Goal: Task Accomplishment & Management: Manage account settings

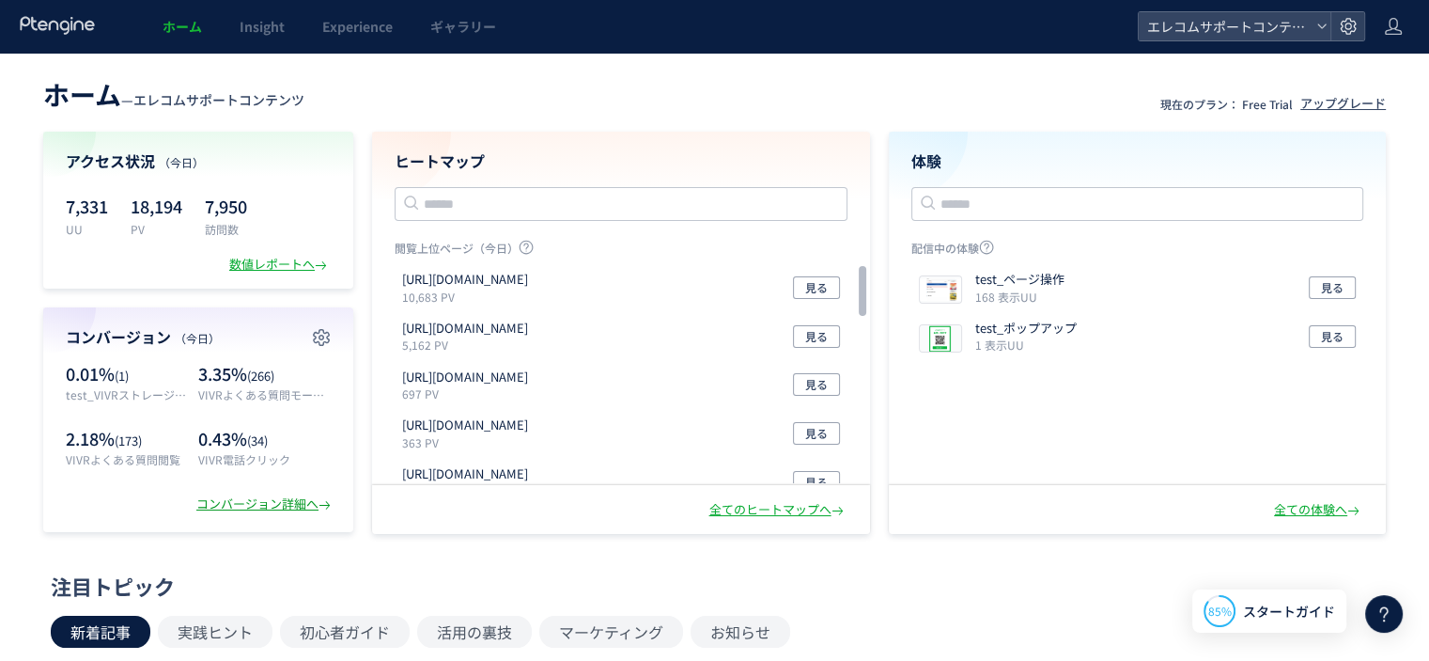
click at [275, 508] on div "コンバージョン詳細へ" at bounding box center [265, 504] width 138 height 18
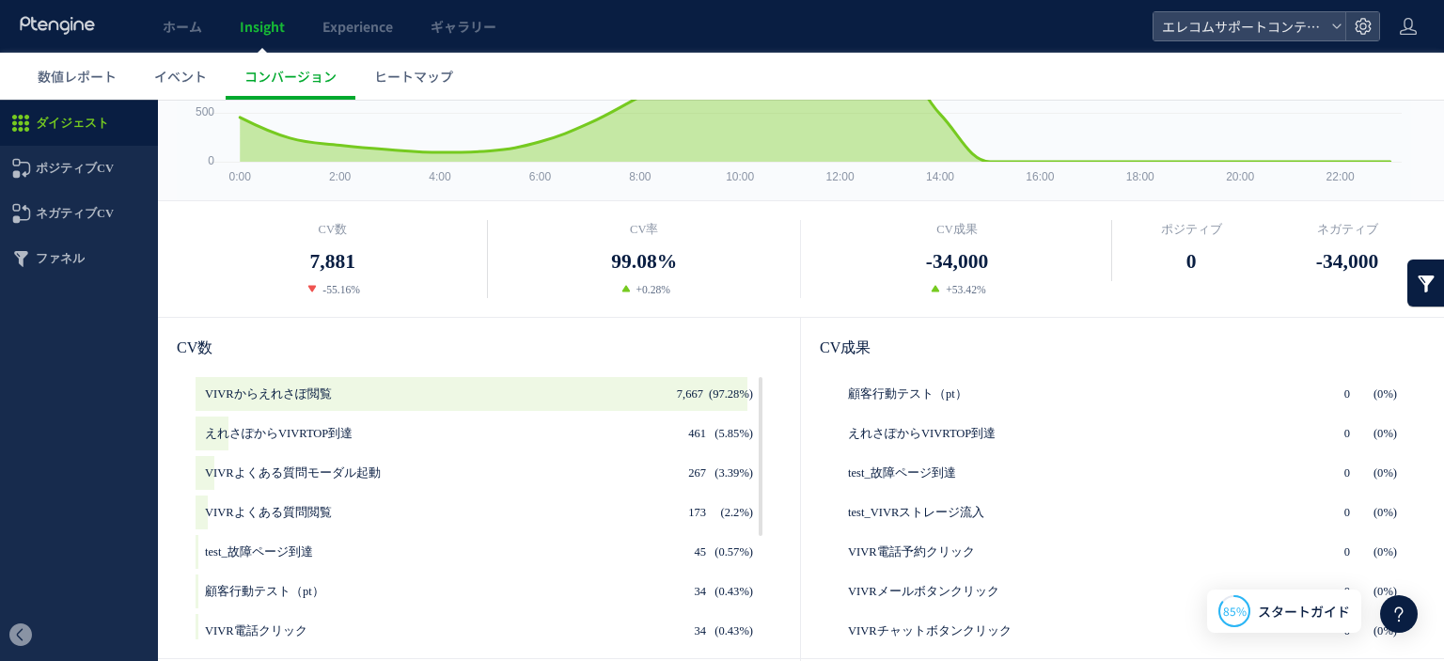
scroll to position [188, 0]
click at [339, 393] on icon at bounding box center [345, 393] width 19 height 19
type input "**********"
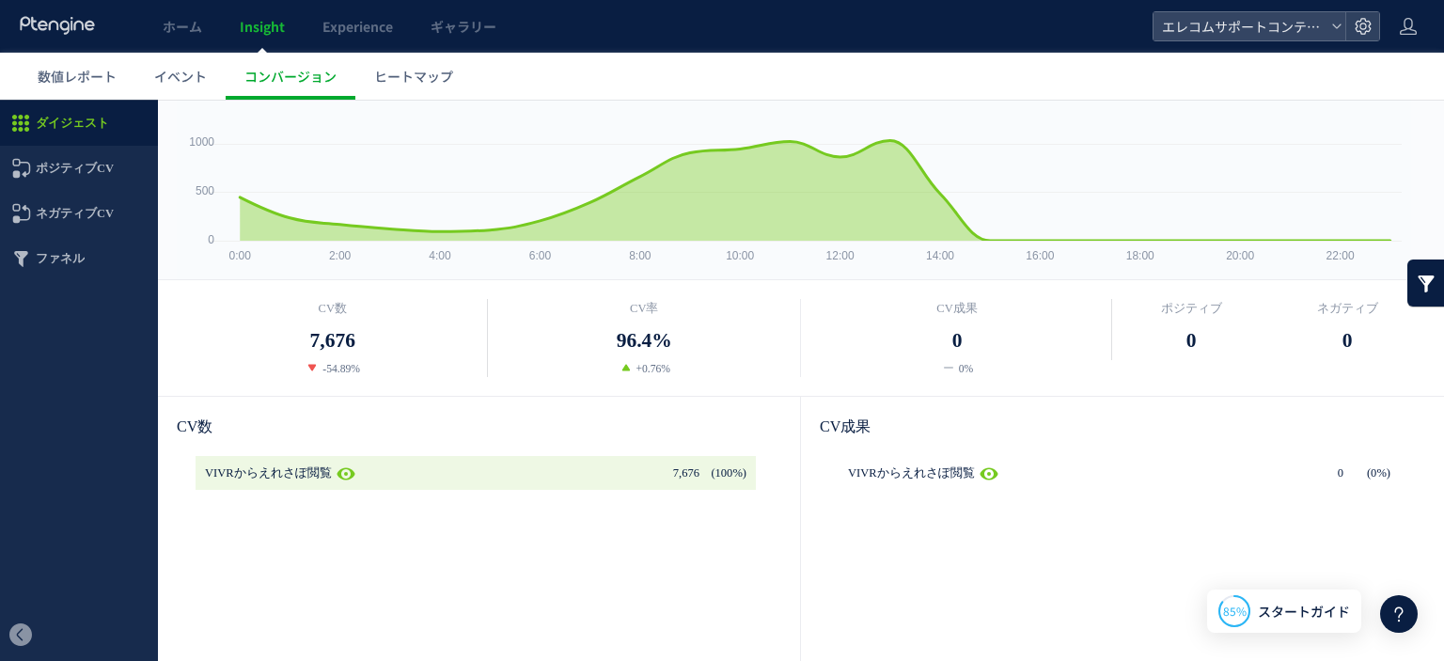
scroll to position [0, 0]
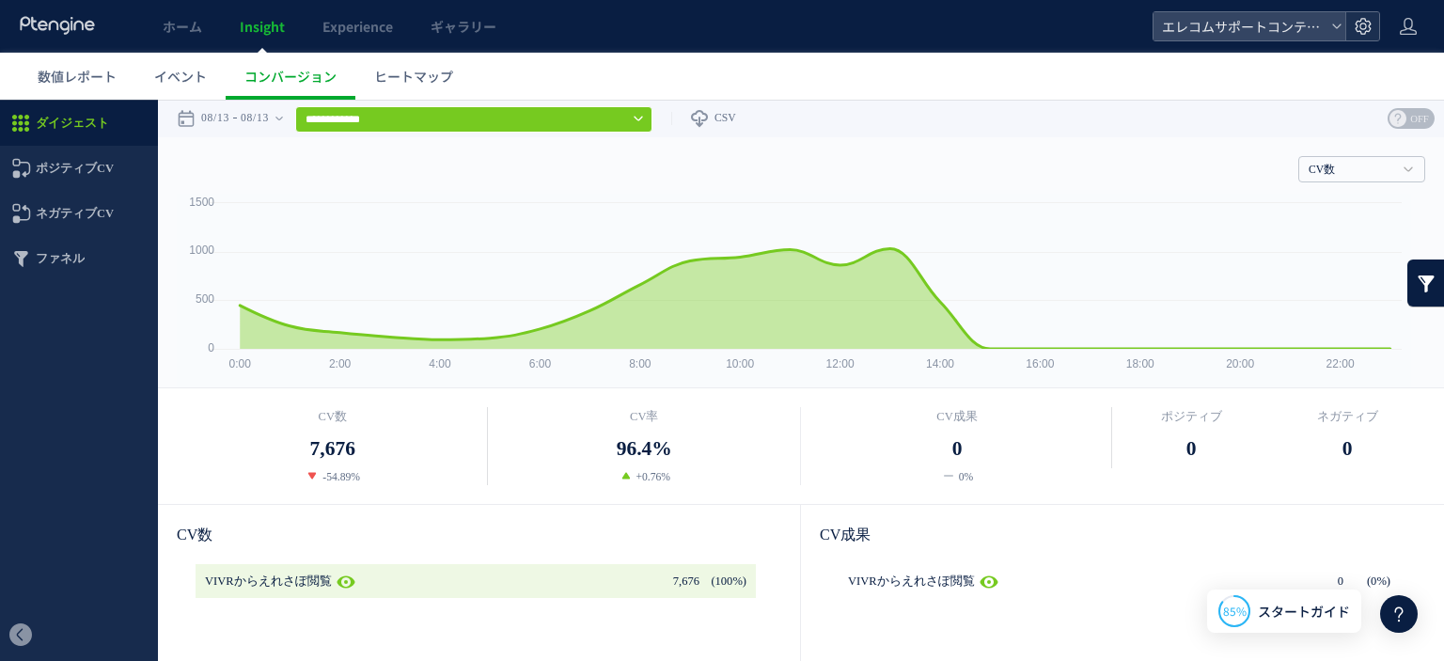
click at [1368, 22] on use at bounding box center [1362, 26] width 16 height 16
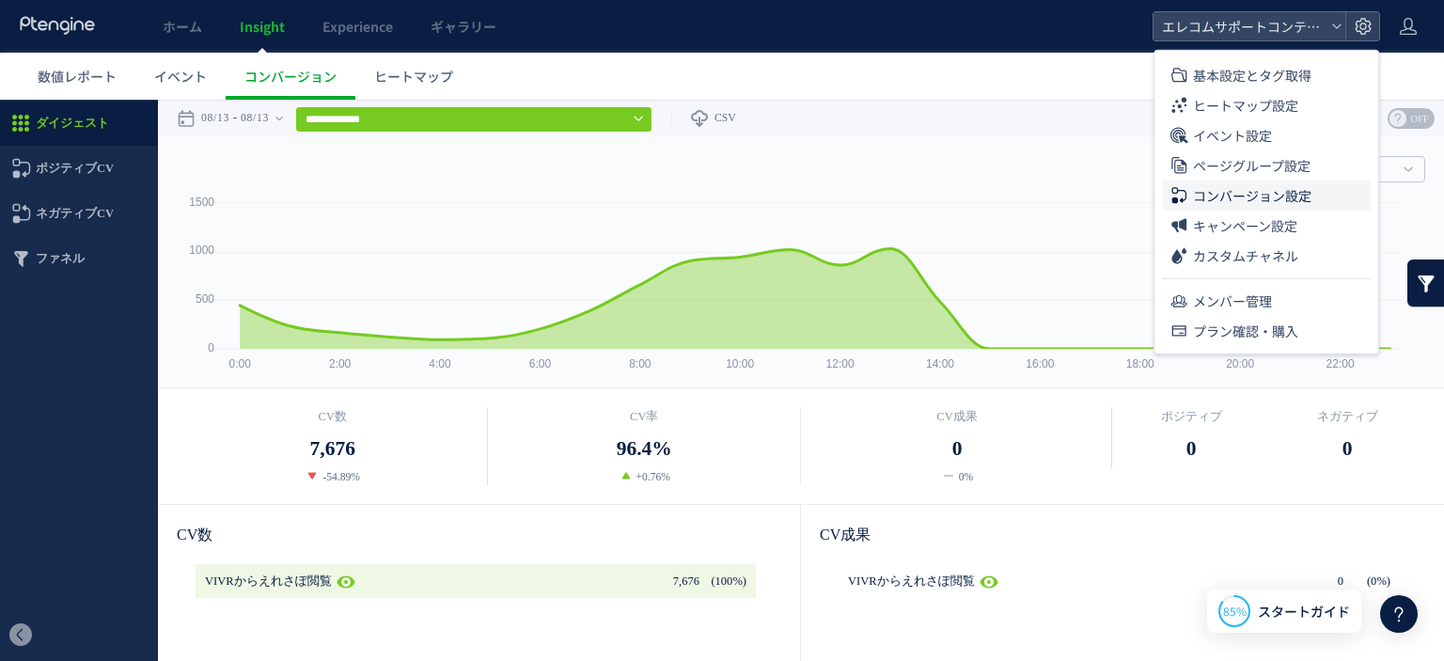
click at [1235, 196] on span "コンバージョン設定" at bounding box center [1252, 195] width 118 height 30
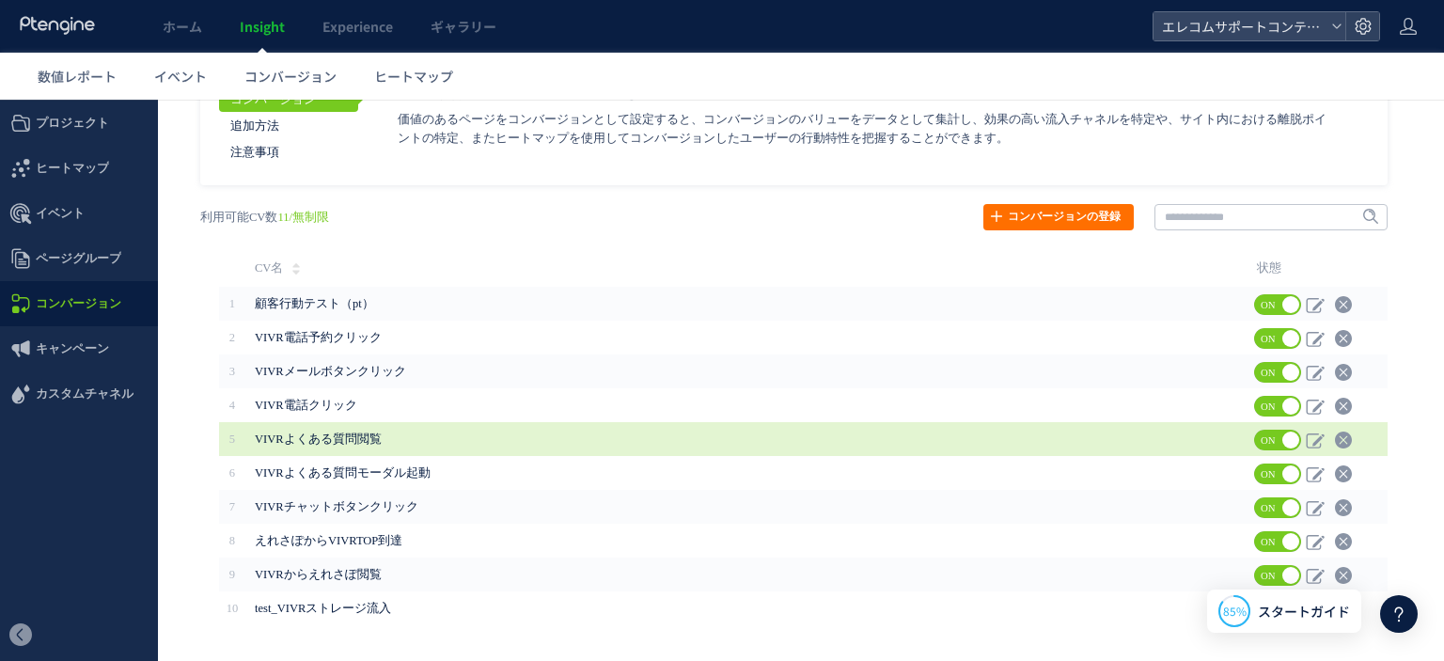
scroll to position [94, 0]
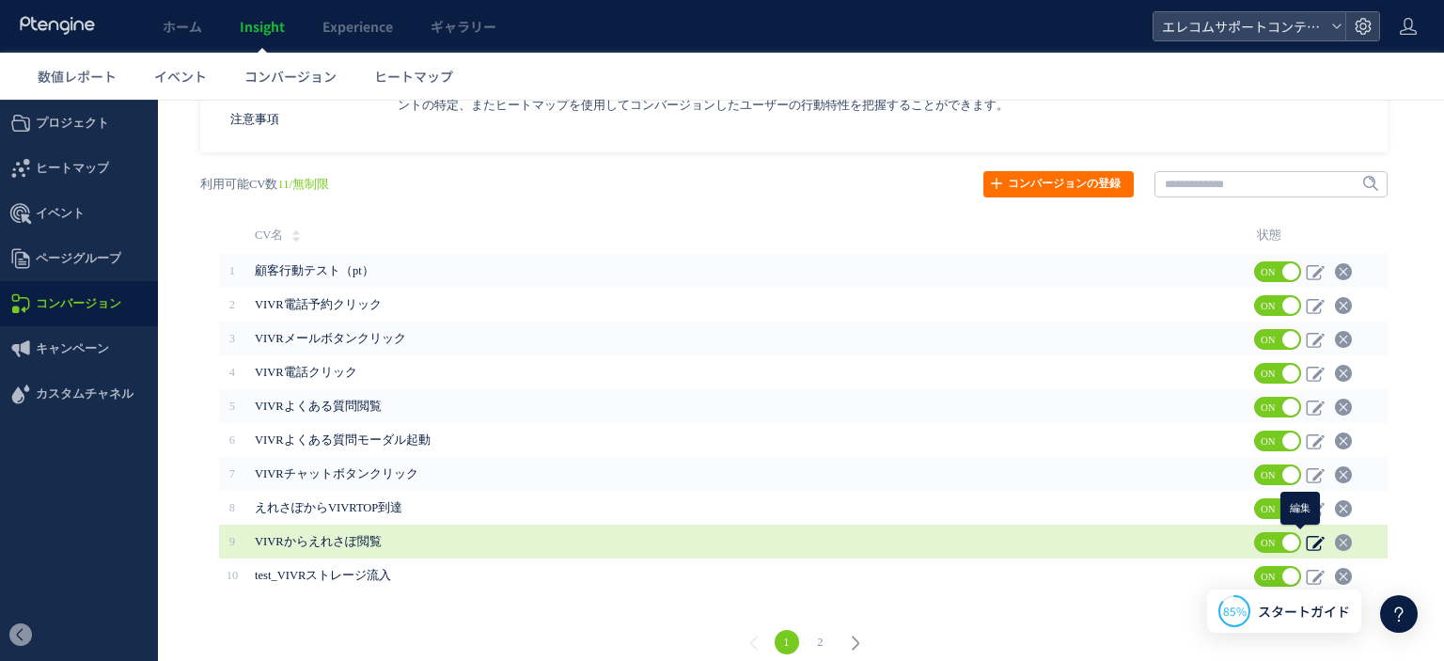
click at [1305, 539] on icon at bounding box center [1314, 542] width 19 height 19
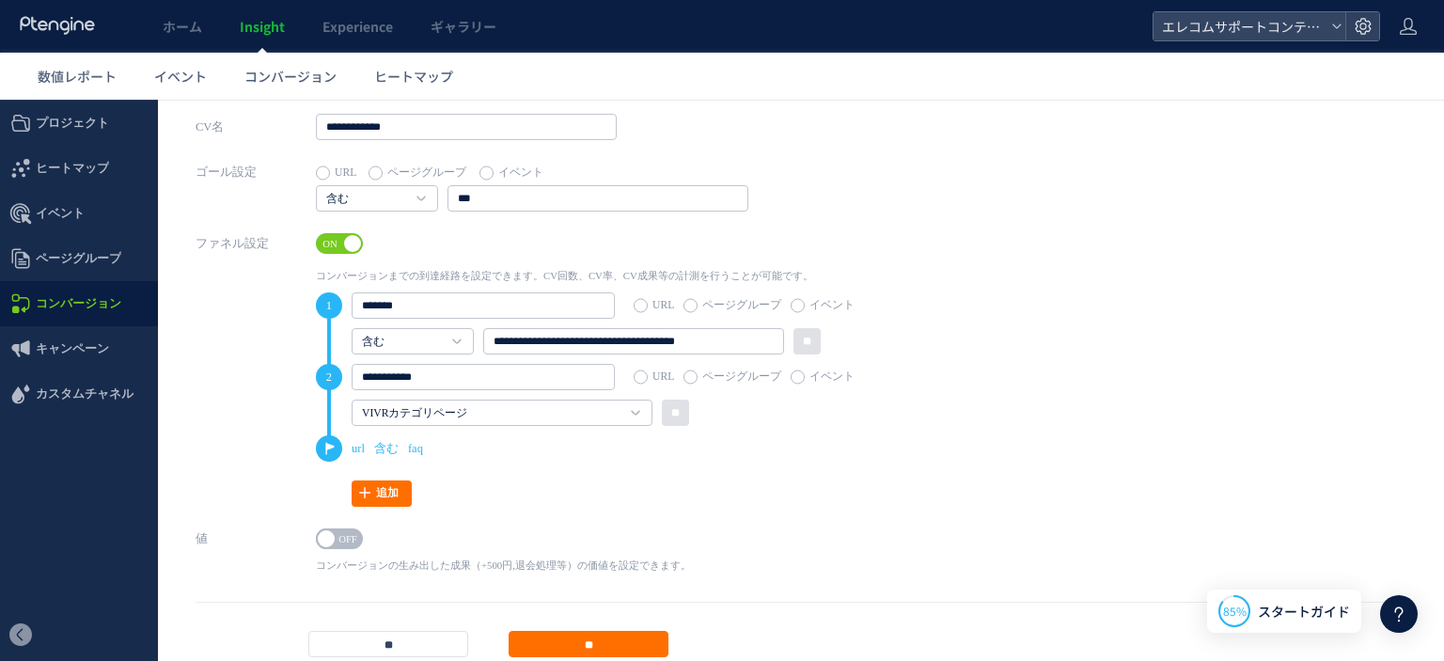
scroll to position [111, 0]
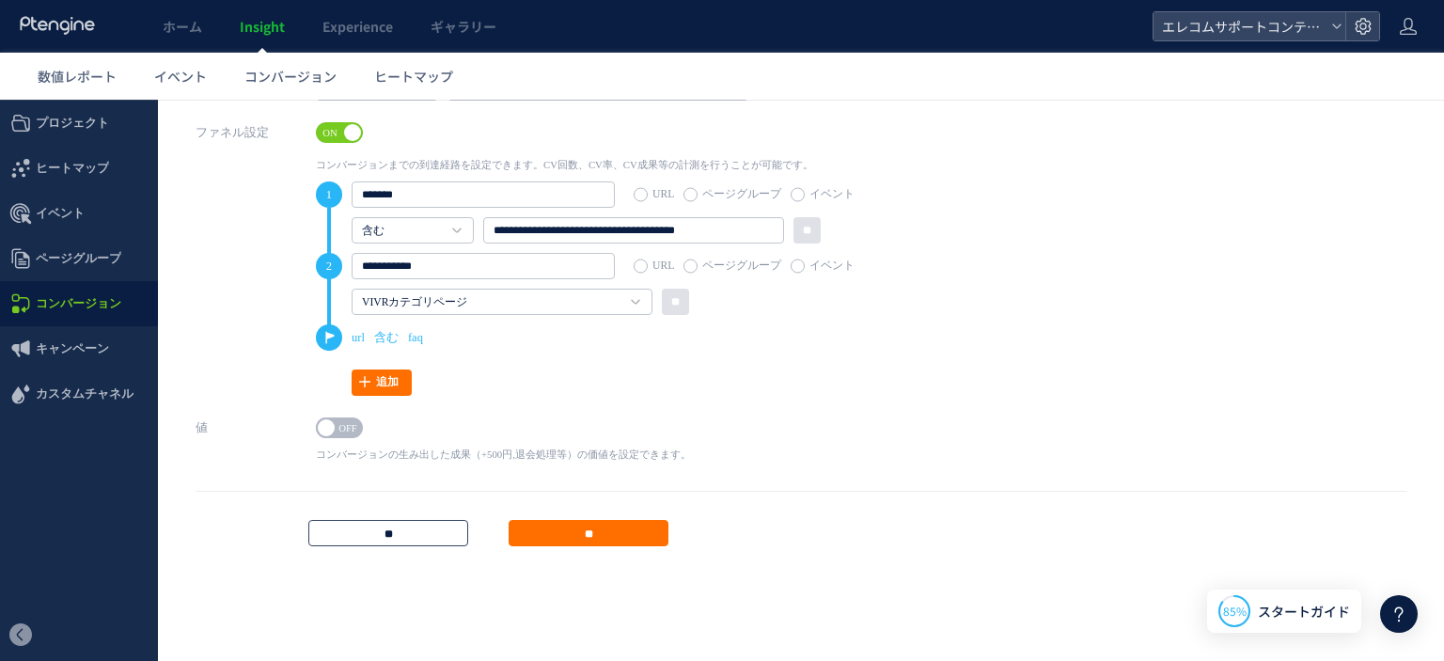
click at [402, 533] on input "**" at bounding box center [388, 533] width 160 height 26
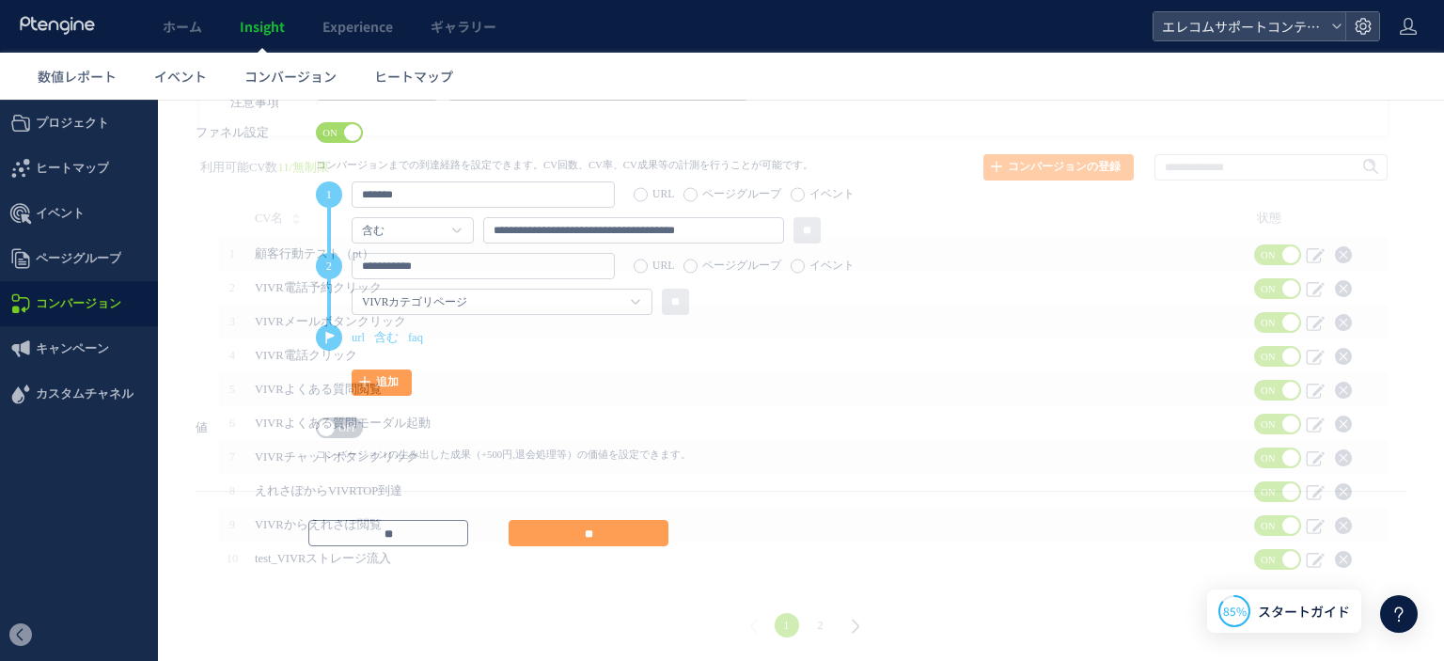
scroll to position [0, 0]
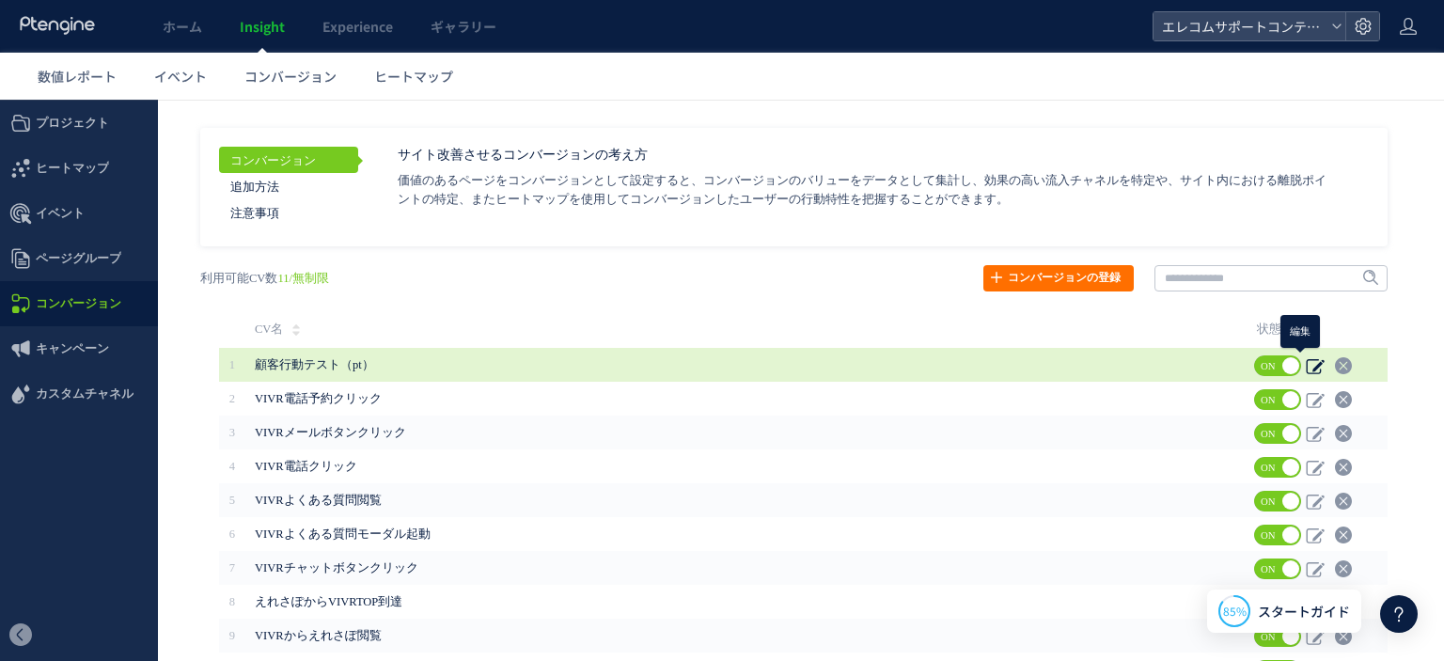
click at [1305, 367] on use at bounding box center [1314, 366] width 18 height 15
type input "**********"
type input "********"
type input "**********"
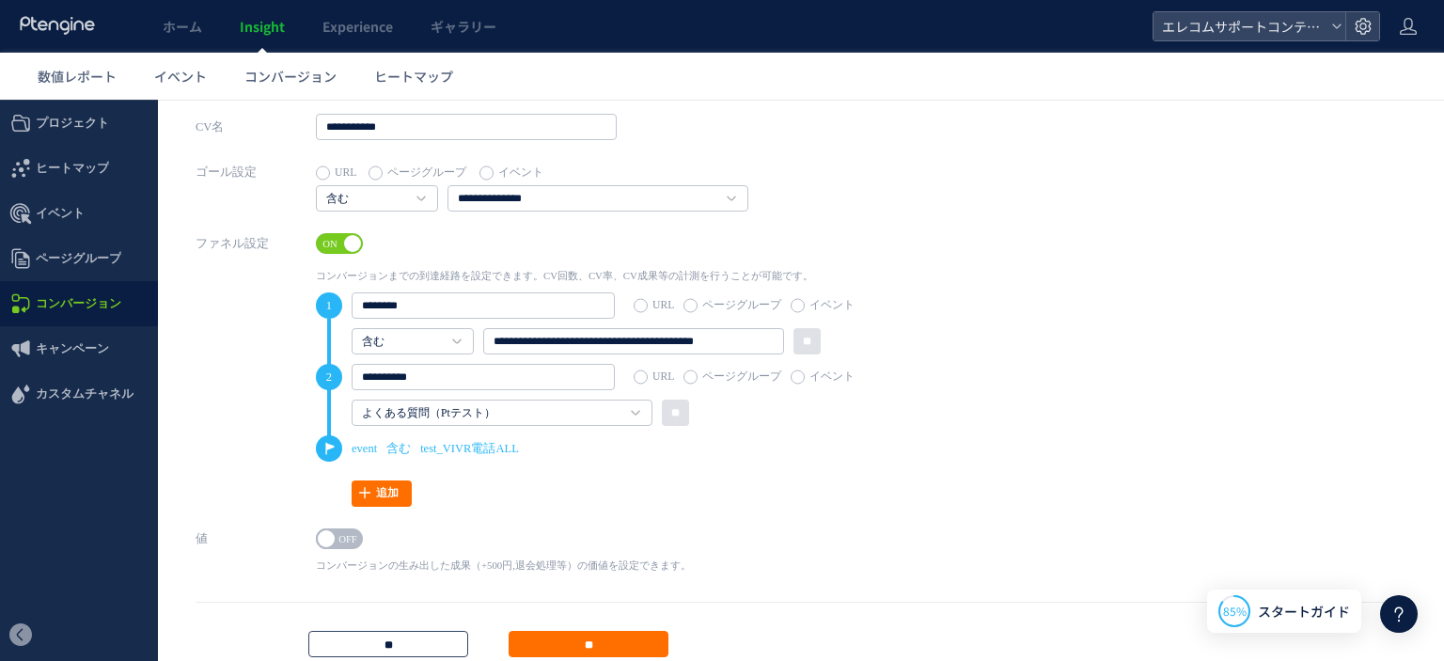
click at [338, 651] on input "**" at bounding box center [388, 644] width 160 height 26
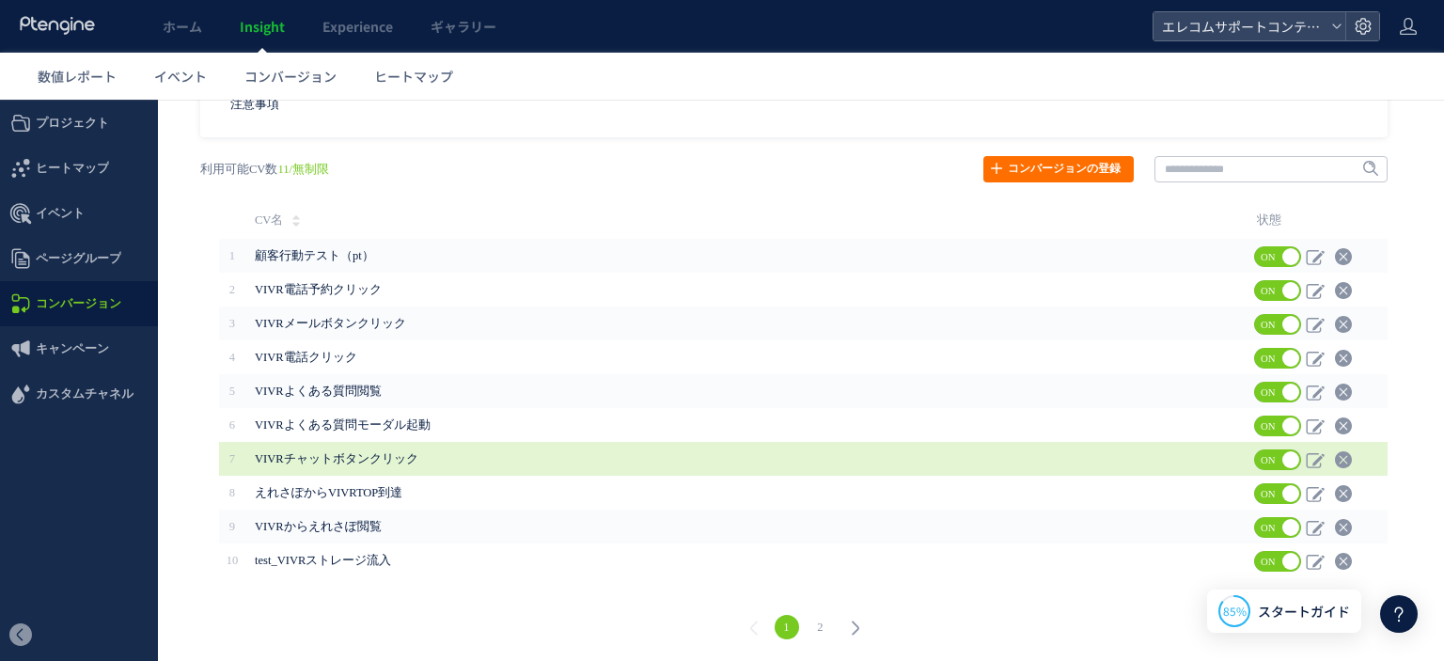
scroll to position [111, 0]
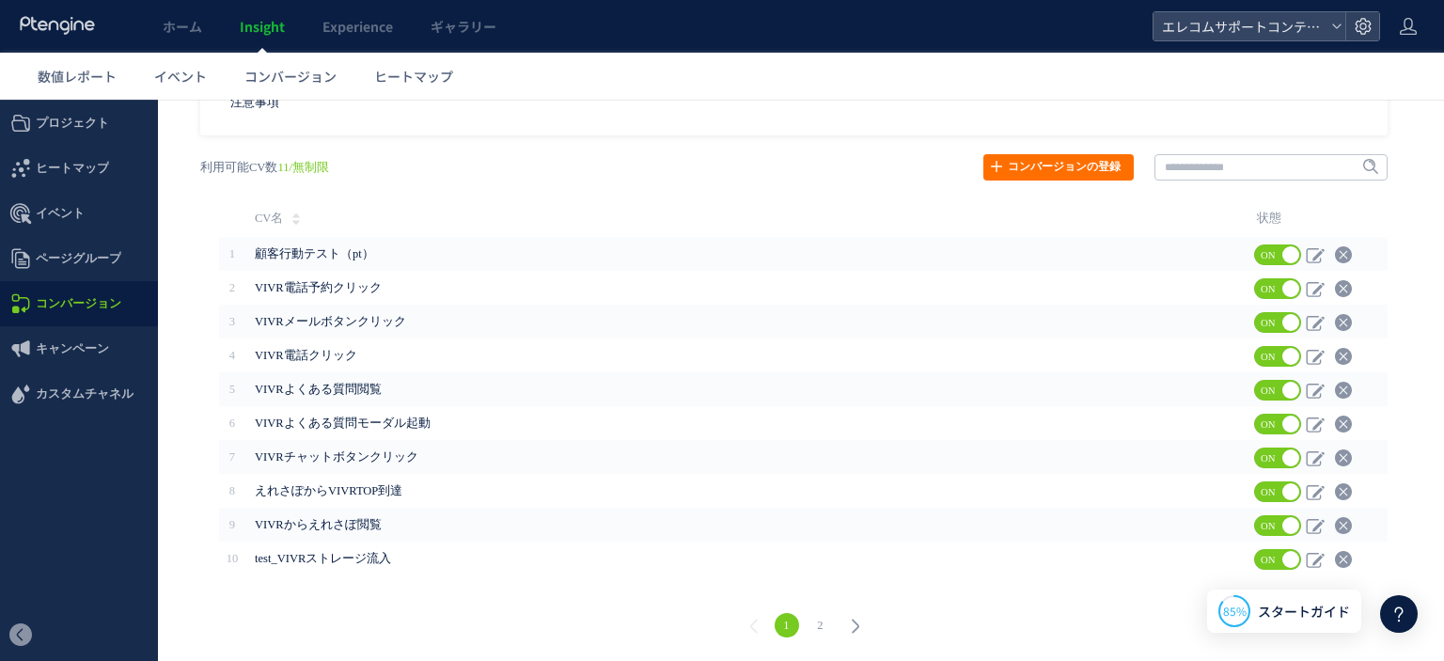
click at [815, 629] on link "2" at bounding box center [820, 625] width 24 height 24
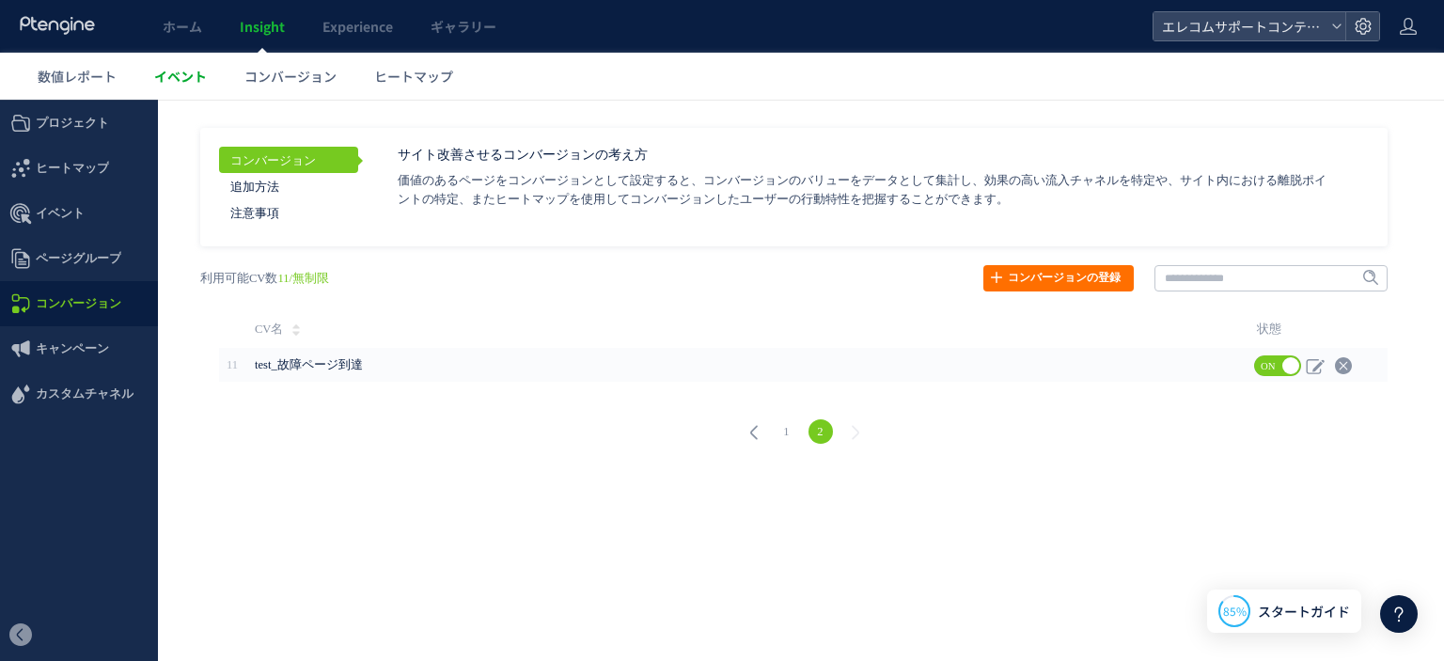
click at [183, 86] on link "イベント" at bounding box center [180, 76] width 90 height 47
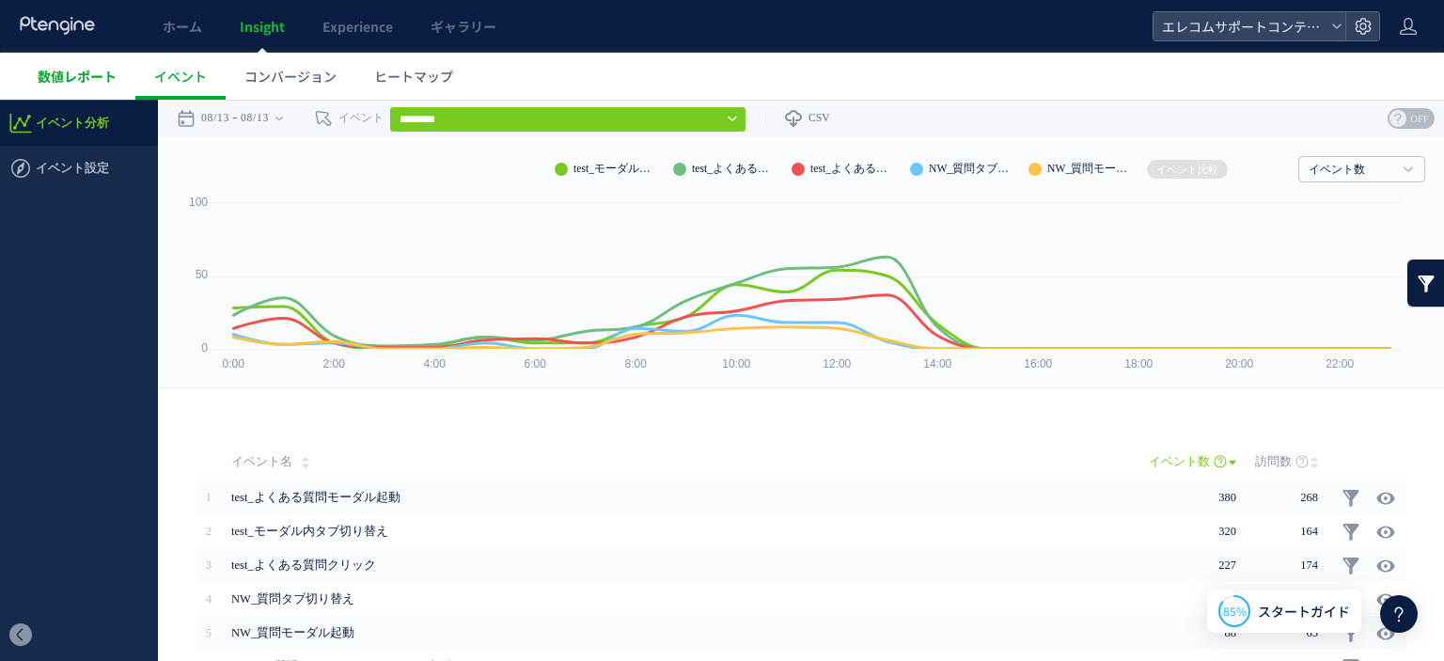
click at [99, 82] on span "数値レポート" at bounding box center [77, 76] width 79 height 19
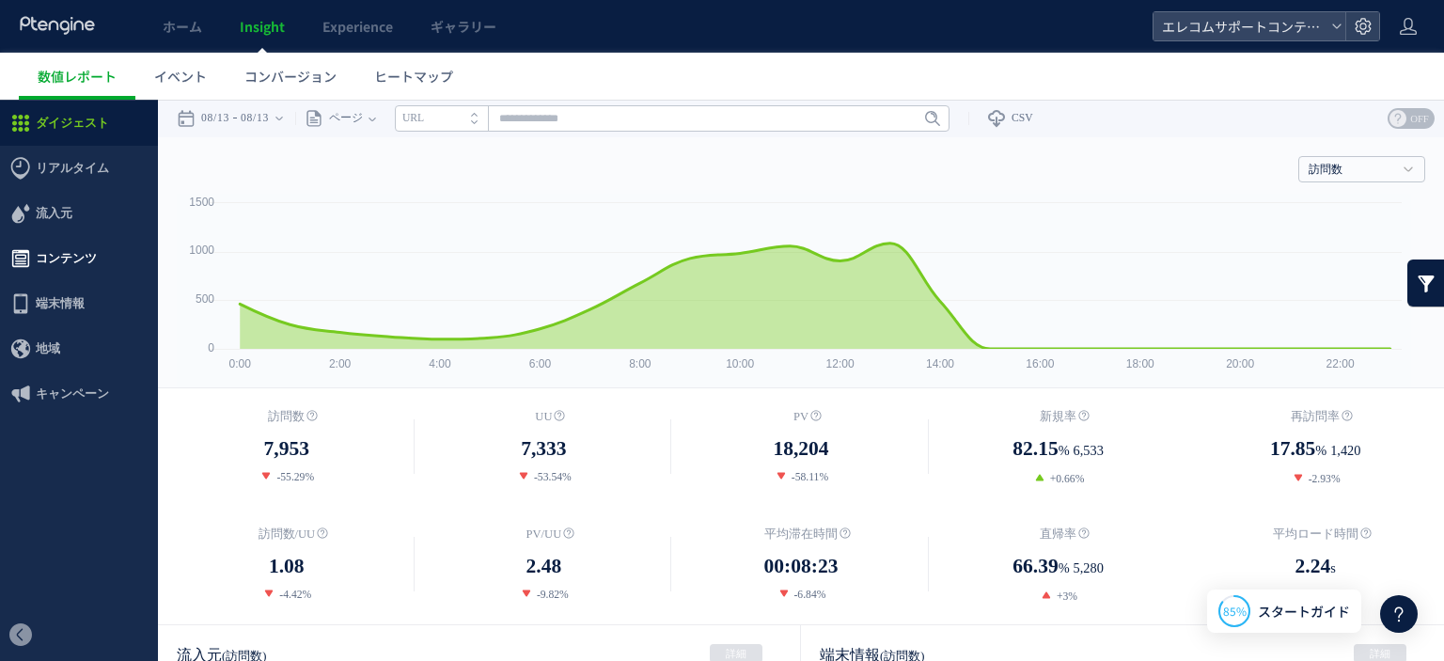
click at [62, 256] on span "コンテンツ" at bounding box center [66, 258] width 61 height 45
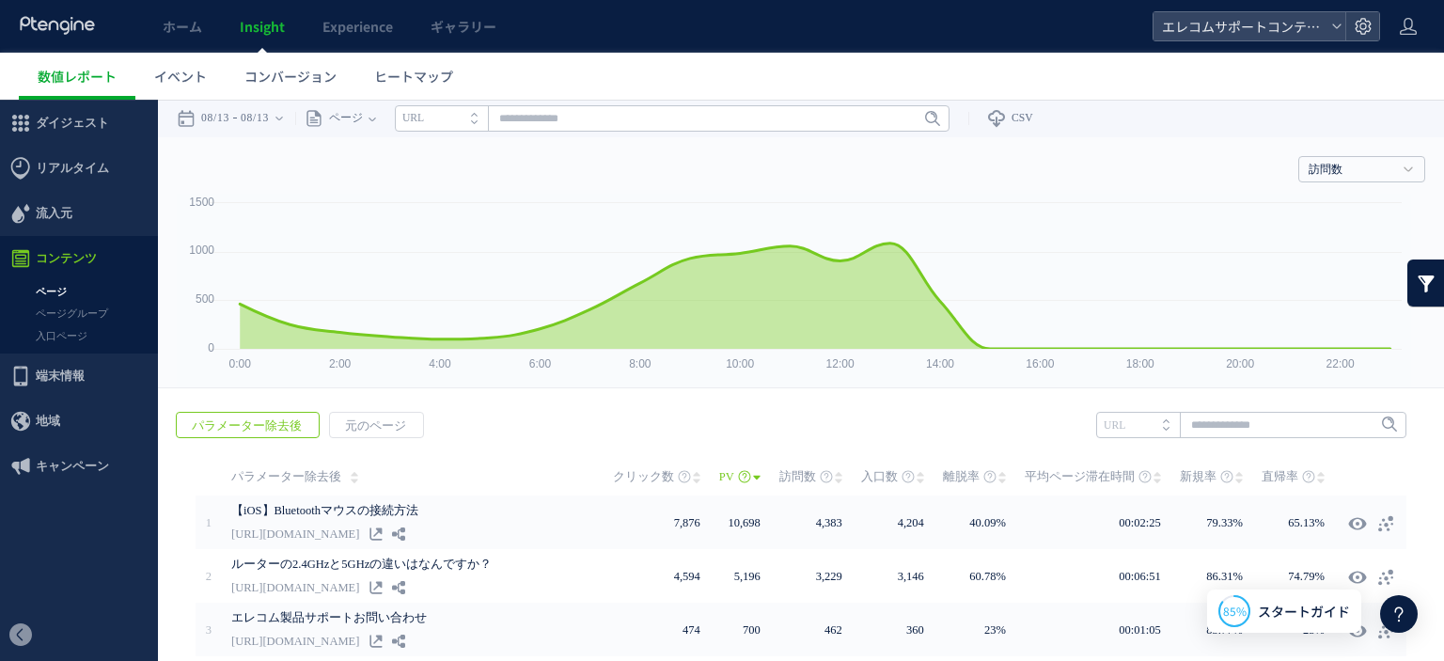
click at [56, 286] on link "ページ" at bounding box center [79, 292] width 158 height 22
click at [80, 312] on link "ページグループ" at bounding box center [79, 314] width 158 height 22
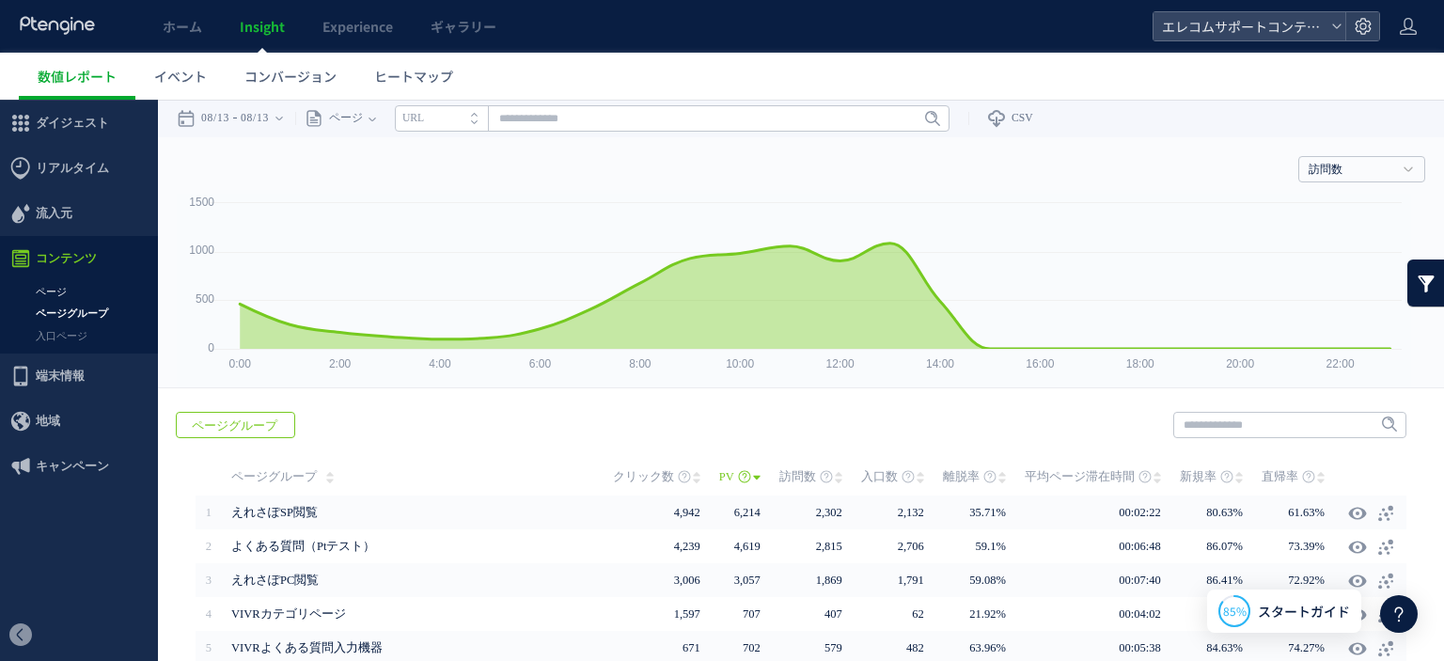
click at [39, 282] on link "ページ" at bounding box center [79, 292] width 158 height 22
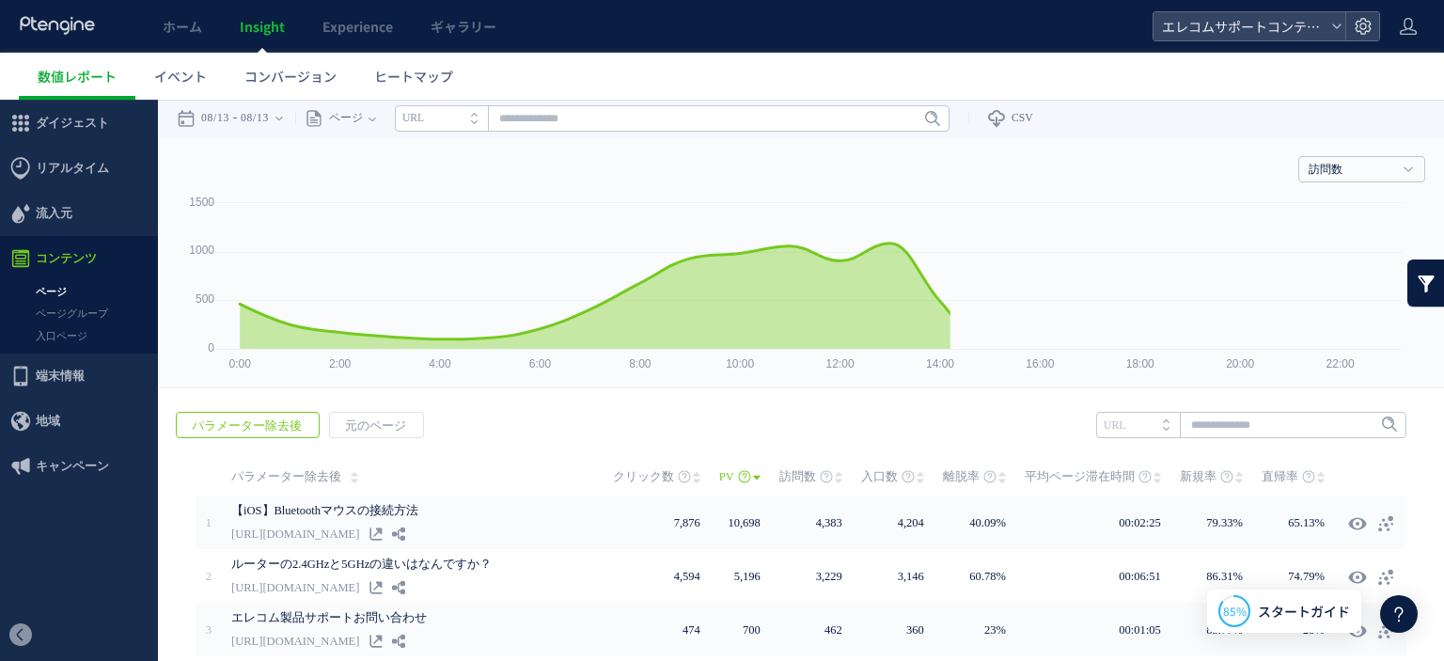
click at [460, 121] on li "URL" at bounding box center [441, 118] width 93 height 26
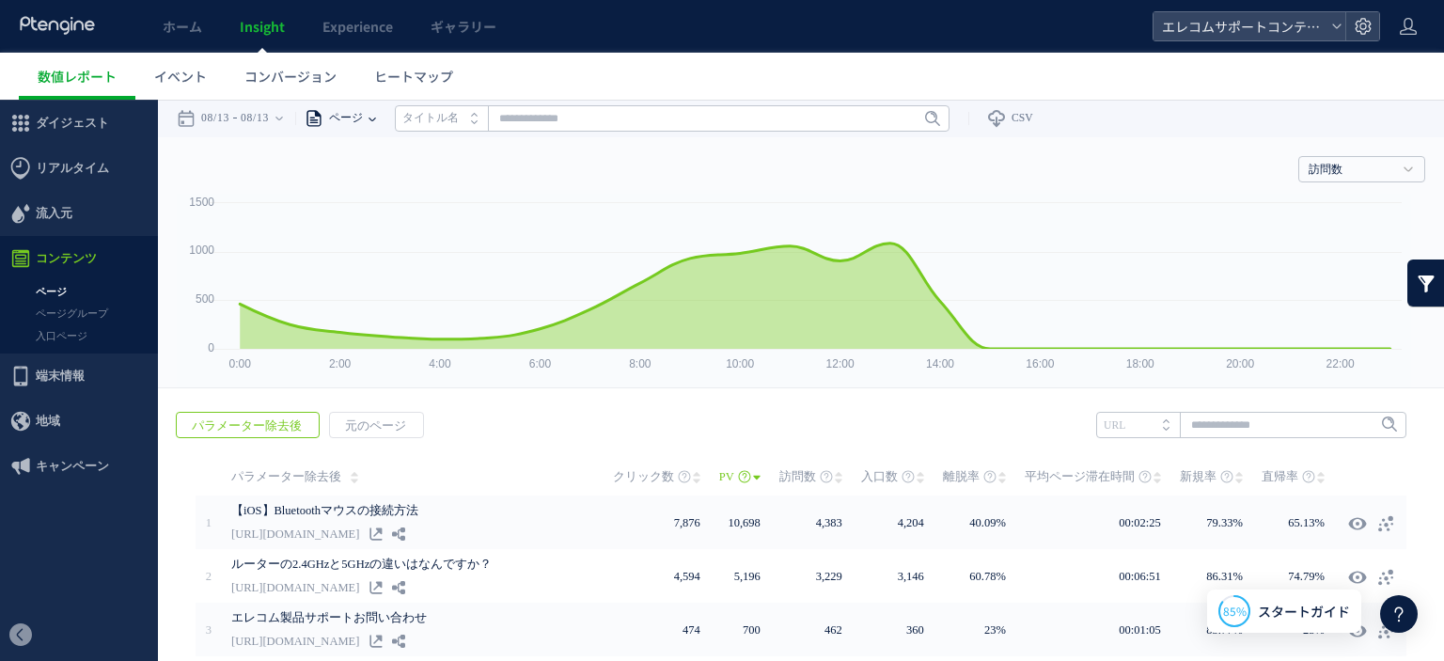
click at [363, 119] on span "ページ" at bounding box center [342, 119] width 39 height 38
click at [386, 186] on li "ページグループ" at bounding box center [372, 189] width 110 height 24
click at [545, 119] on input "text" at bounding box center [717, 118] width 554 height 26
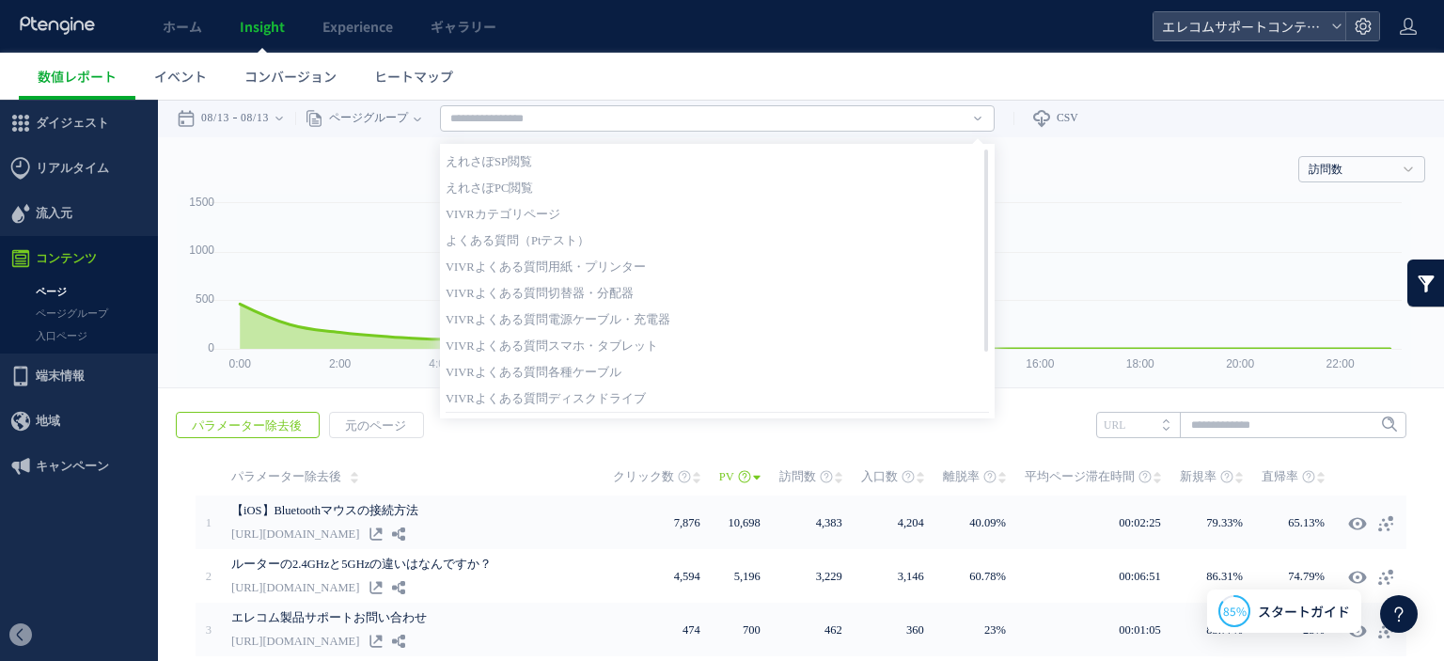
click at [402, 153] on div "訪問数 訪問数 UU PV 新規率 再訪問率 訪問数/UU PV/UU 平均滞在時間 直帰率 平均ロード時間" at bounding box center [801, 165] width 1248 height 56
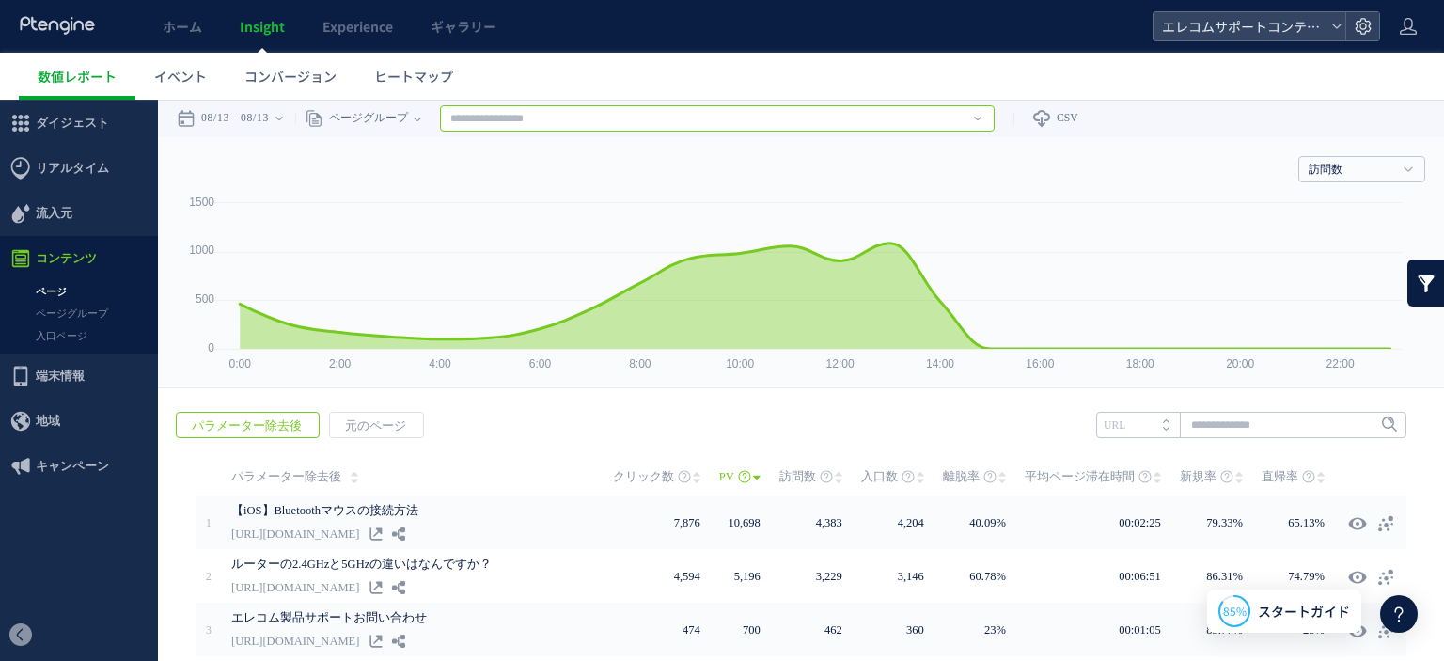
click at [938, 127] on input "text" at bounding box center [717, 118] width 554 height 26
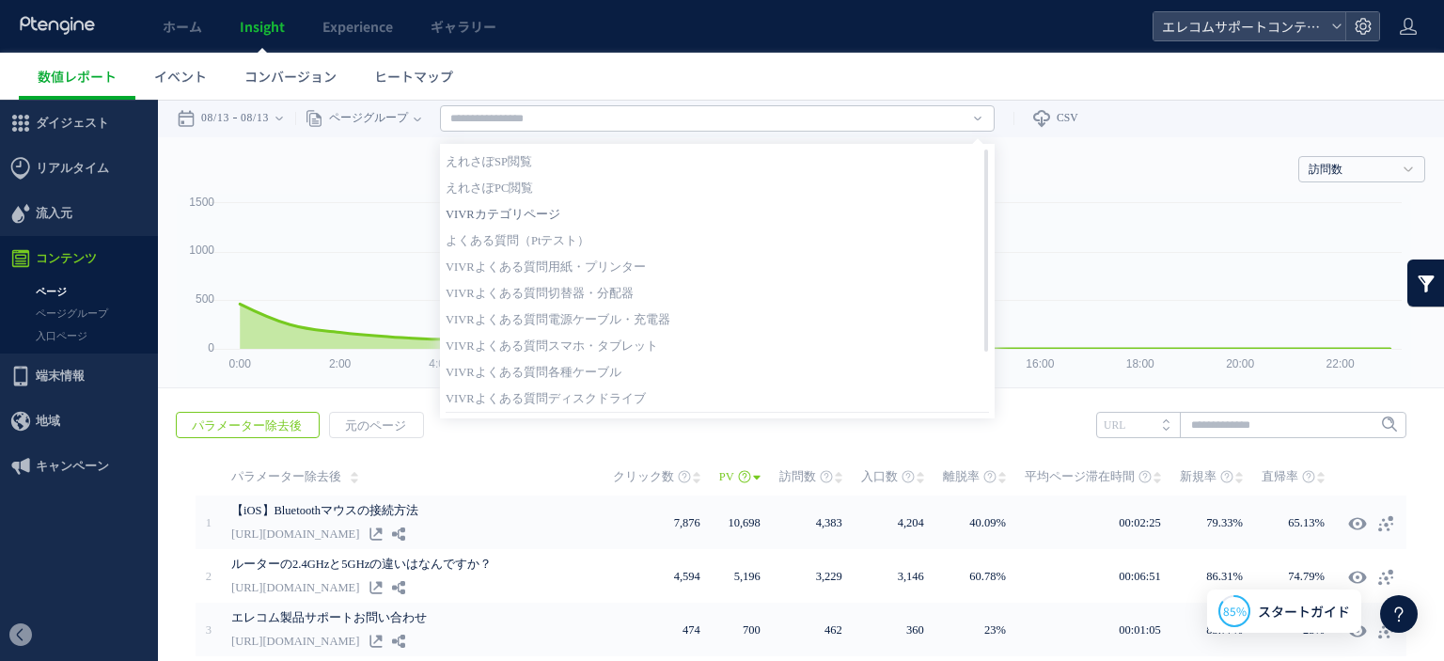
click at [567, 211] on link "VIVRカテゴリページ" at bounding box center [716, 214] width 543 height 24
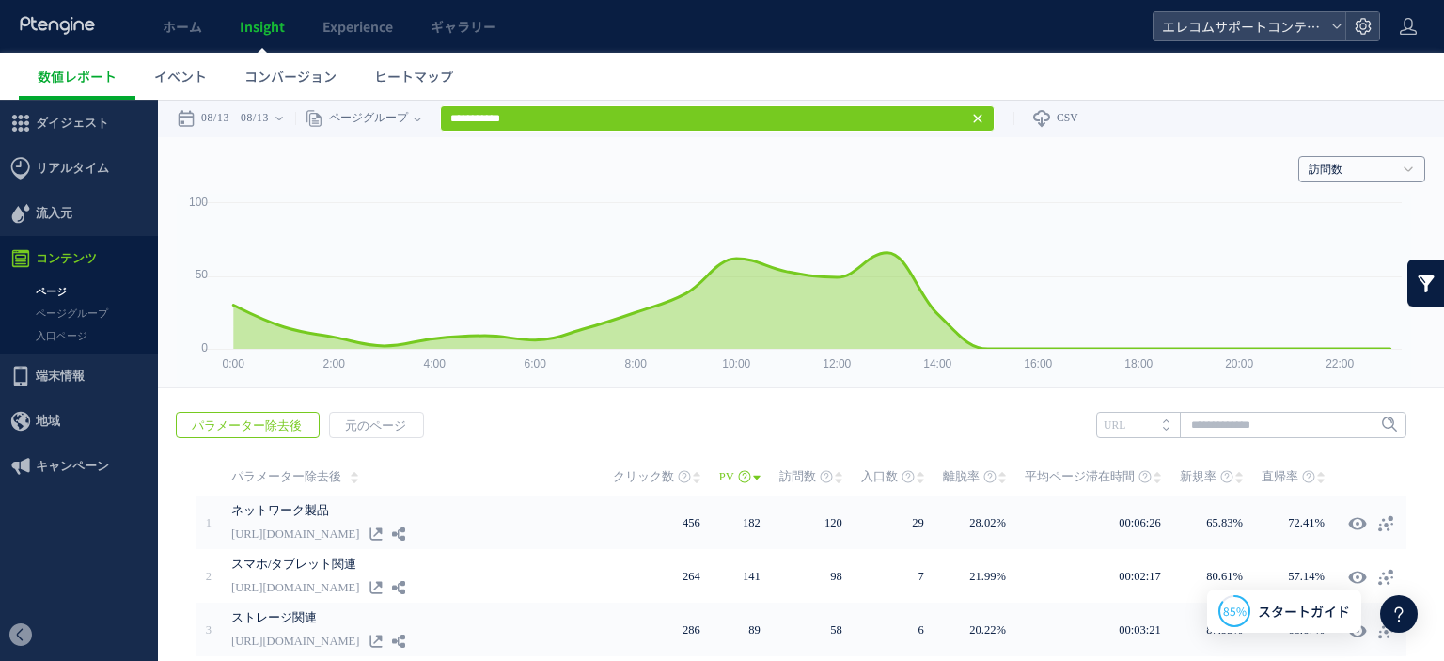
click at [1335, 164] on link "訪問数" at bounding box center [1351, 170] width 86 height 17
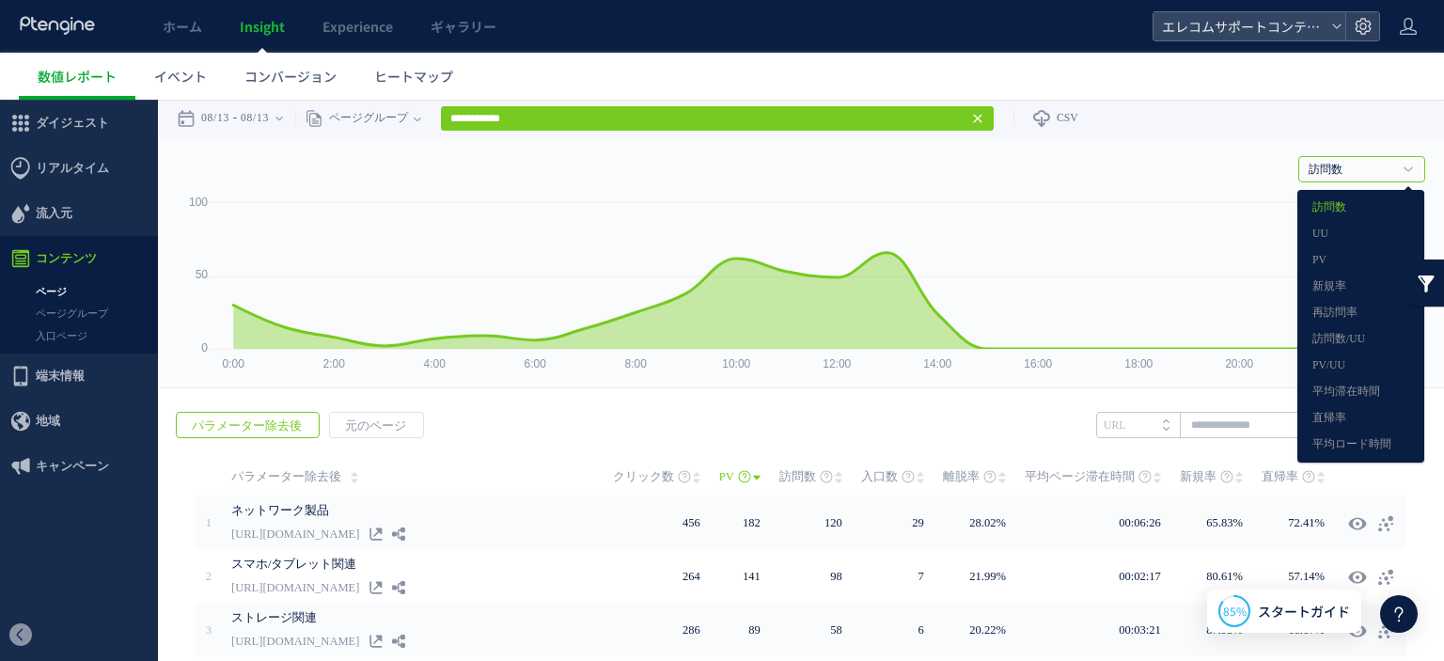
click at [1162, 200] on rect at bounding box center [794, 291] width 1234 height 194
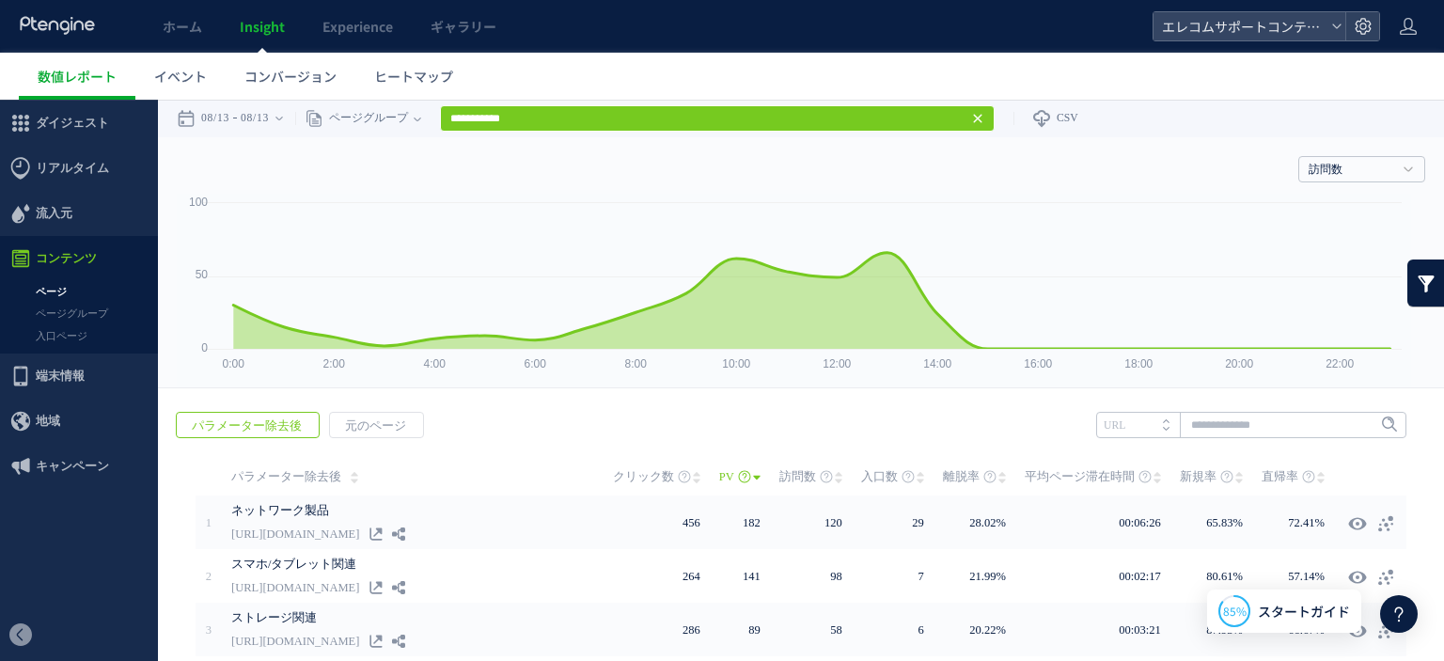
click at [1407, 277] on link at bounding box center [1426, 282] width 38 height 47
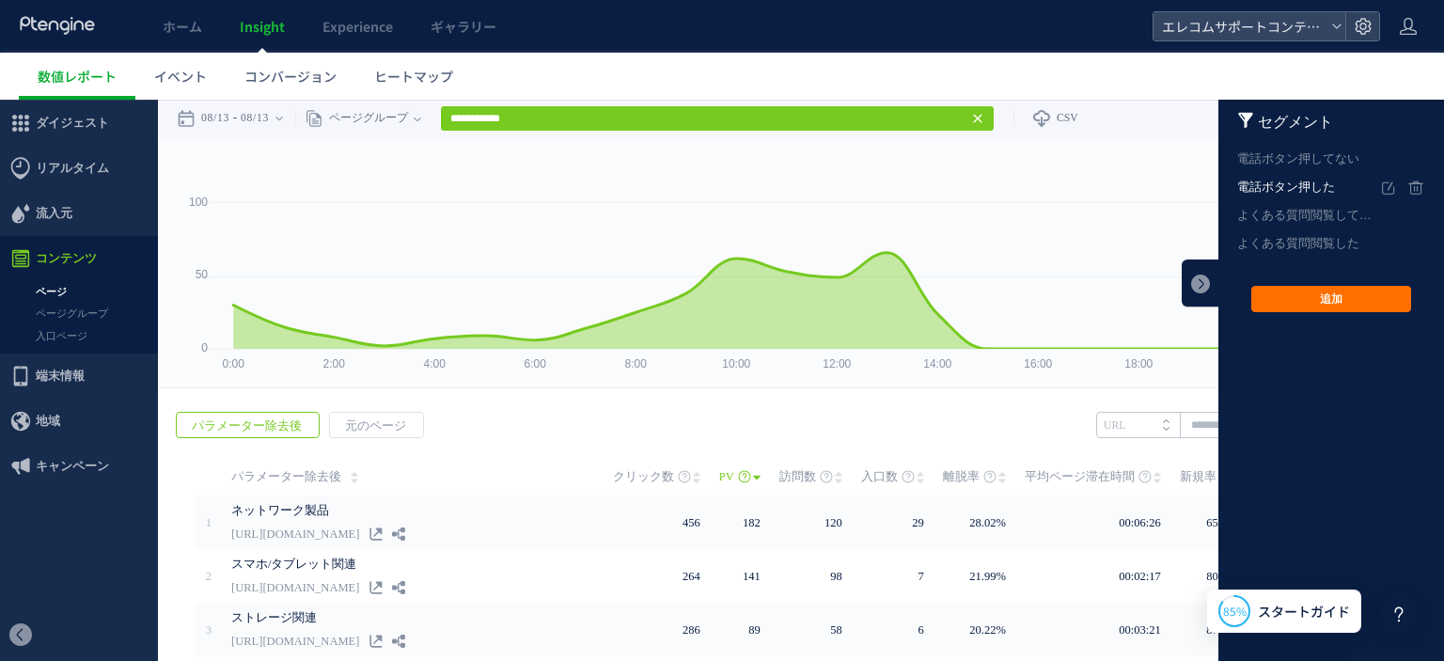
click at [1258, 193] on em "電話ボタン押した" at bounding box center [1308, 187] width 143 height 28
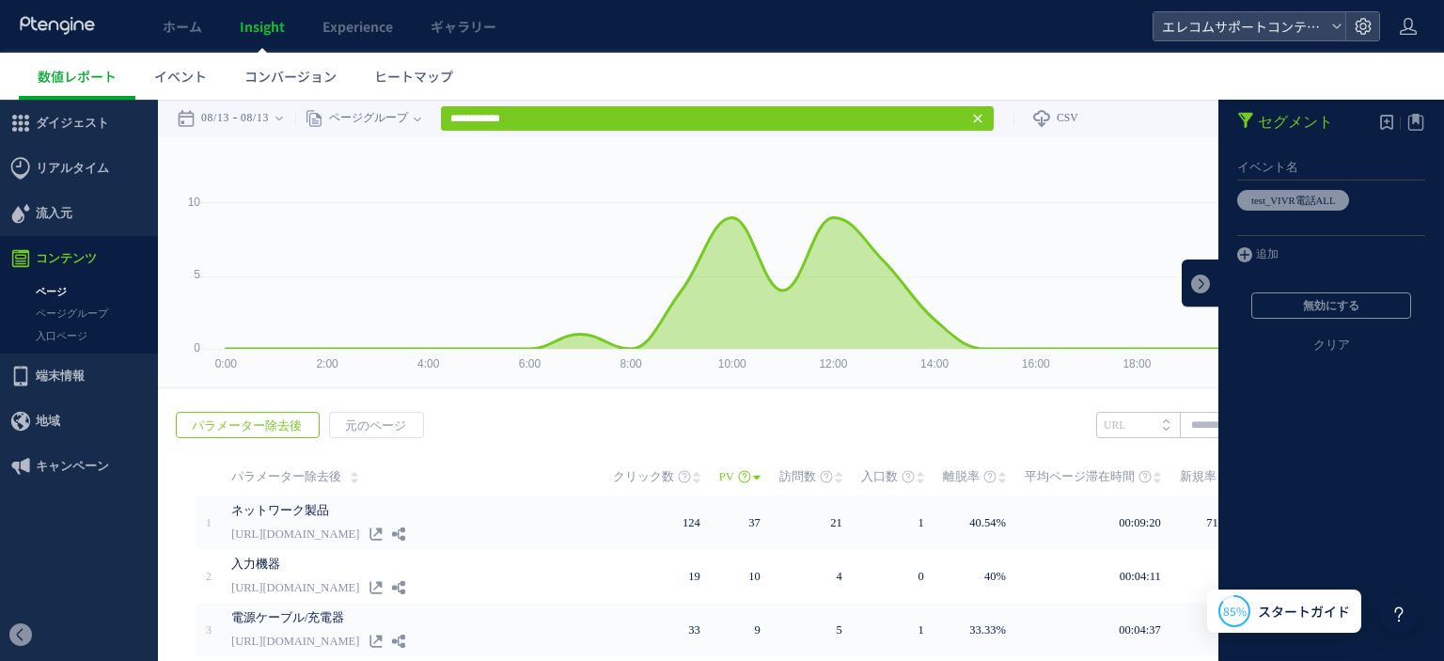
click at [1091, 187] on div "訪問数 訪問数 UU PV 新規率 再訪問率 訪問数/UU PV/UU 平均滞在時間 直帰率 平均ロード時間" at bounding box center [801, 165] width 1248 height 56
click at [1184, 277] on link at bounding box center [1200, 282] width 38 height 47
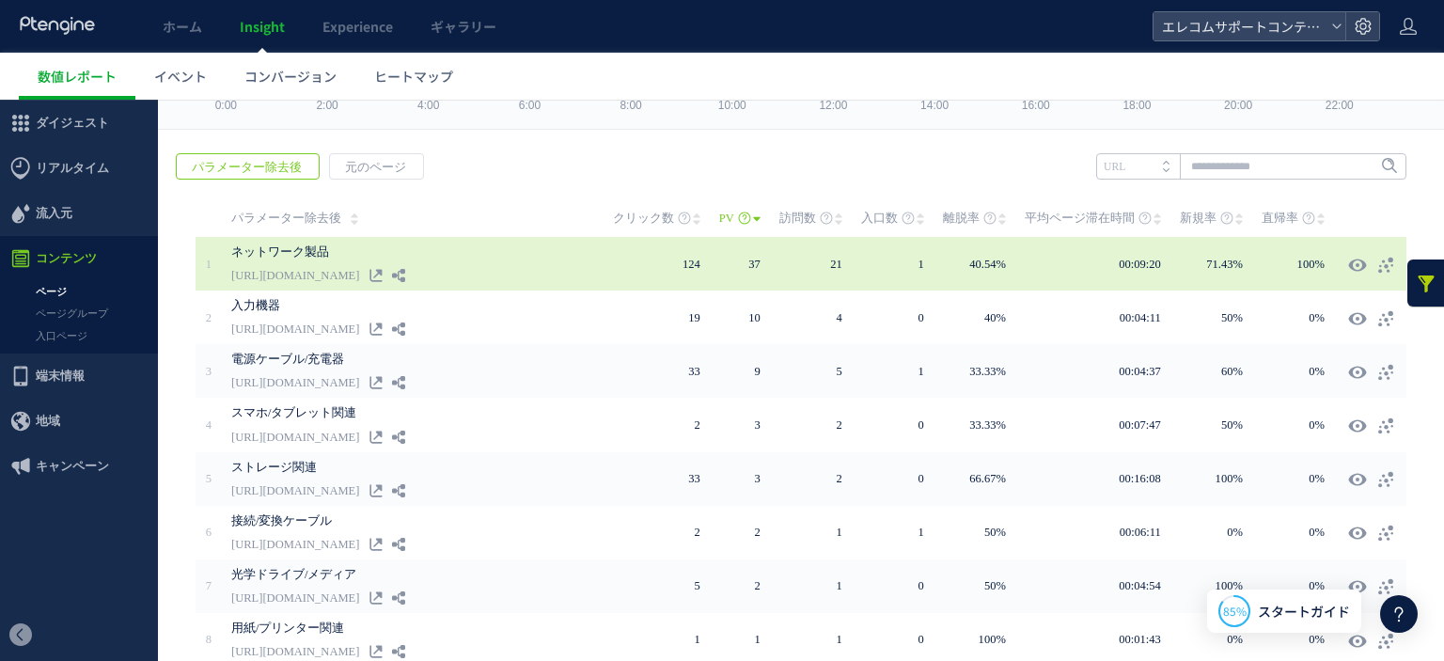
scroll to position [63, 0]
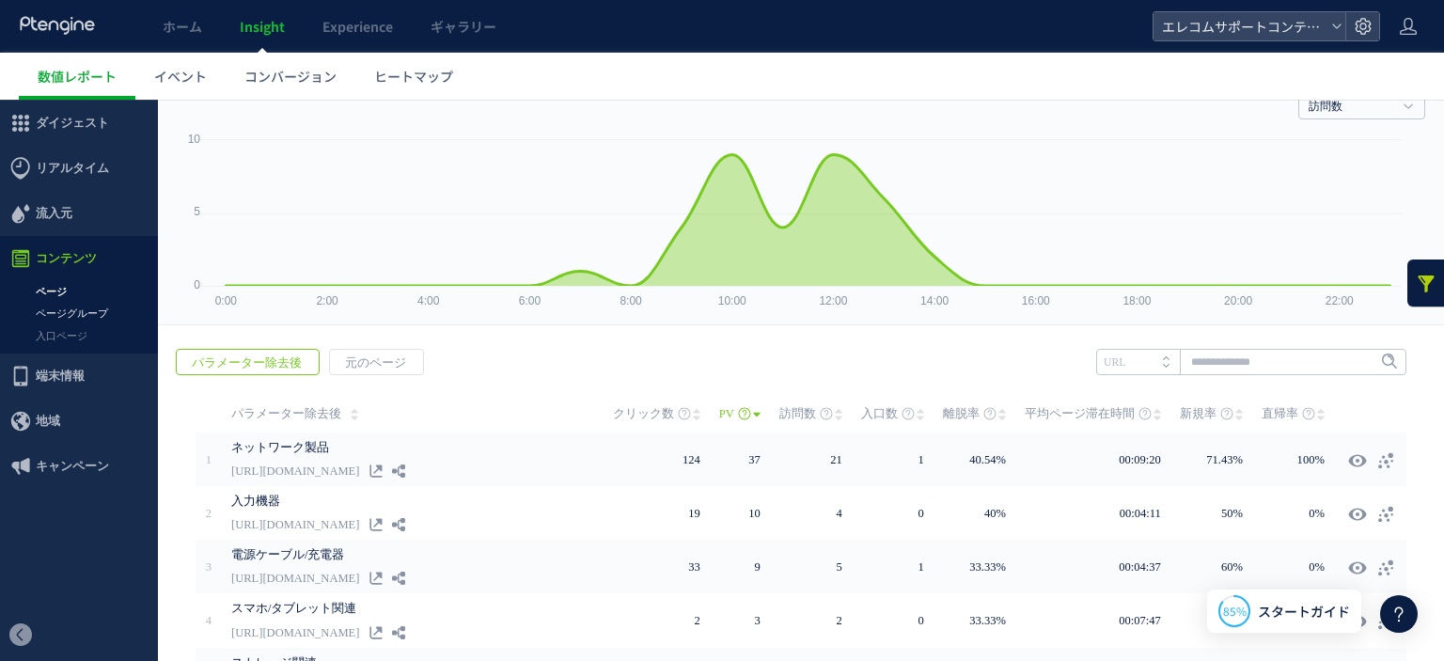
click at [102, 307] on link "ページグループ" at bounding box center [79, 314] width 158 height 22
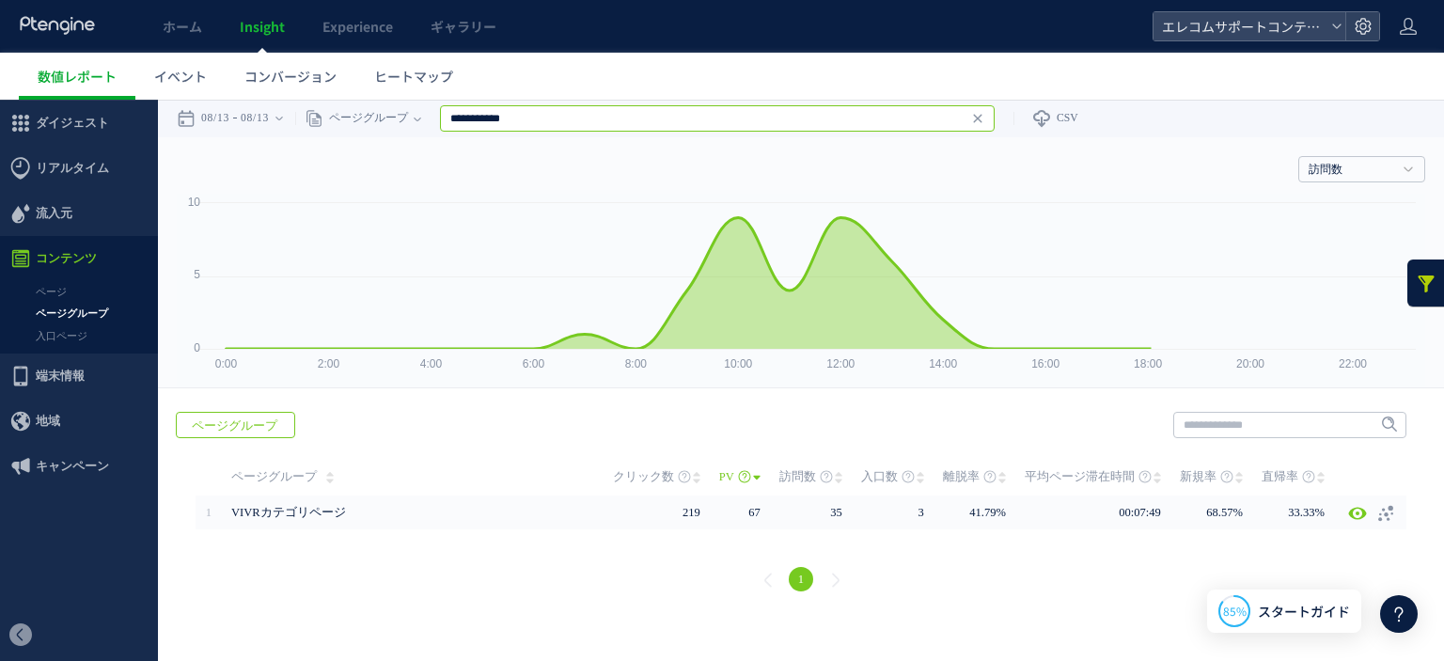
click at [524, 119] on input "**********" at bounding box center [717, 118] width 554 height 26
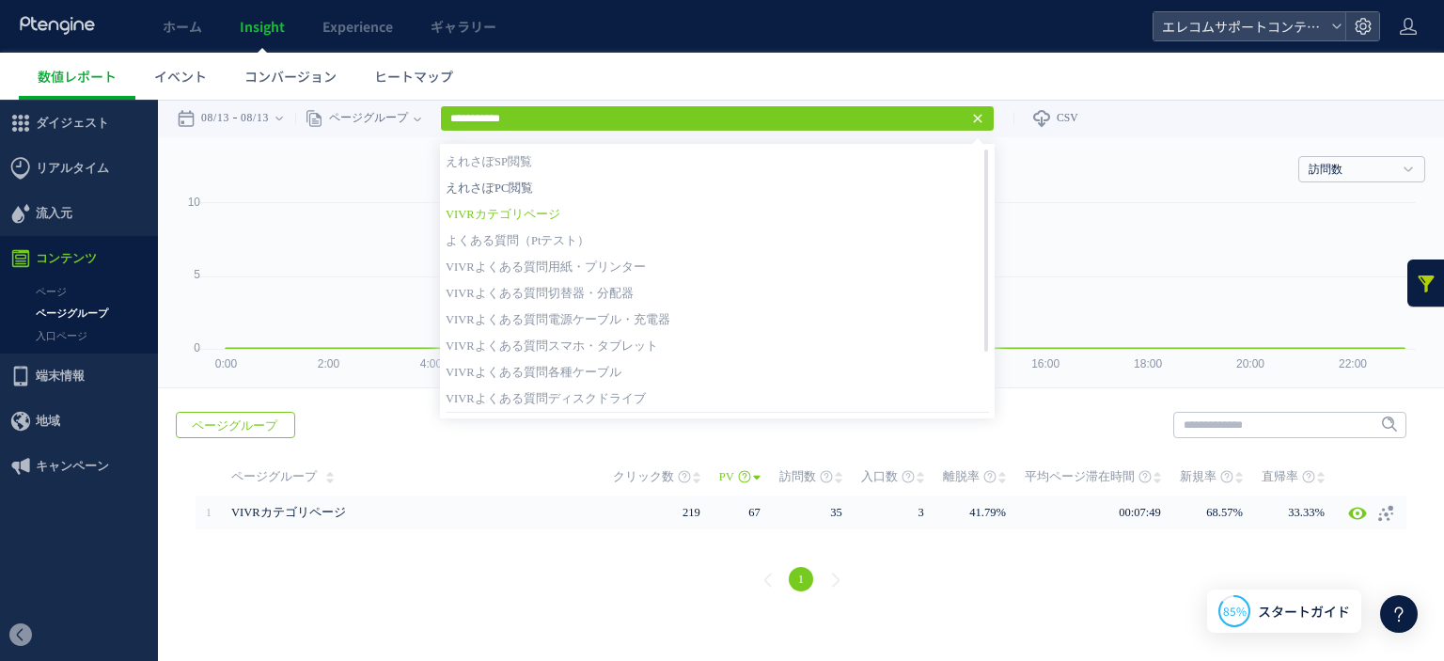
click at [546, 186] on link "えれさぽPC閲覧" at bounding box center [716, 188] width 543 height 24
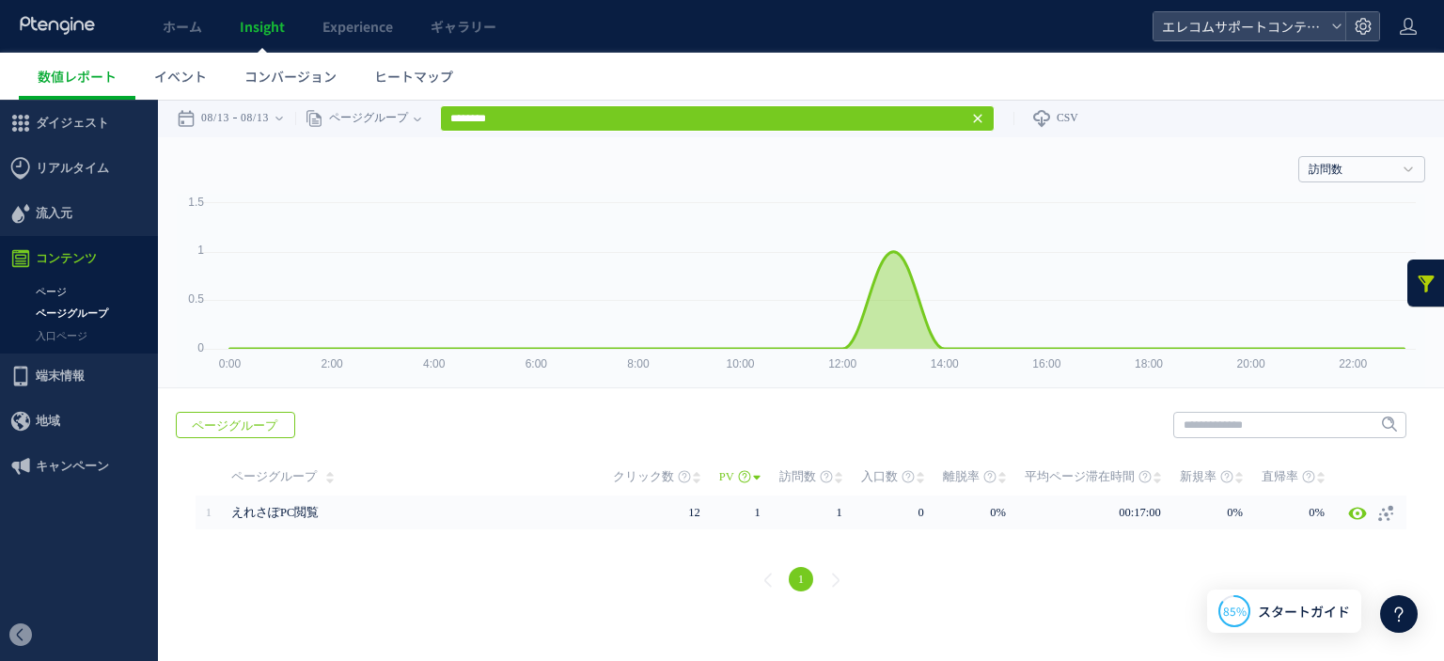
click at [56, 292] on link "ページ" at bounding box center [79, 292] width 158 height 22
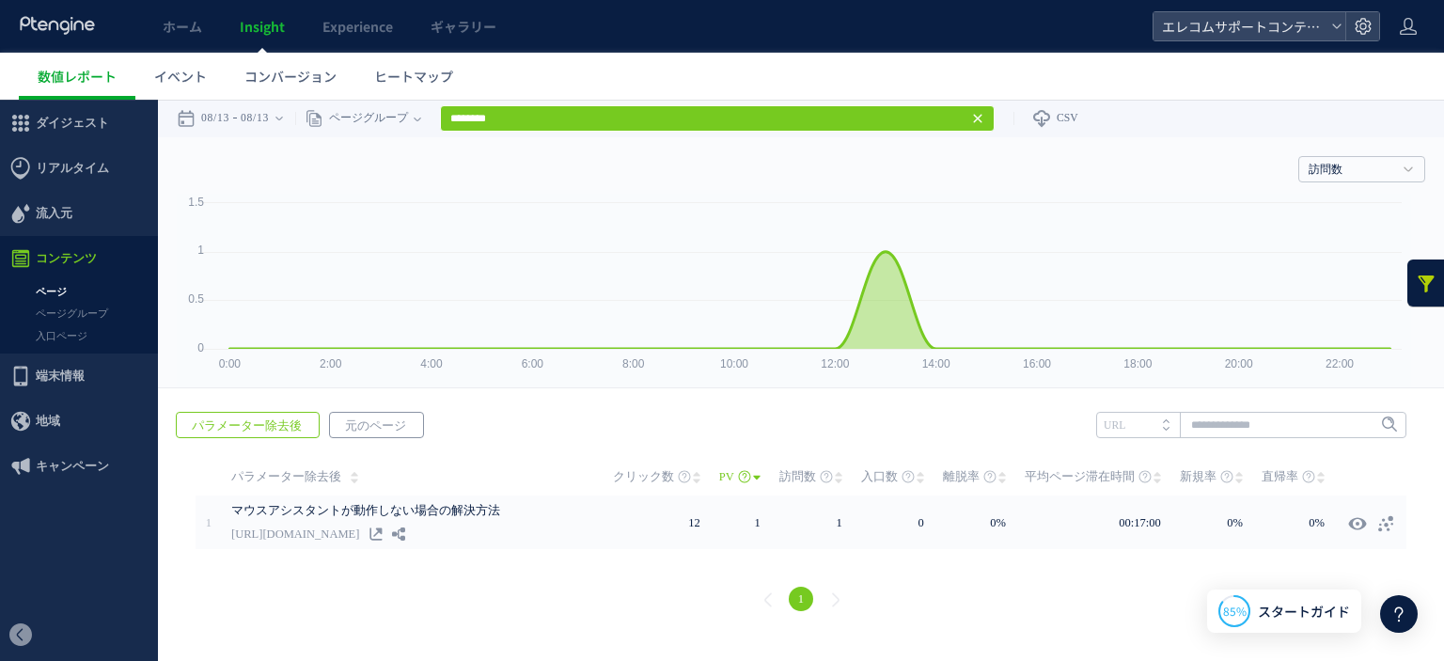
click at [382, 431] on span "元のページ" at bounding box center [375, 426] width 91 height 26
click at [1316, 161] on h4 "訪問数" at bounding box center [1361, 169] width 127 height 26
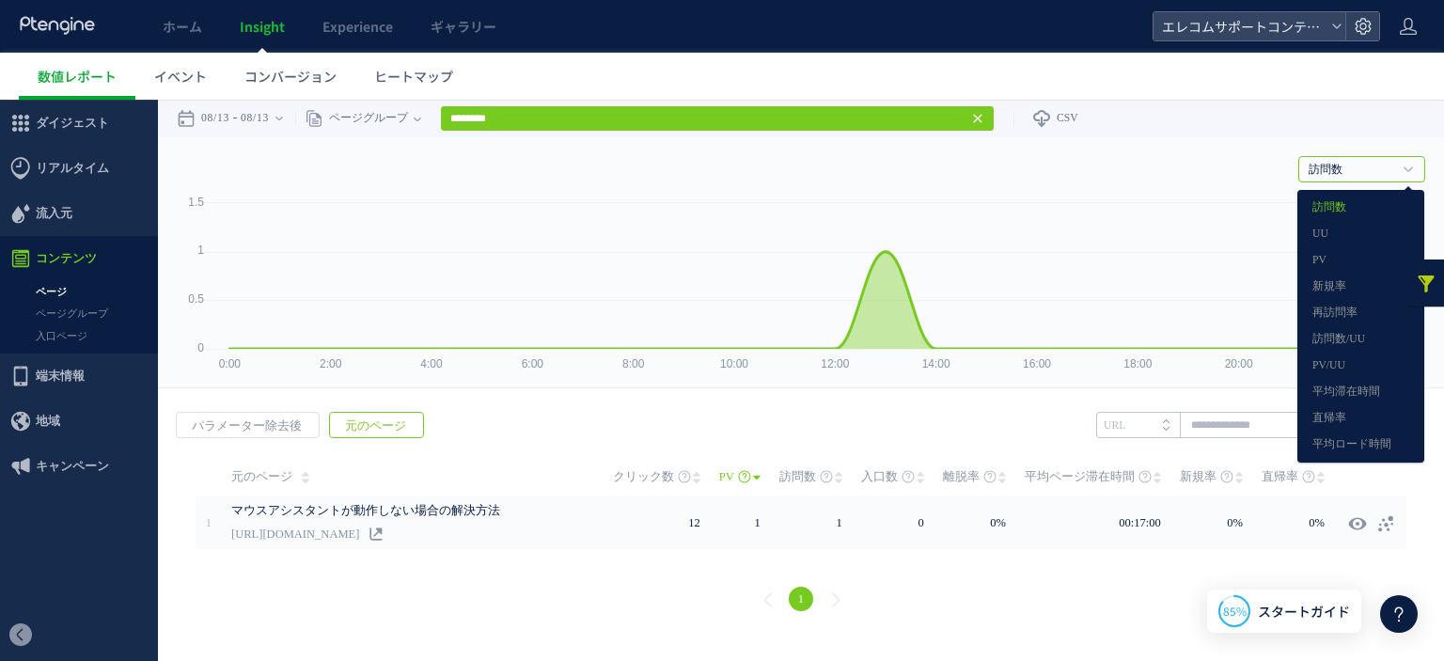
click at [1309, 135] on div "戻る デフォルト設定では本日のデータを表示しています。 カレンダーでご覧になりたい期間を指定することができます。 08/13 08/13 今日 昨日 先週 先…" at bounding box center [801, 119] width 1286 height 38
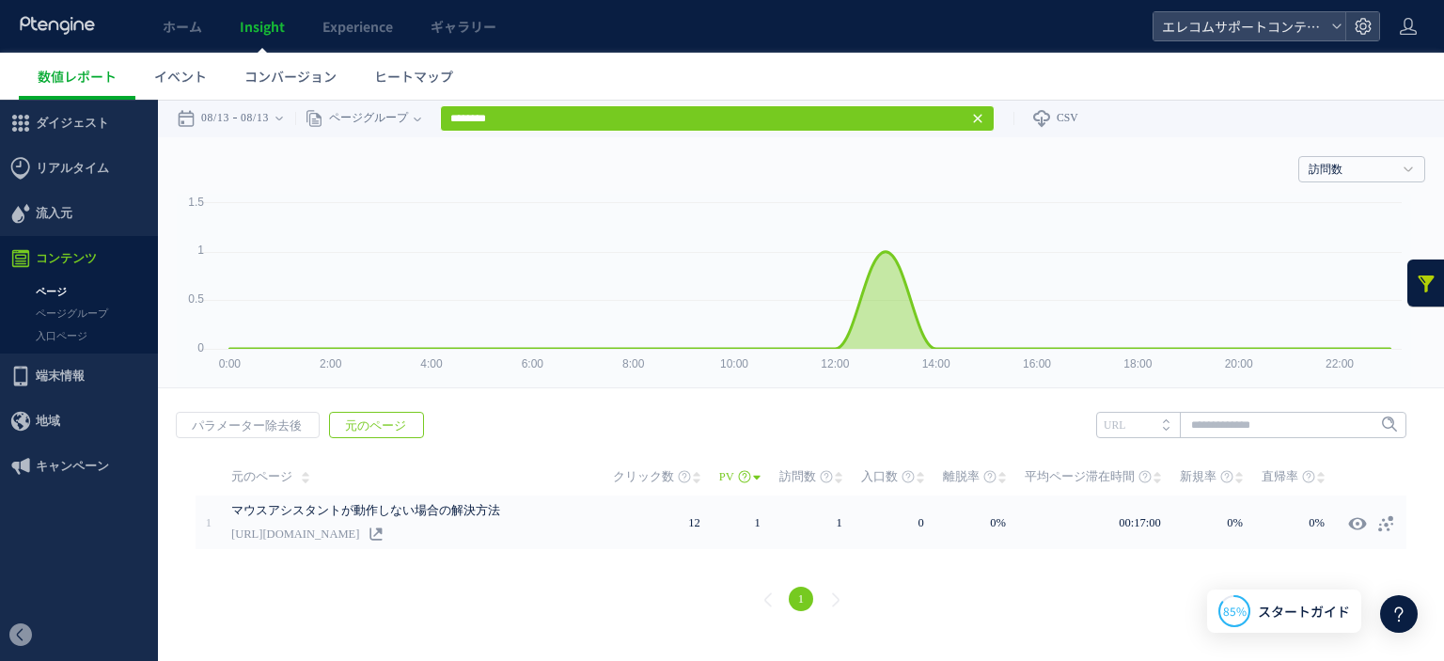
click at [365, 413] on span "元のページ" at bounding box center [375, 426] width 91 height 26
click at [283, 124] on icon at bounding box center [279, 119] width 8 height 38
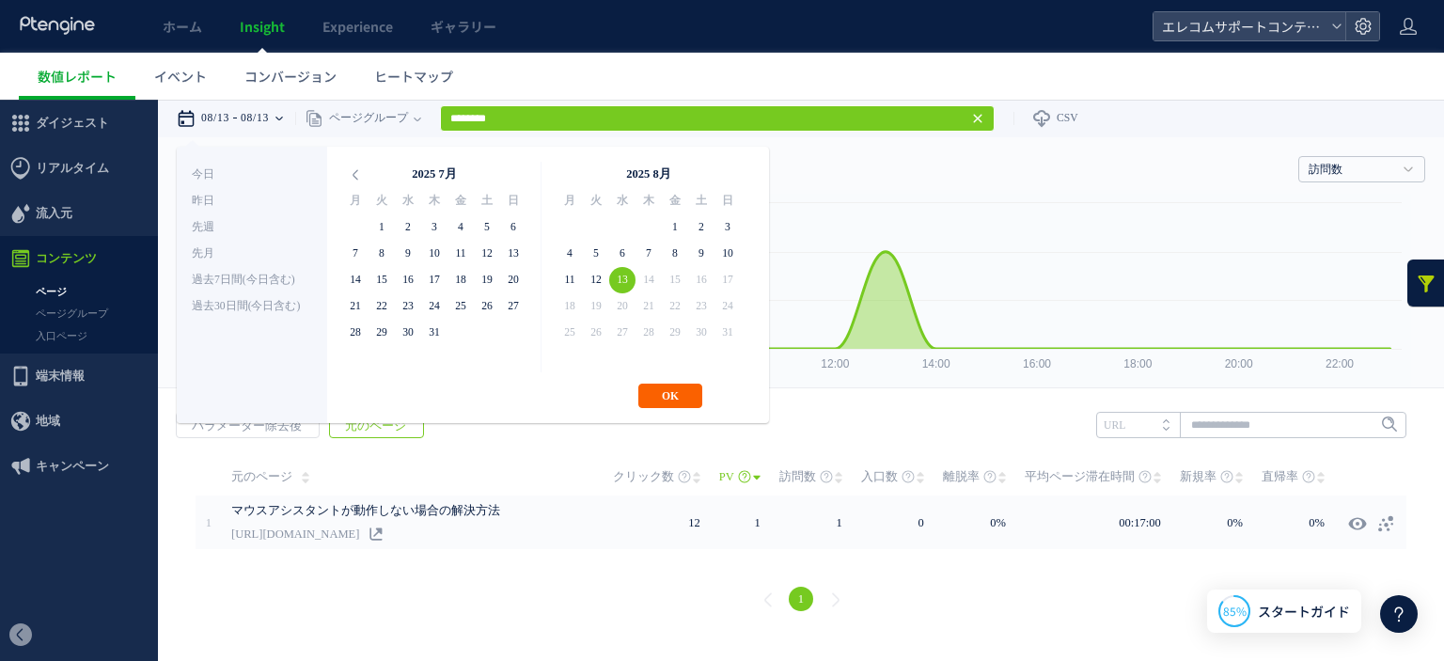
click at [670, 391] on button "OK" at bounding box center [670, 395] width 64 height 24
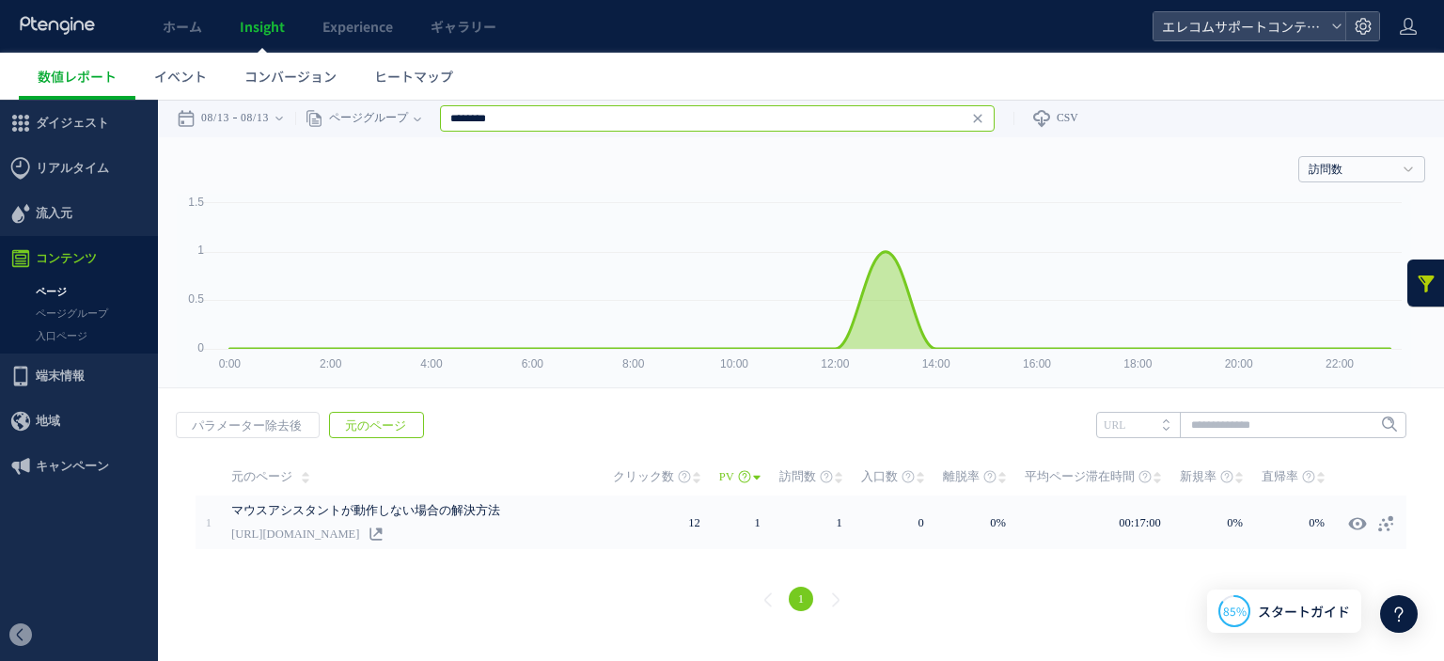
click at [519, 123] on input "********" at bounding box center [717, 118] width 554 height 26
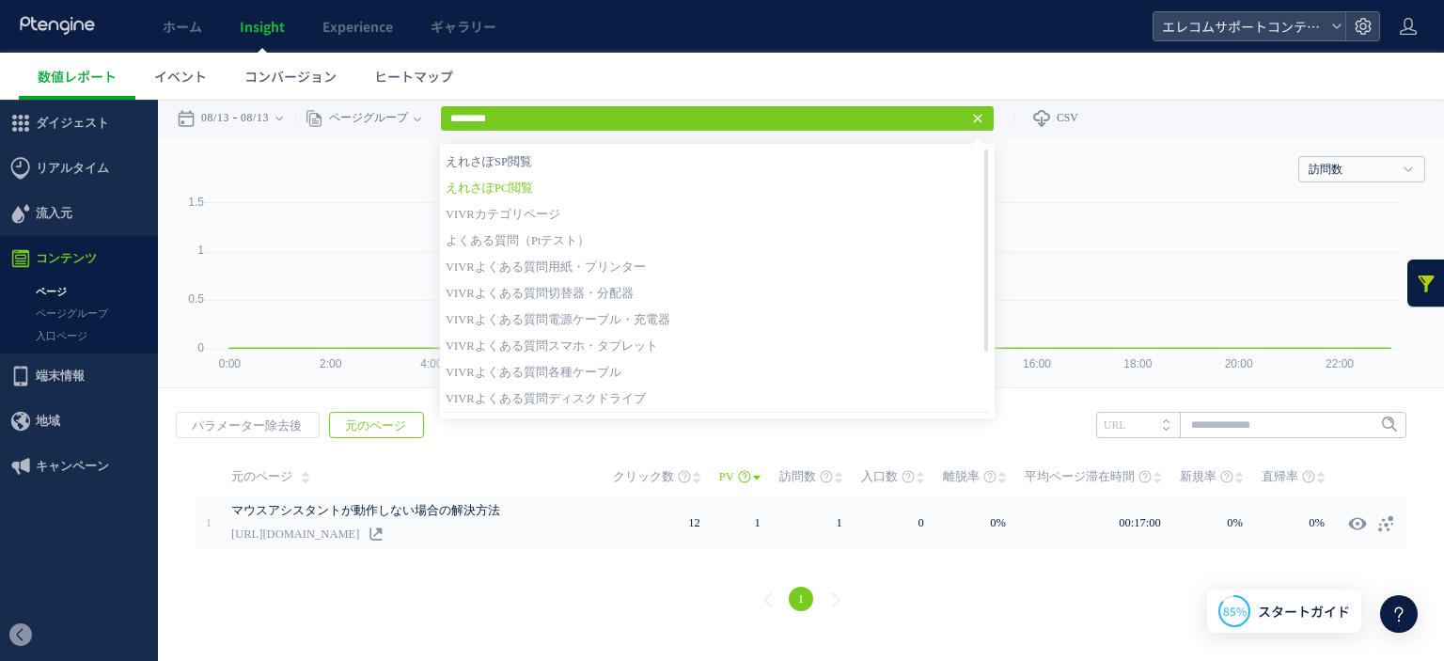
click at [549, 168] on link "えれさぽSP閲覧" at bounding box center [716, 161] width 543 height 24
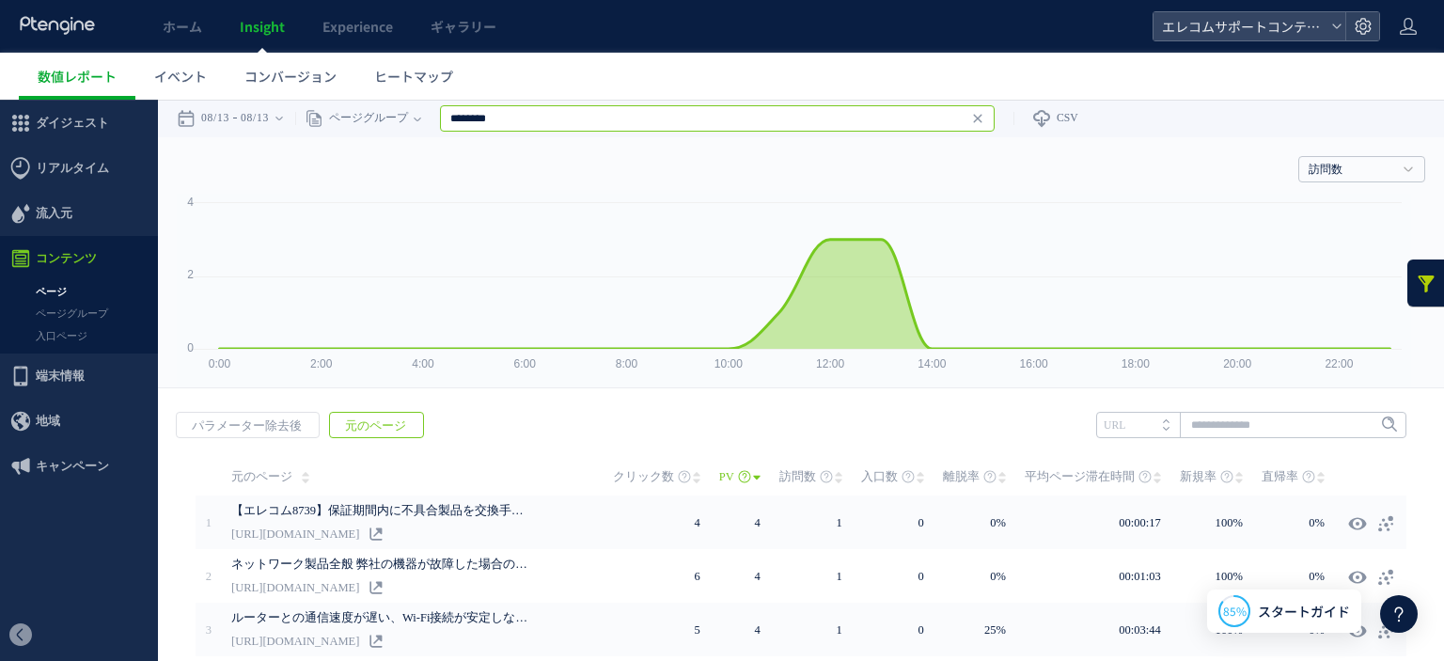
click at [688, 129] on input "********" at bounding box center [717, 118] width 554 height 26
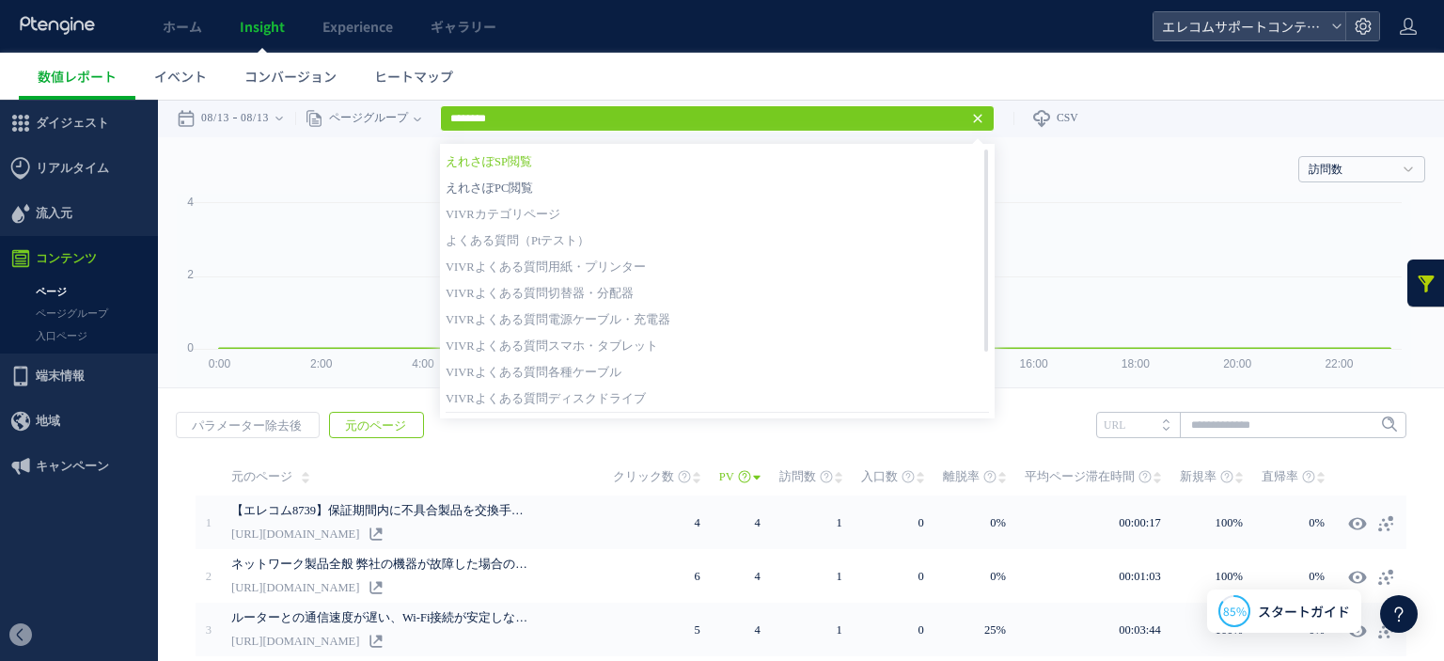
click at [597, 198] on link "えれさぽPC閲覧" at bounding box center [716, 188] width 543 height 24
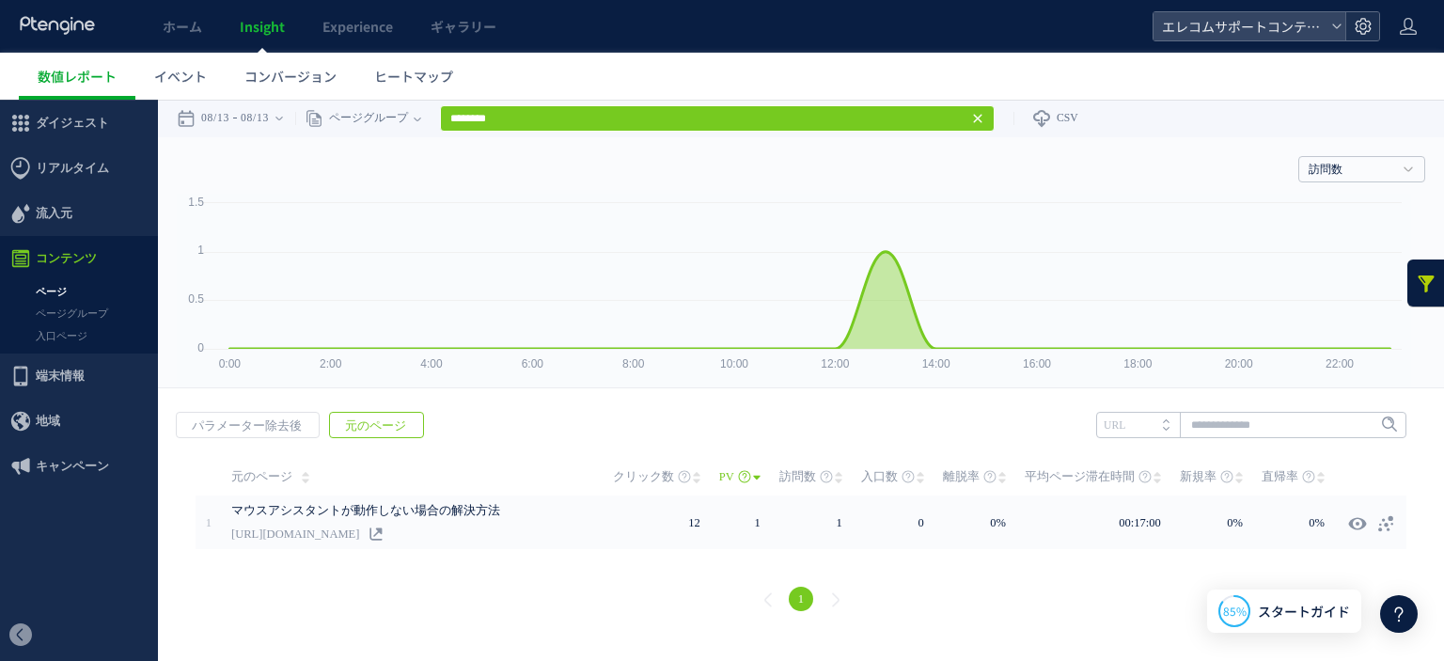
click at [1361, 23] on use at bounding box center [1362, 26] width 16 height 16
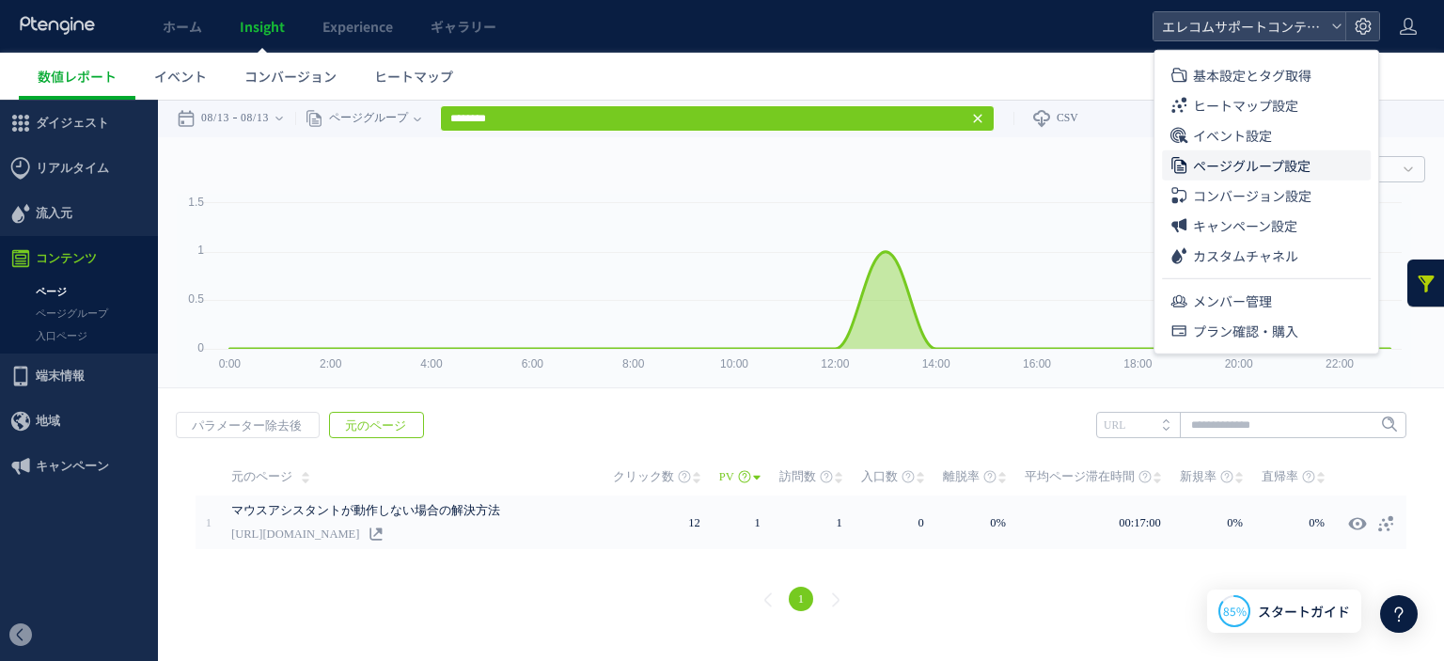
click at [1258, 176] on span "ページグループ設定" at bounding box center [1251, 165] width 117 height 30
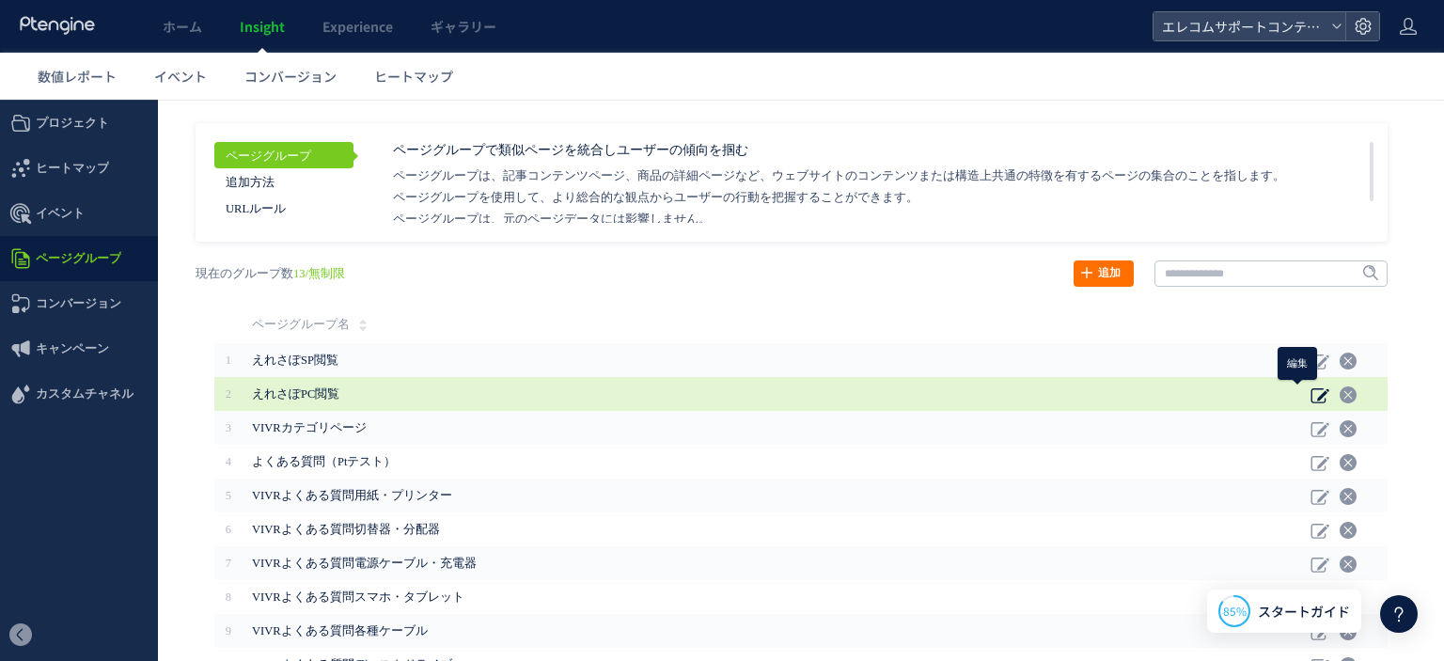
click at [1310, 391] on icon at bounding box center [1319, 394] width 19 height 19
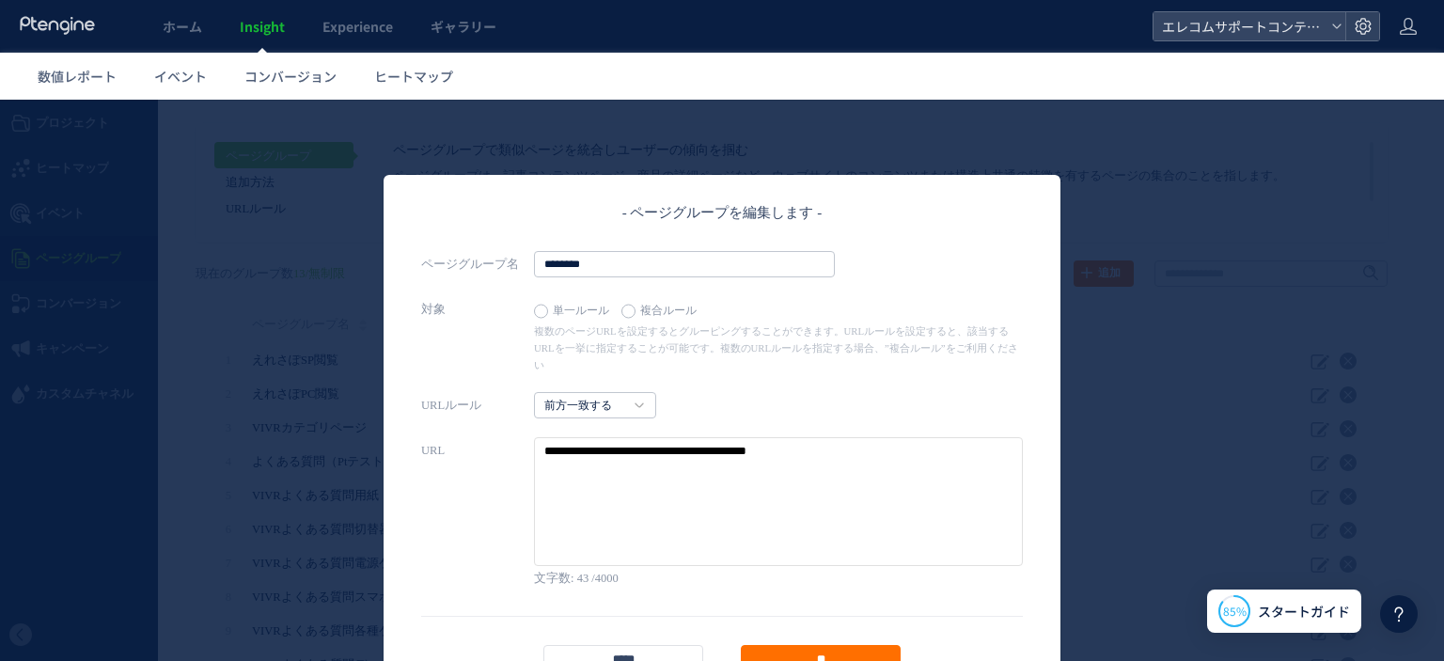
click at [827, 450] on textarea at bounding box center [778, 501] width 489 height 129
click at [662, 645] on input "*****" at bounding box center [623, 658] width 160 height 26
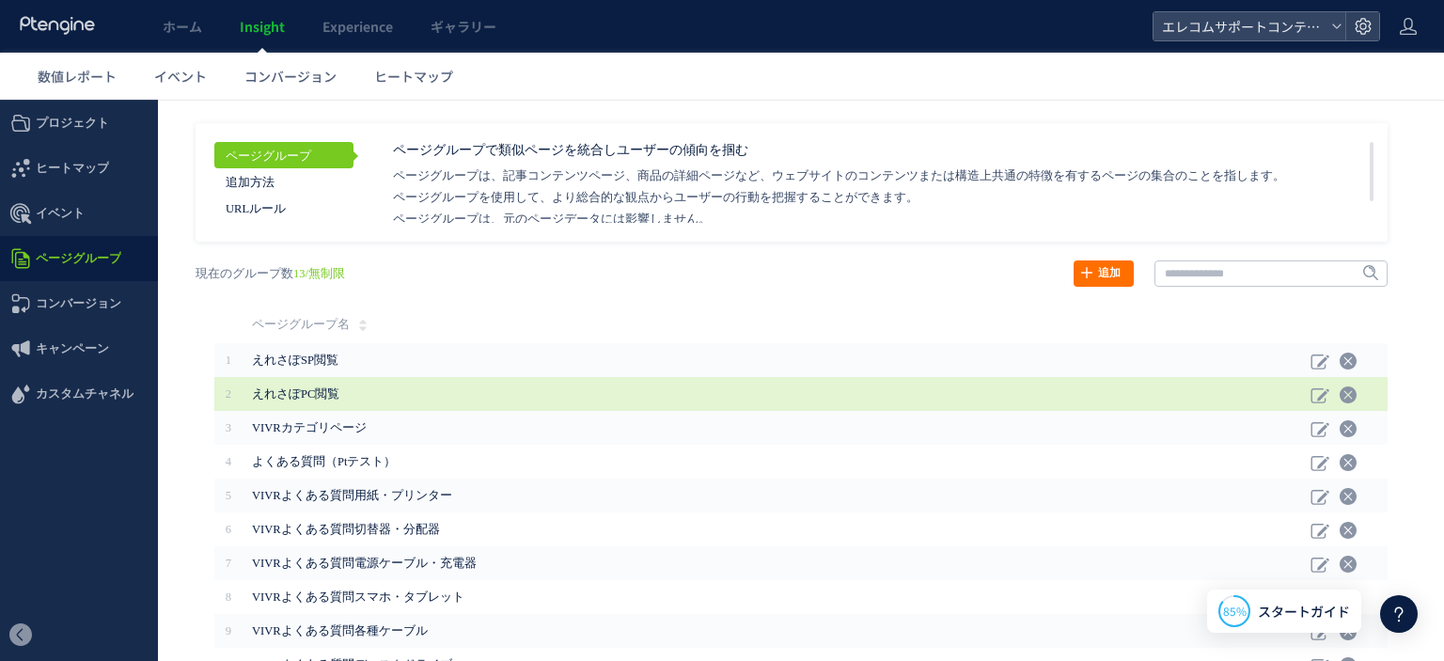
click at [435, 389] on span "えれさぽPC閲覧" at bounding box center [670, 394] width 836 height 34
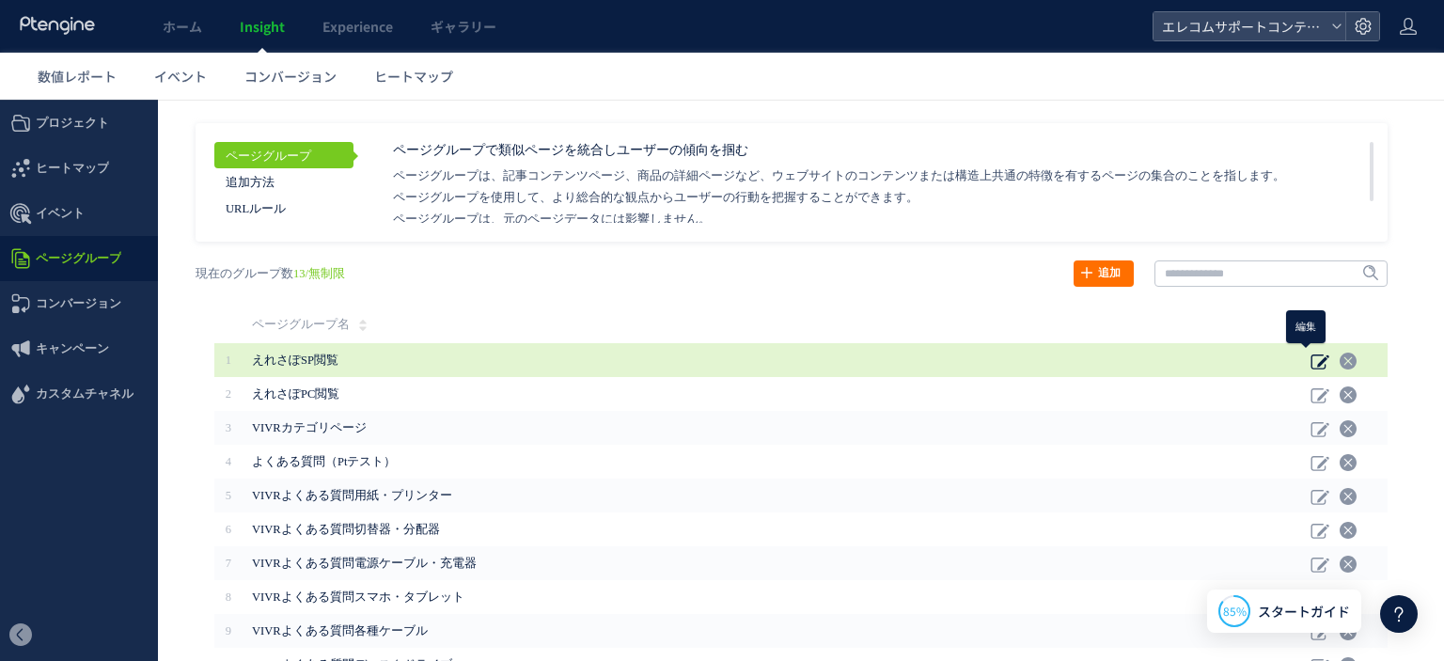
click at [1310, 356] on use at bounding box center [1319, 361] width 18 height 15
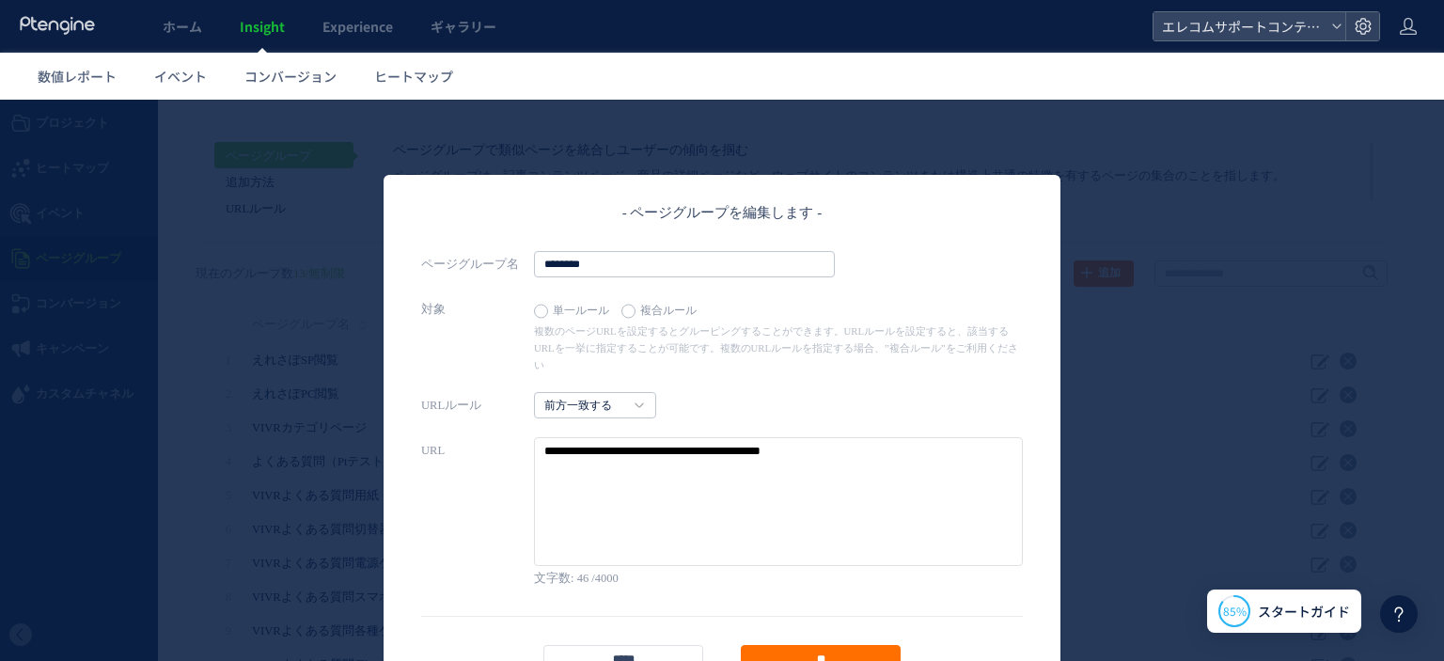
click at [792, 455] on textarea at bounding box center [778, 501] width 489 height 129
drag, startPoint x: 816, startPoint y: 439, endPoint x: 929, endPoint y: 461, distance: 114.8
click at [929, 461] on textarea at bounding box center [778, 501] width 489 height 129
click at [648, 645] on input "*****" at bounding box center [623, 658] width 160 height 26
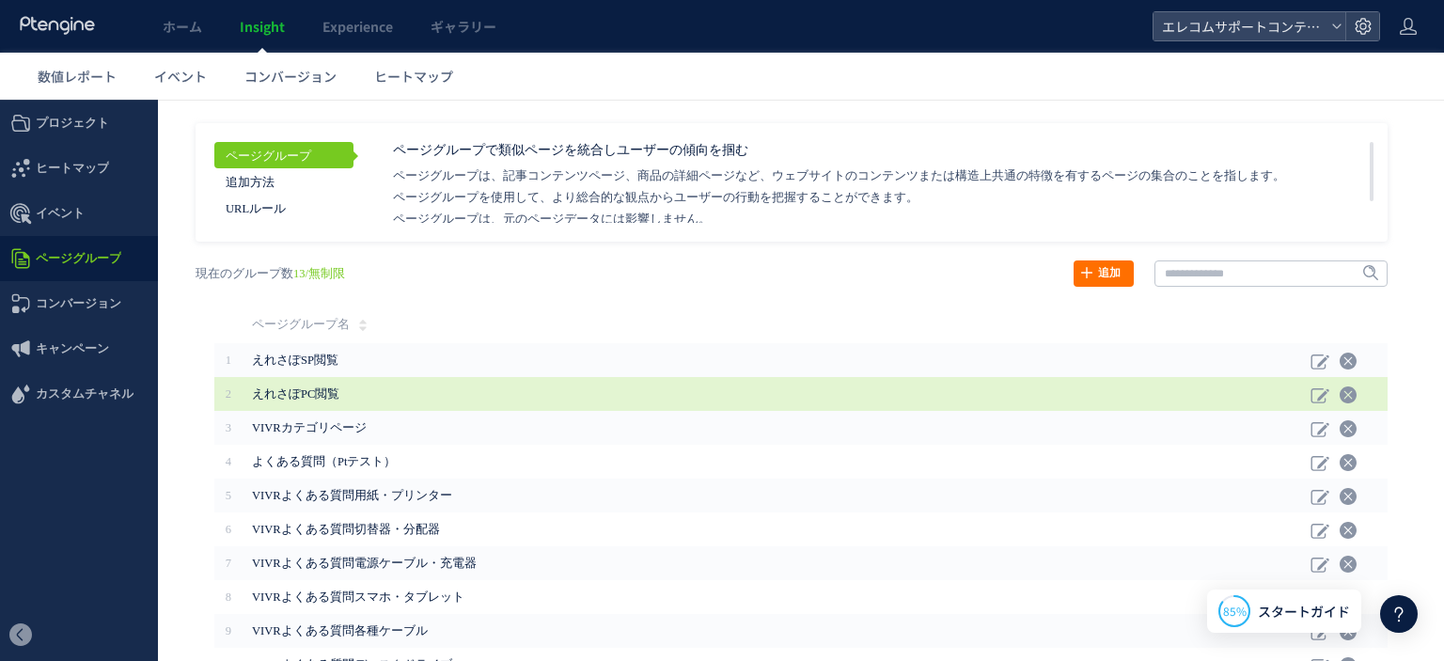
click at [410, 391] on span "えれさぽPC閲覧" at bounding box center [670, 394] width 836 height 34
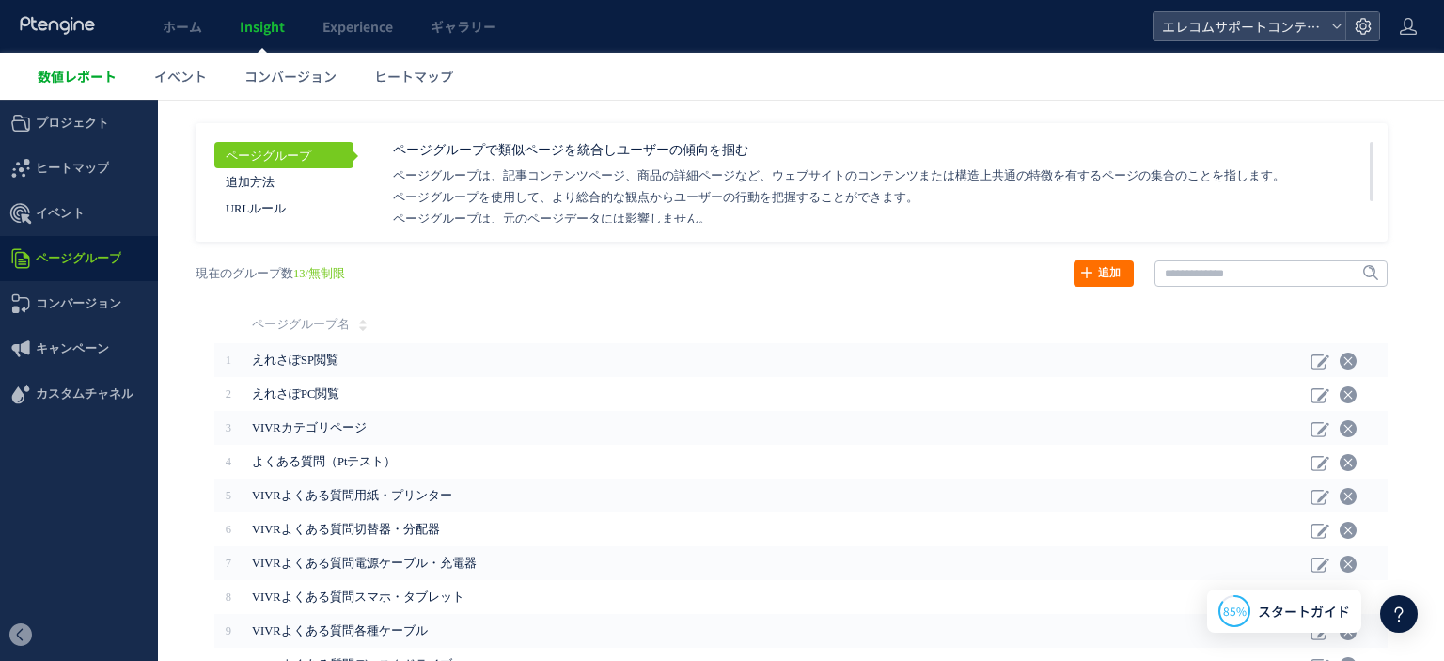
click at [44, 69] on span "数値レポート" at bounding box center [77, 76] width 79 height 19
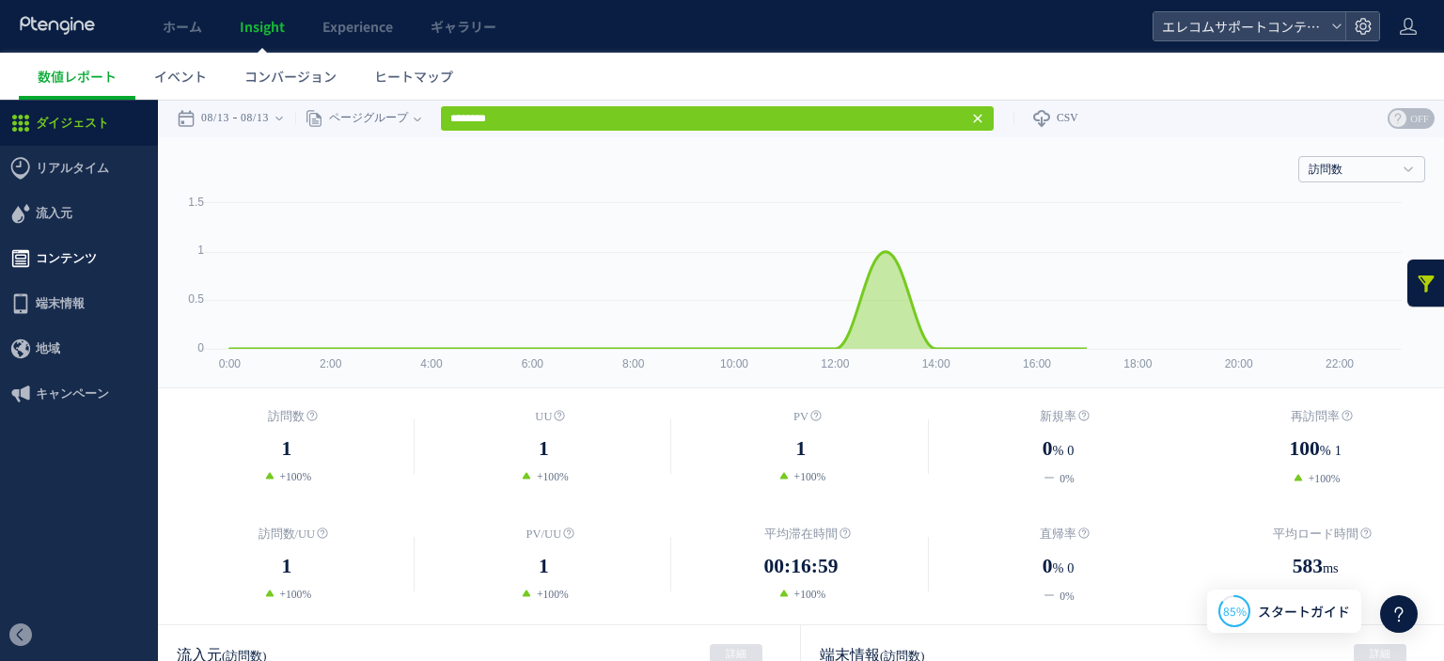
click at [101, 247] on span "コンテンツ" at bounding box center [79, 258] width 158 height 45
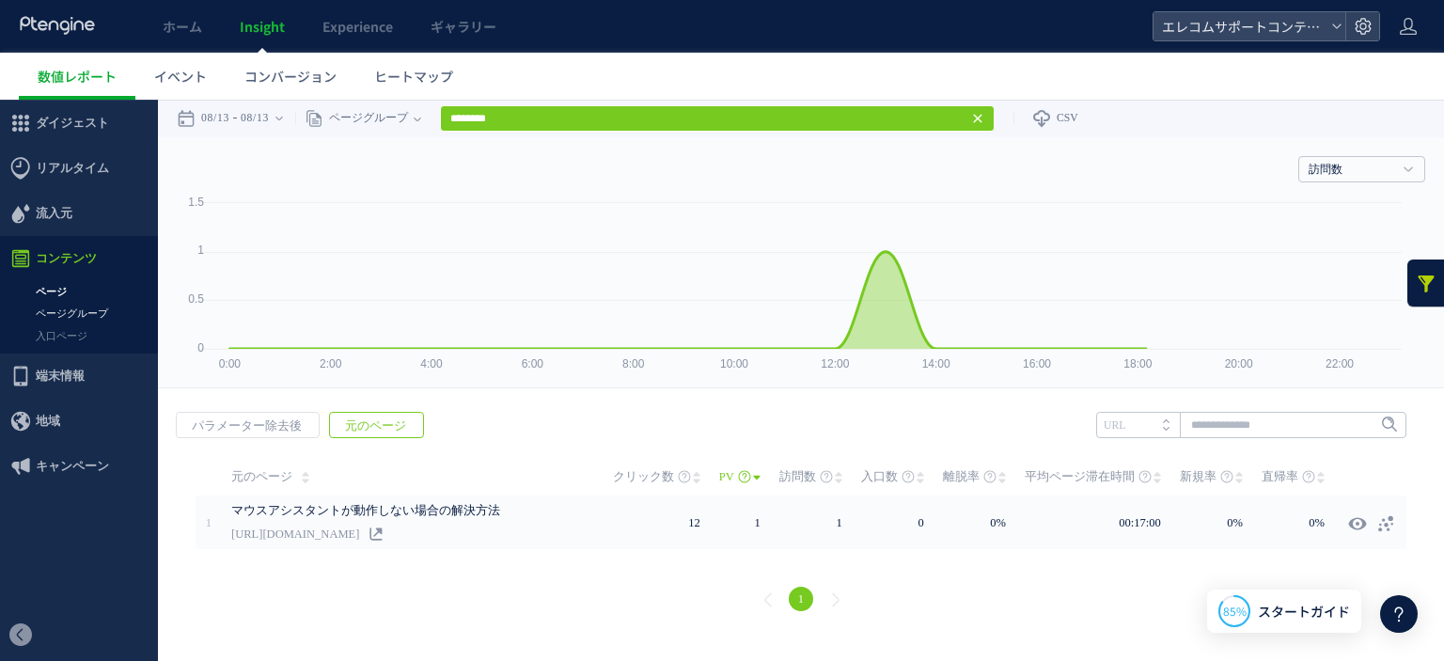
click at [85, 315] on link "ページグループ" at bounding box center [79, 314] width 158 height 22
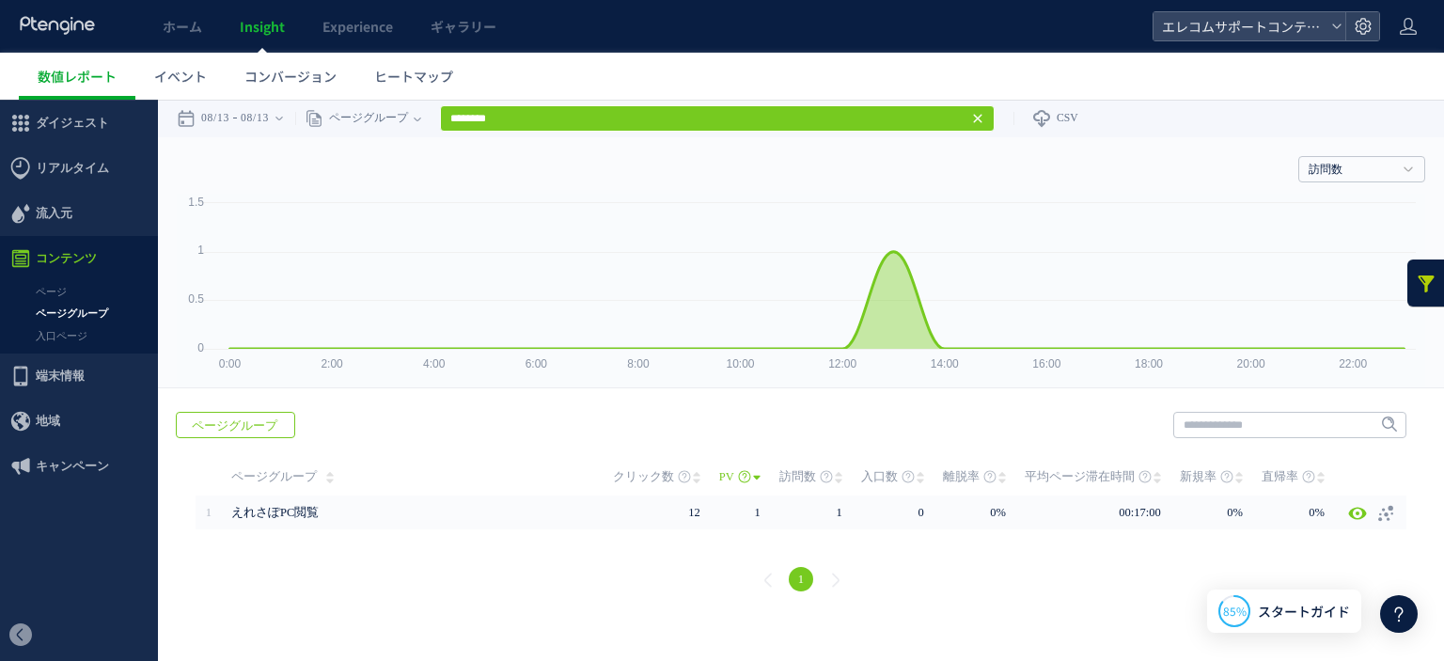
click at [662, 138] on div "訪問数 訪問数 UU PV 新規率 再訪問率 訪問数/UU PV/UU 平均滞在時間 直帰率 平均ロード時間" at bounding box center [801, 165] width 1248 height 56
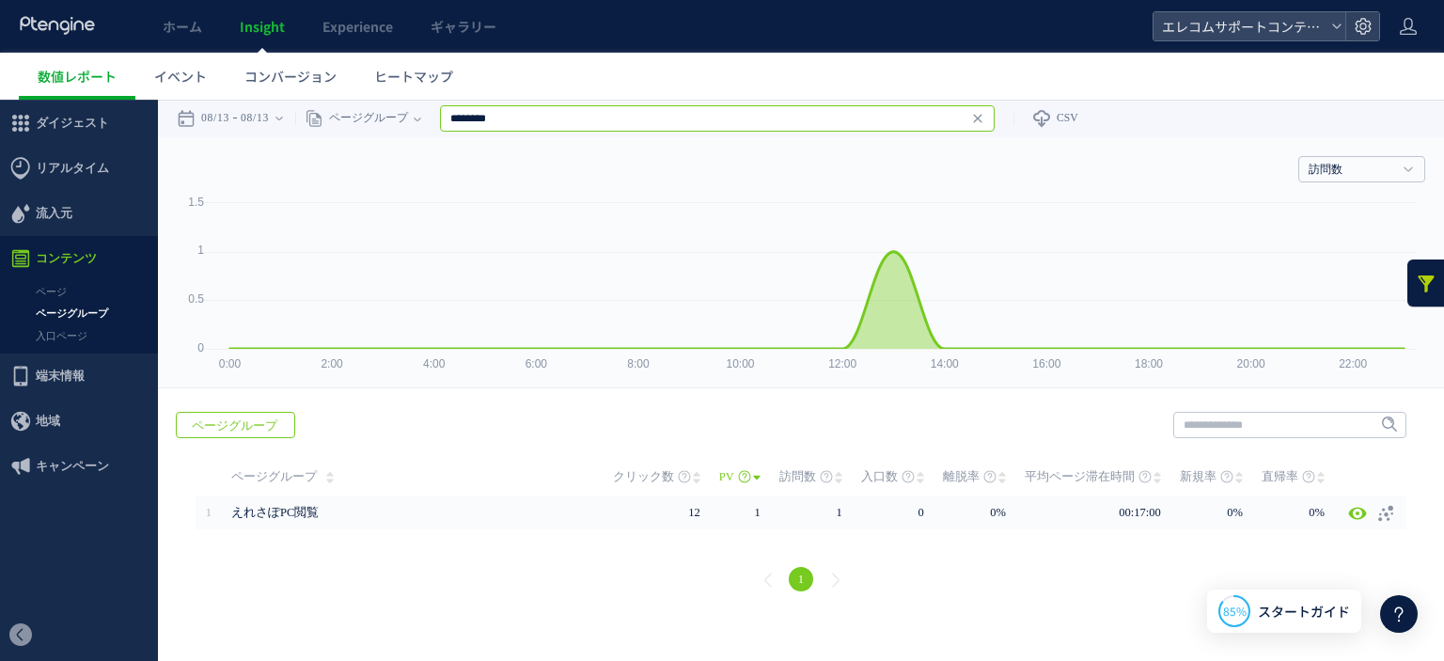
click at [661, 124] on input "********" at bounding box center [717, 118] width 554 height 26
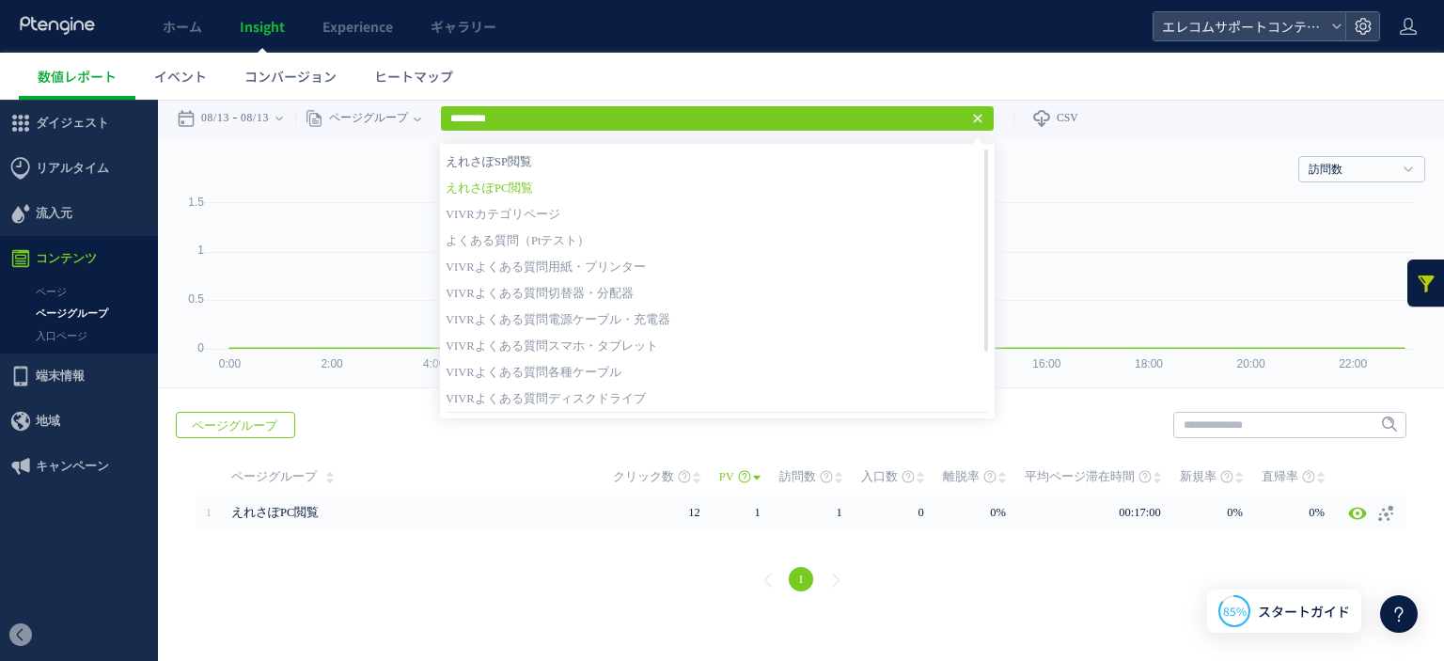
click at [555, 166] on link "えれさぽSP閲覧" at bounding box center [716, 161] width 543 height 24
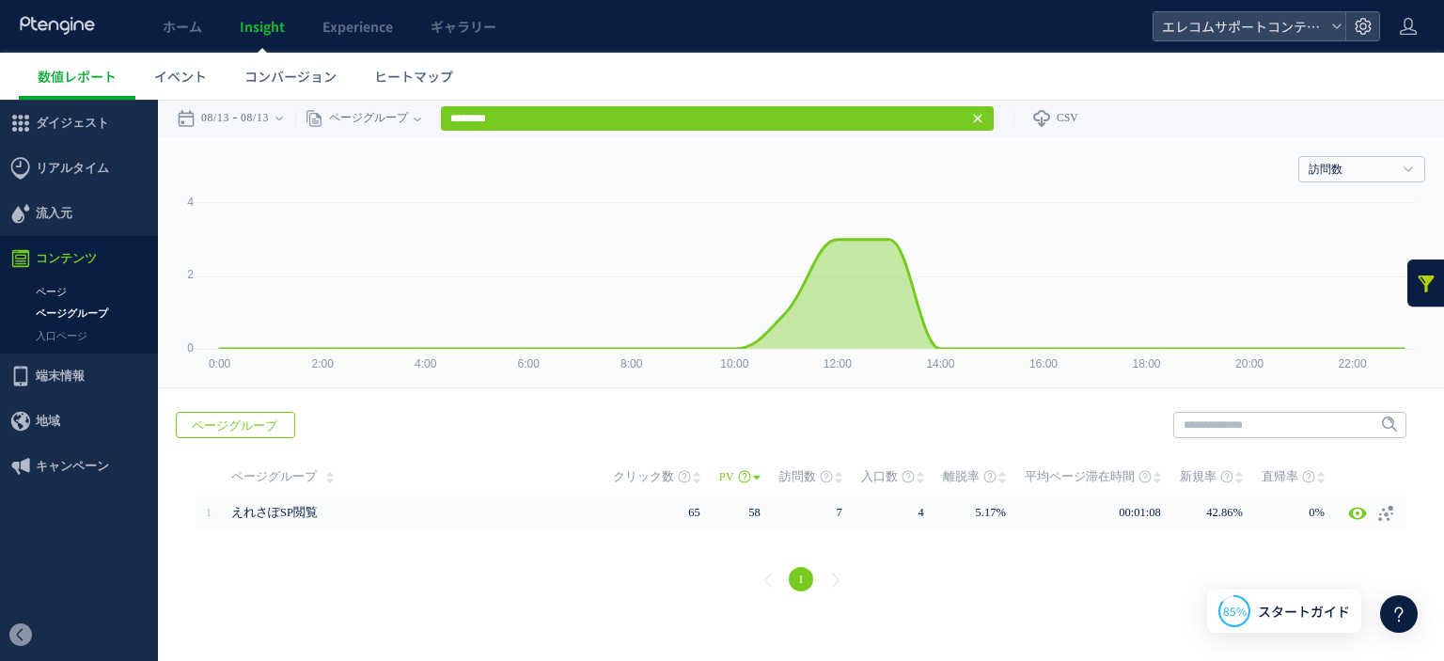
click at [89, 291] on link "ページ" at bounding box center [79, 292] width 158 height 22
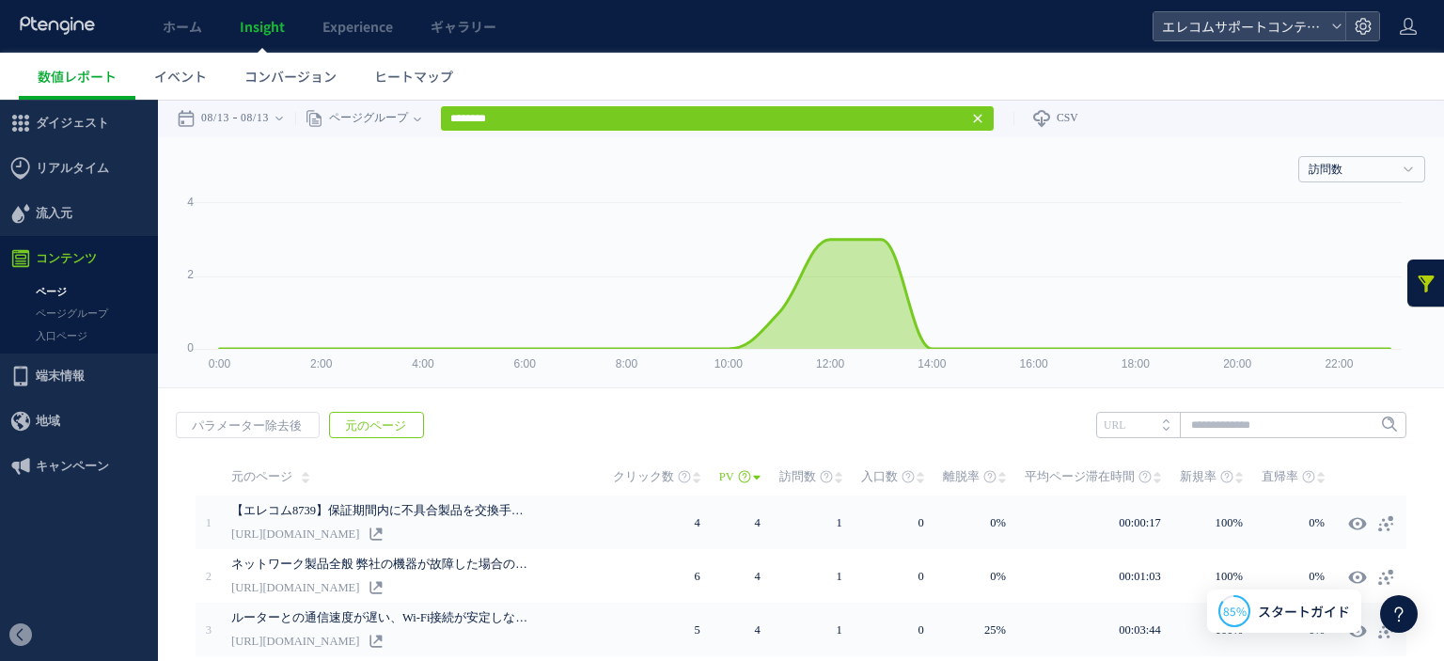
click at [1424, 290] on link at bounding box center [1426, 282] width 38 height 47
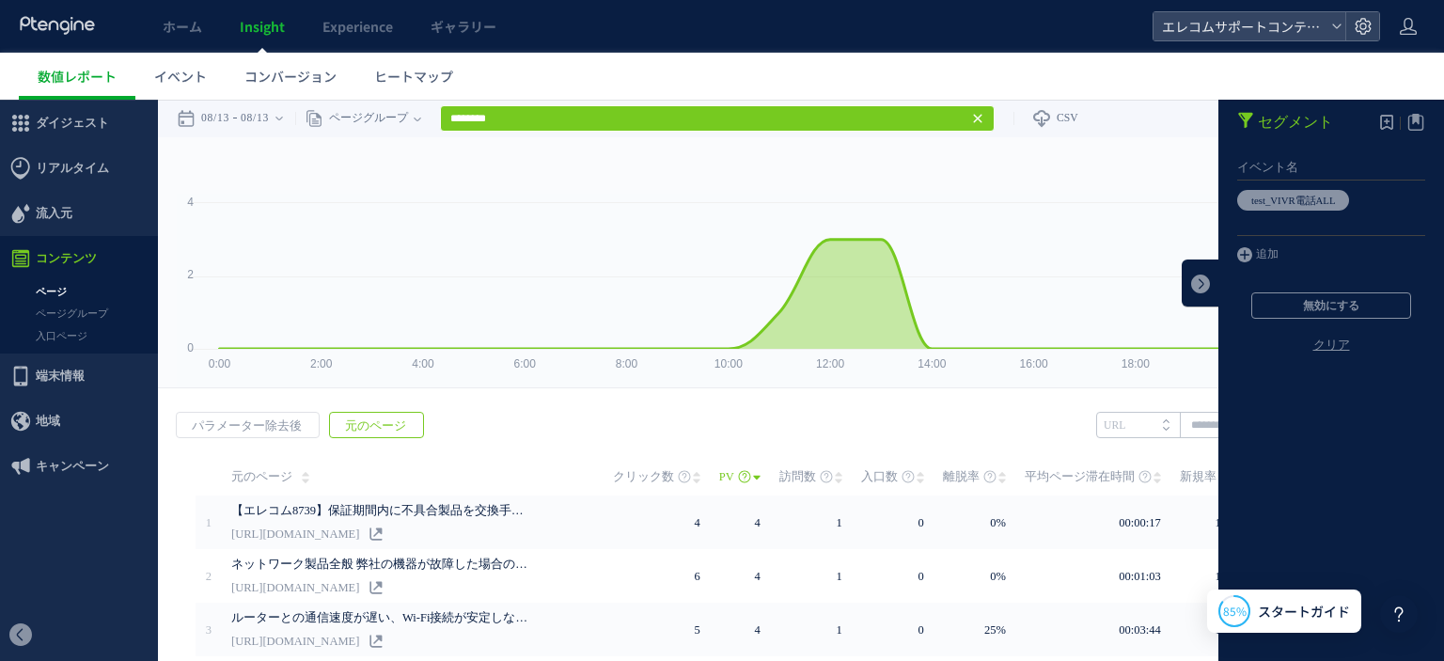
click at [1309, 345] on link "クリア" at bounding box center [1331, 359] width 226 height 45
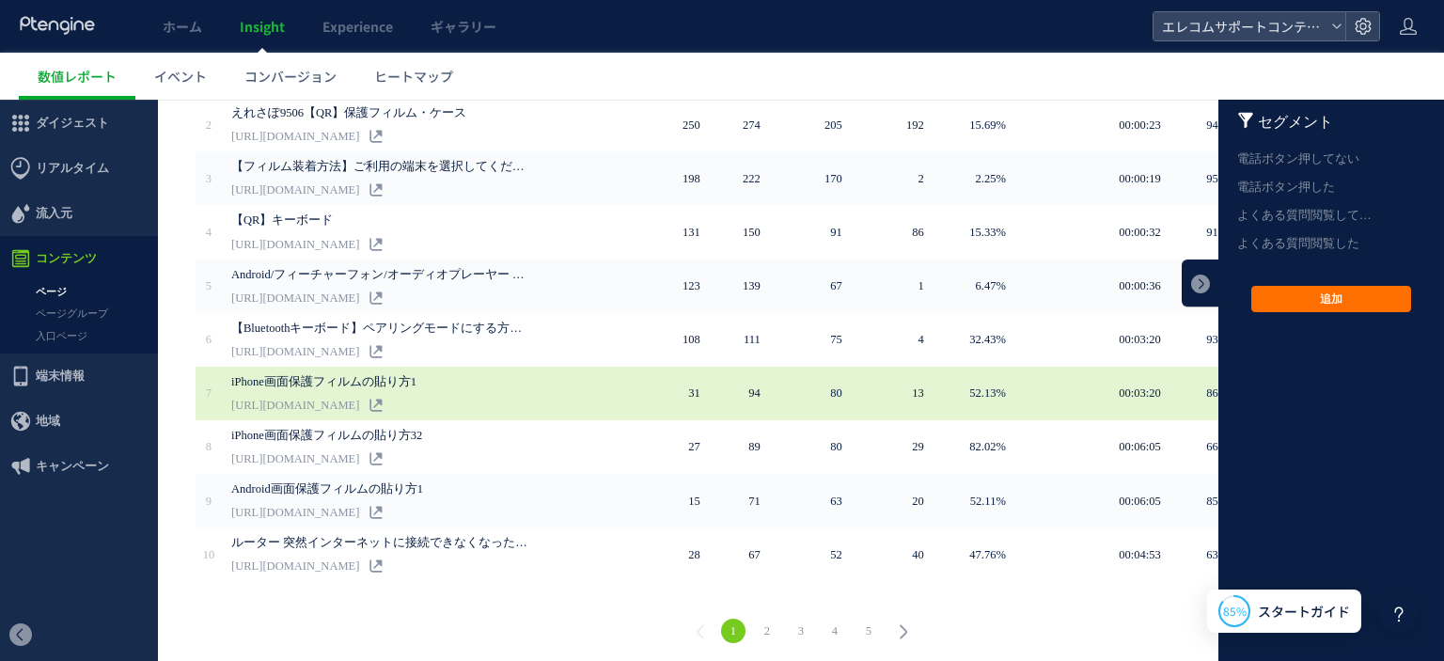
scroll to position [169, 0]
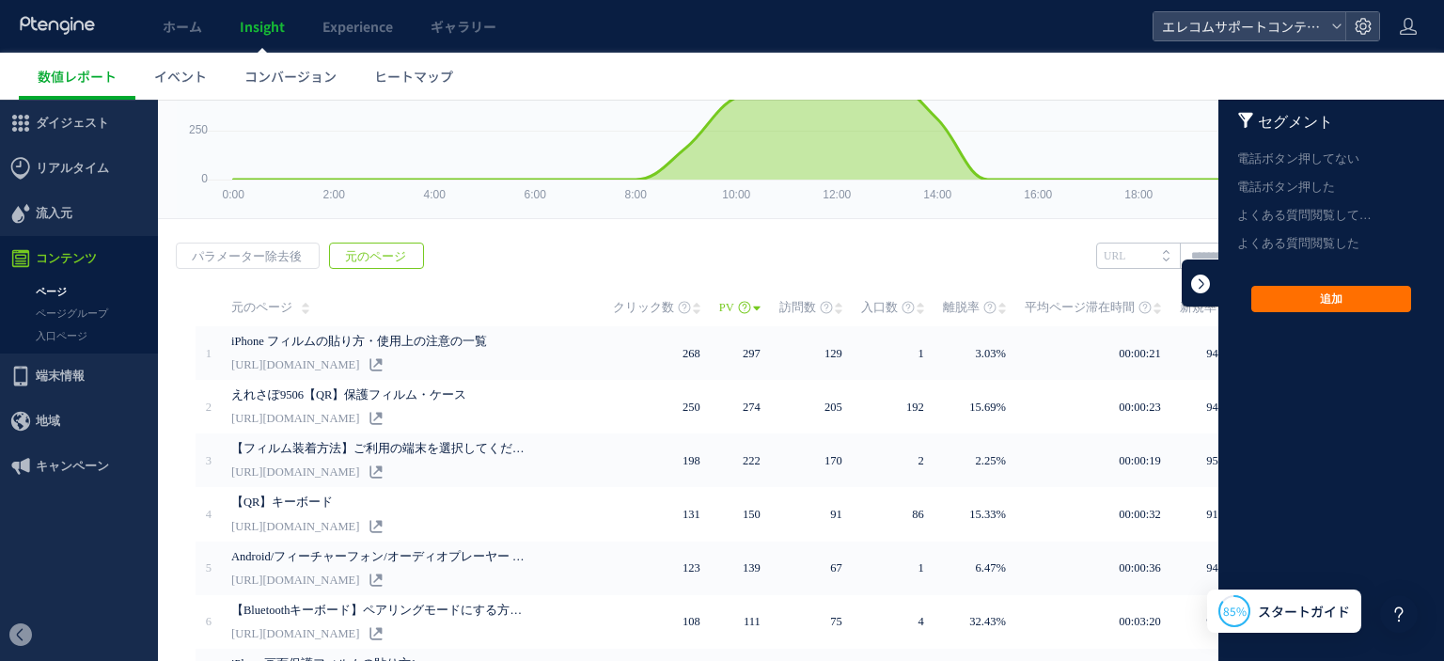
click at [1195, 278] on link at bounding box center [1200, 282] width 38 height 47
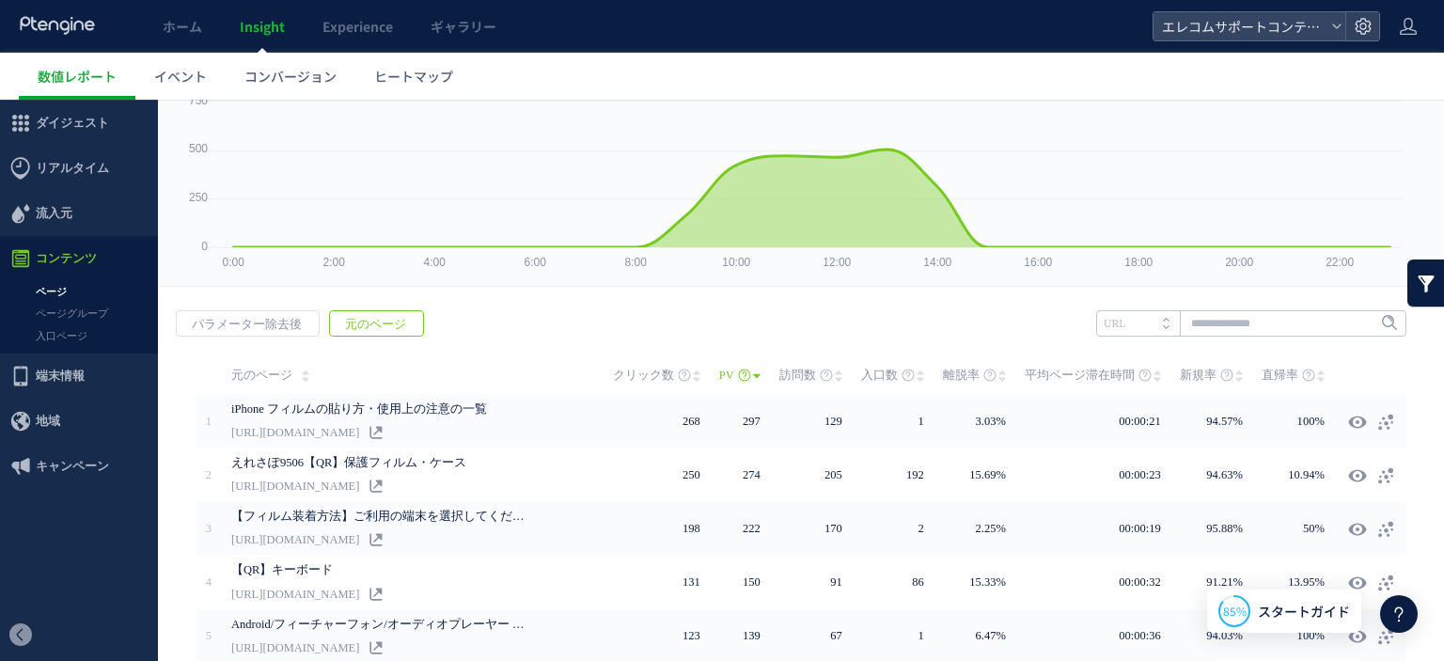
scroll to position [0, 0]
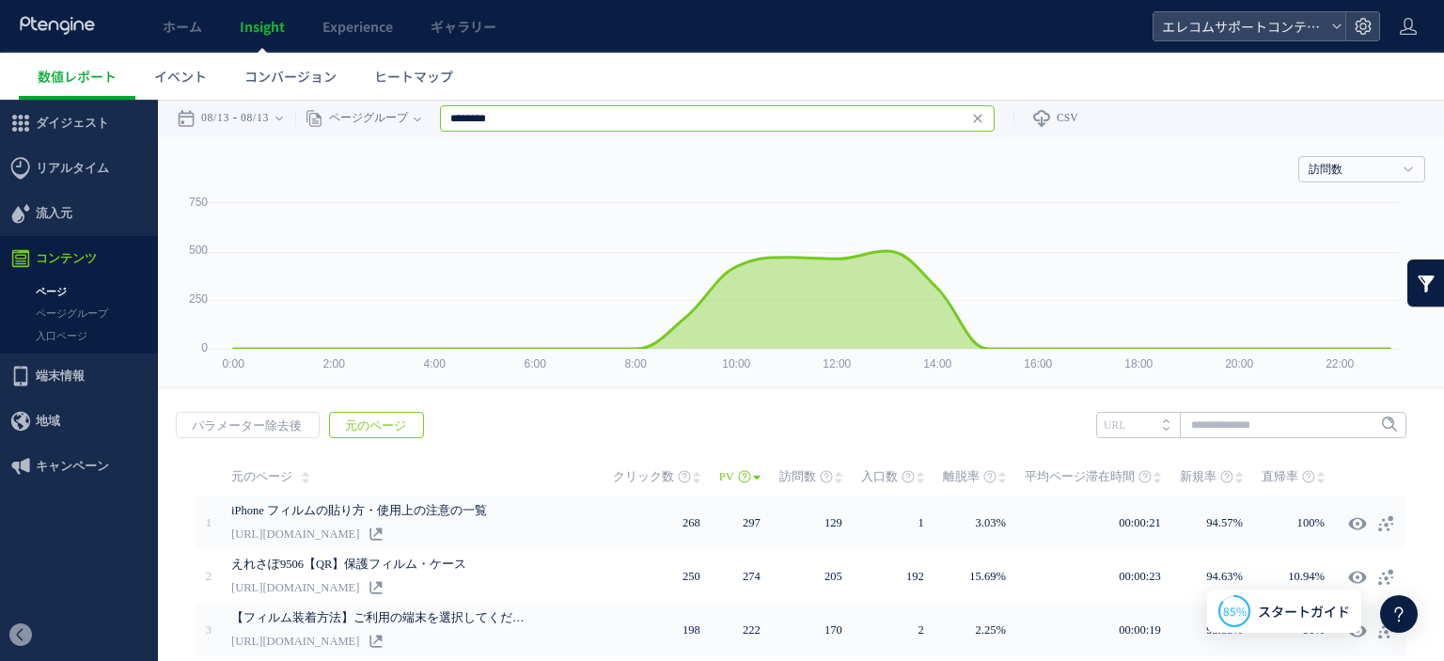
click at [554, 119] on input "********" at bounding box center [717, 118] width 554 height 26
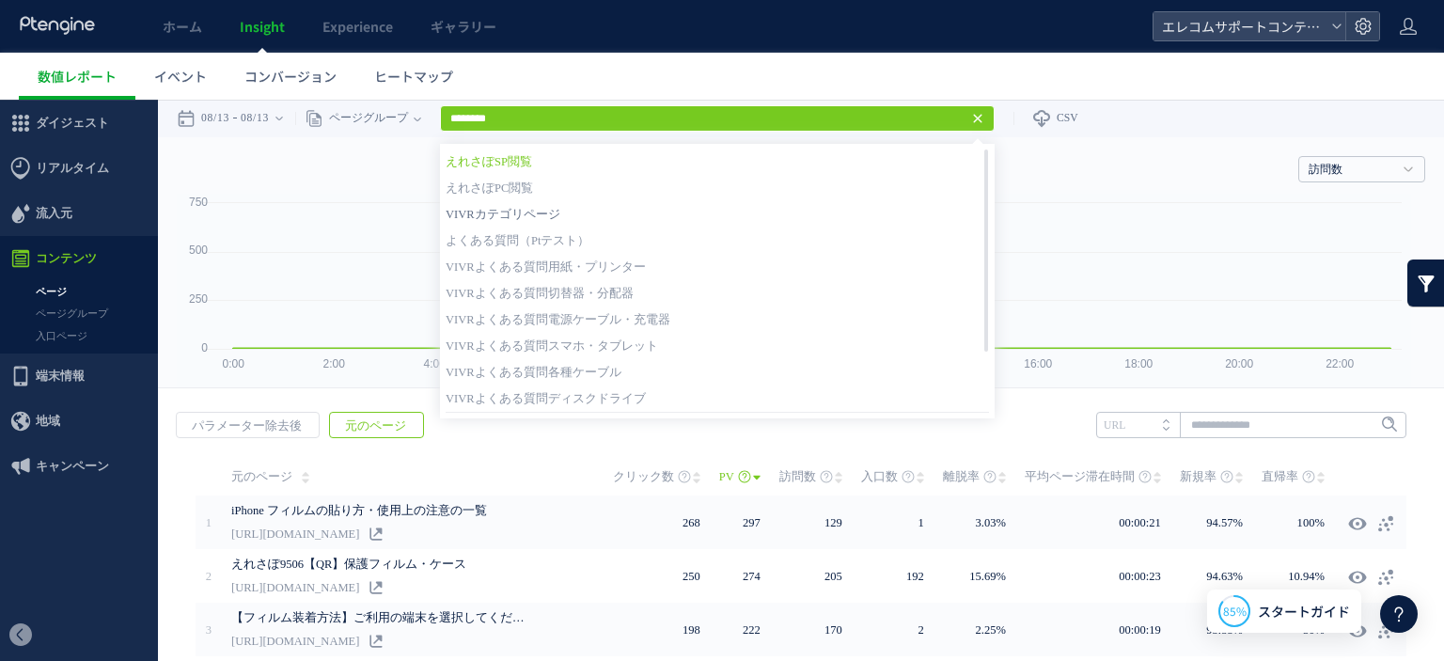
click at [541, 211] on link "VIVRカテゴリページ" at bounding box center [716, 214] width 543 height 24
type input "**********"
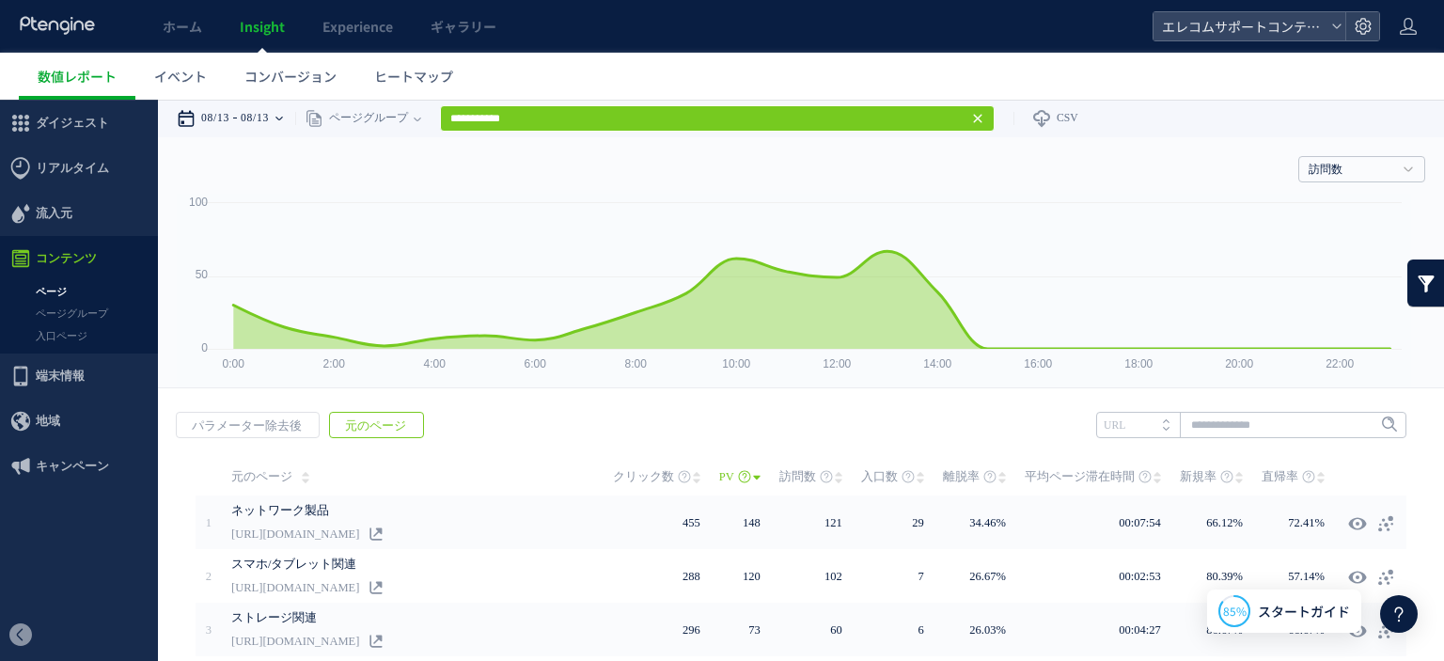
click at [250, 102] on time "08/13" at bounding box center [255, 119] width 28 height 38
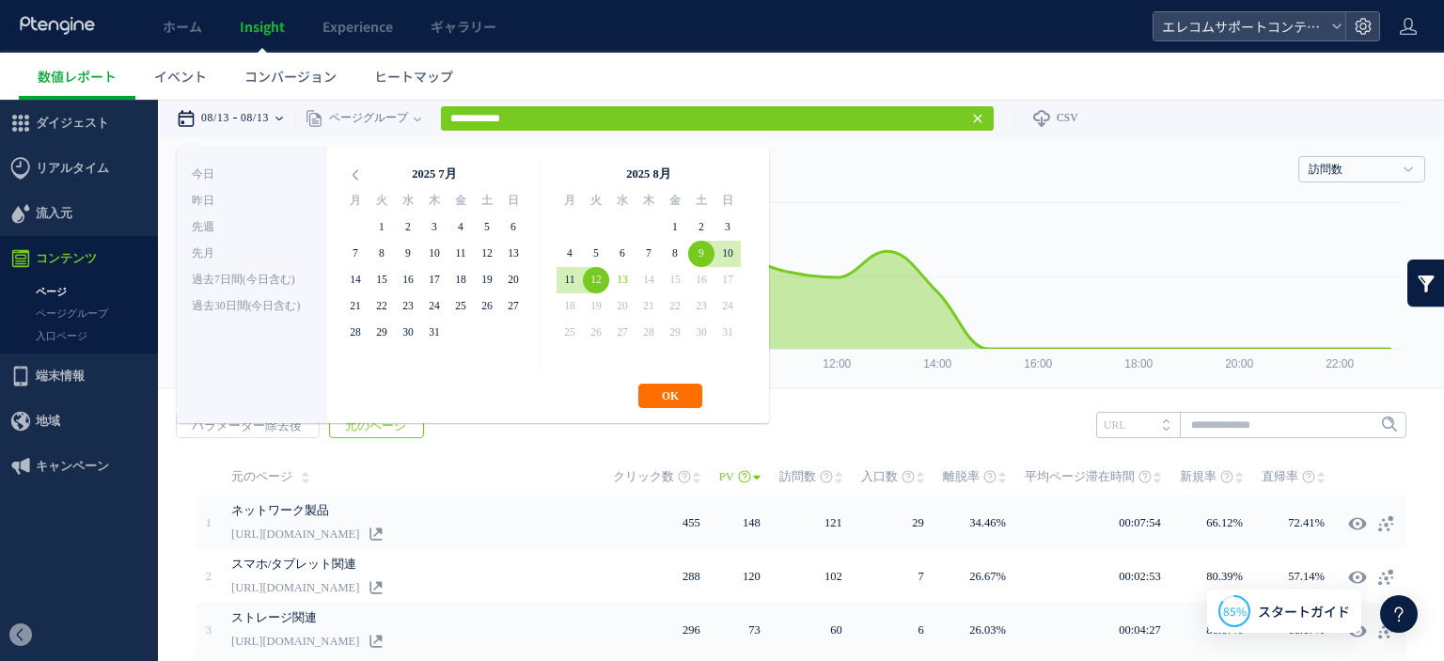
click at [677, 416] on div "**********" at bounding box center [473, 285] width 592 height 276
click at [677, 390] on button "OK" at bounding box center [670, 395] width 64 height 24
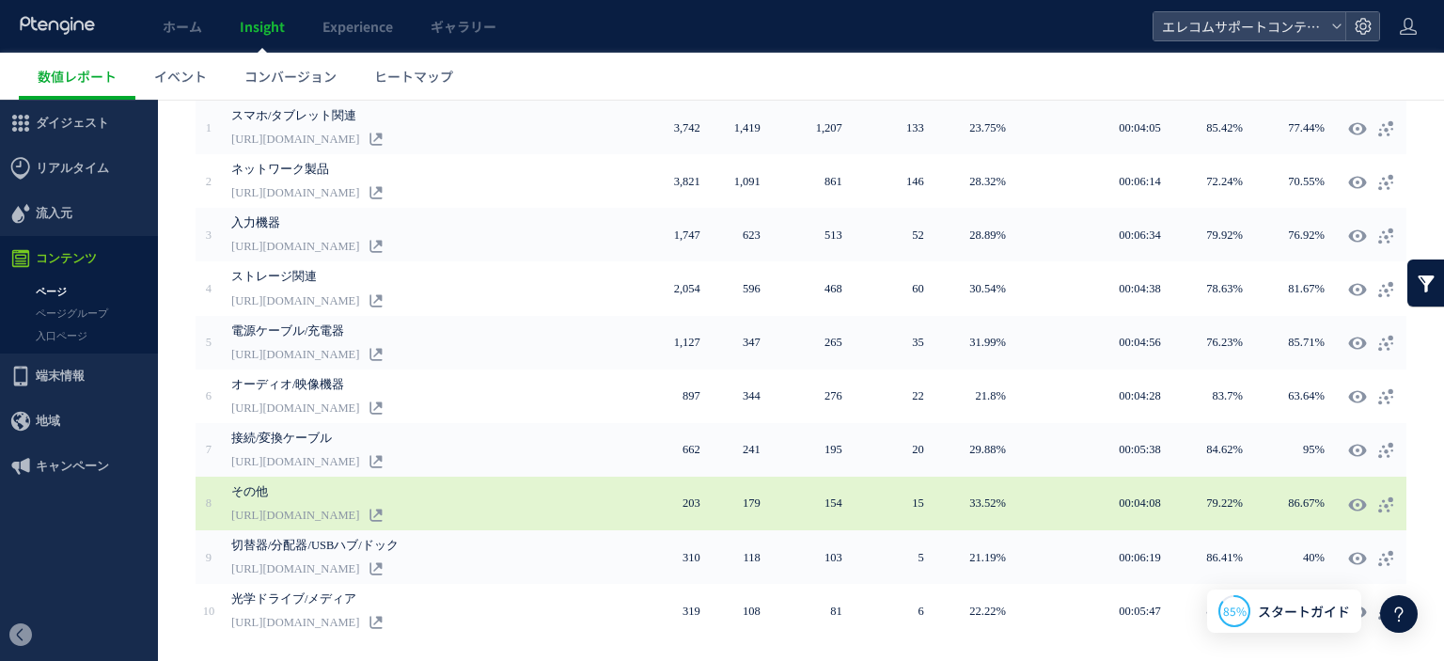
scroll to position [451, 0]
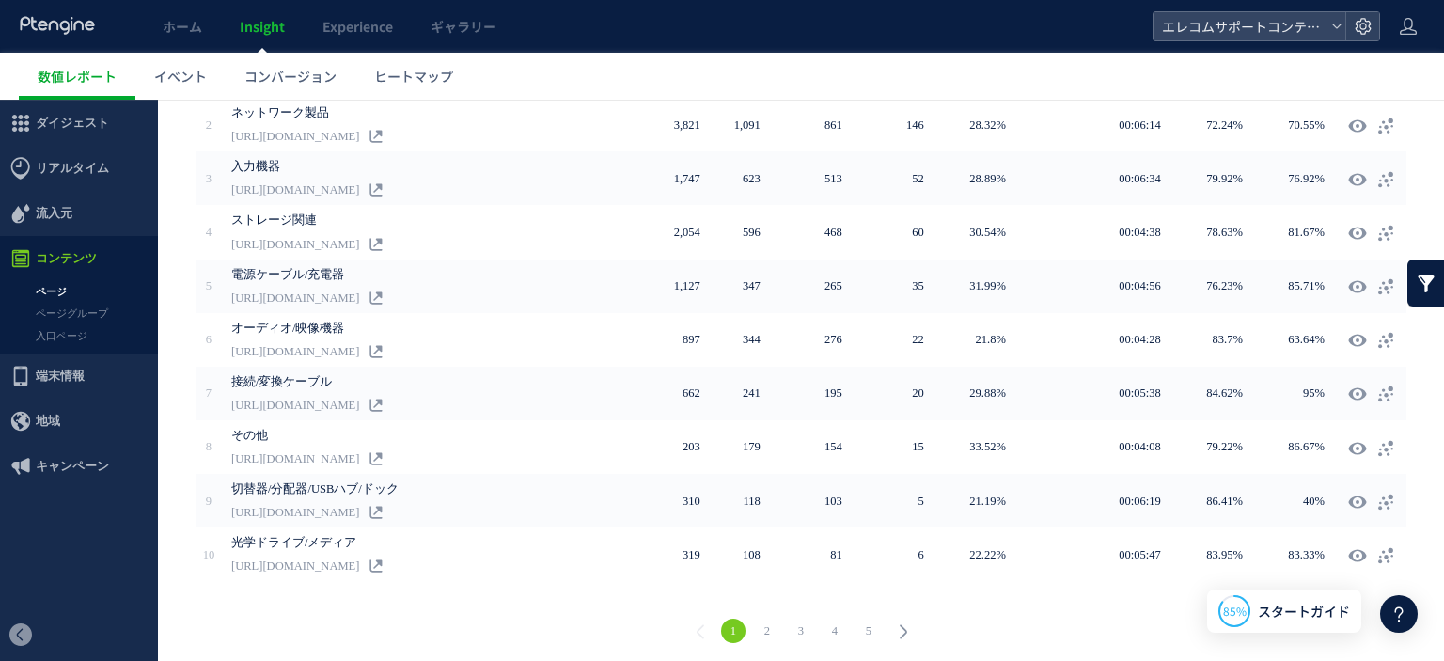
click at [764, 618] on link "2" at bounding box center [767, 630] width 24 height 24
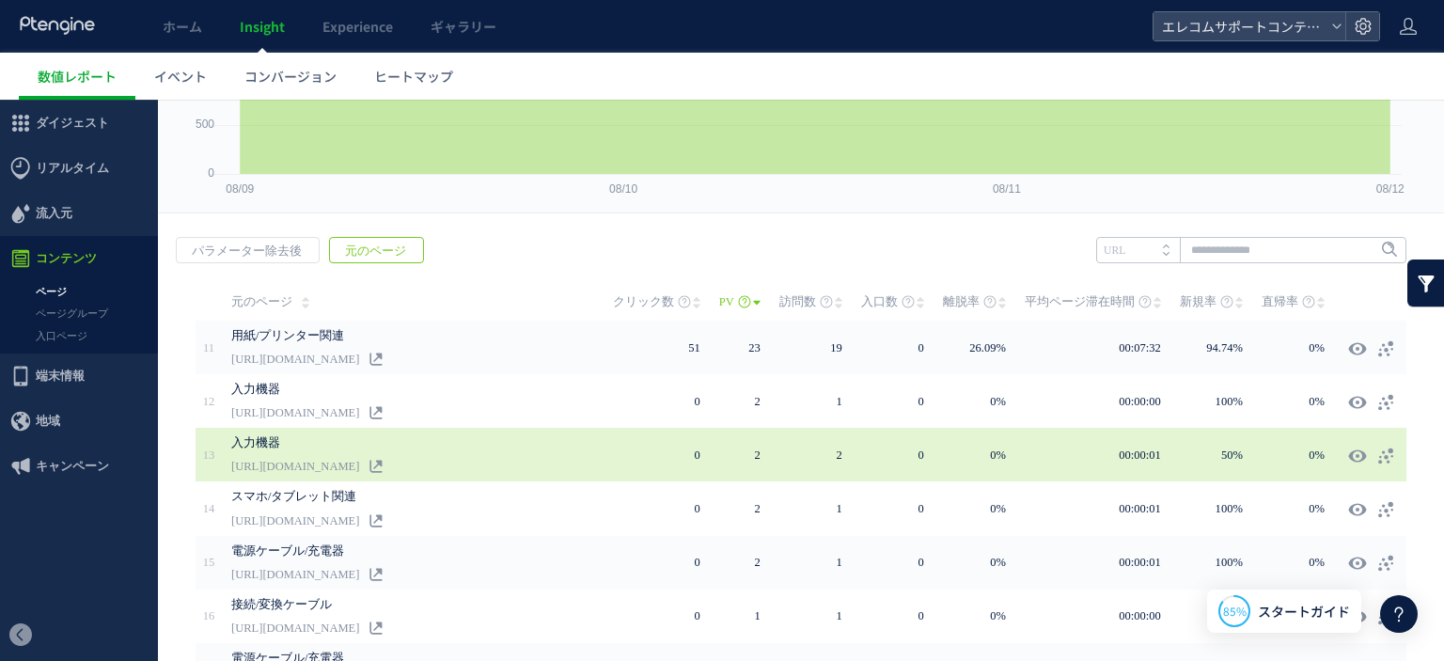
scroll to position [169, 0]
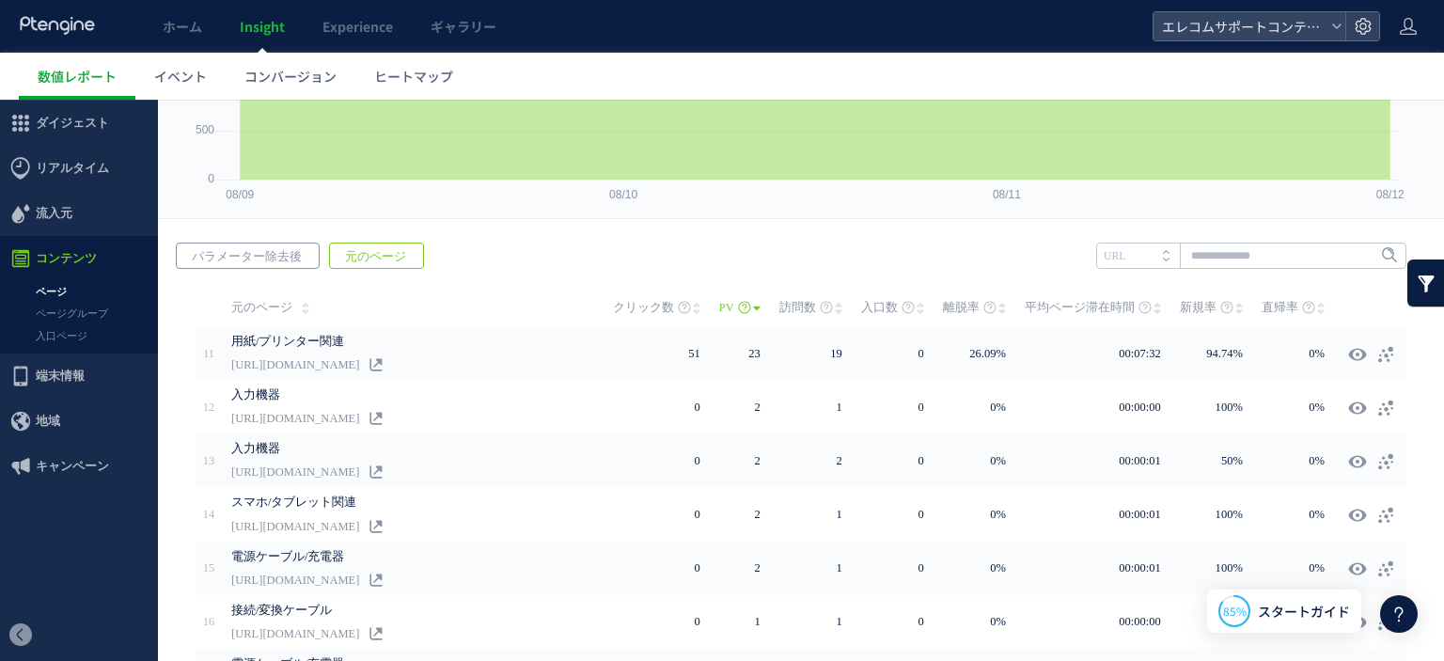
click at [270, 255] on span "パラメーター除去後" at bounding box center [247, 256] width 140 height 26
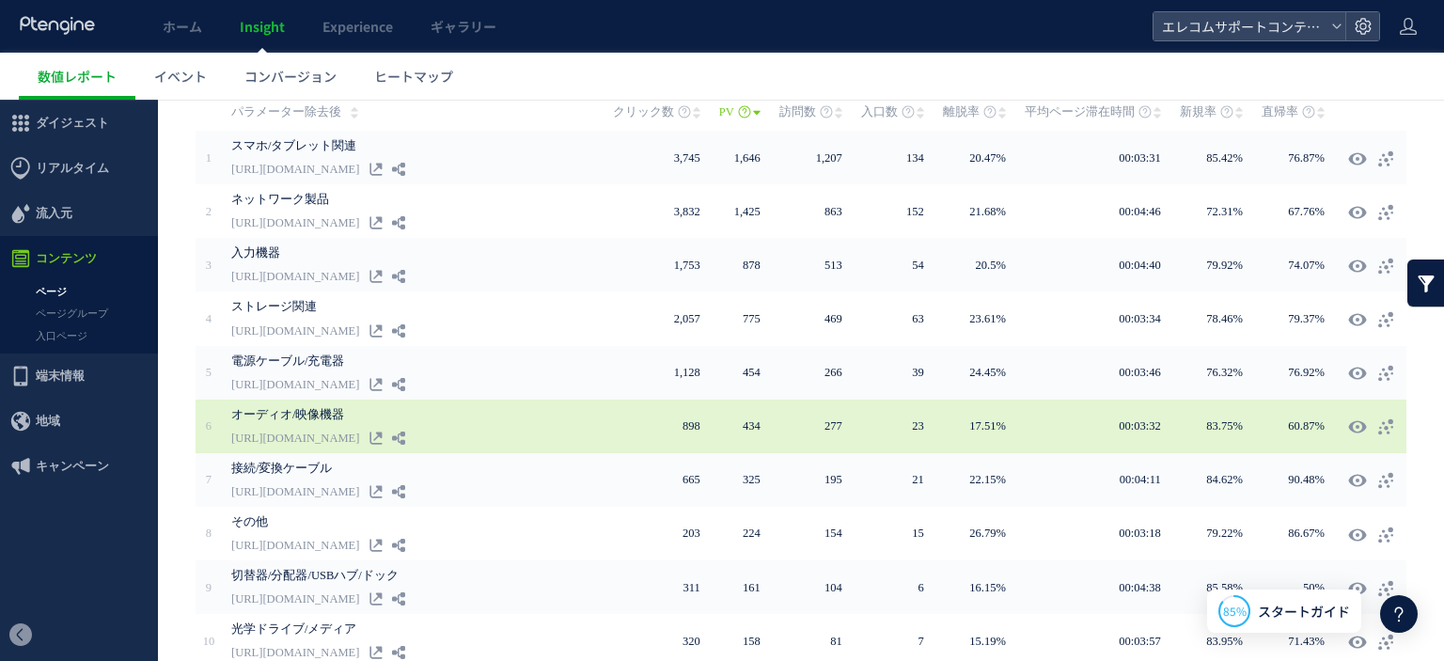
scroll to position [451, 0]
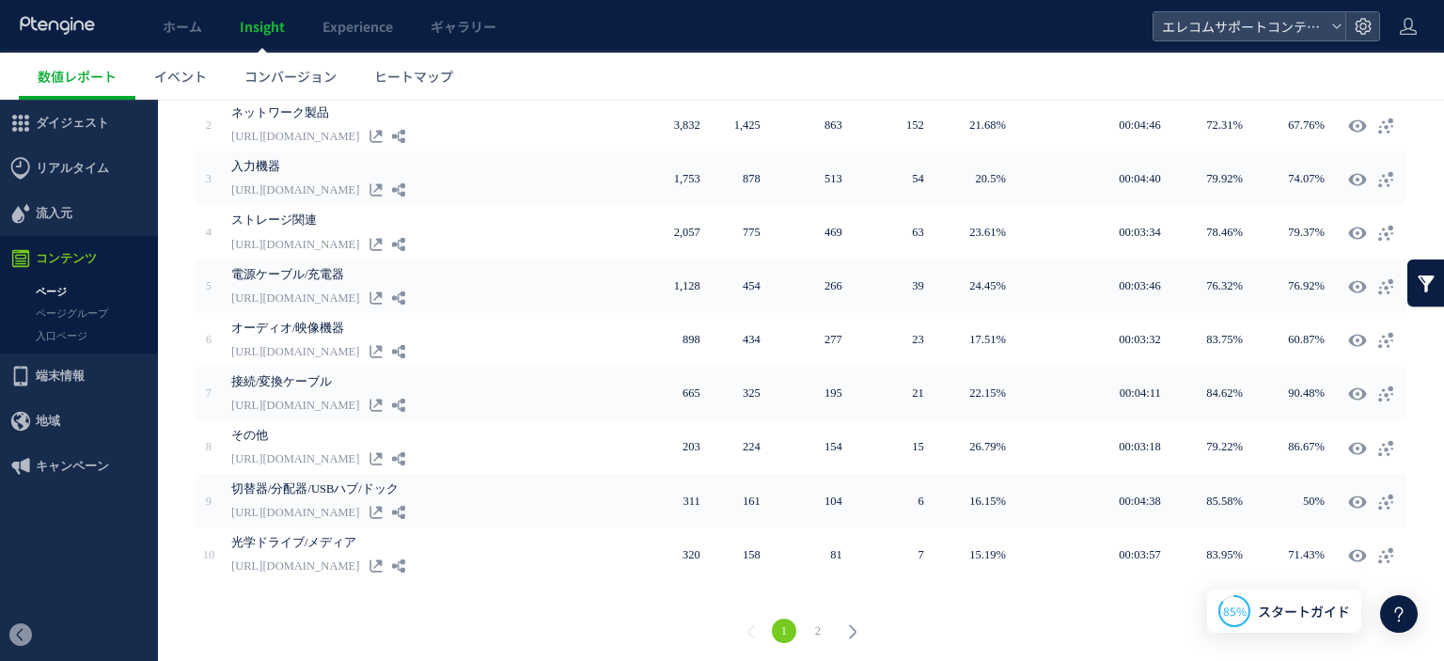
click at [820, 622] on link "2" at bounding box center [817, 630] width 24 height 24
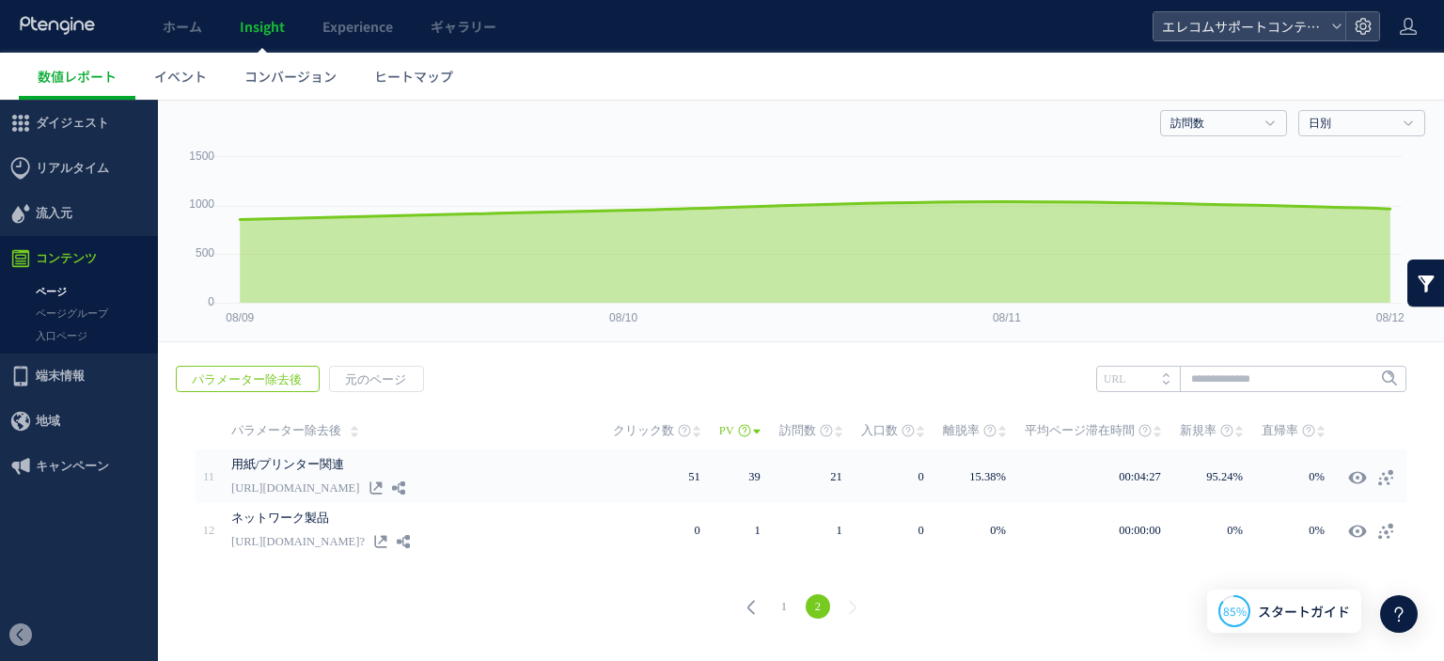
scroll to position [45, 0]
click at [773, 608] on link "1" at bounding box center [784, 607] width 24 height 24
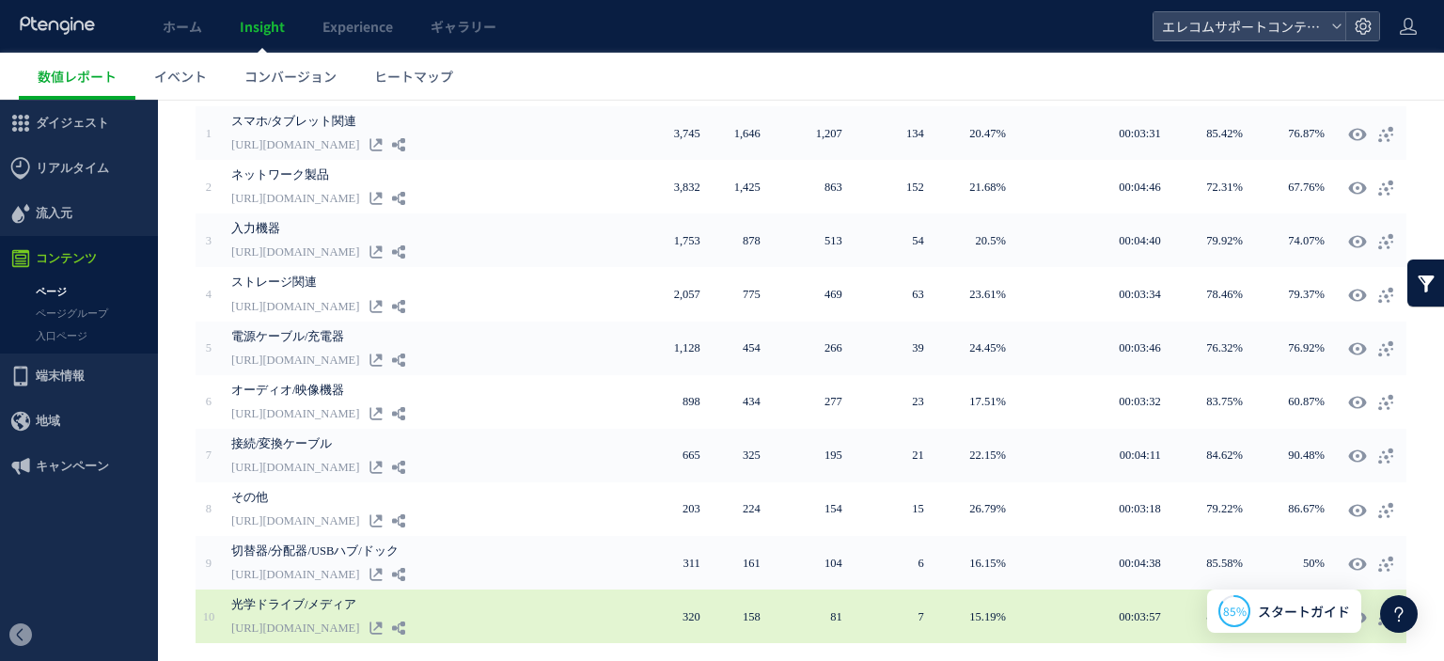
scroll to position [421, 0]
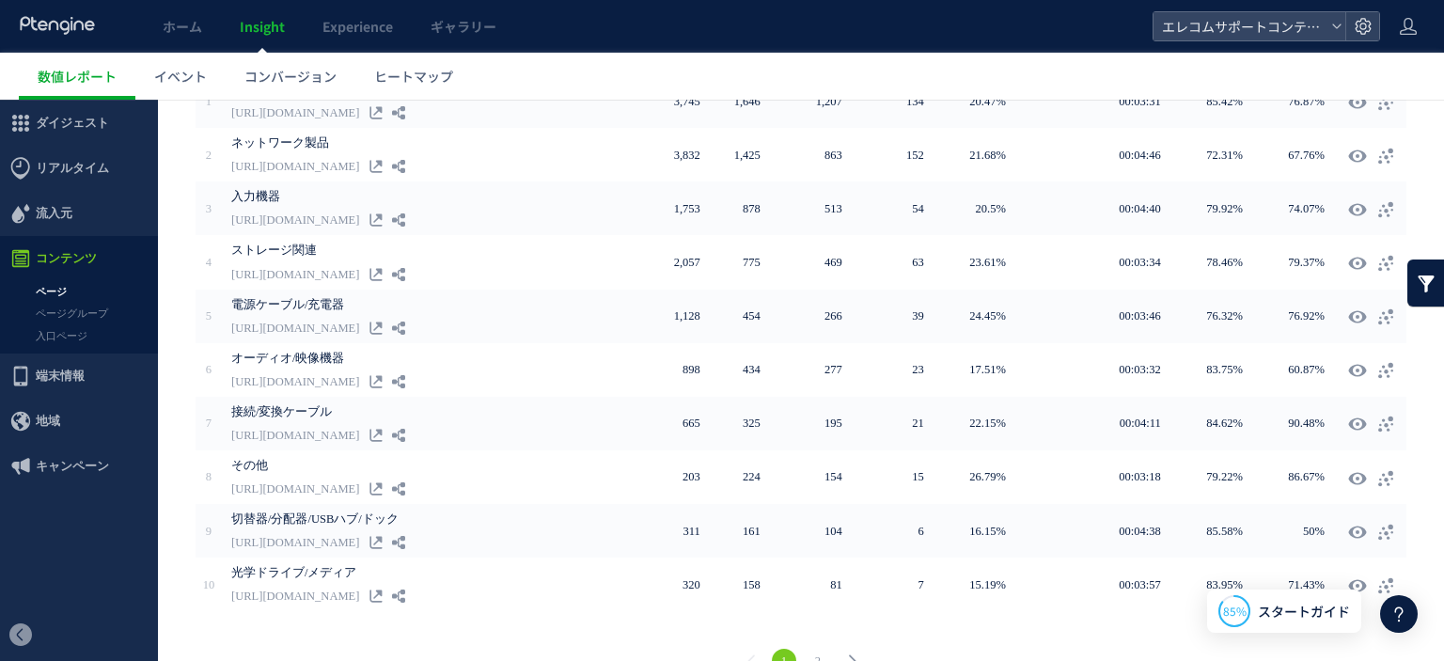
click at [813, 648] on link "2" at bounding box center [817, 660] width 24 height 24
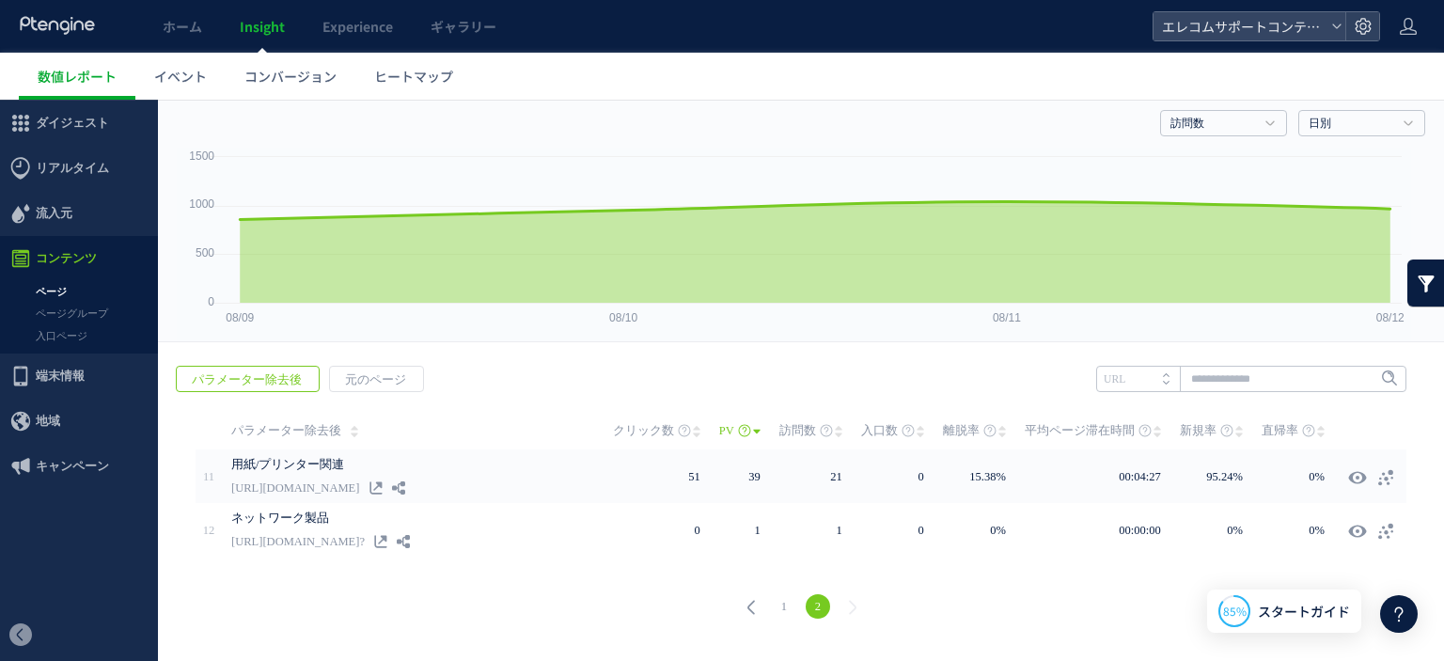
scroll to position [45, 0]
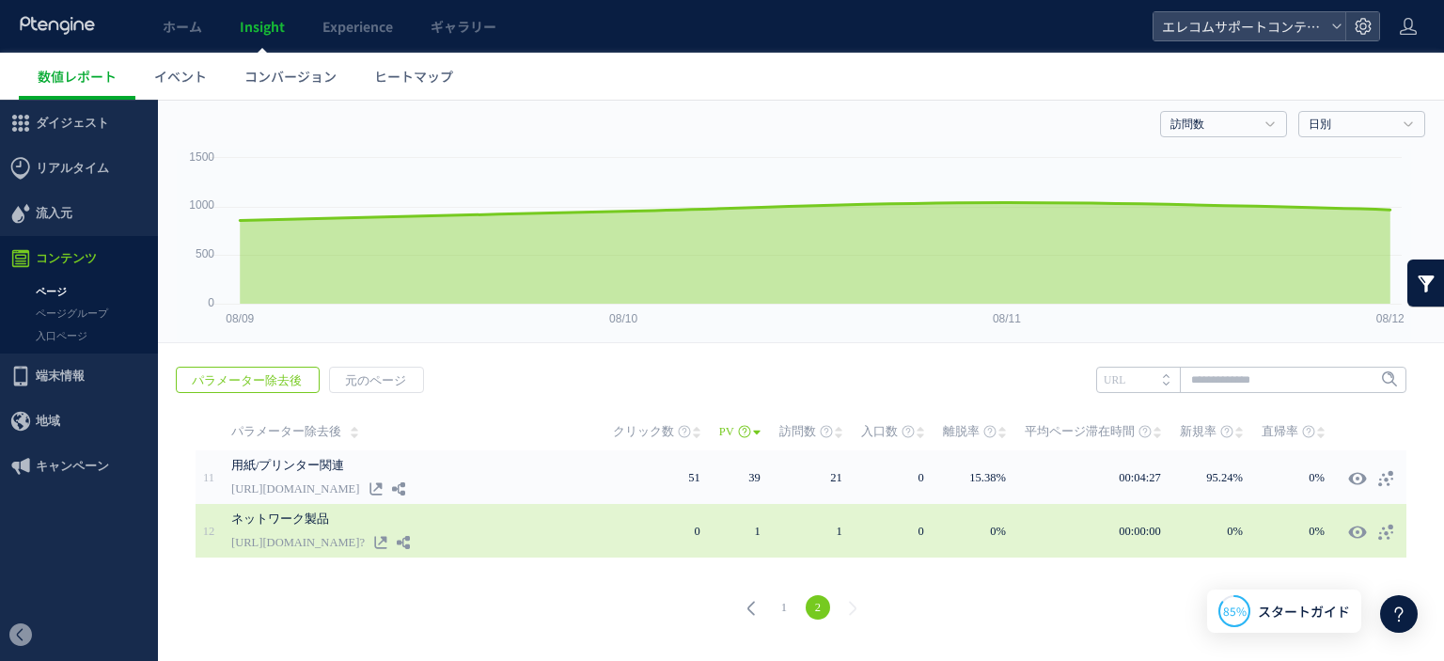
click at [365, 533] on link "https://vivr.elecom.co.jp/1/support_network?" at bounding box center [297, 542] width 133 height 23
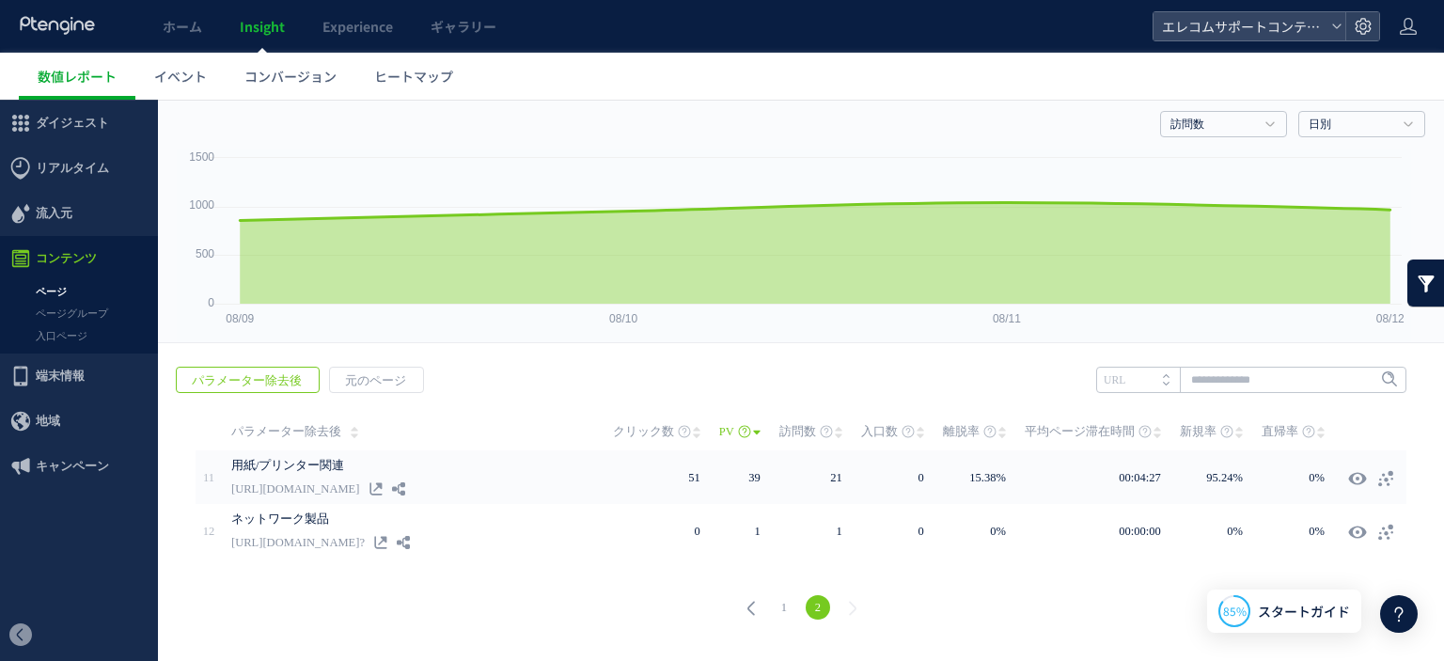
click at [747, 608] on use at bounding box center [751, 608] width 8 height 14
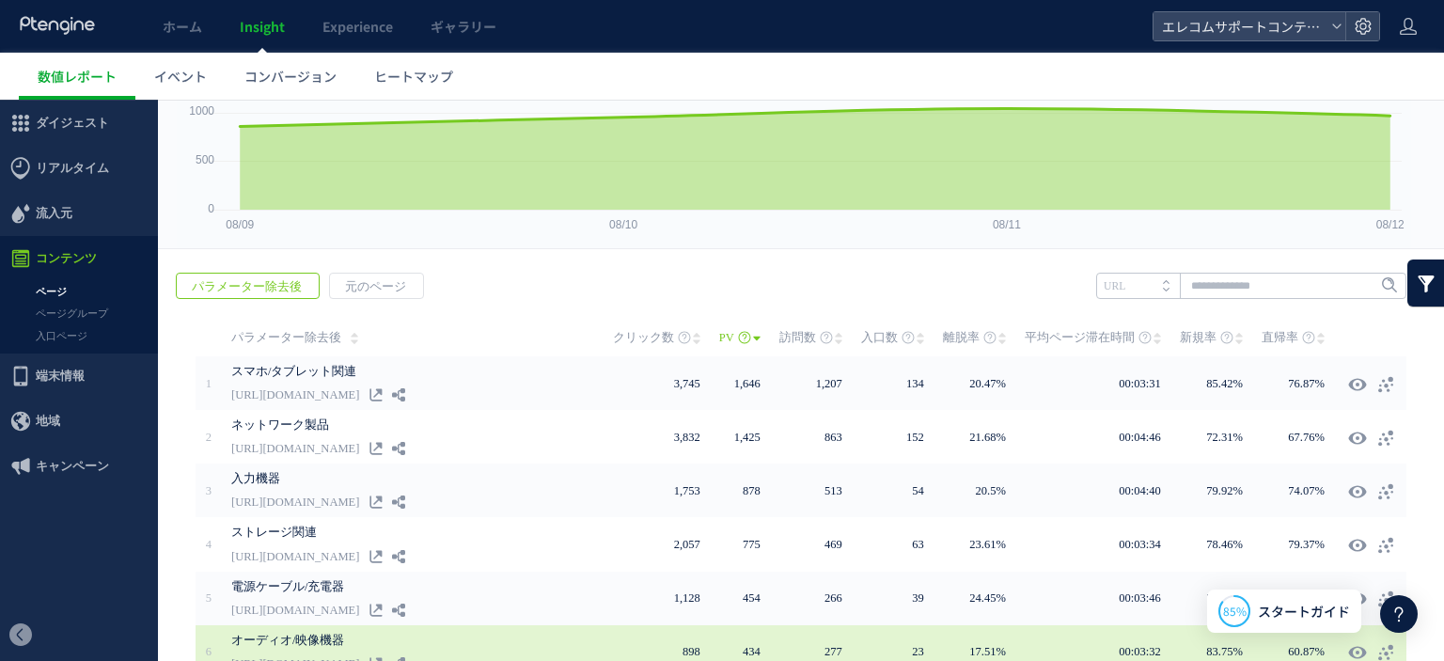
scroll to position [451, 0]
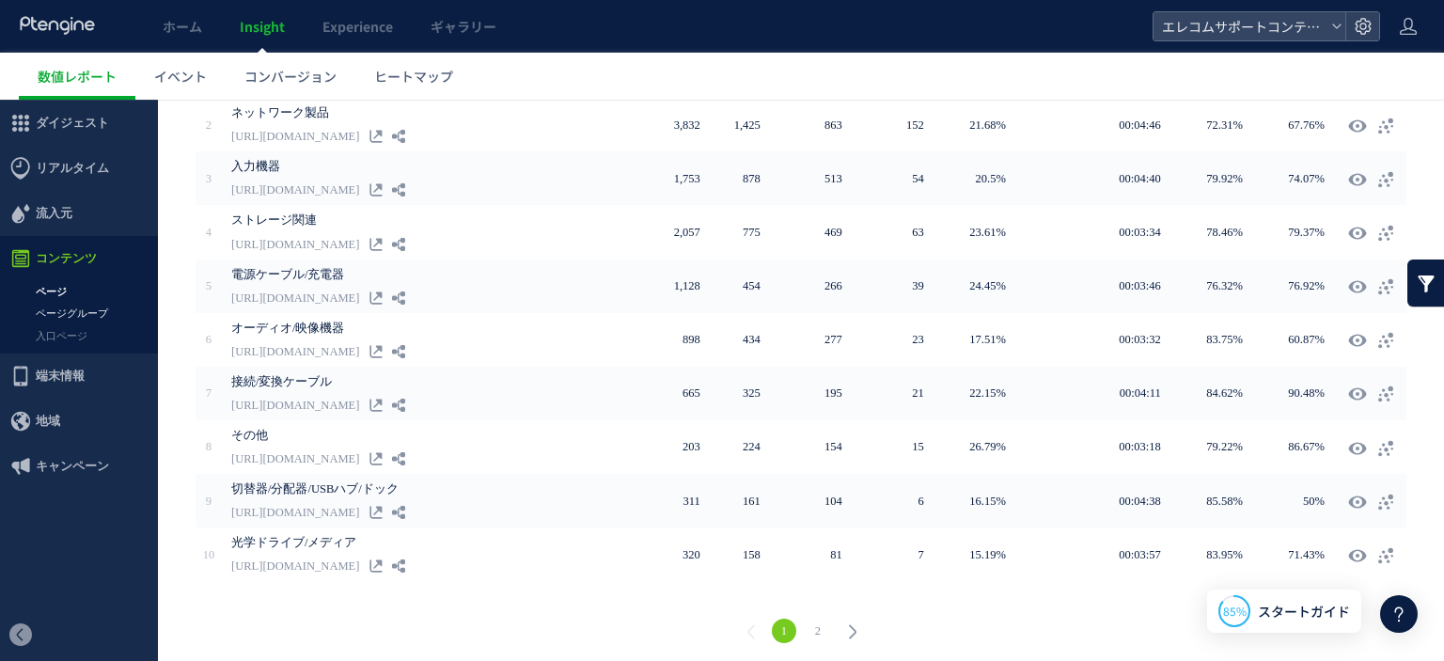
click at [73, 312] on link "ページグループ" at bounding box center [79, 314] width 158 height 22
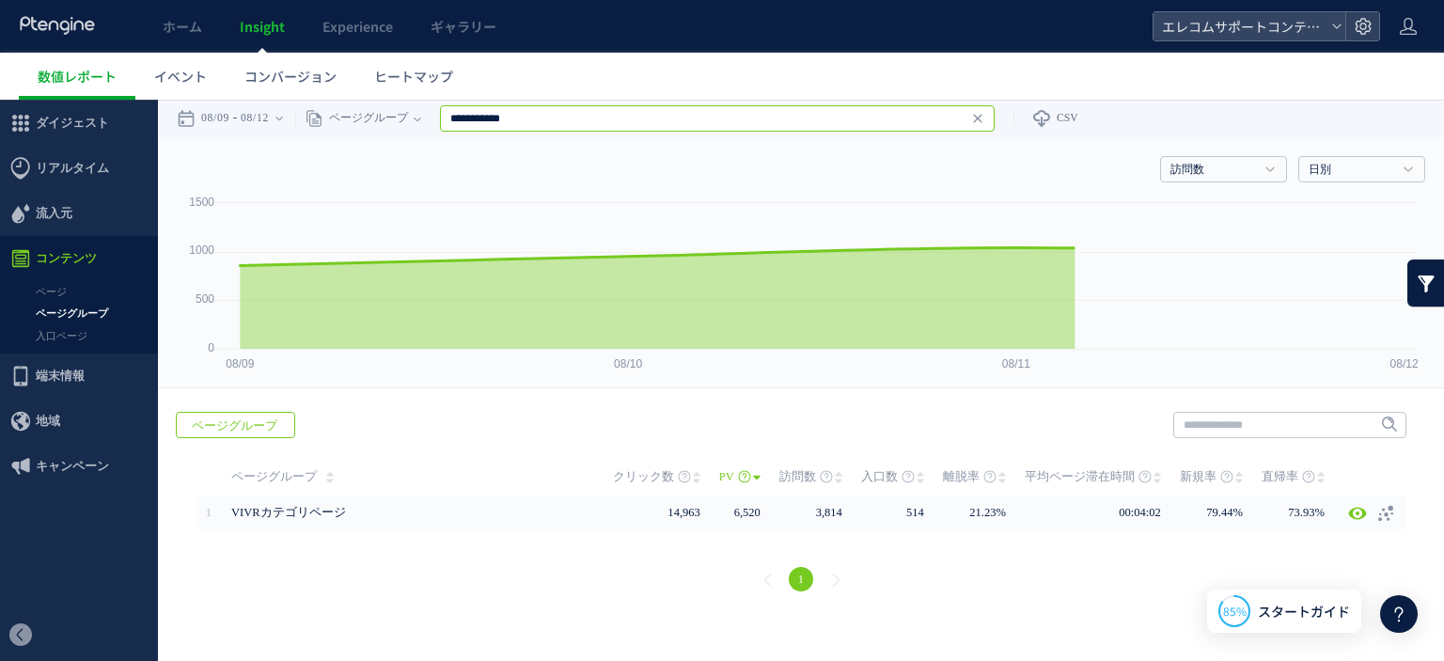
click at [580, 119] on input "**********" at bounding box center [717, 118] width 554 height 26
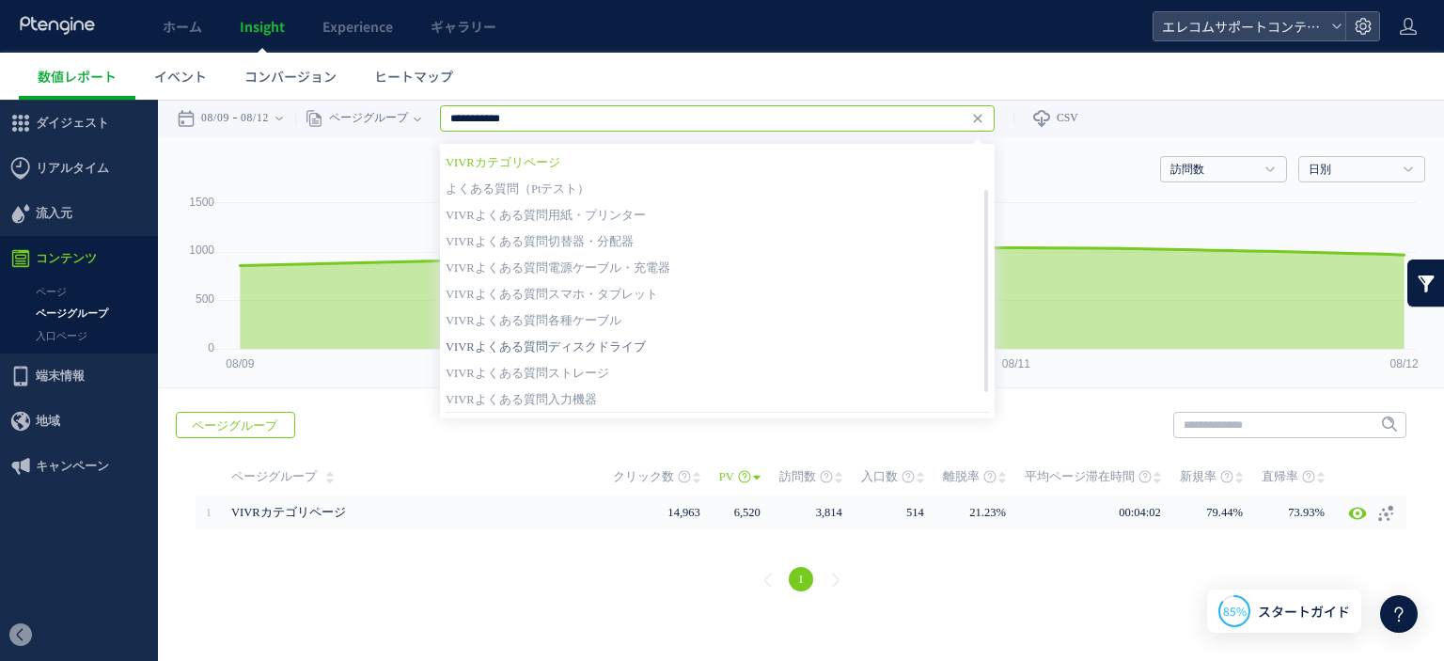
scroll to position [79, 0]
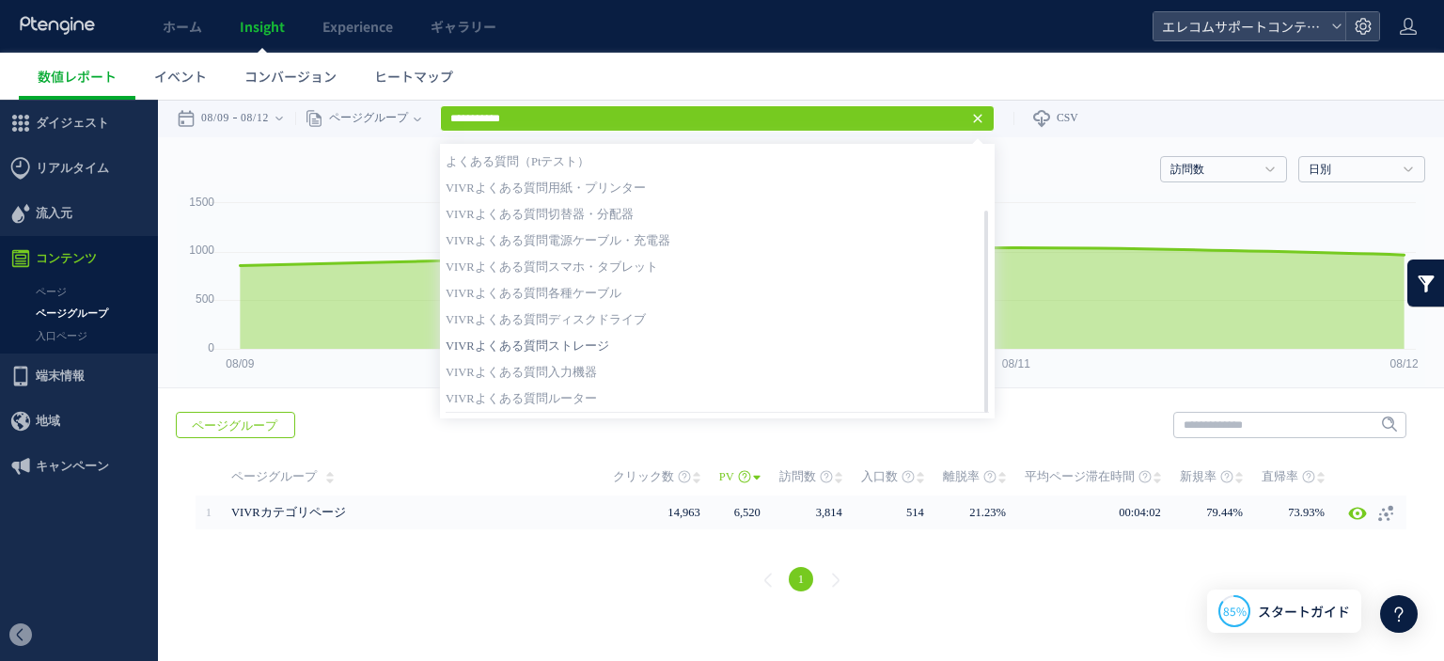
click at [644, 347] on link "VIVRよくある質問ストレージ" at bounding box center [716, 346] width 543 height 24
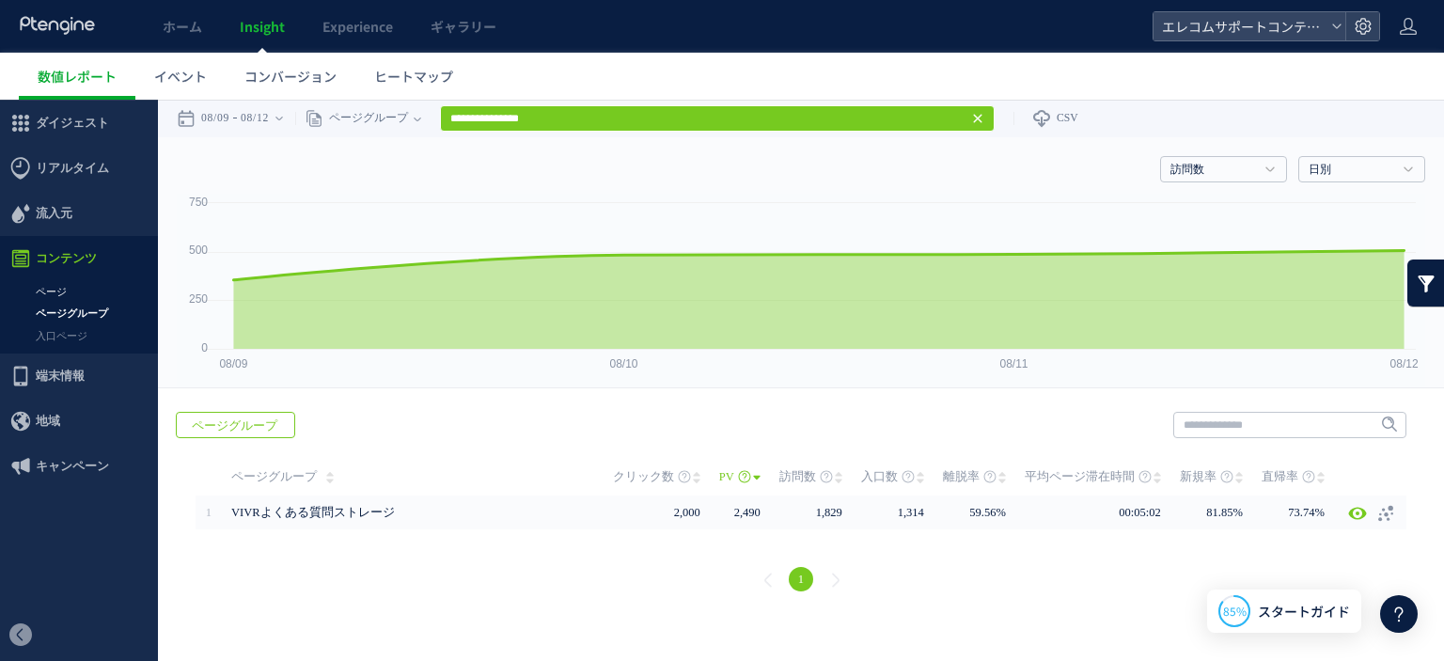
click at [41, 281] on link "ページ" at bounding box center [79, 292] width 158 height 22
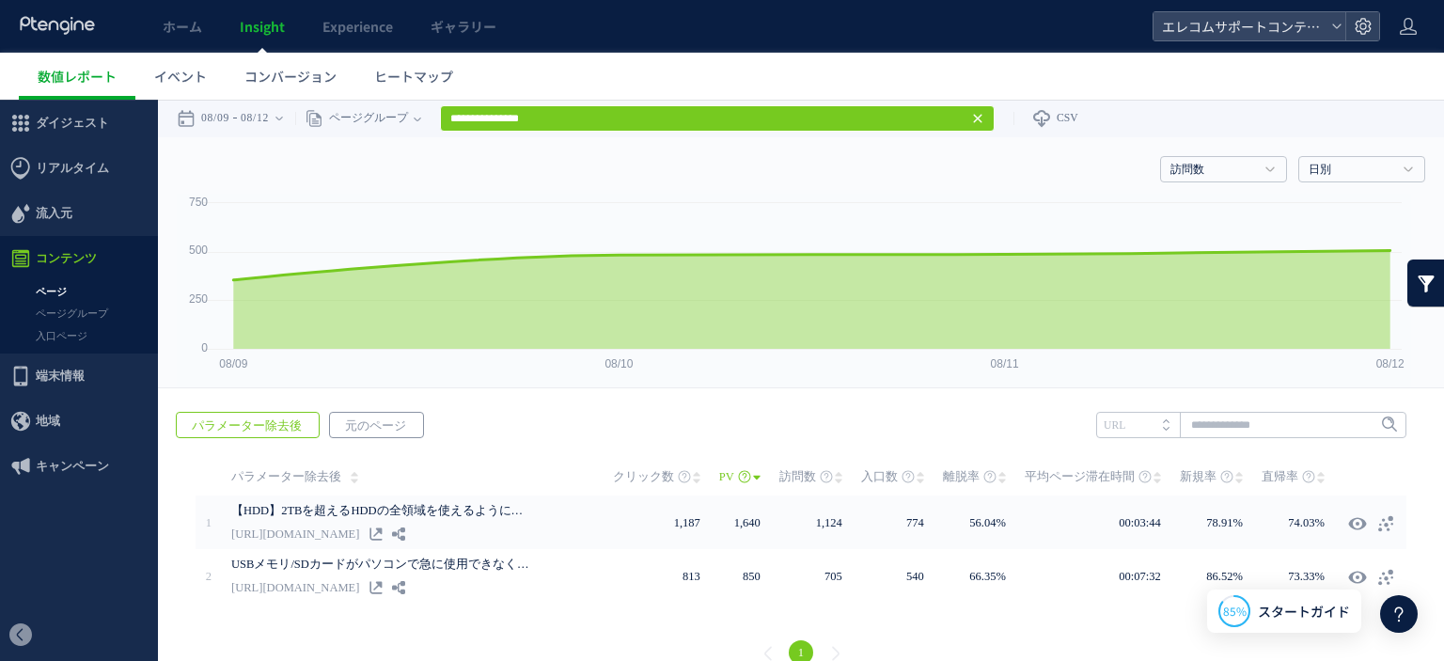
click at [386, 425] on span "元のページ" at bounding box center [375, 426] width 91 height 26
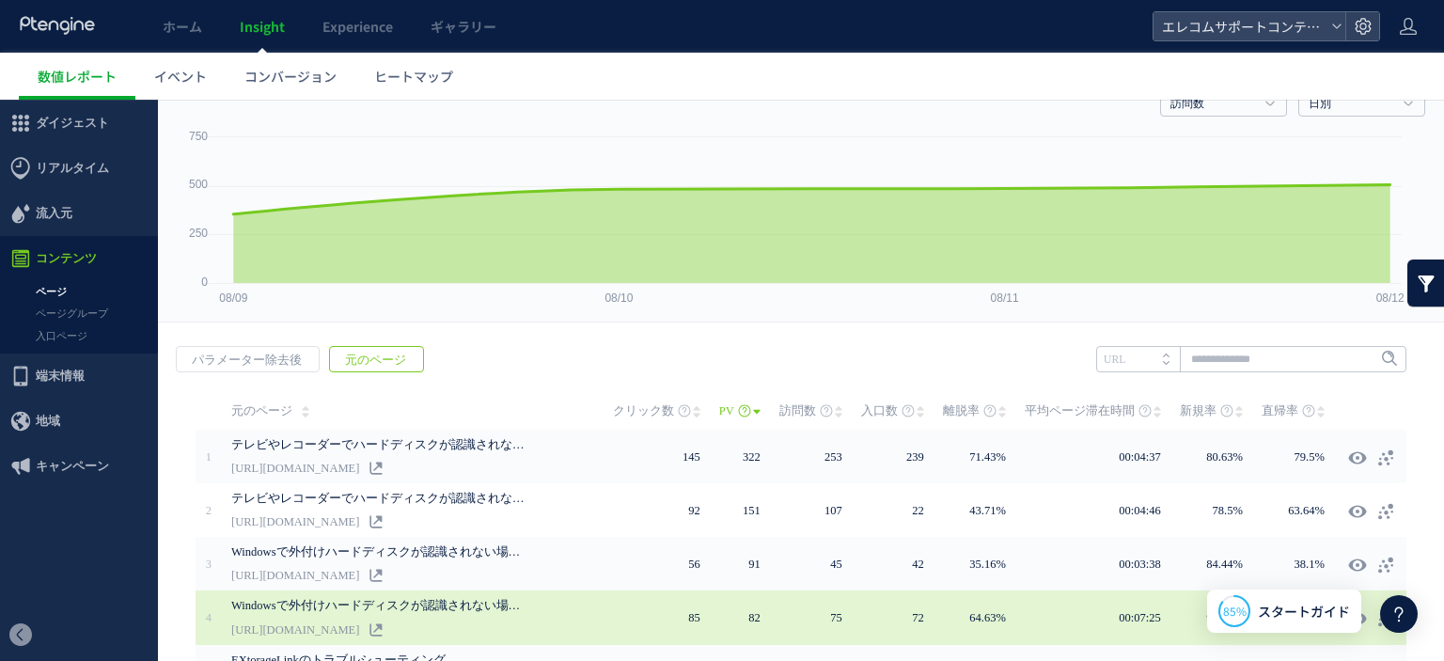
scroll to position [188, 0]
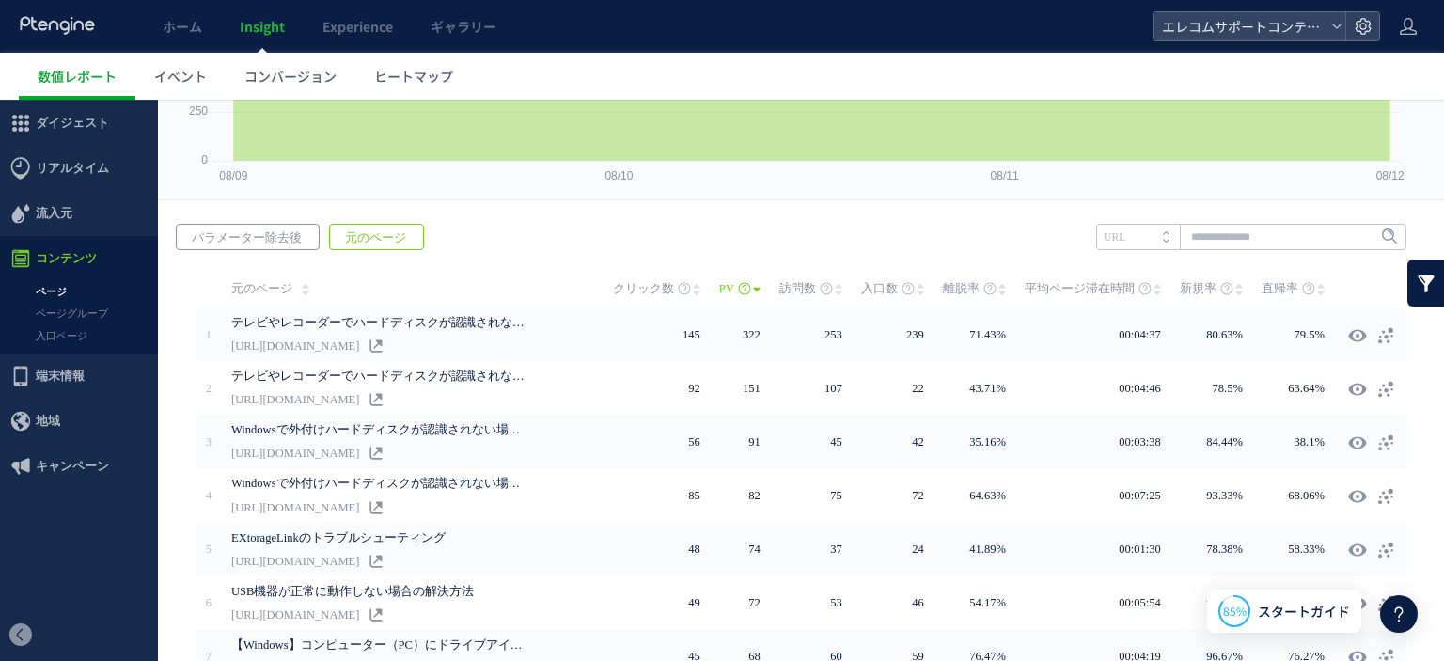
click at [294, 233] on span "パラメーター除去後" at bounding box center [247, 238] width 140 height 26
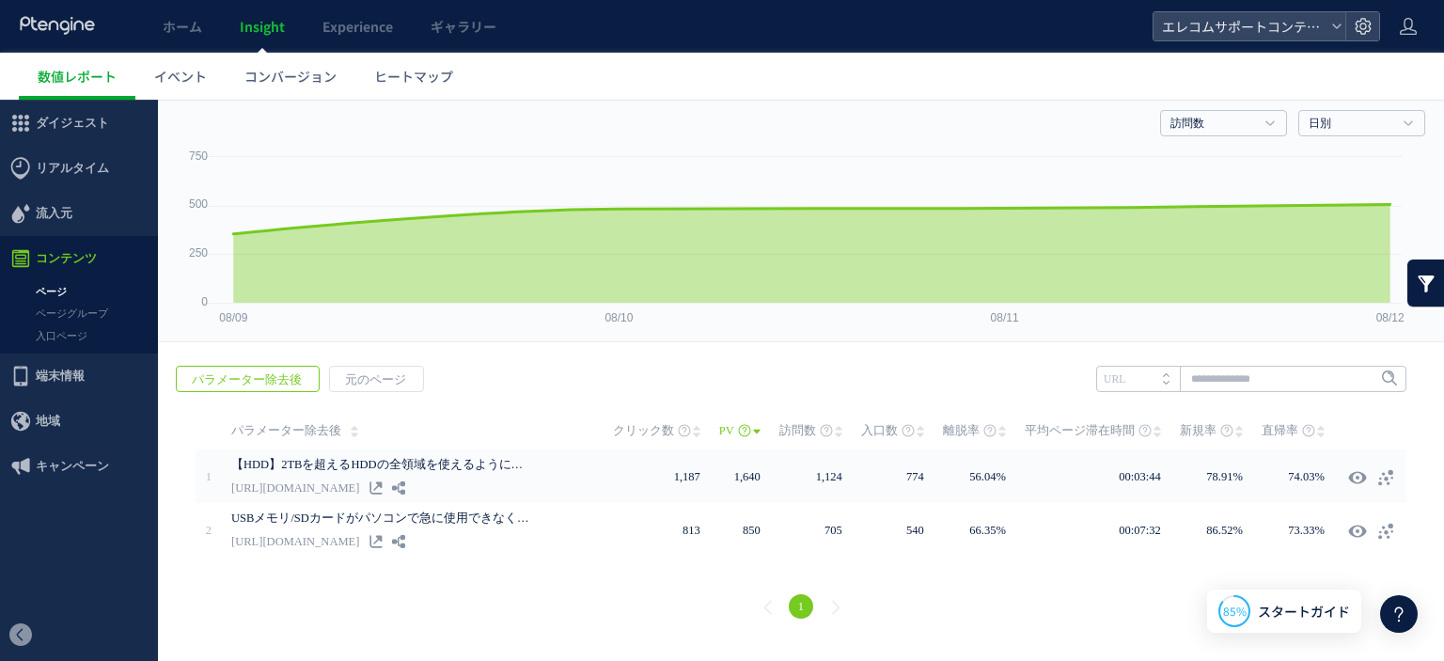
scroll to position [45, 0]
click at [357, 384] on span "元のページ" at bounding box center [375, 380] width 91 height 26
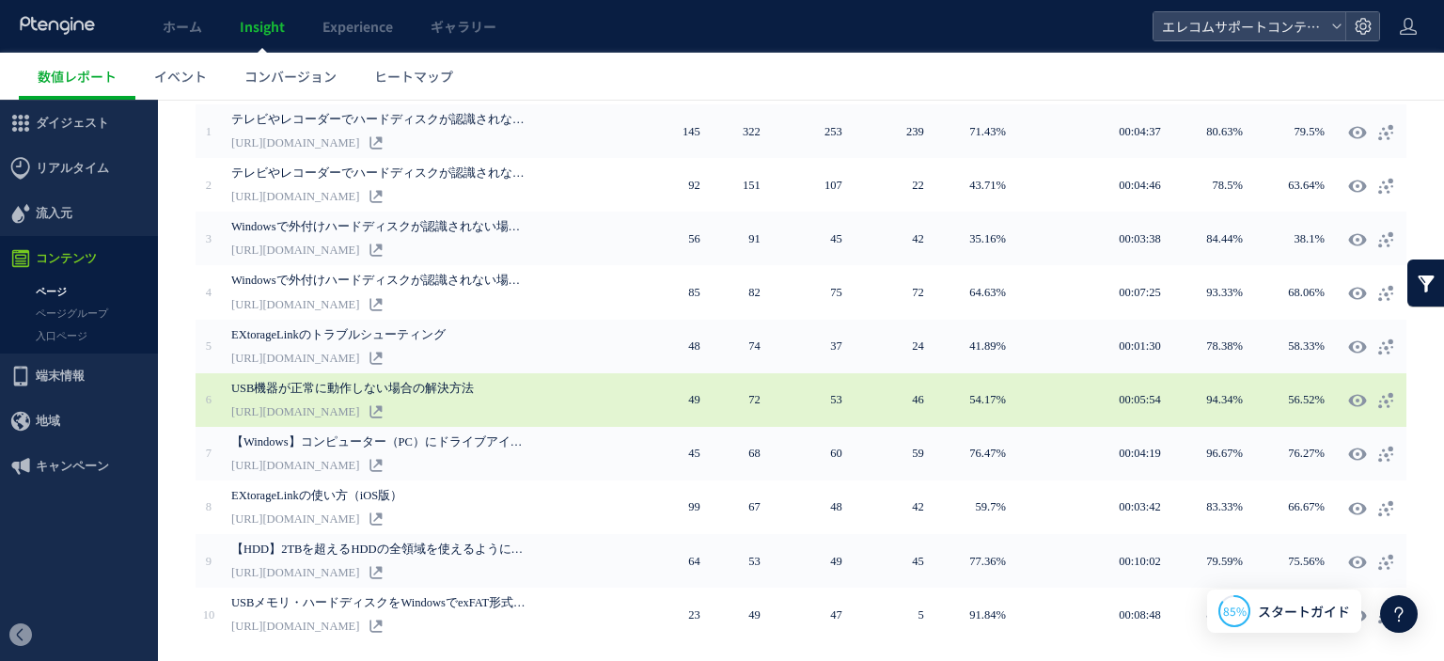
scroll to position [451, 0]
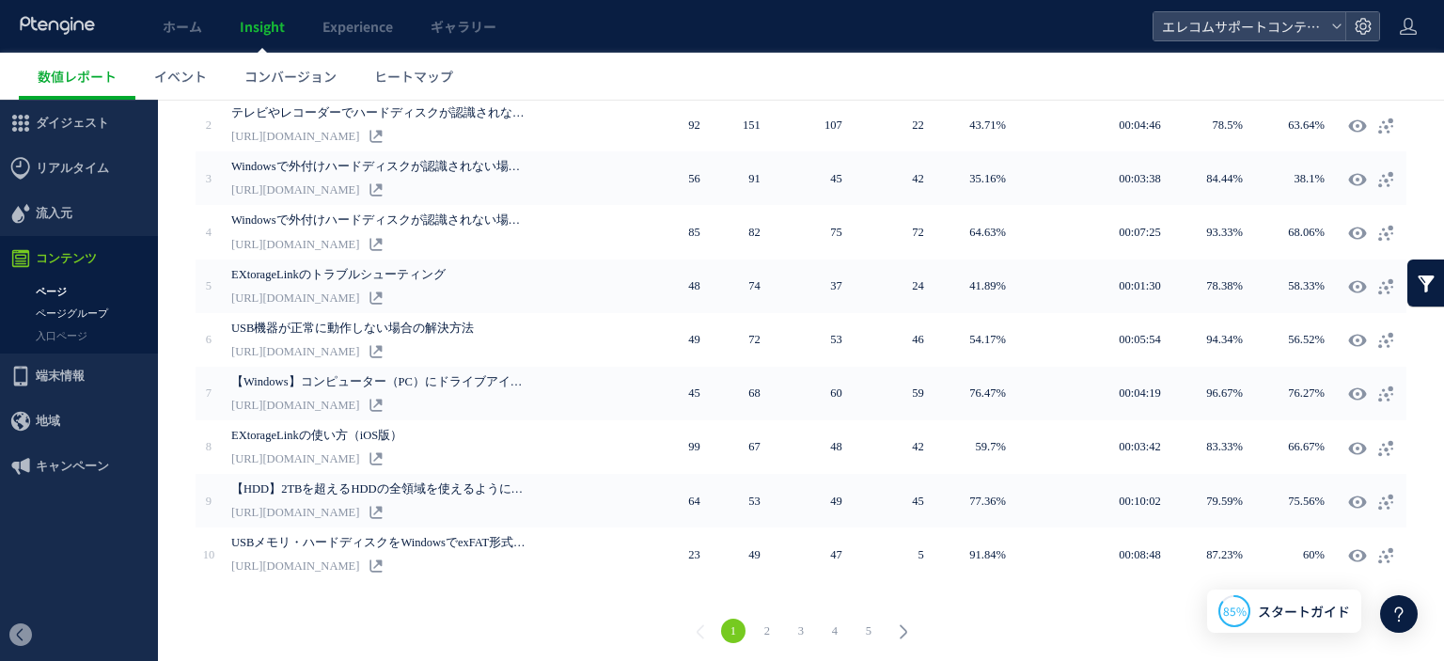
click at [78, 318] on link "ページグループ" at bounding box center [79, 314] width 158 height 22
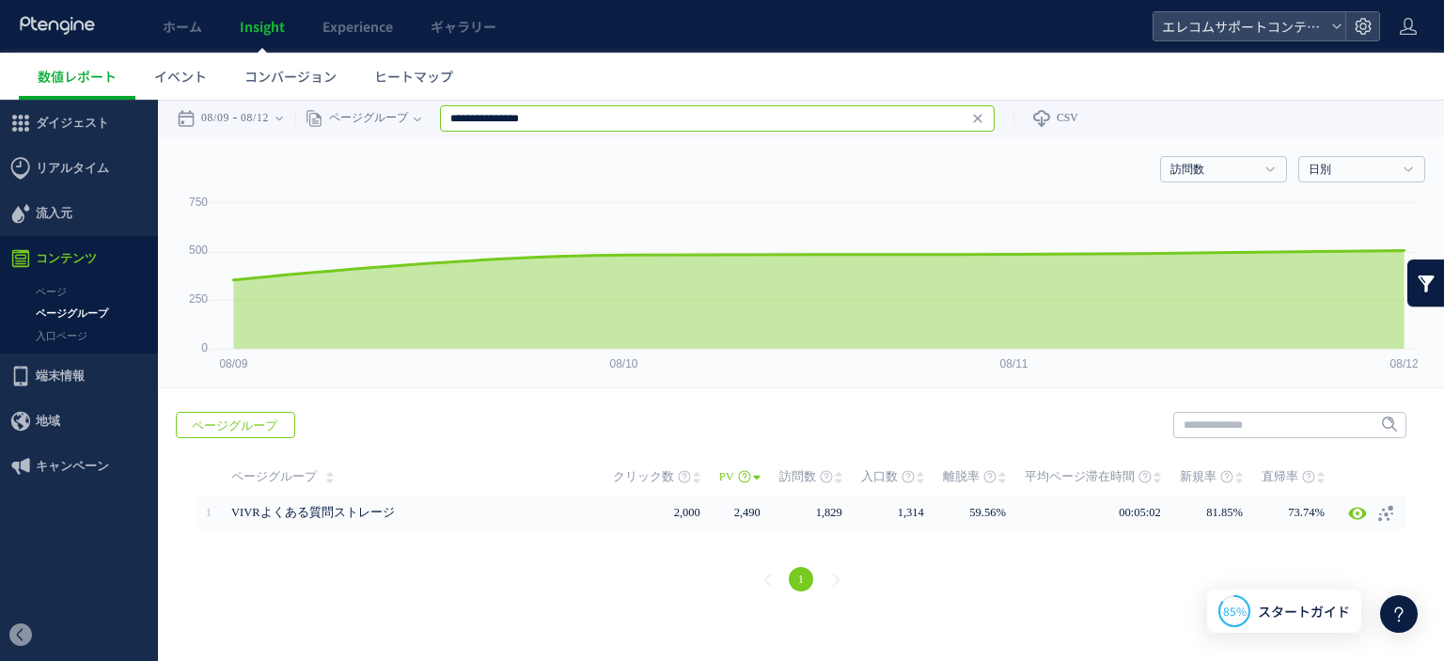
click at [540, 121] on input "**********" at bounding box center [717, 118] width 554 height 26
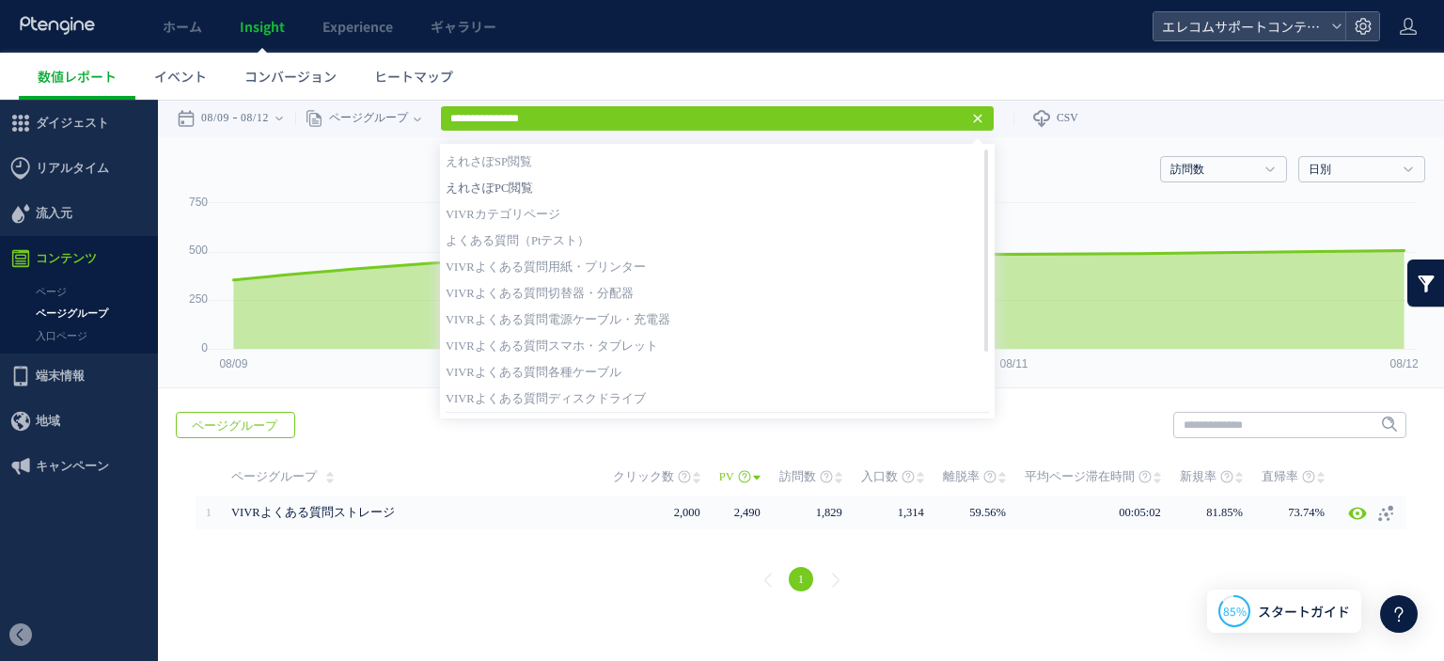
click at [534, 195] on link "えれさぽPC閲覧" at bounding box center [716, 188] width 543 height 24
type input "********"
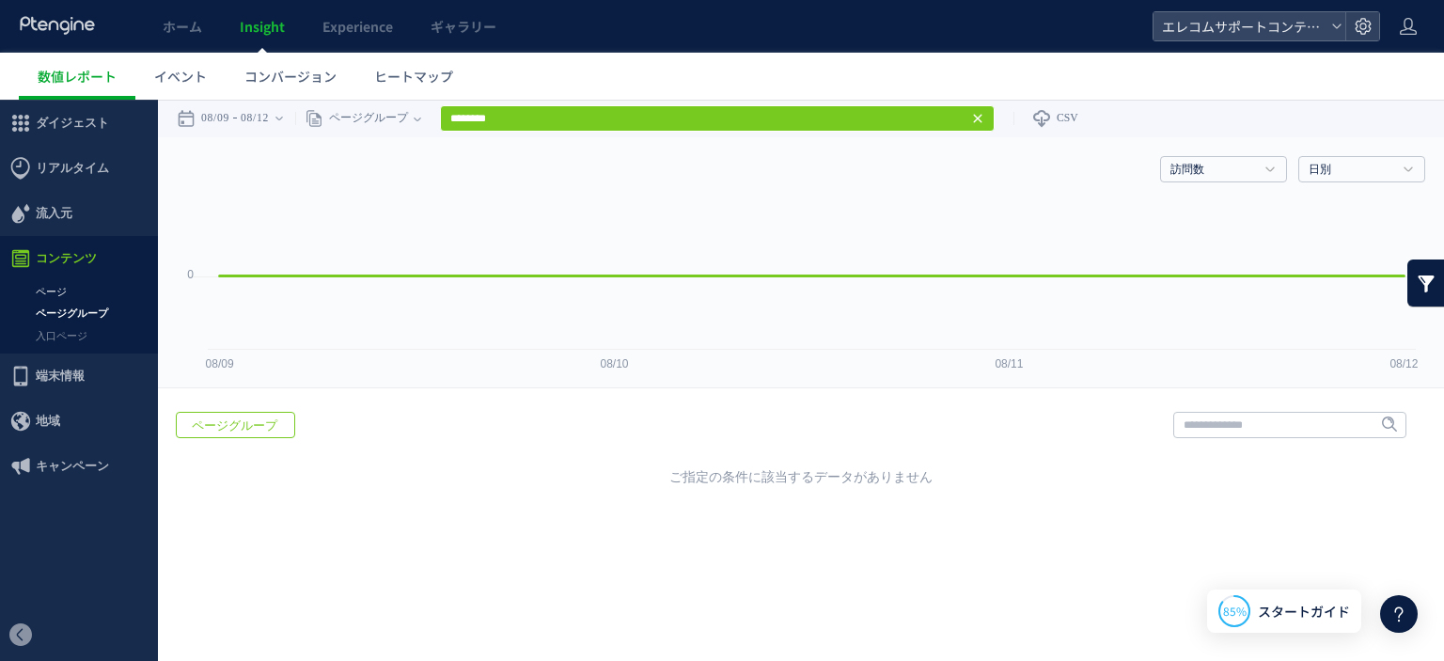
click at [53, 291] on link "ページ" at bounding box center [79, 292] width 158 height 22
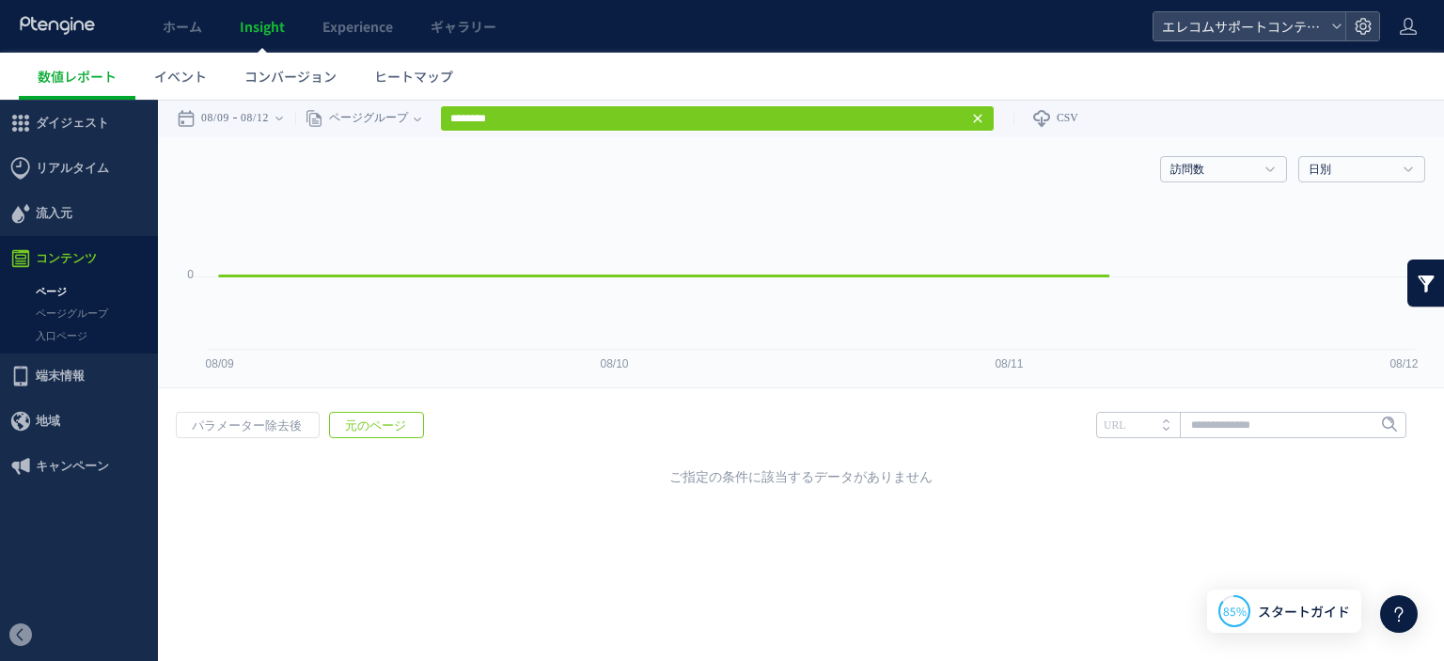
click at [376, 424] on span "元のページ" at bounding box center [375, 426] width 91 height 26
click at [269, 121] on time "08/12" at bounding box center [255, 119] width 28 height 38
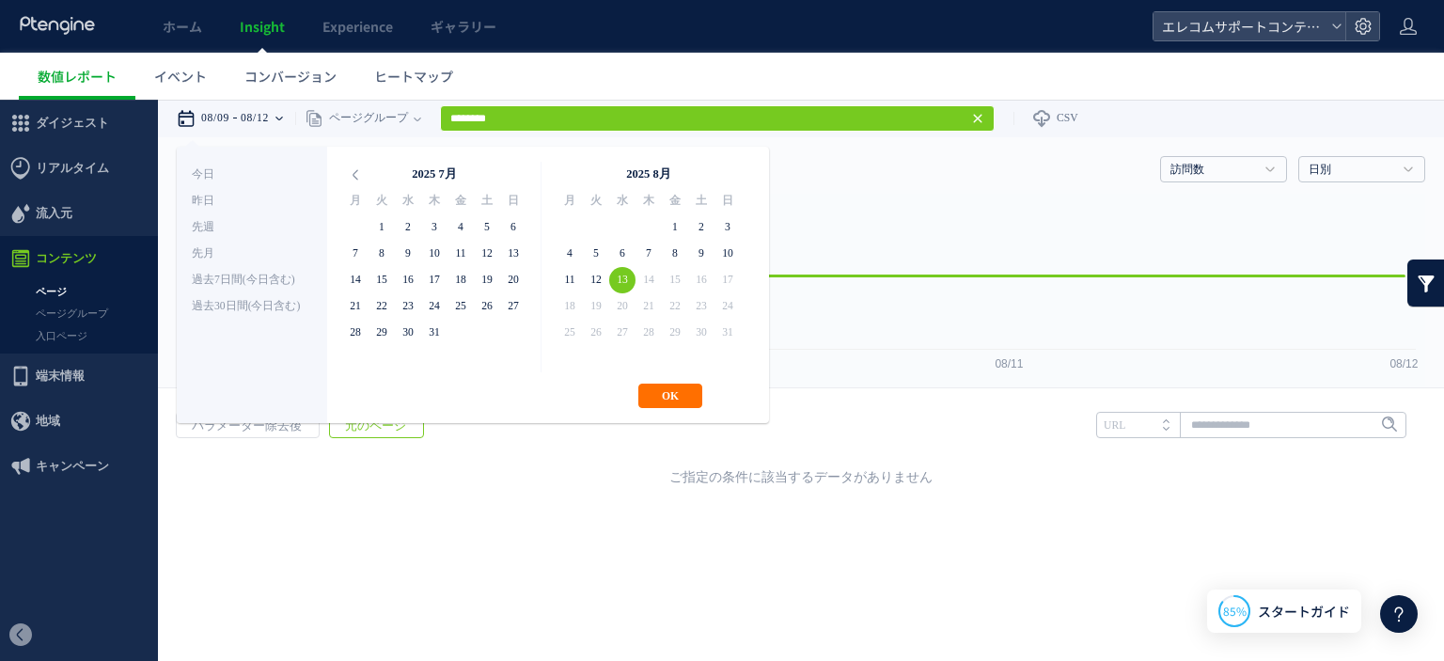
click at [648, 383] on button "OK" at bounding box center [670, 395] width 64 height 24
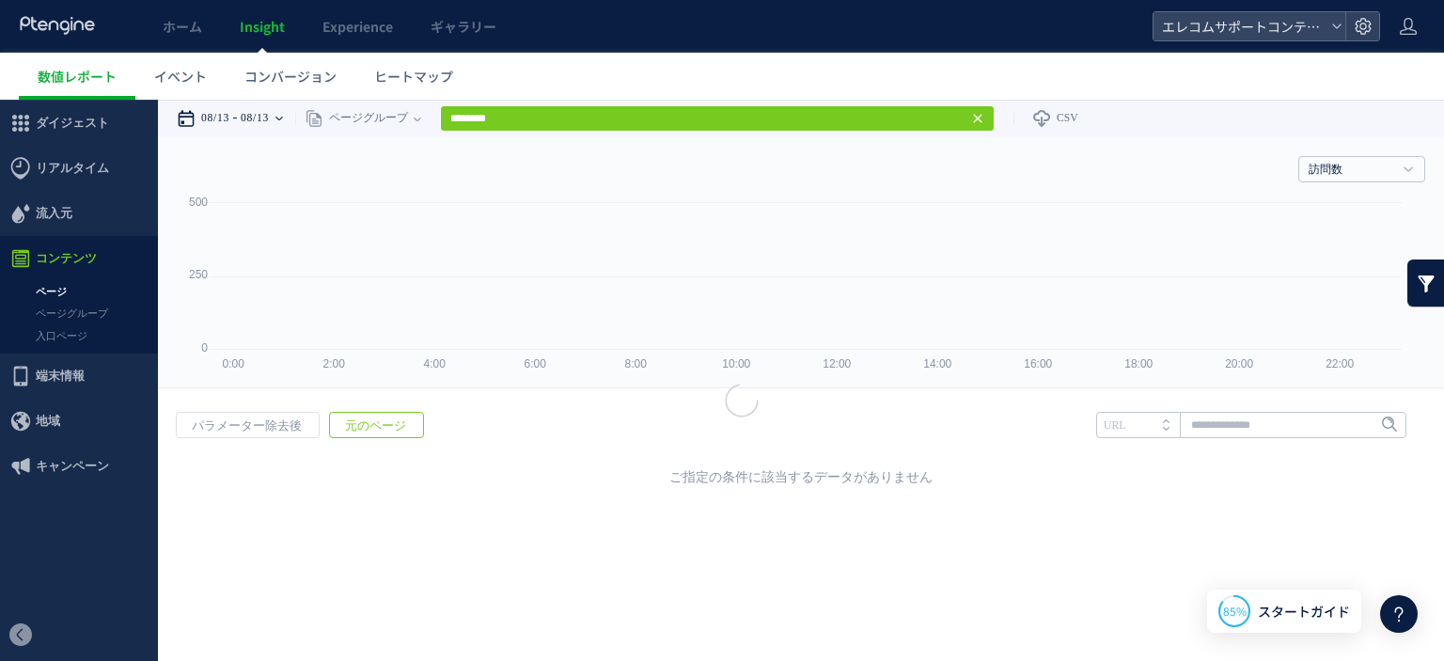
click at [648, 393] on div at bounding box center [722, 380] width 1444 height 561
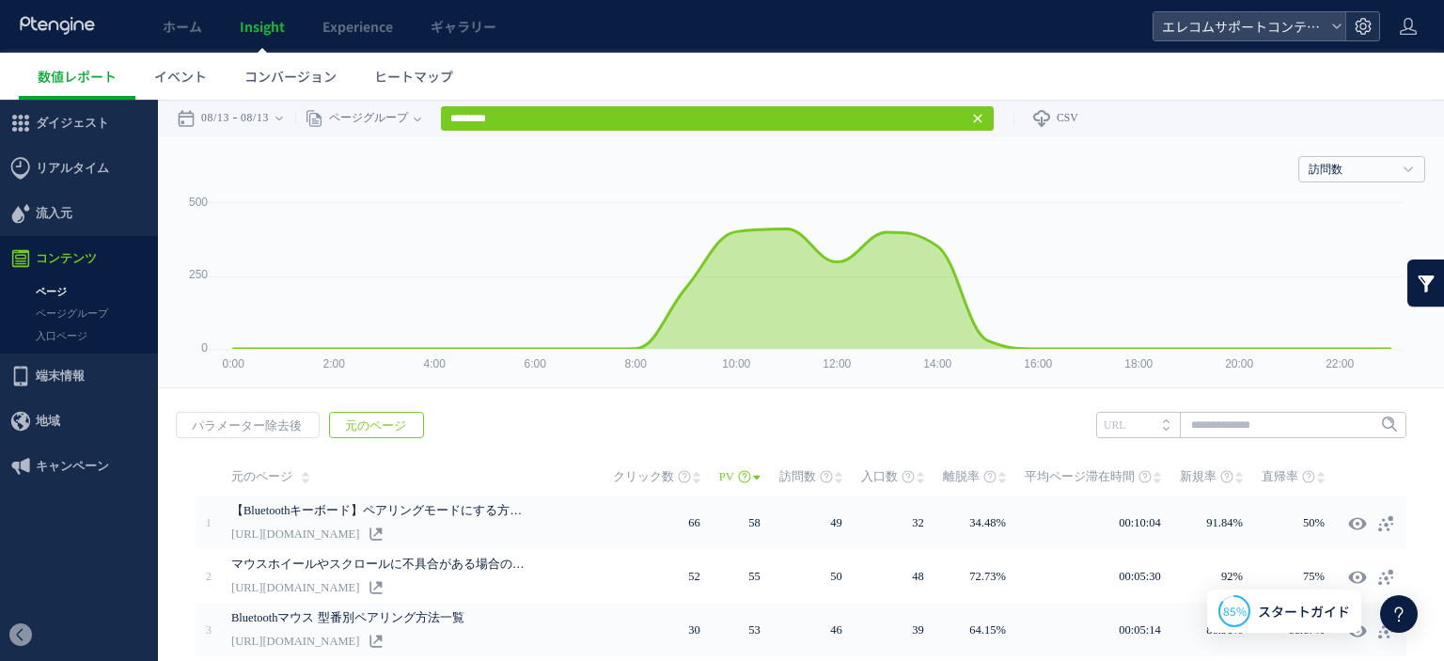
click at [1366, 22] on use at bounding box center [1362, 26] width 16 height 16
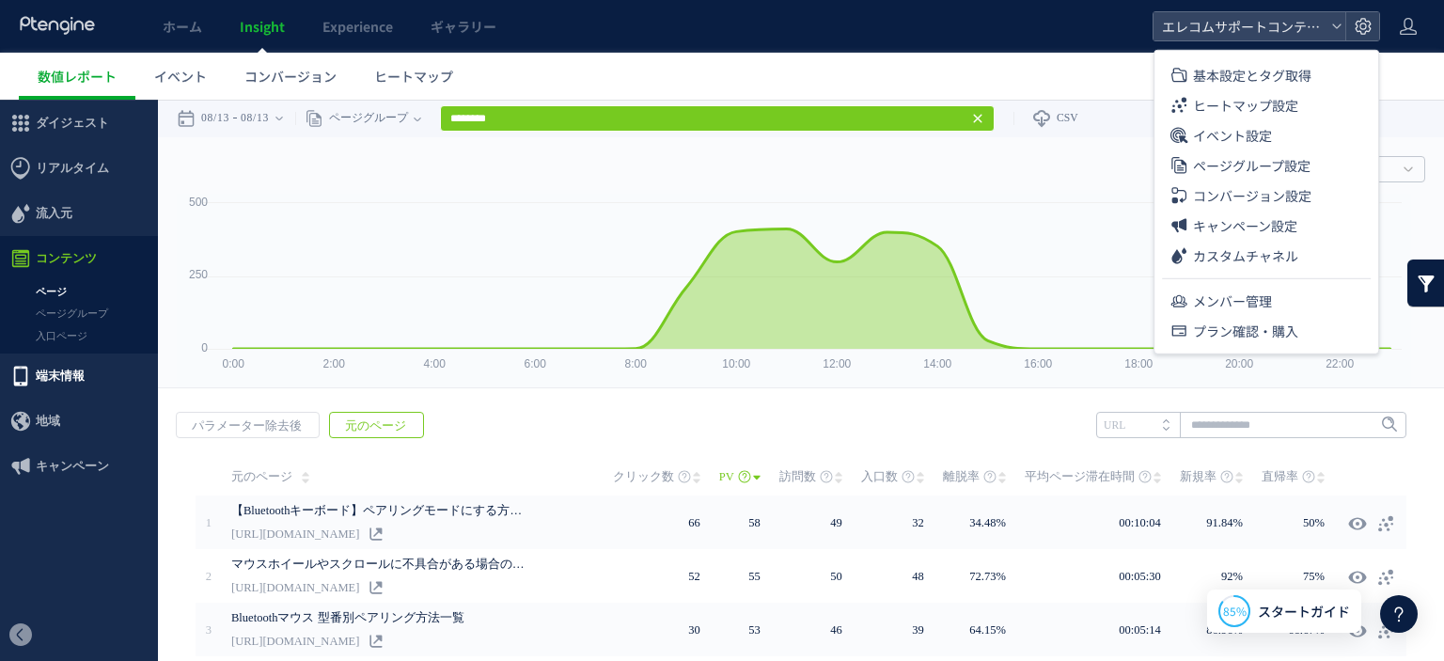
click at [76, 381] on span "端末情報" at bounding box center [60, 375] width 49 height 45
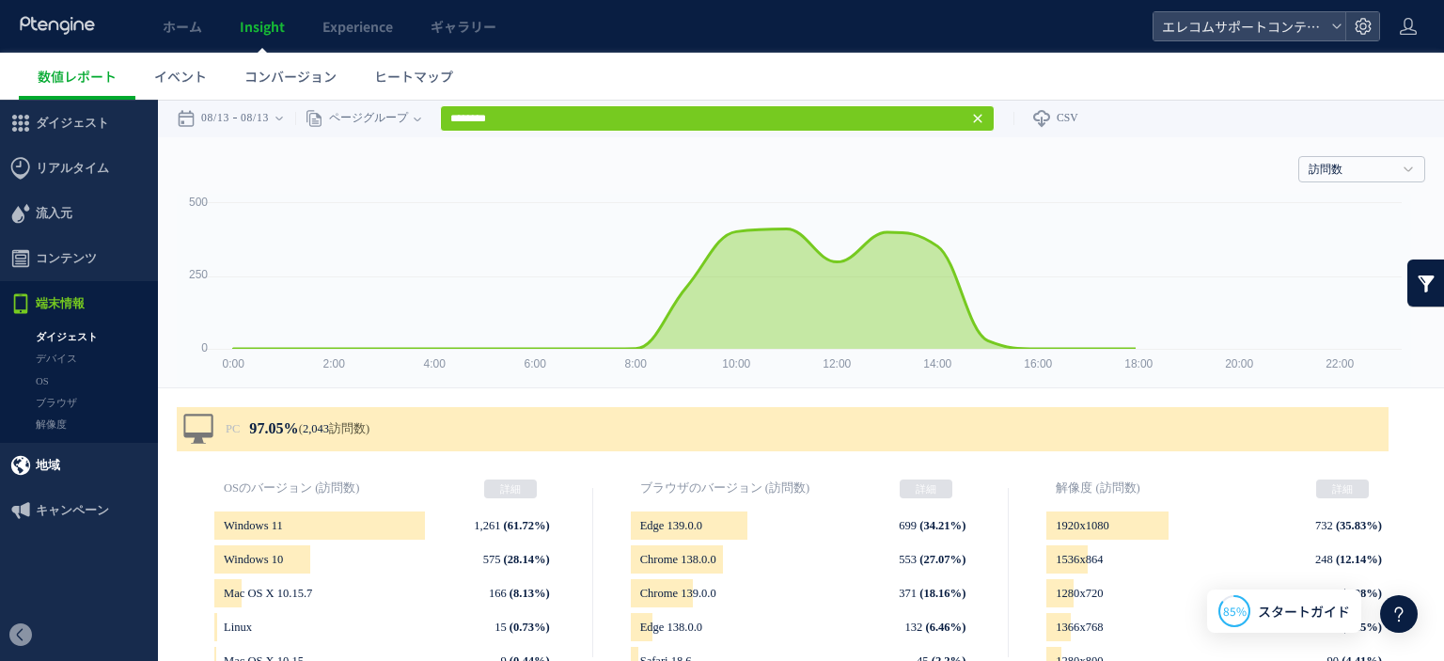
click at [45, 469] on span "地域" at bounding box center [48, 465] width 24 height 45
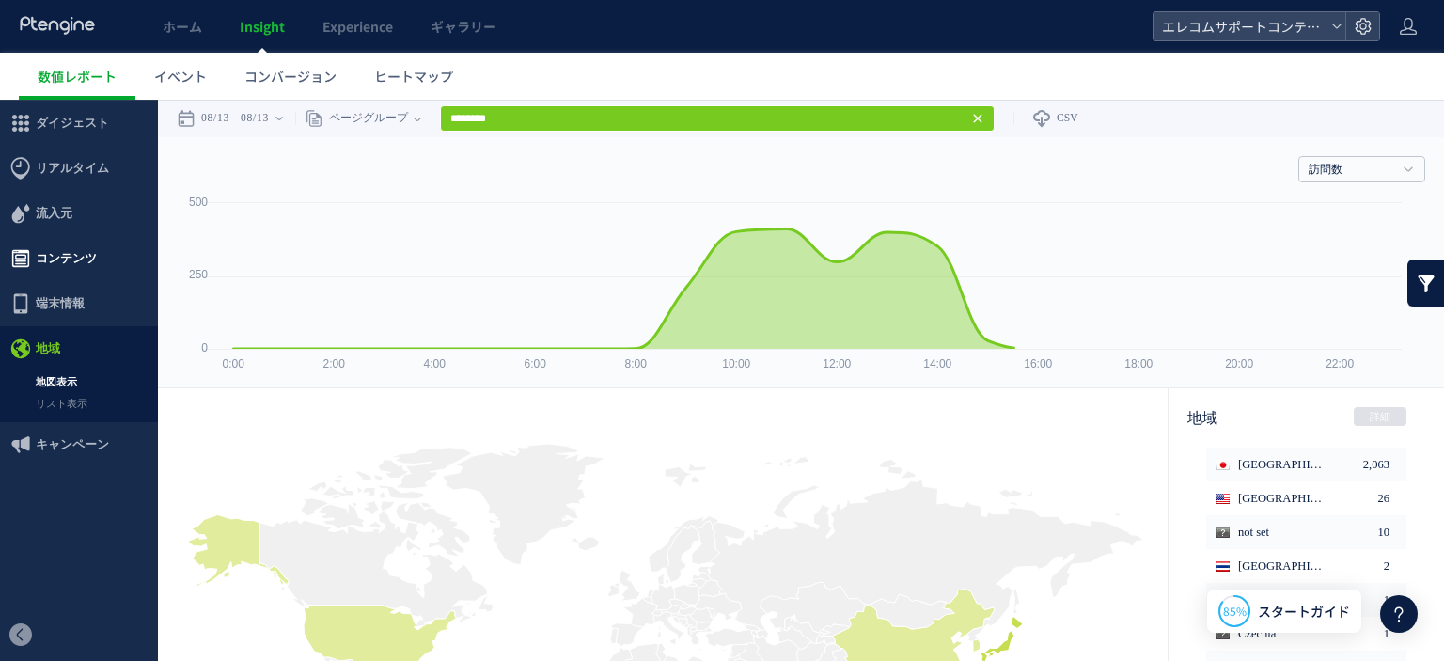
click at [71, 259] on span "コンテンツ" at bounding box center [66, 258] width 61 height 45
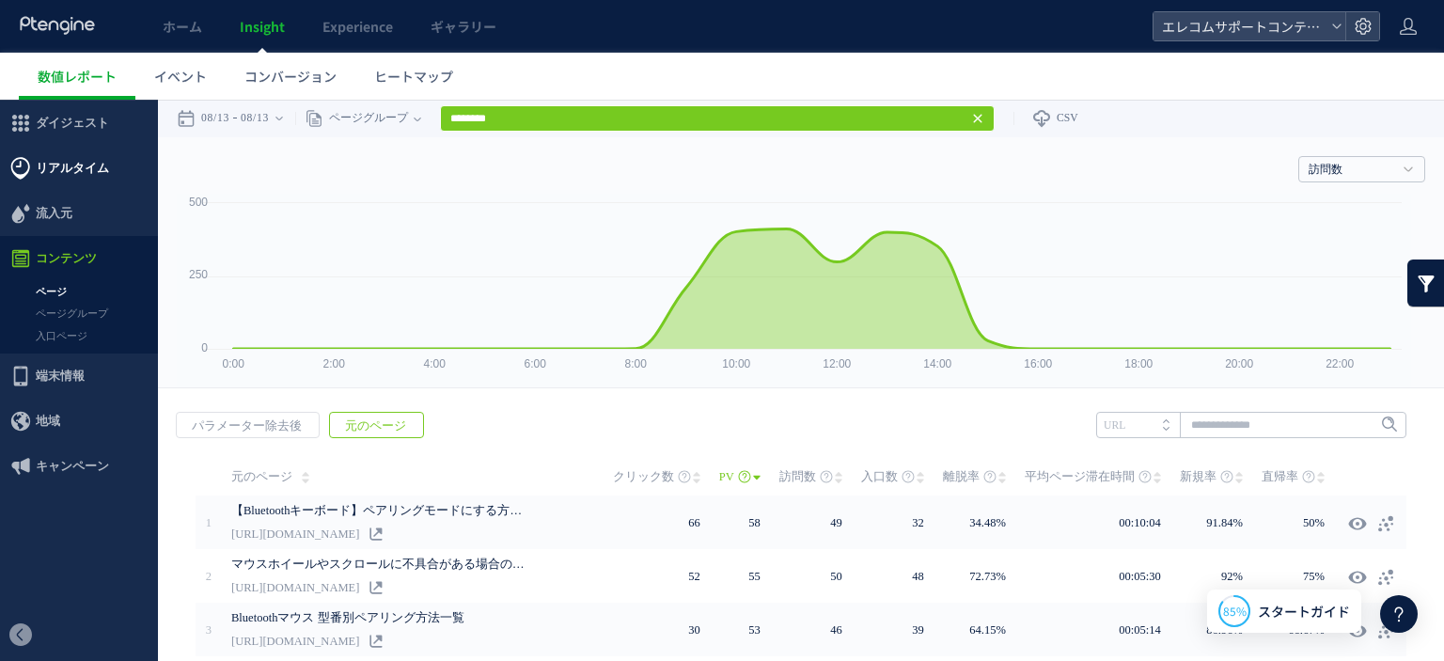
click at [74, 176] on span "リアルタイム" at bounding box center [72, 168] width 73 height 45
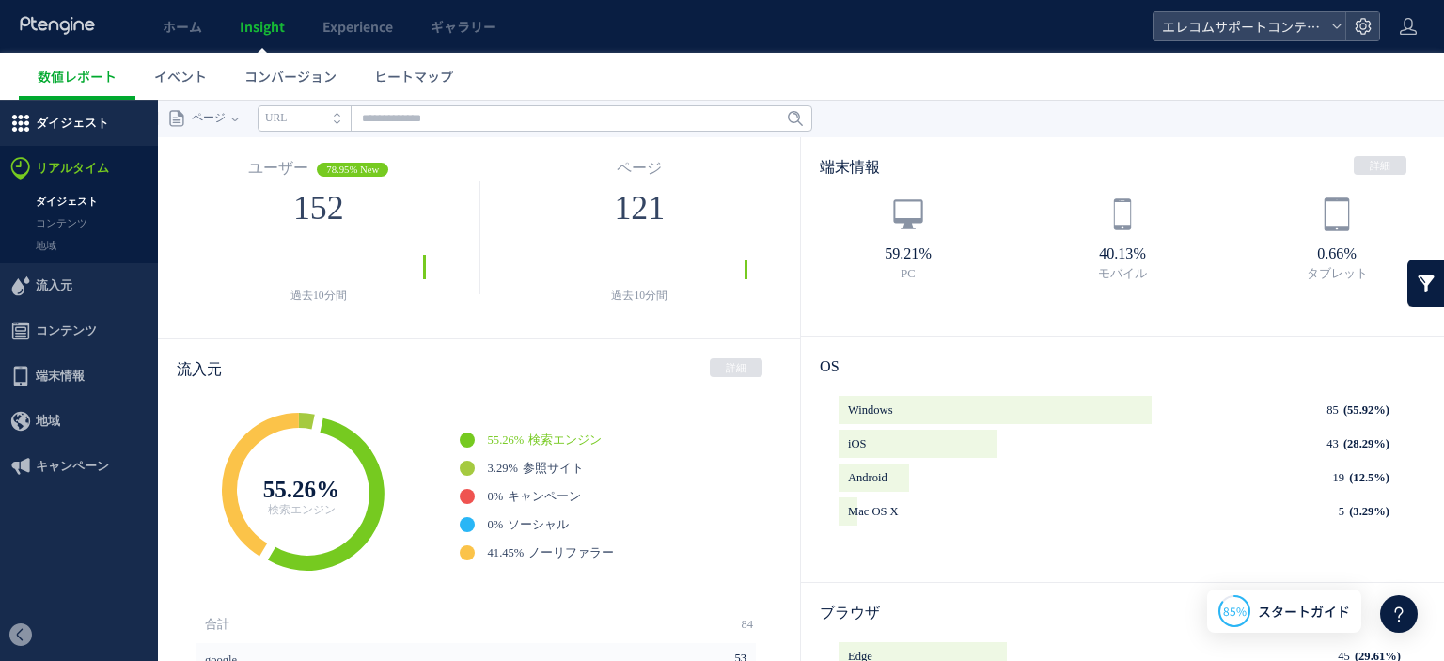
click at [75, 117] on span "ダイジェスト" at bounding box center [72, 123] width 73 height 45
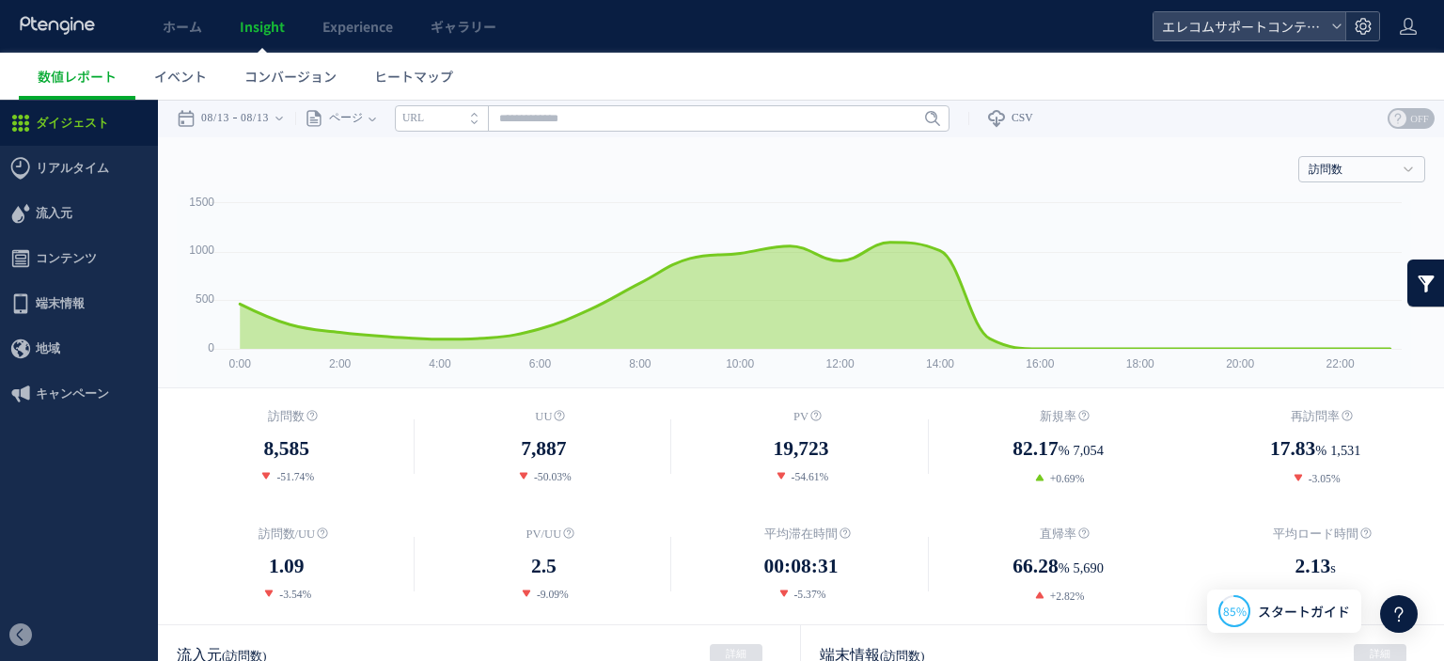
click at [1372, 23] on div at bounding box center [1362, 26] width 34 height 28
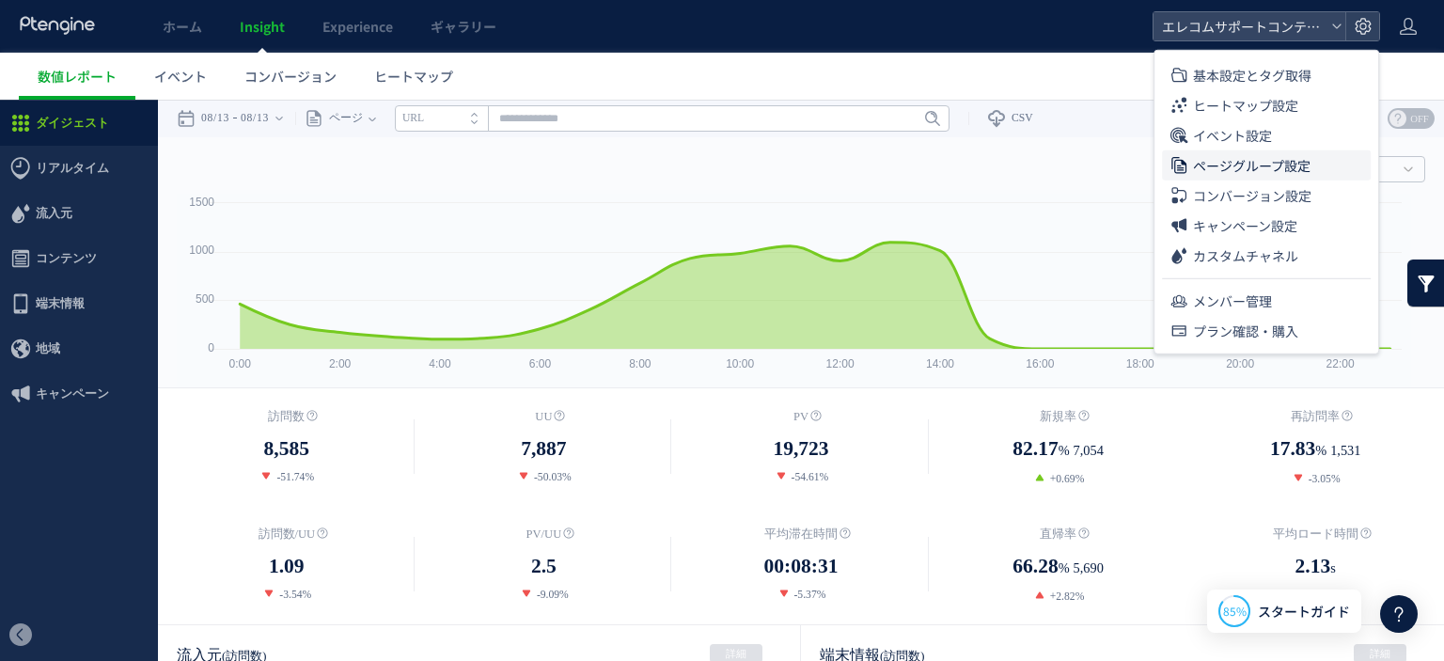
click at [1266, 161] on span "ページグループ設定" at bounding box center [1251, 165] width 117 height 30
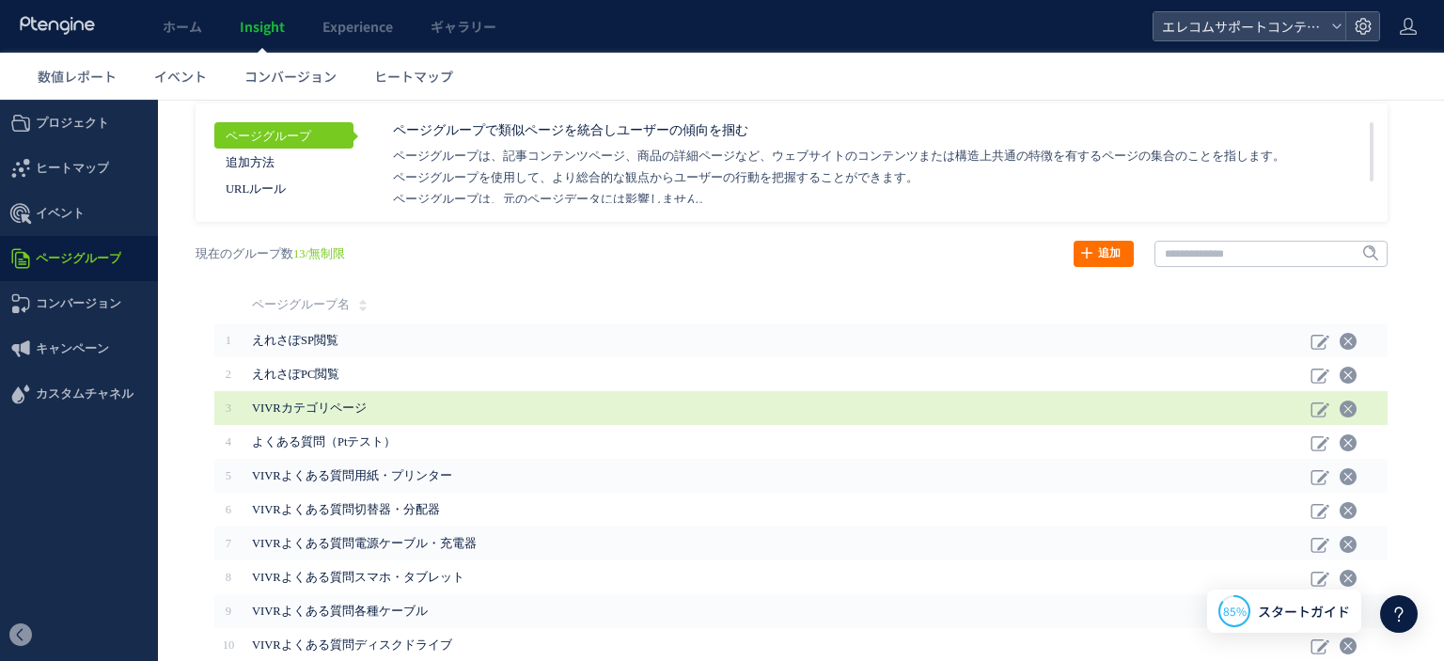
scroll to position [106, 0]
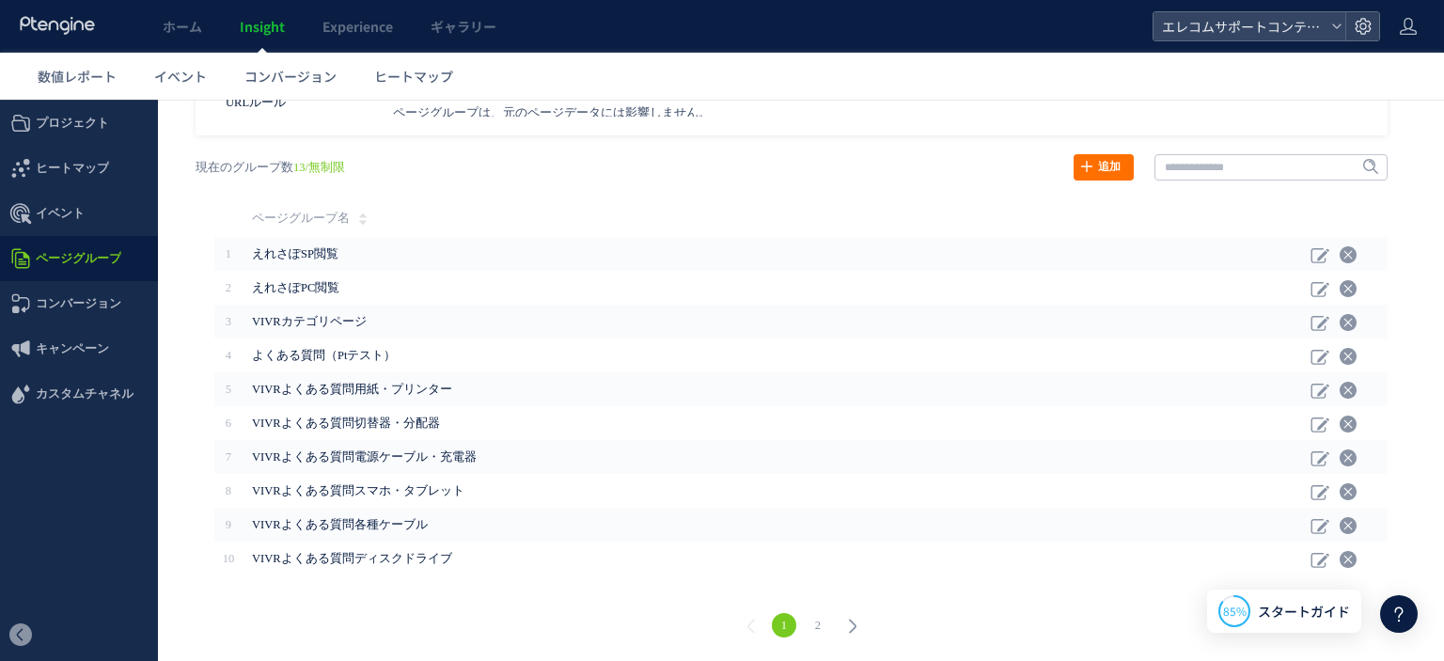
click at [812, 626] on link "2" at bounding box center [817, 625] width 24 height 24
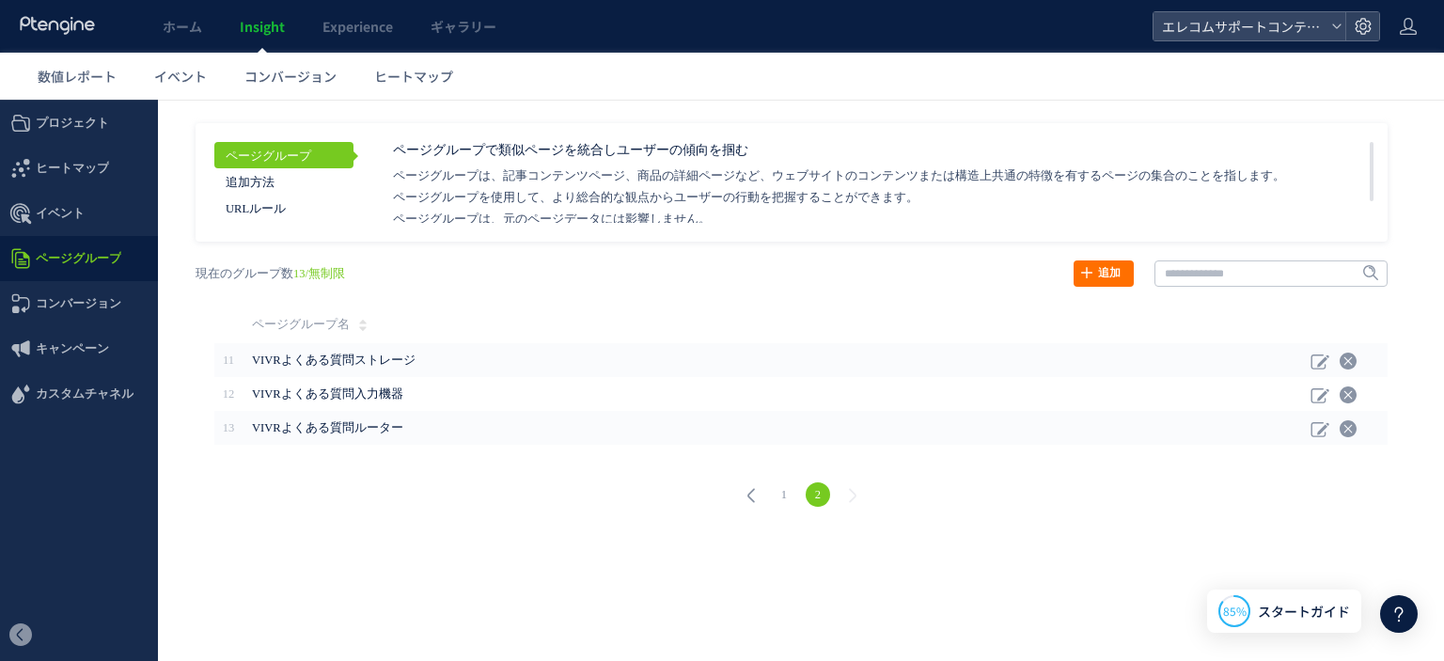
scroll to position [0, 0]
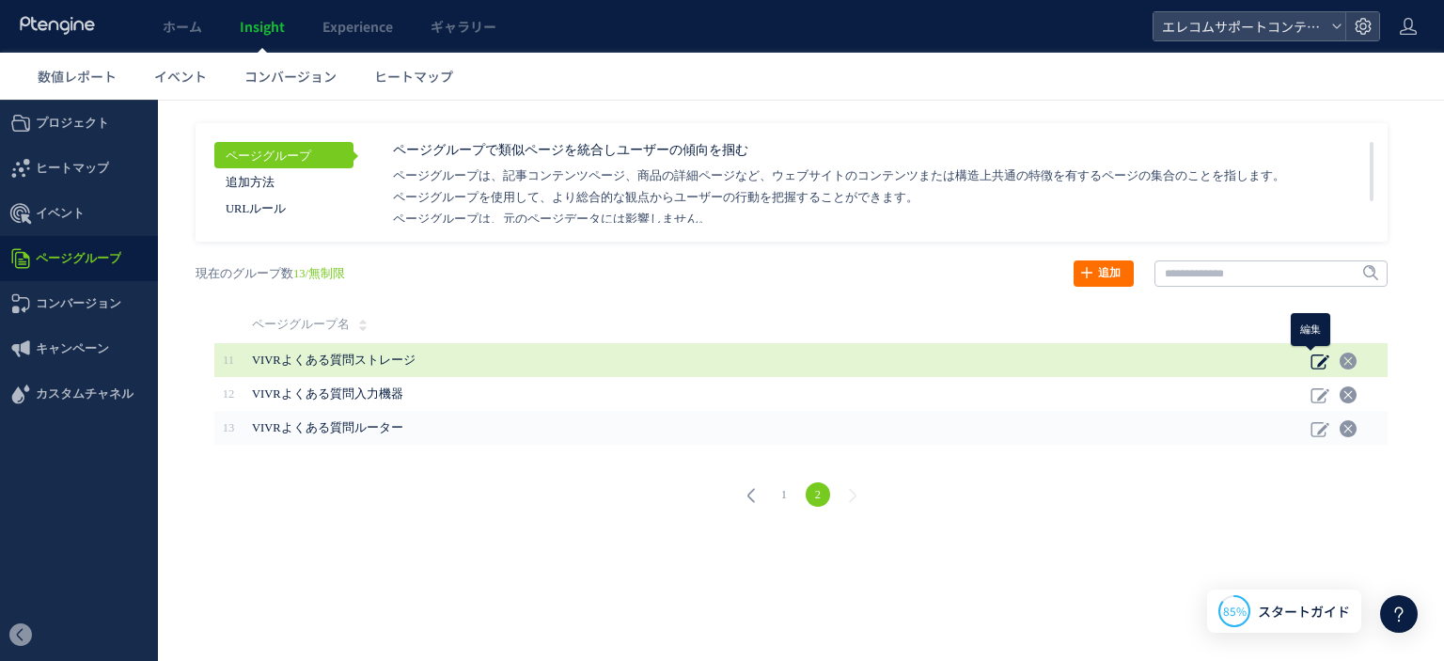
click at [1312, 364] on icon at bounding box center [1319, 360] width 19 height 19
type input "**********"
type textarea "******* ******* ******* ****** ******* ******* ******* ******* ******* ******* …"
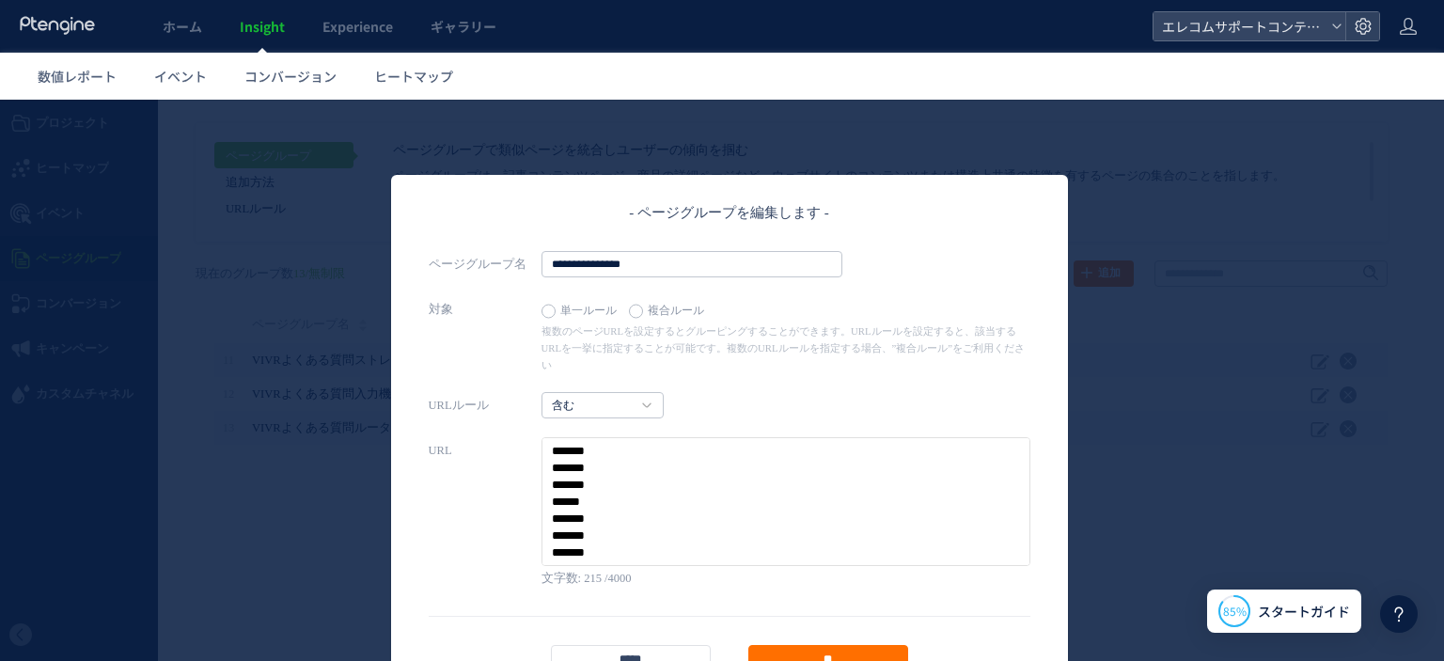
click at [632, 309] on label "複合ルール" at bounding box center [671, 311] width 85 height 26
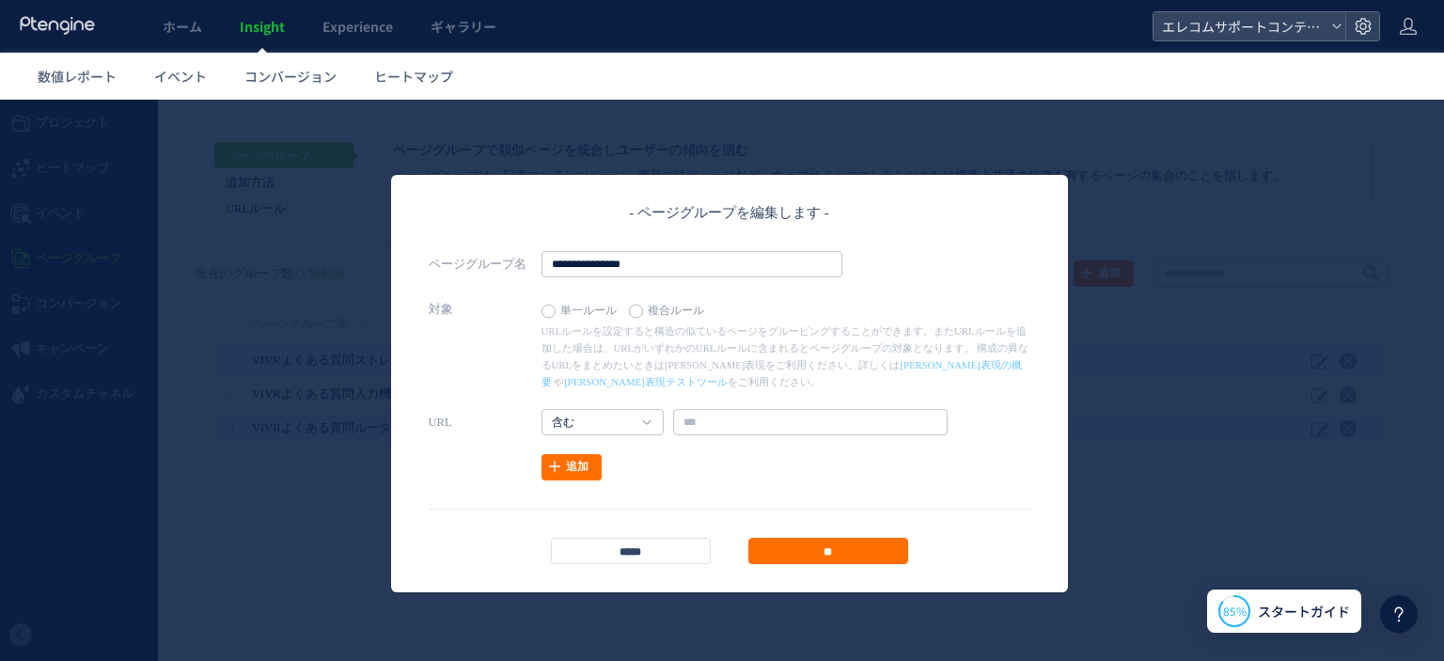
click at [556, 311] on label "単一ルール" at bounding box center [583, 311] width 85 height 26
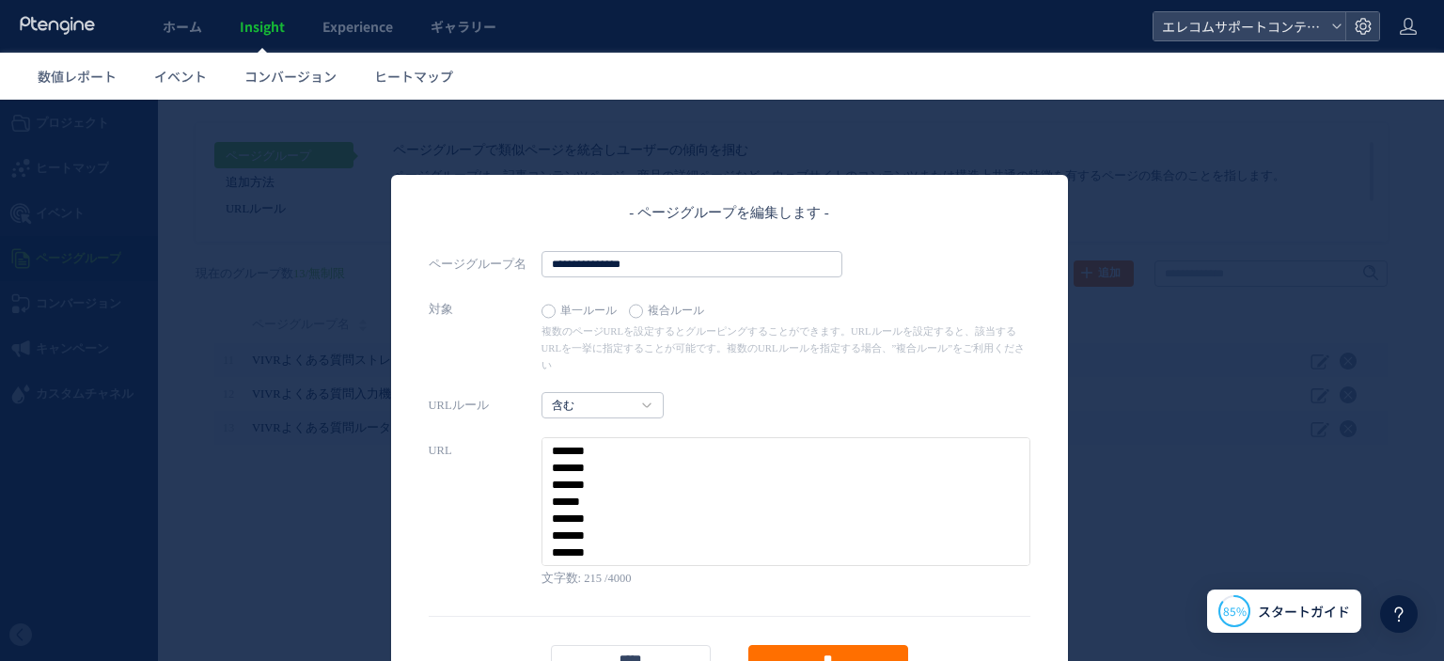
click at [695, 492] on textarea at bounding box center [785, 501] width 489 height 129
click at [633, 298] on label "複合ルール" at bounding box center [671, 311] width 85 height 26
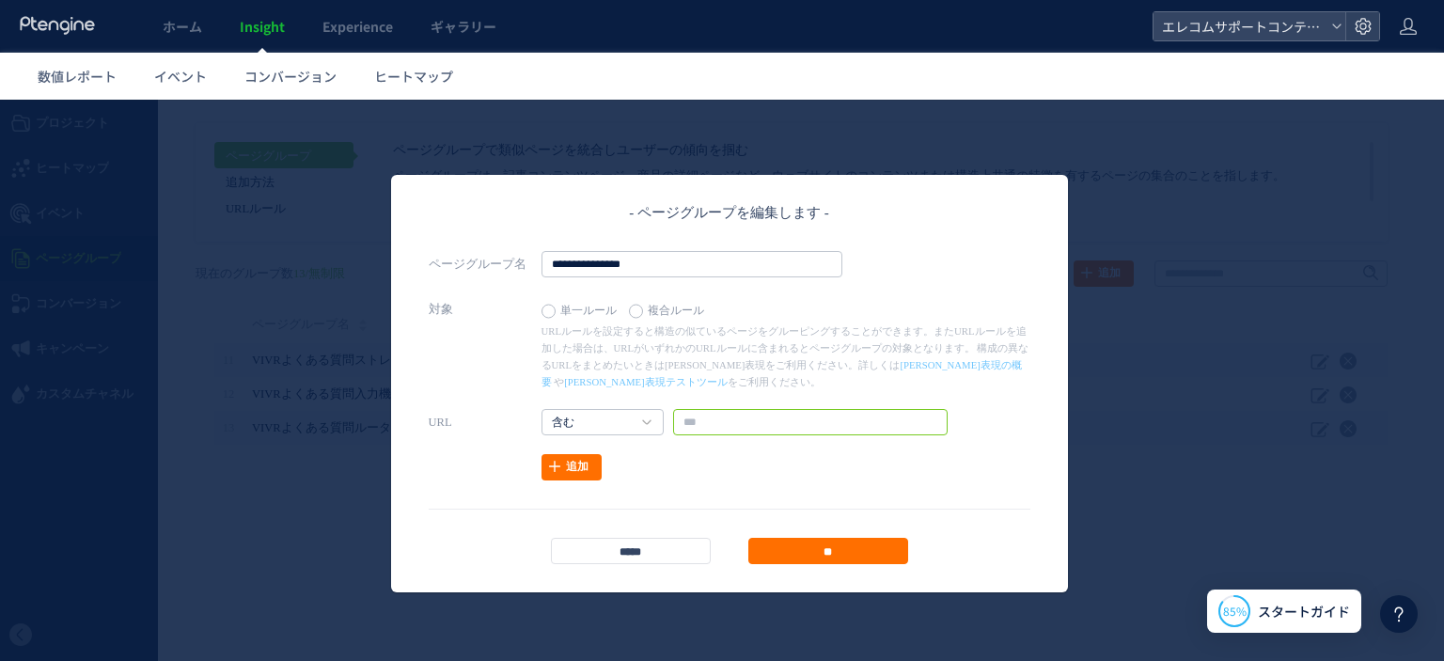
click at [688, 427] on input "text" at bounding box center [810, 422] width 274 height 26
click at [624, 420] on link "含む" at bounding box center [592, 422] width 81 height 17
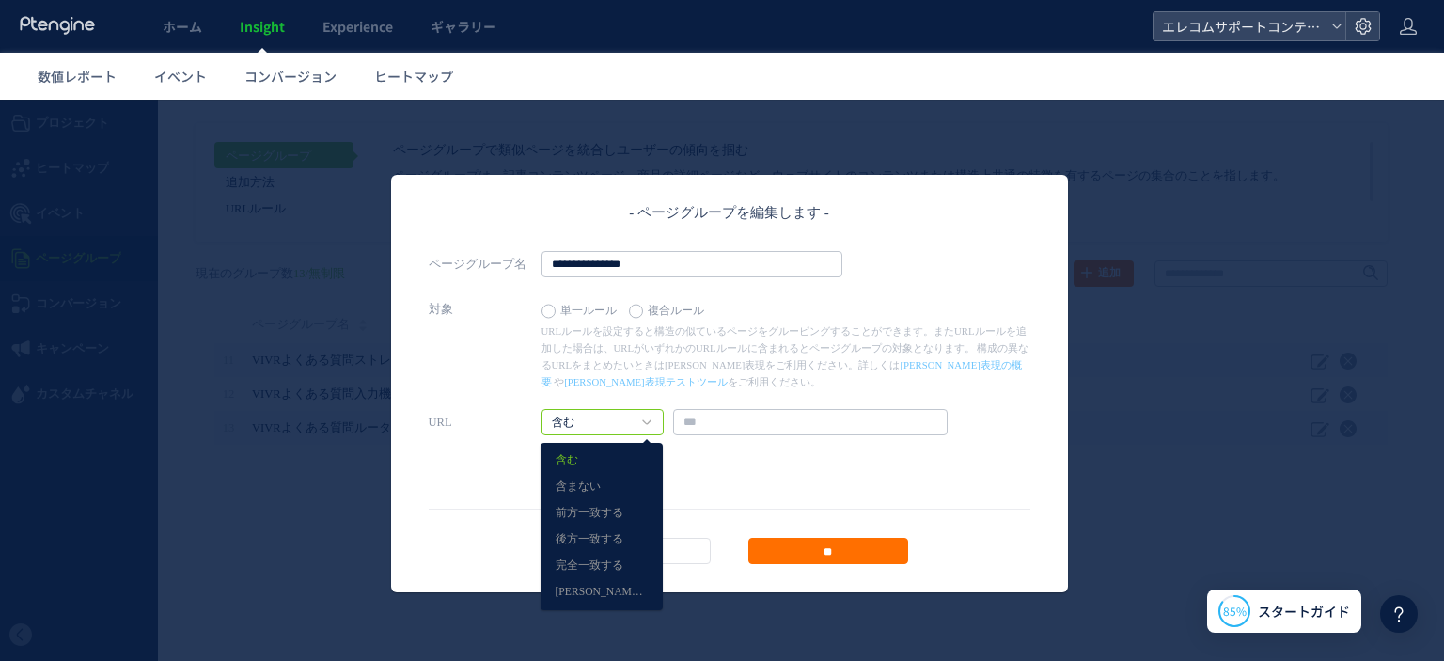
click at [698, 475] on div "追加" at bounding box center [729, 467] width 601 height 26
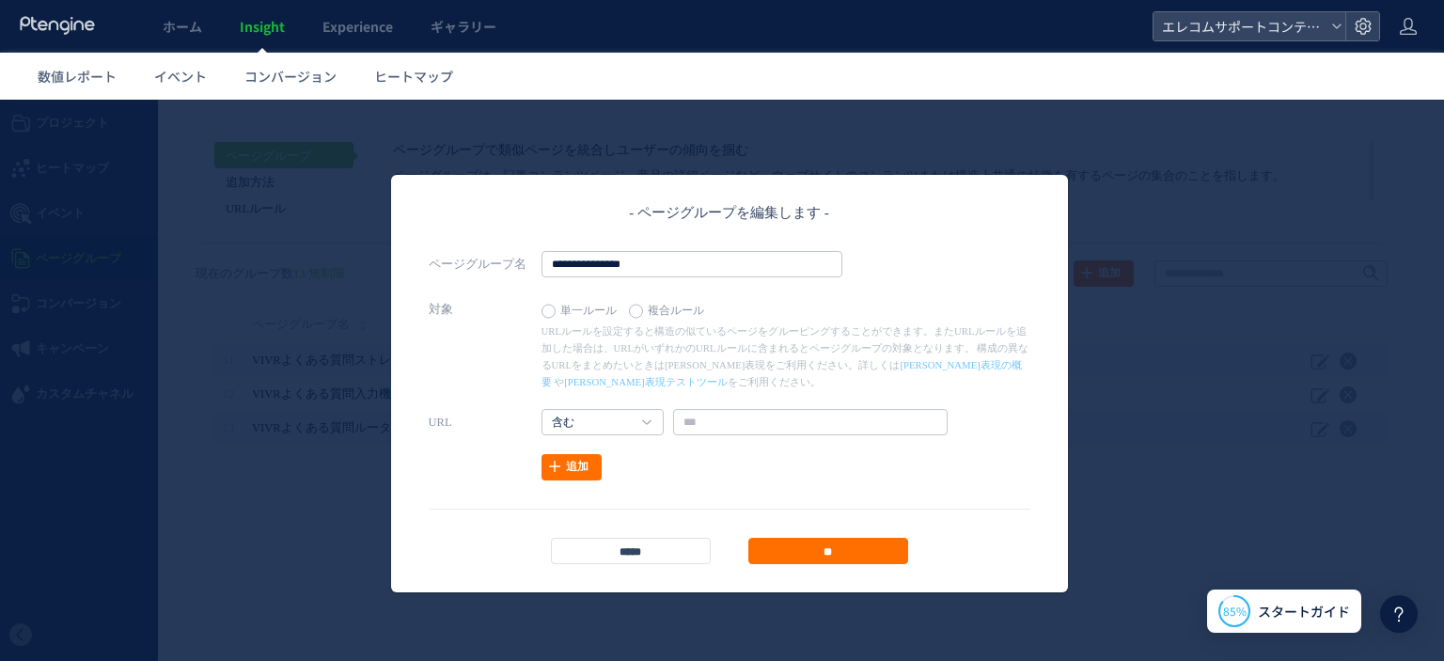
click at [591, 300] on label "単一ルール" at bounding box center [583, 311] width 85 height 26
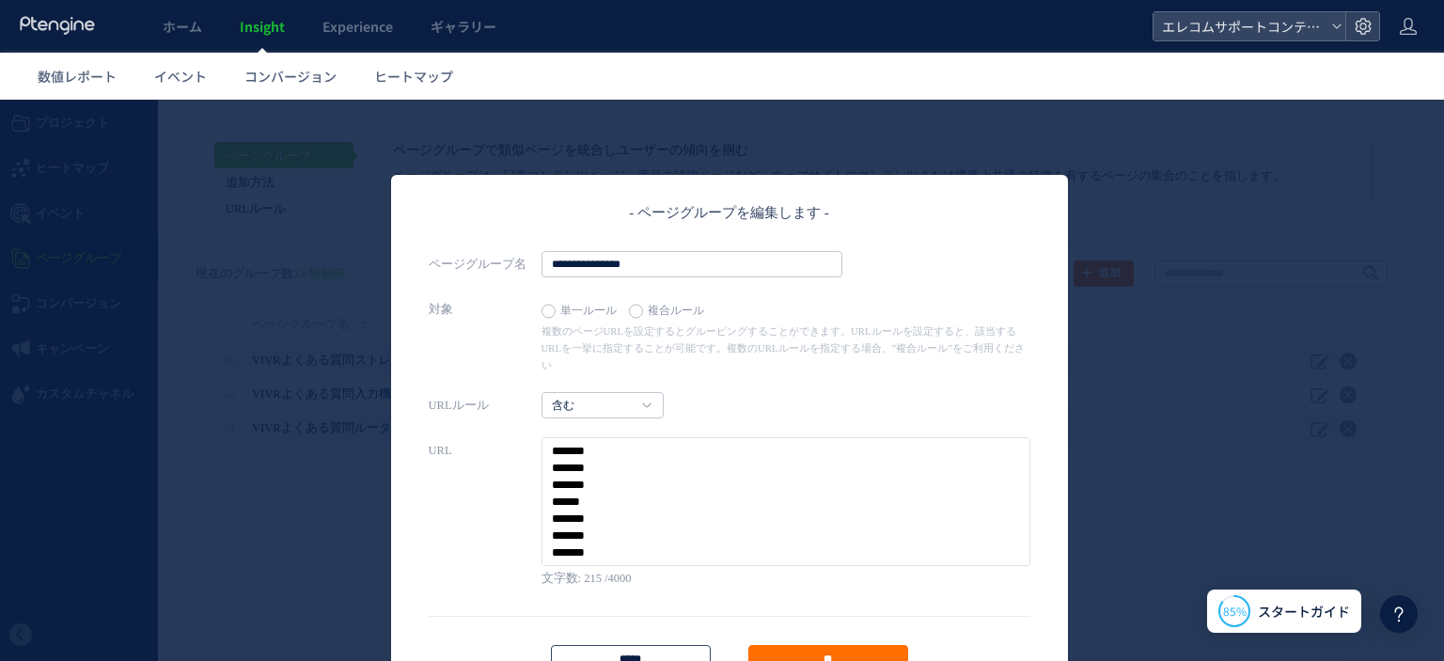
click at [662, 645] on input "*****" at bounding box center [631, 658] width 160 height 26
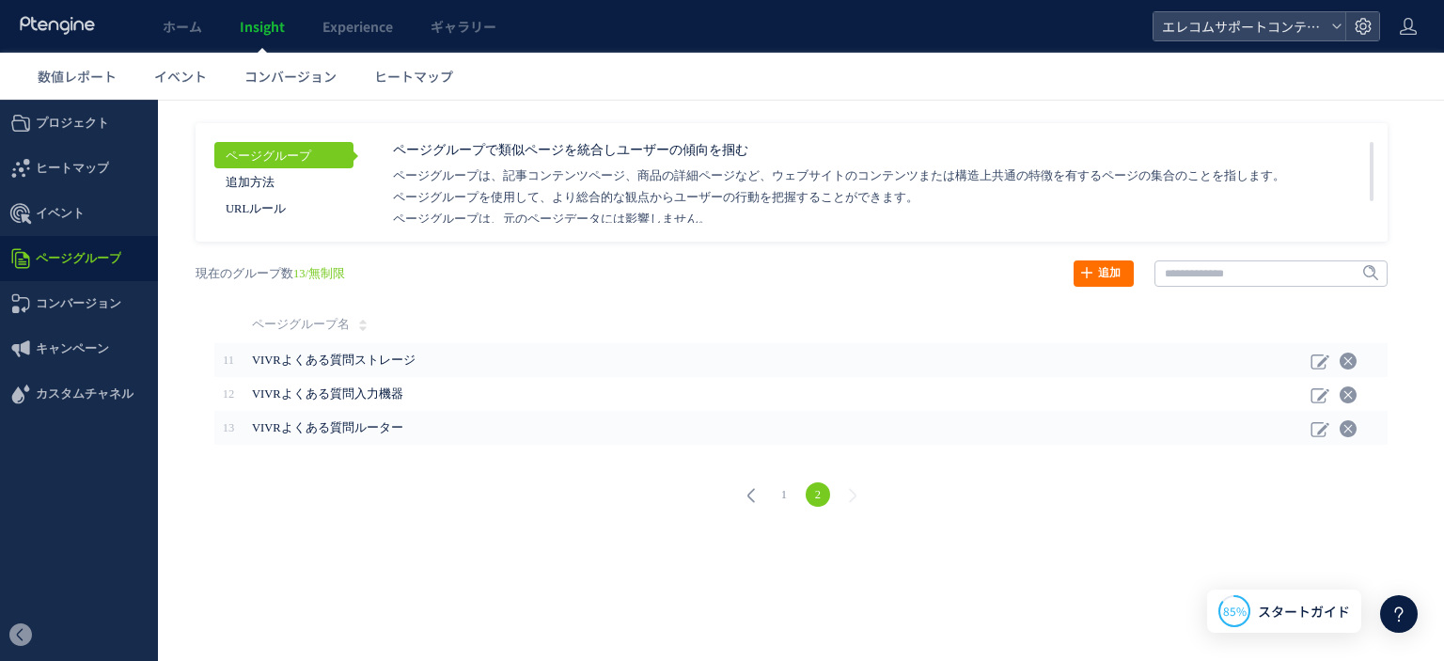
click at [786, 490] on link "1" at bounding box center [784, 494] width 24 height 24
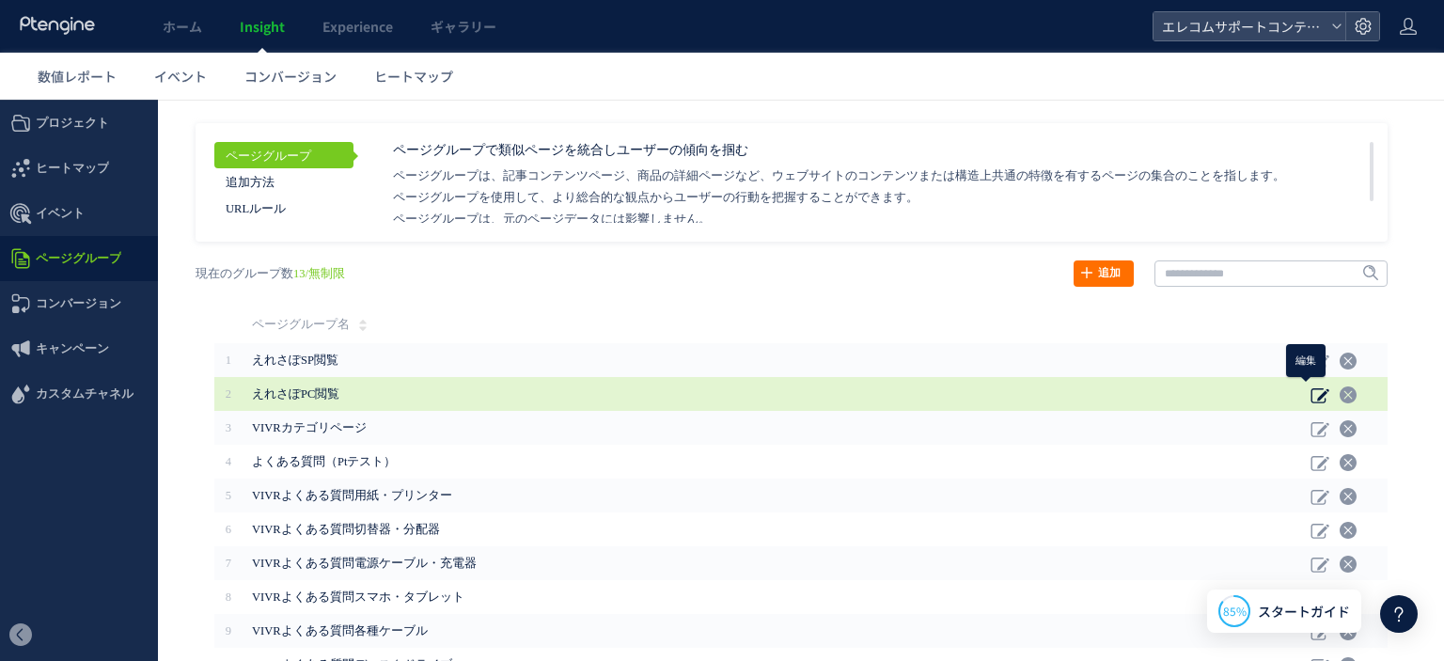
click at [1310, 390] on use at bounding box center [1319, 395] width 18 height 15
type input "********"
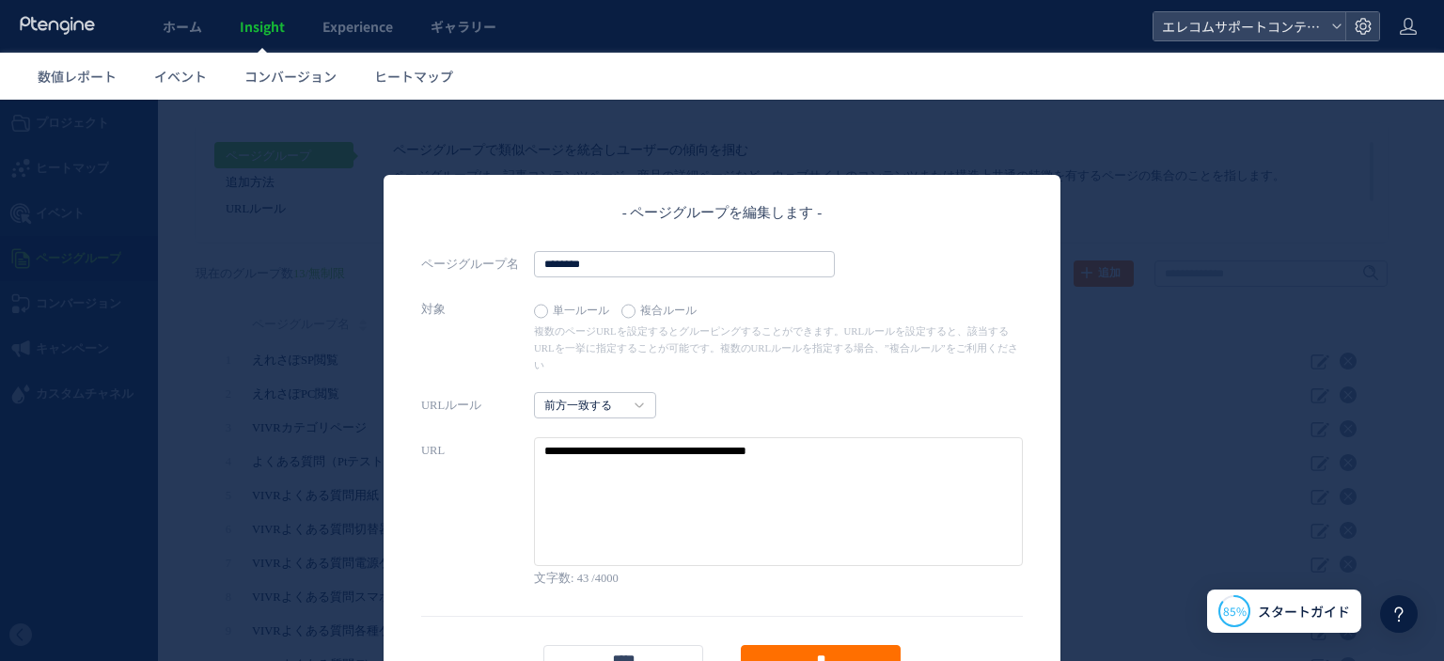
click at [788, 439] on textarea at bounding box center [778, 501] width 489 height 129
click at [791, 437] on textarea at bounding box center [778, 501] width 489 height 129
drag, startPoint x: 767, startPoint y: 429, endPoint x: 522, endPoint y: 421, distance: 245.4
click at [522, 437] on div "URL" at bounding box center [721, 501] width 601 height 129
click at [766, 482] on textarea at bounding box center [778, 501] width 489 height 129
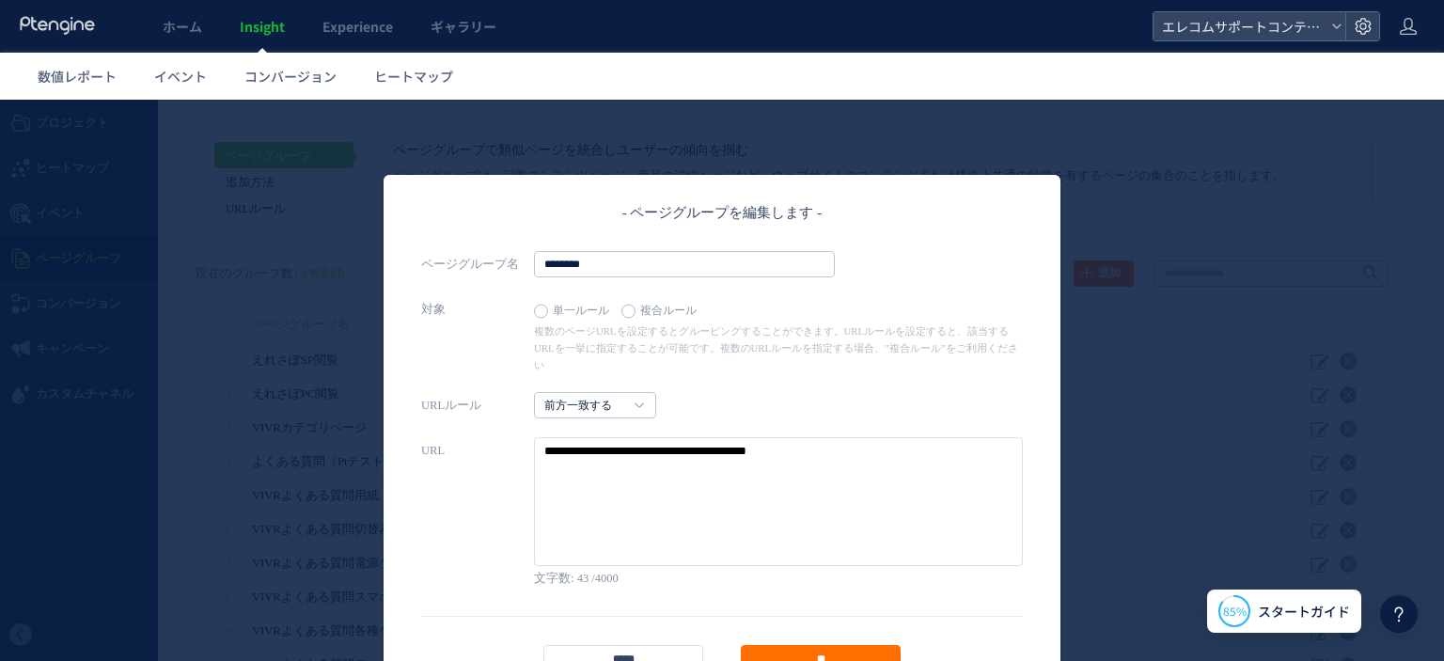
drag, startPoint x: 767, startPoint y: 430, endPoint x: 464, endPoint y: 404, distance: 303.8
click at [464, 404] on div "URLルール 前方一致する 含む 含まない 前方一致する" at bounding box center [721, 479] width 601 height 174
type textarea "****"
click at [652, 307] on label "複合ルール" at bounding box center [663, 311] width 85 height 26
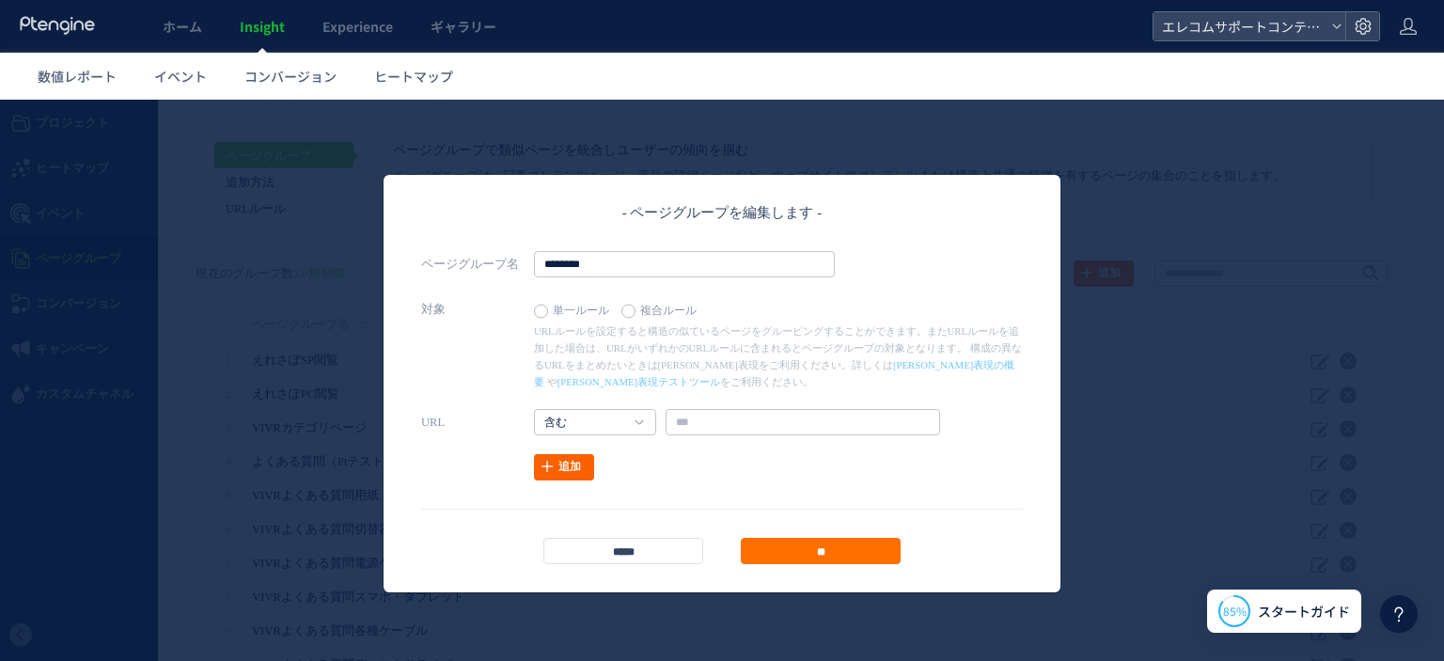
click at [575, 461] on link "追加" at bounding box center [564, 467] width 60 height 26
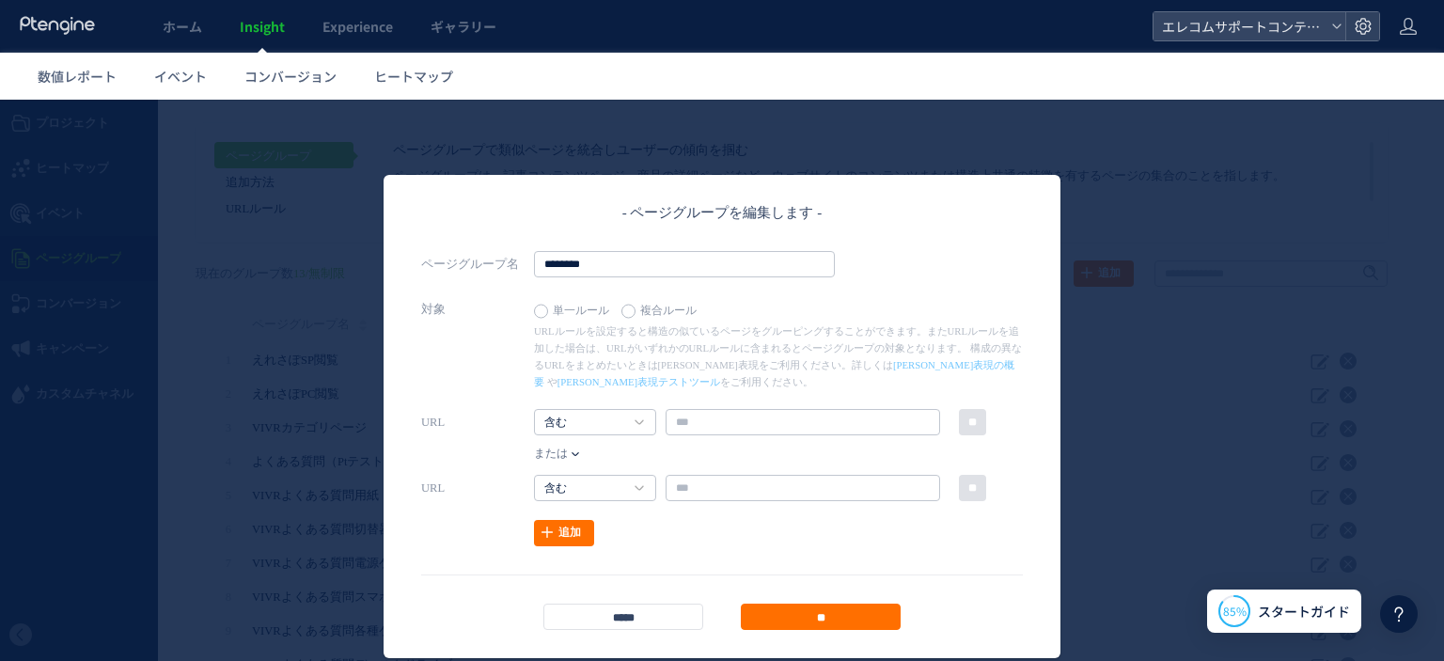
click at [558, 450] on span "または" at bounding box center [551, 454] width 34 height 19
click at [554, 493] on link "かつ" at bounding box center [575, 490] width 64 height 24
click at [634, 424] on icon at bounding box center [638, 422] width 9 height 6
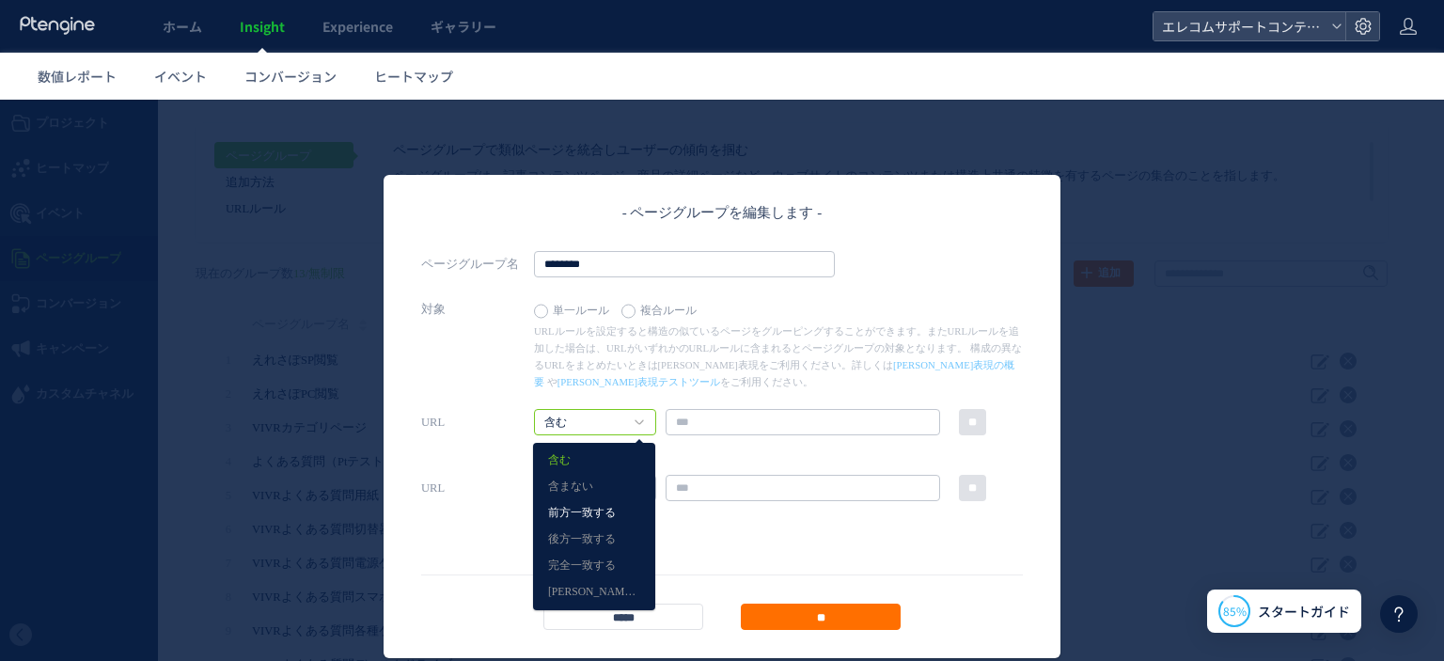
click at [593, 509] on link "前方一致する" at bounding box center [594, 513] width 92 height 24
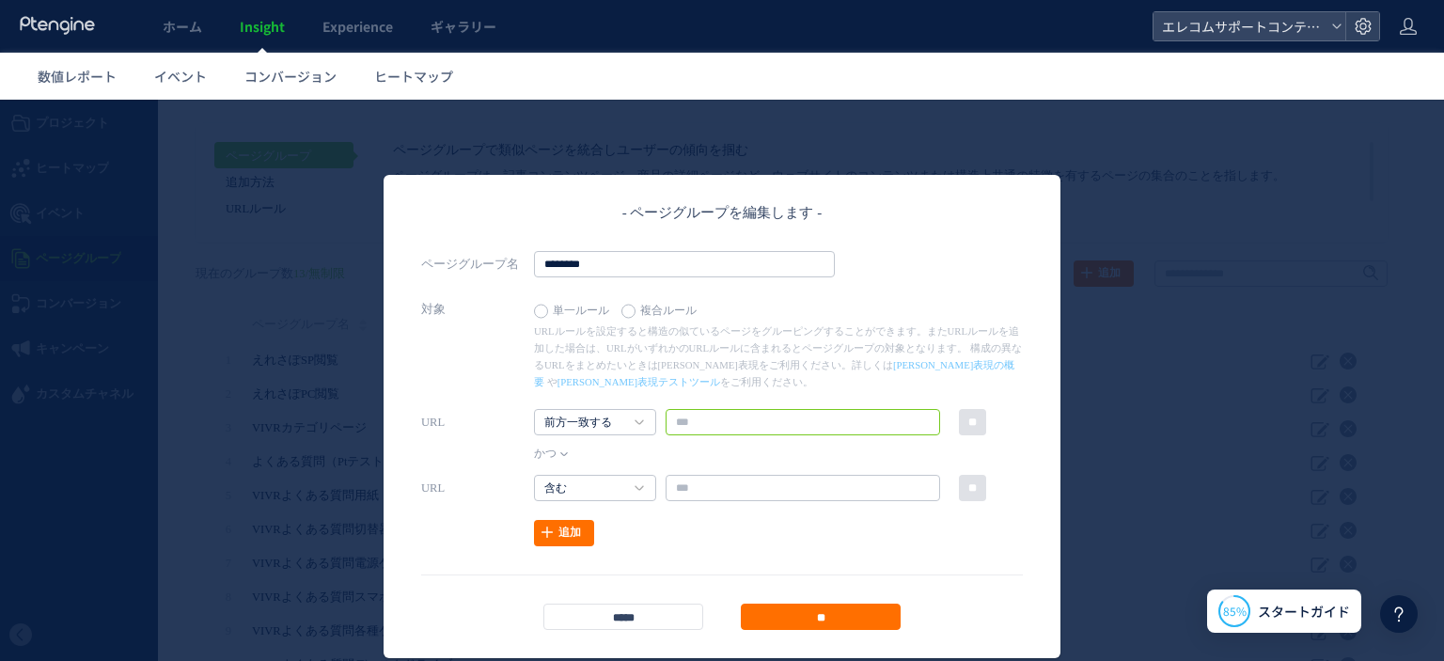
click at [689, 428] on input "text" at bounding box center [802, 422] width 274 height 26
paste input "**********"
type input "**********"
click at [724, 492] on input "text" at bounding box center [802, 488] width 274 height 26
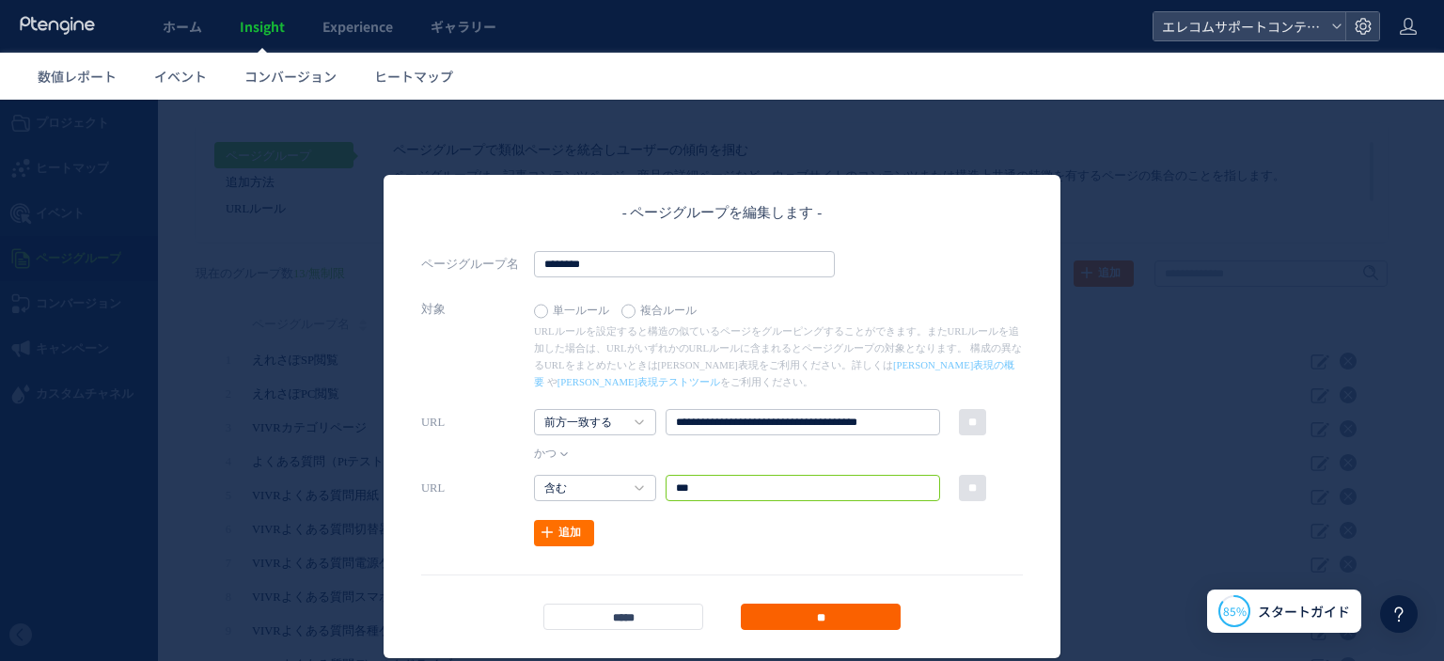
type input "***"
click at [799, 617] on input "**" at bounding box center [821, 616] width 160 height 26
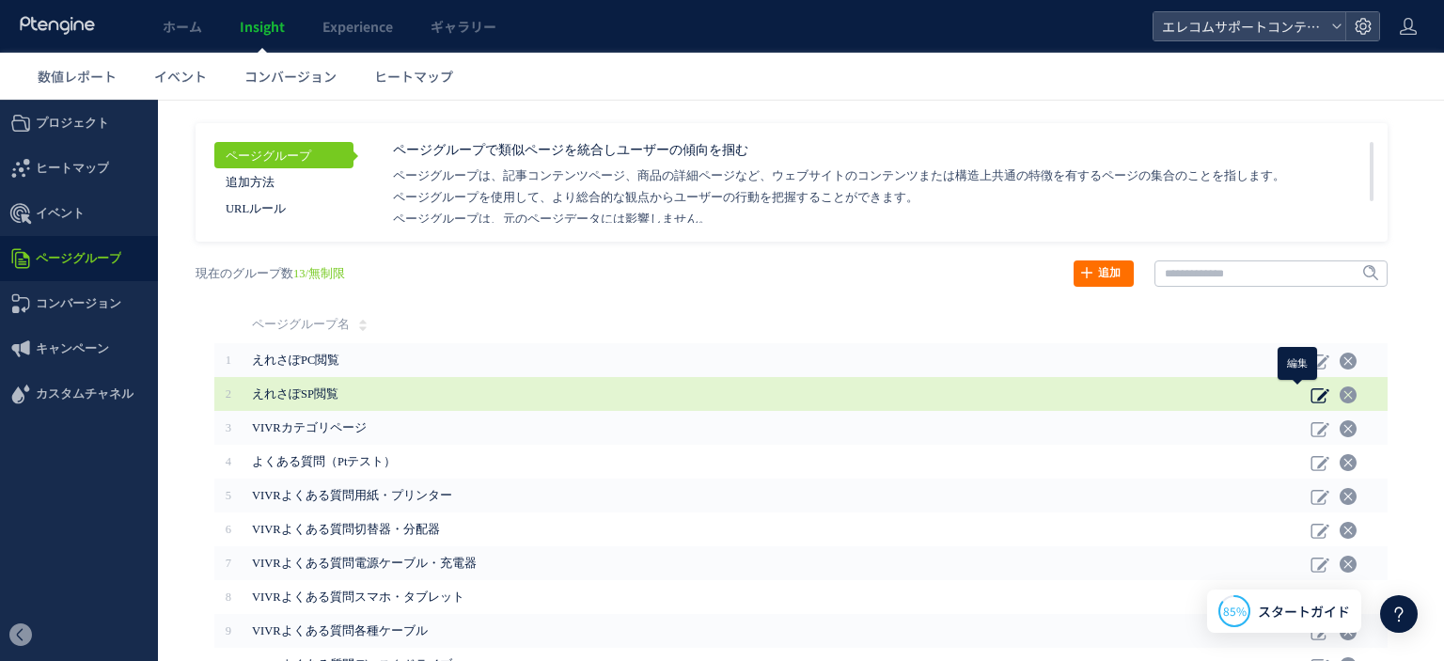
click at [1310, 389] on icon at bounding box center [1319, 394] width 19 height 19
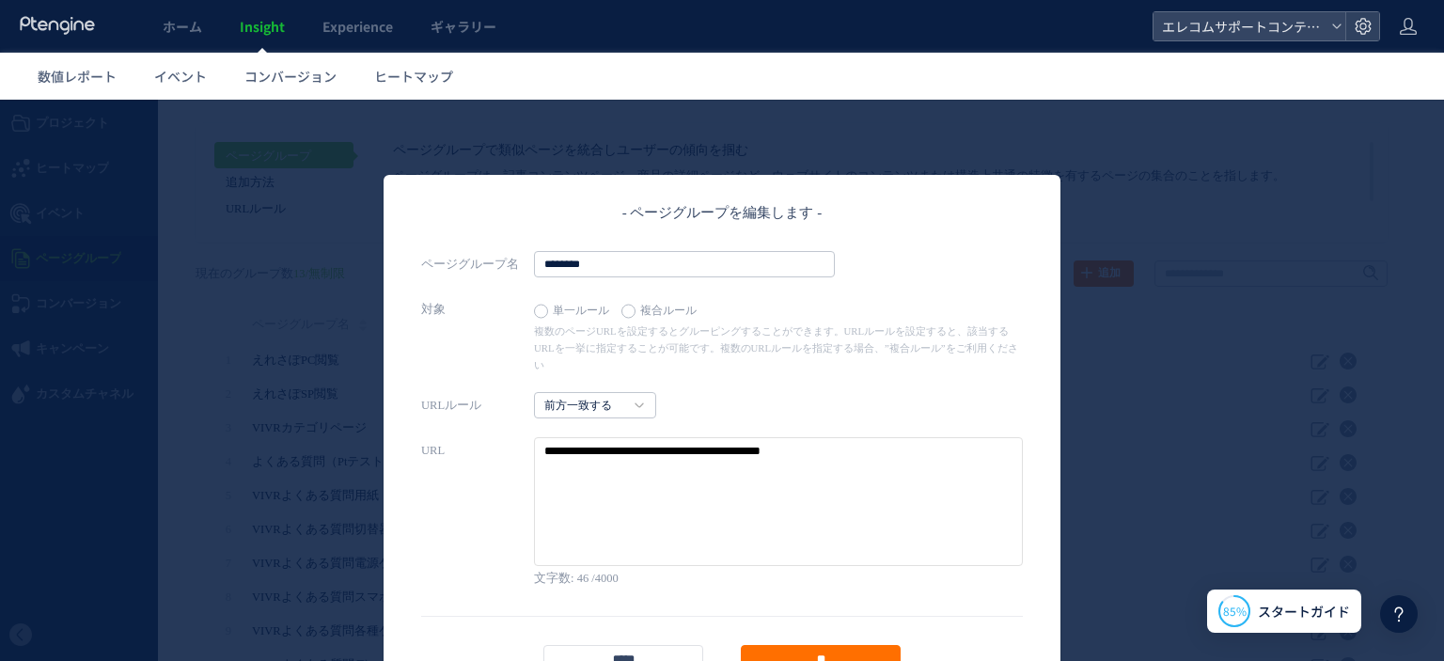
click at [763, 437] on textarea at bounding box center [778, 501] width 489 height 129
drag, startPoint x: 789, startPoint y: 437, endPoint x: 407, endPoint y: 401, distance: 383.2
click at [407, 401] on div "- ページグループを編集します - ページグループ名 ******** 対象 単一ルール 複合ルール 正規表現の概要 や 正規表現テストツール" at bounding box center [721, 437] width 677 height 524
drag, startPoint x: 787, startPoint y: 444, endPoint x: 818, endPoint y: 445, distance: 31.1
click at [788, 444] on textarea at bounding box center [778, 501] width 489 height 129
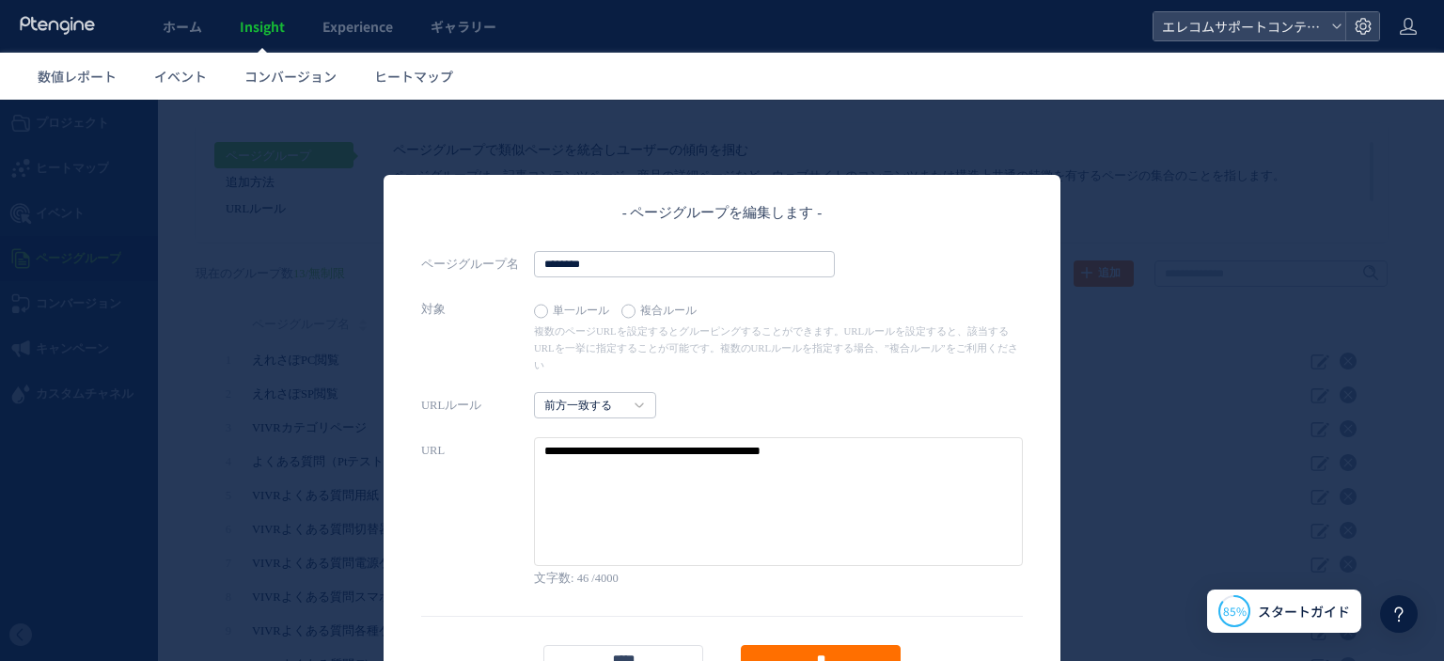
drag, startPoint x: 839, startPoint y: 435, endPoint x: 305, endPoint y: 378, distance: 537.8
click at [305, 378] on div "- ページグループを編集します - ページグループ名 ******** 対象 単一ルール 複合ルール 正規表現の概要 や をご利用ください。 46" at bounding box center [722, 380] width 1444 height 561
click at [621, 321] on label "複合ルール" at bounding box center [663, 311] width 85 height 26
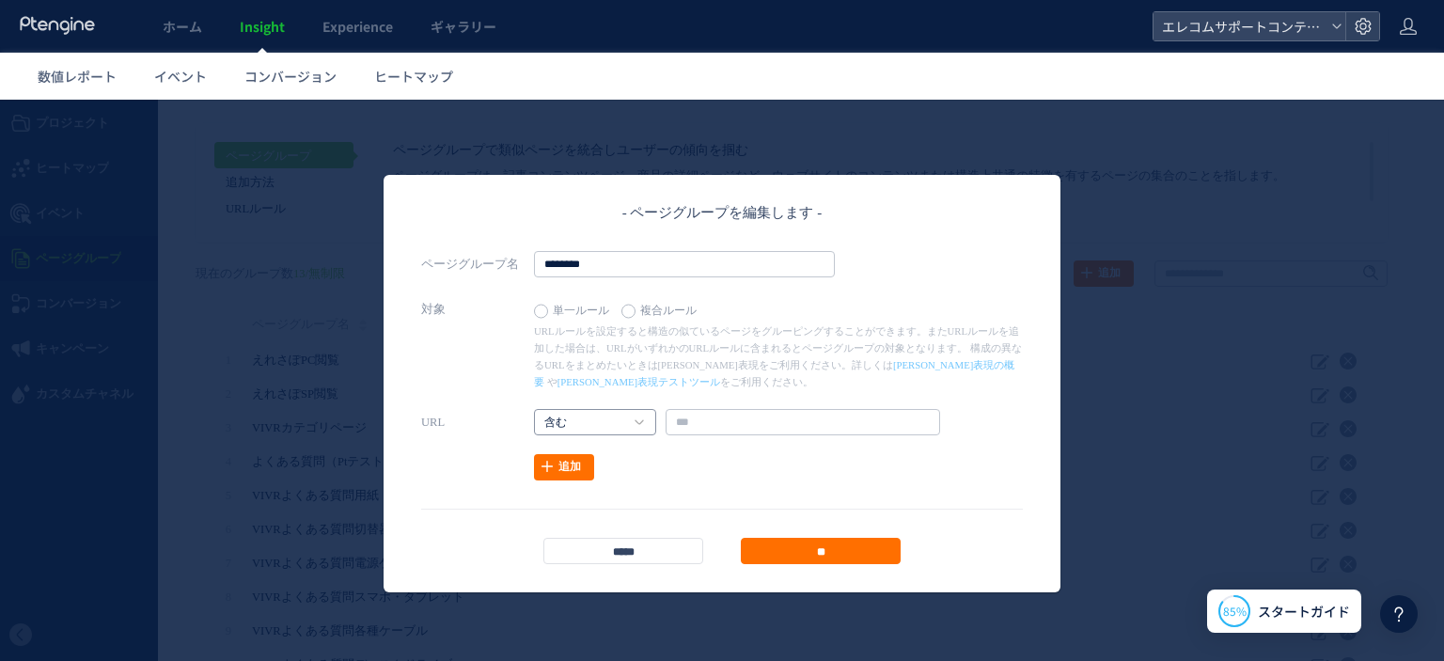
click at [582, 428] on link "含む" at bounding box center [584, 422] width 81 height 17
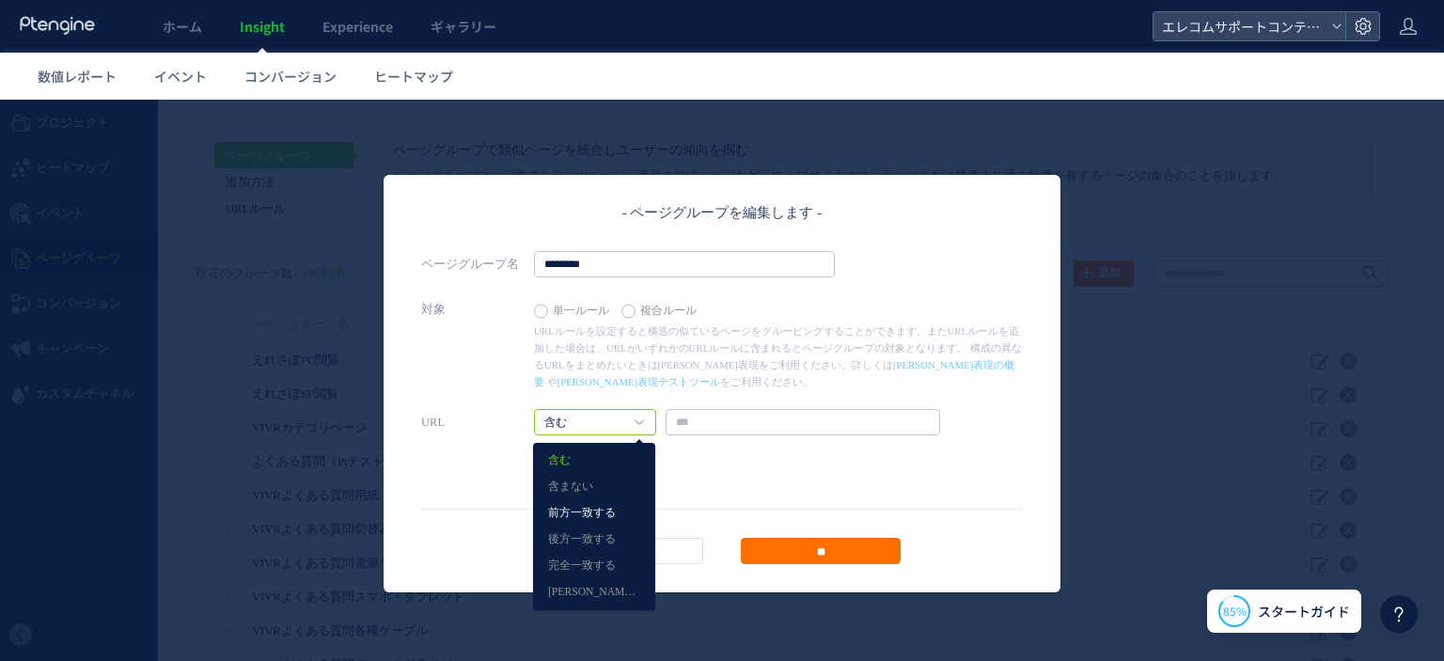
click at [578, 508] on link "前方一致する" at bounding box center [594, 513] width 92 height 24
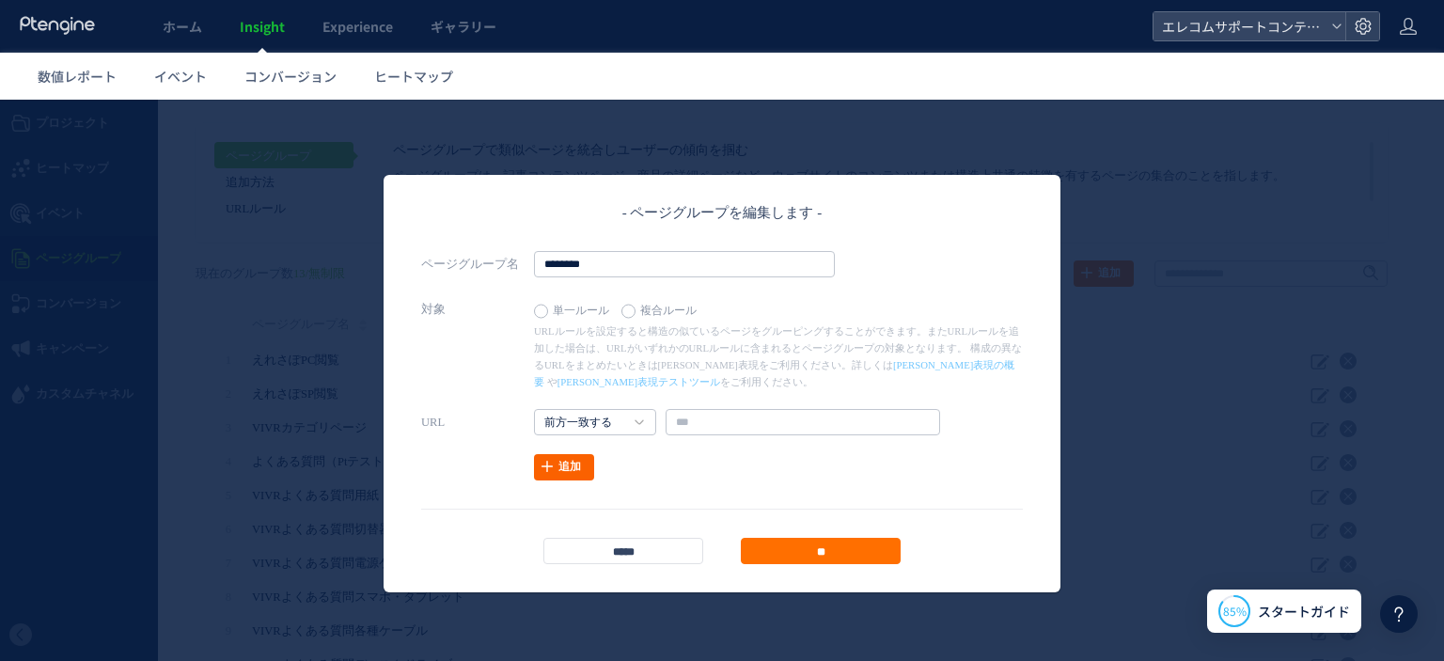
click at [539, 461] on icon at bounding box center [546, 466] width 15 height 15
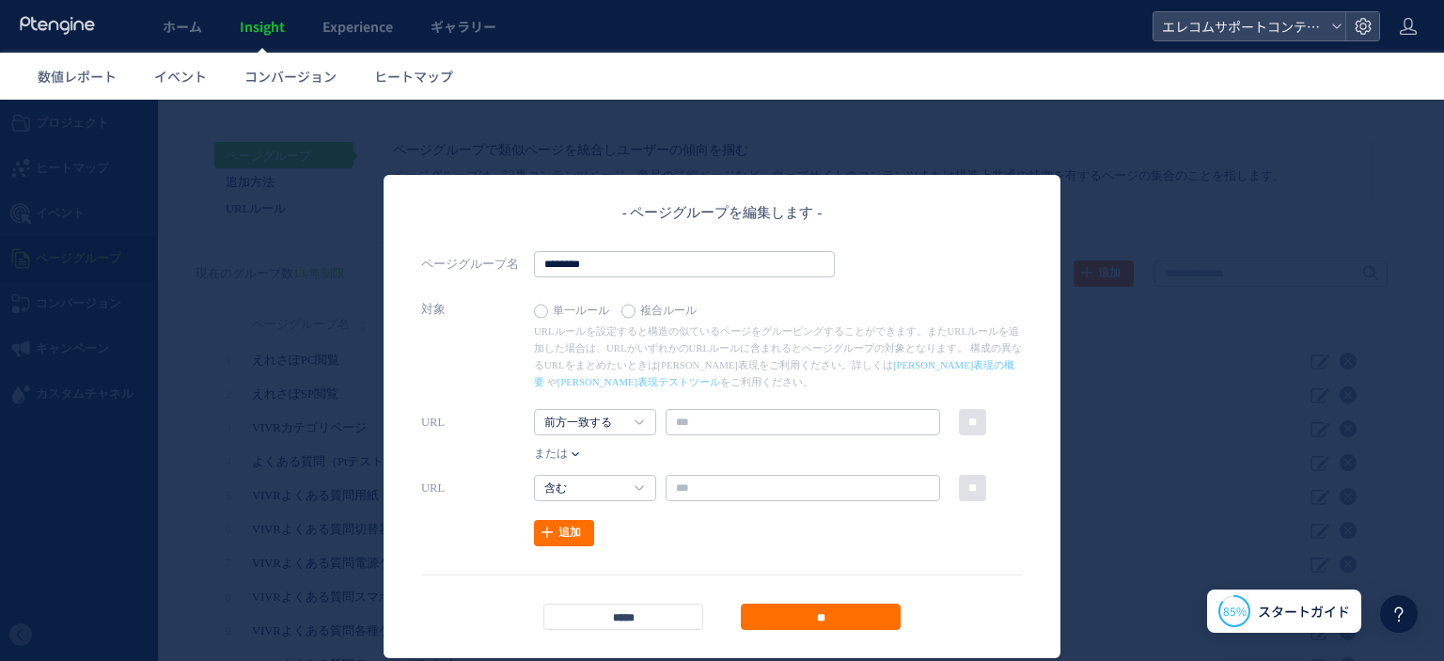
click at [562, 452] on div "または" at bounding box center [553, 454] width 38 height 19
click at [549, 488] on link "かつ" at bounding box center [575, 490] width 64 height 24
click at [697, 412] on input "text" at bounding box center [802, 422] width 274 height 26
paste input "**********"
drag, startPoint x: 900, startPoint y: 421, endPoint x: 944, endPoint y: 421, distance: 43.2
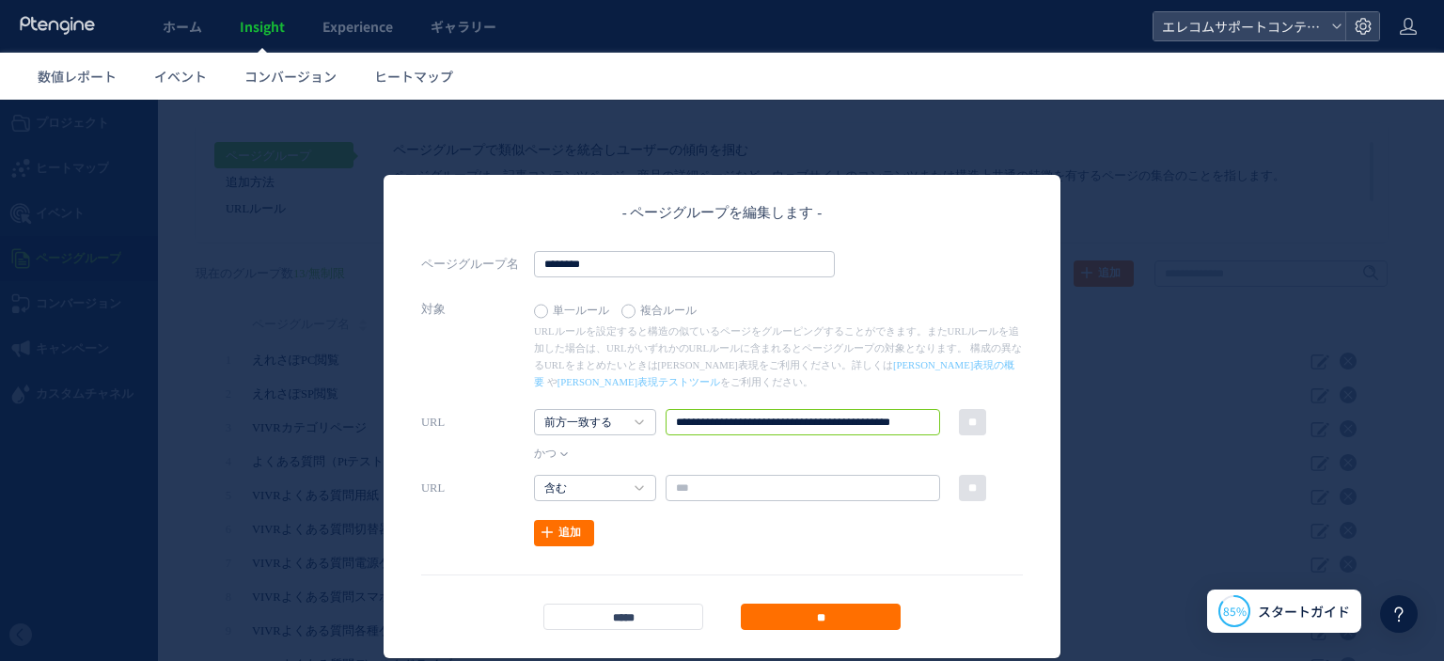
click at [944, 421] on div "URL 前方一致する 含む 含まない 前方一致する **" at bounding box center [721, 422] width 601 height 26
type input "**********"
click at [758, 492] on input "text" at bounding box center [802, 488] width 274 height 26
paste input "****"
drag, startPoint x: 669, startPoint y: 484, endPoint x: 632, endPoint y: 480, distance: 37.8
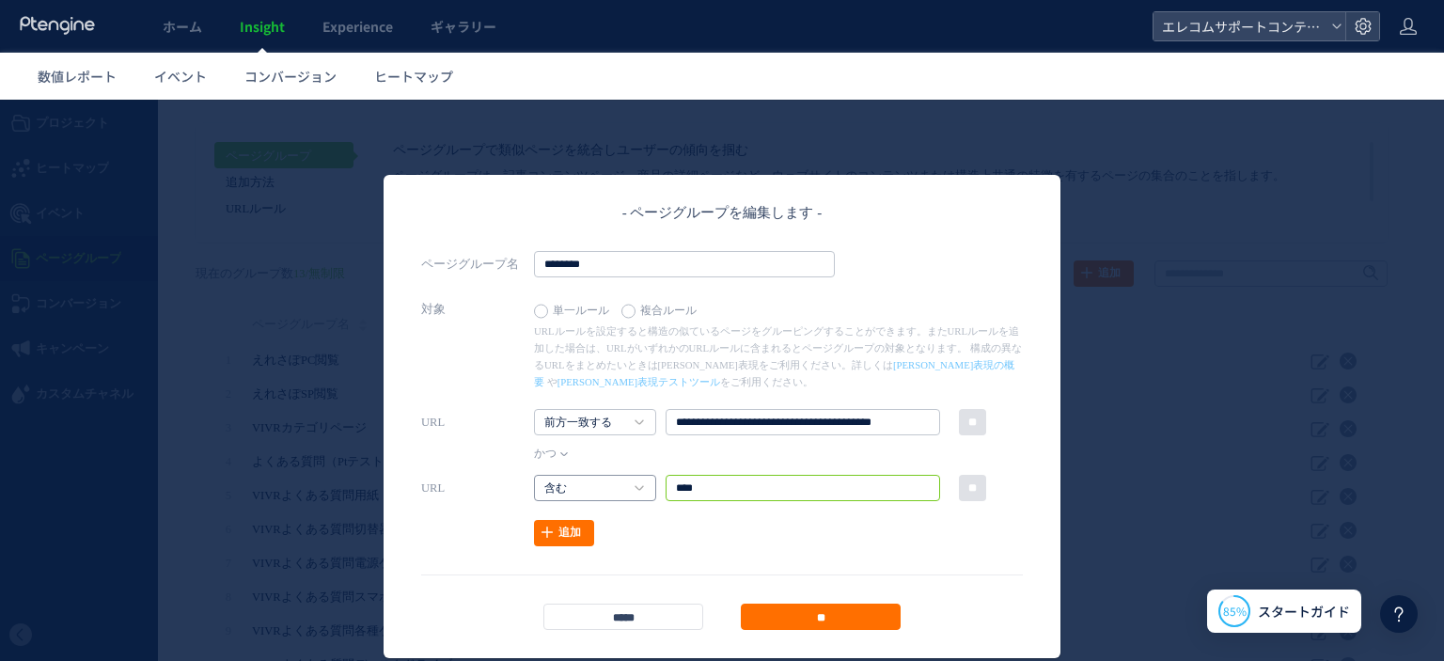
click at [632, 480] on div "URL 含む 含む 含まない 前方一致する **** **" at bounding box center [721, 488] width 601 height 26
type input "***"
click at [840, 625] on input "**" at bounding box center [821, 616] width 160 height 26
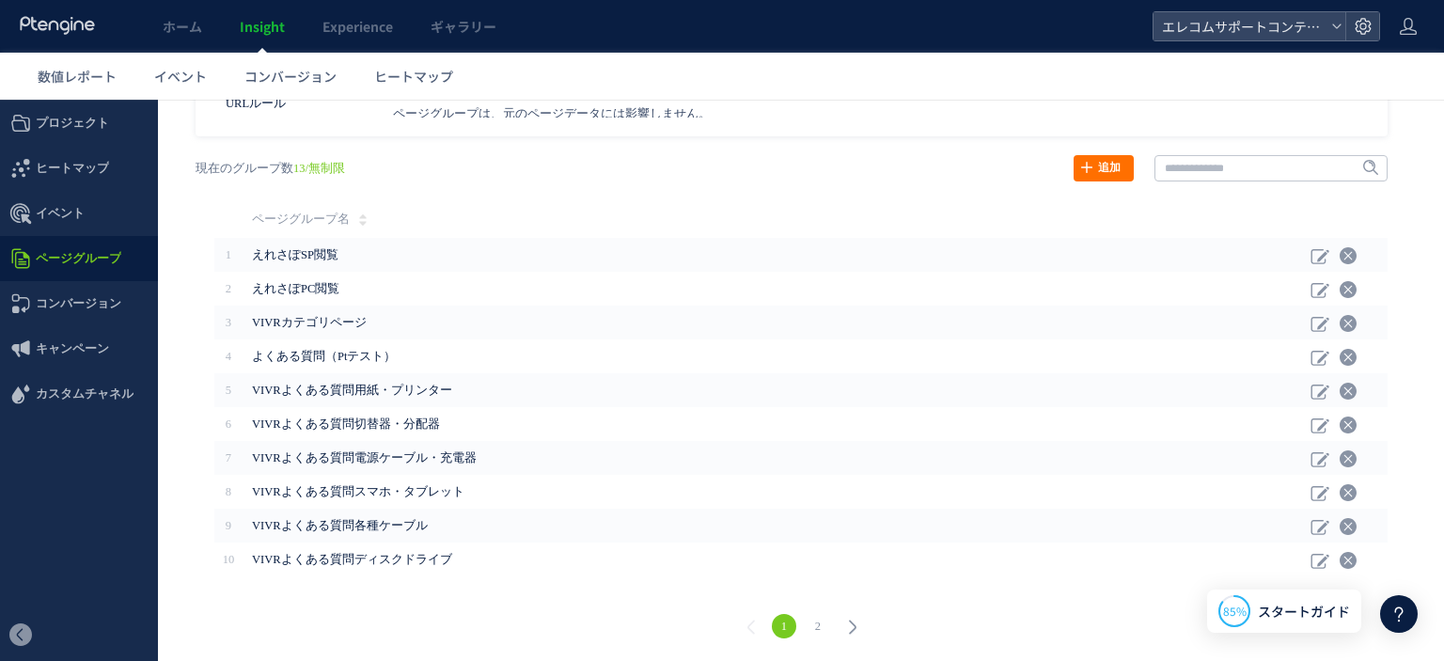
scroll to position [106, 0]
click at [92, 396] on span "カスタムチャネル" at bounding box center [85, 393] width 98 height 45
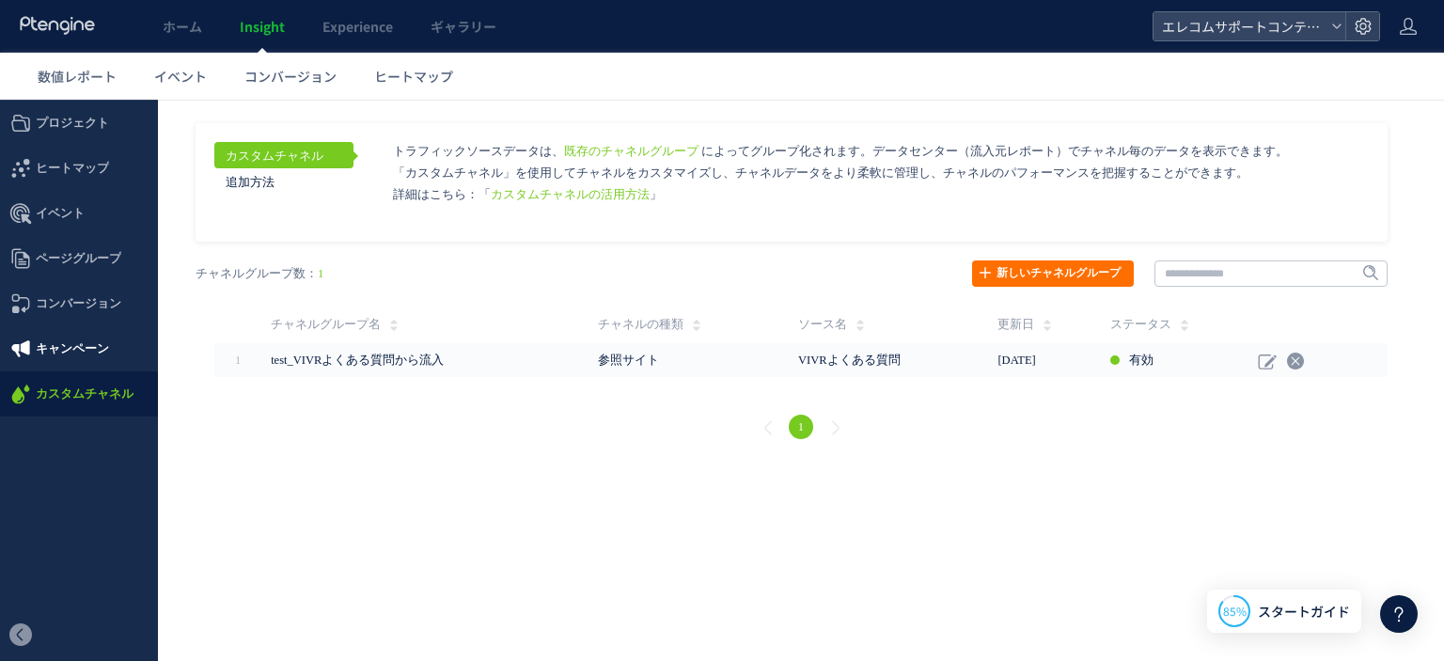
click at [71, 337] on span "キャンペーン" at bounding box center [72, 348] width 73 height 45
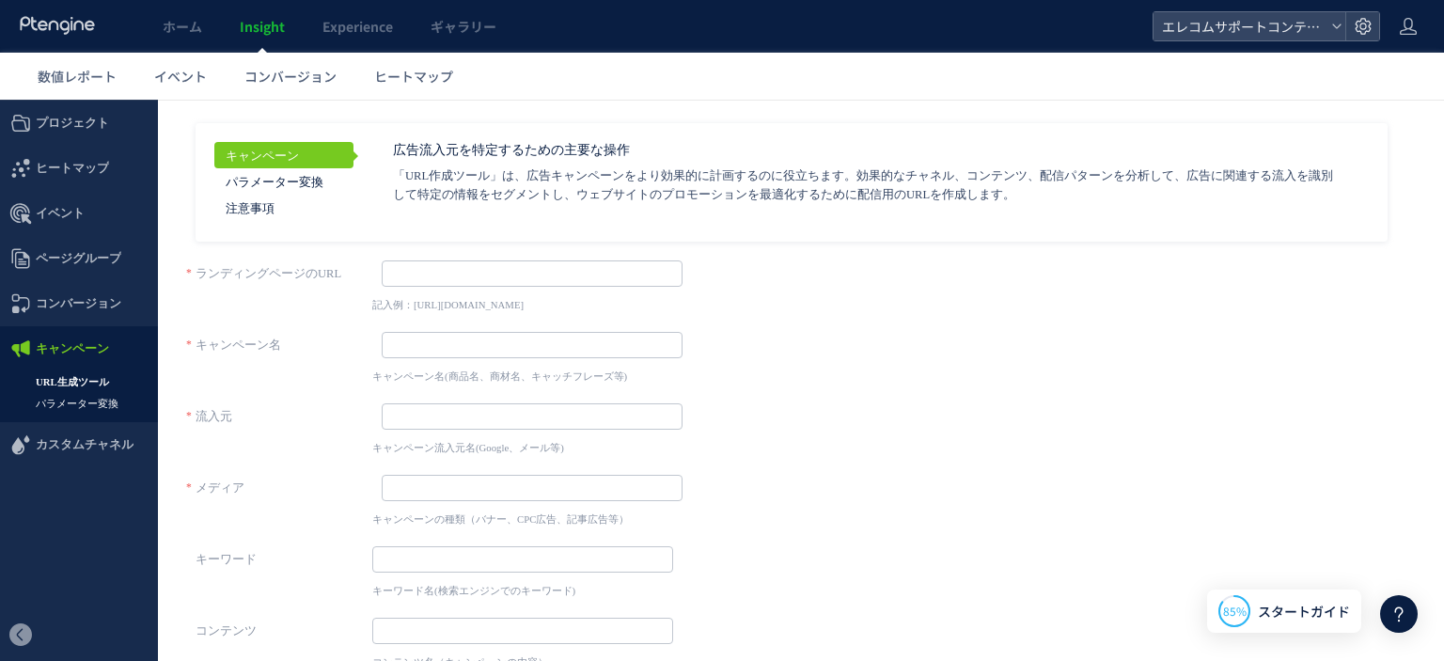
click at [61, 413] on link "パラメーター変換" at bounding box center [79, 404] width 158 height 22
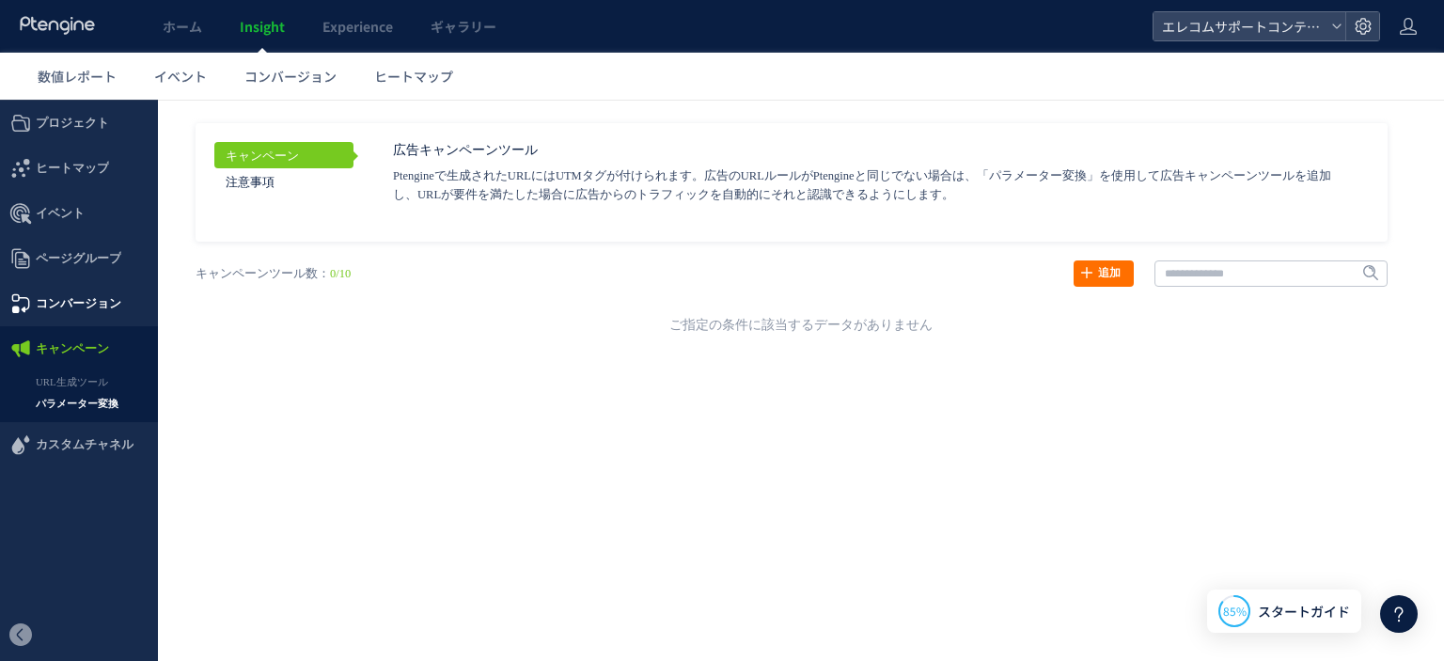
click at [64, 312] on span "コンバージョン" at bounding box center [79, 303] width 86 height 45
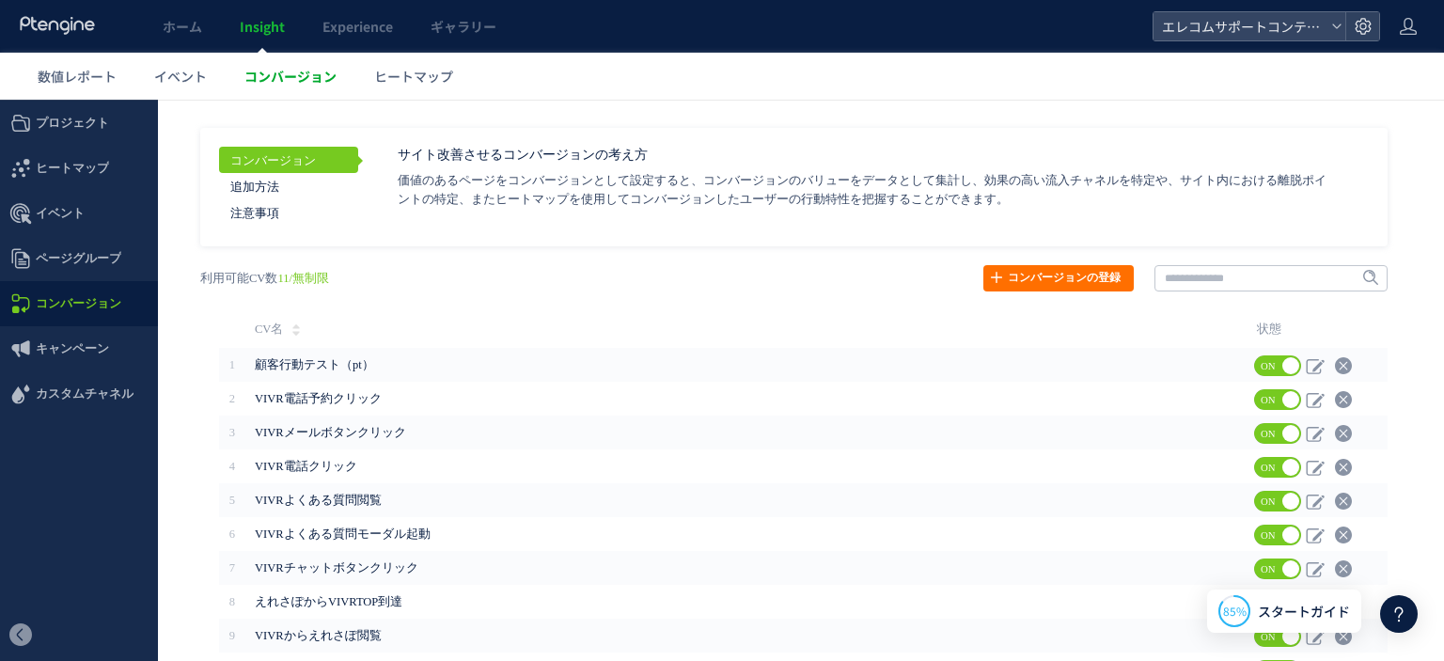
click at [285, 84] on span "コンバージョン" at bounding box center [290, 76] width 92 height 19
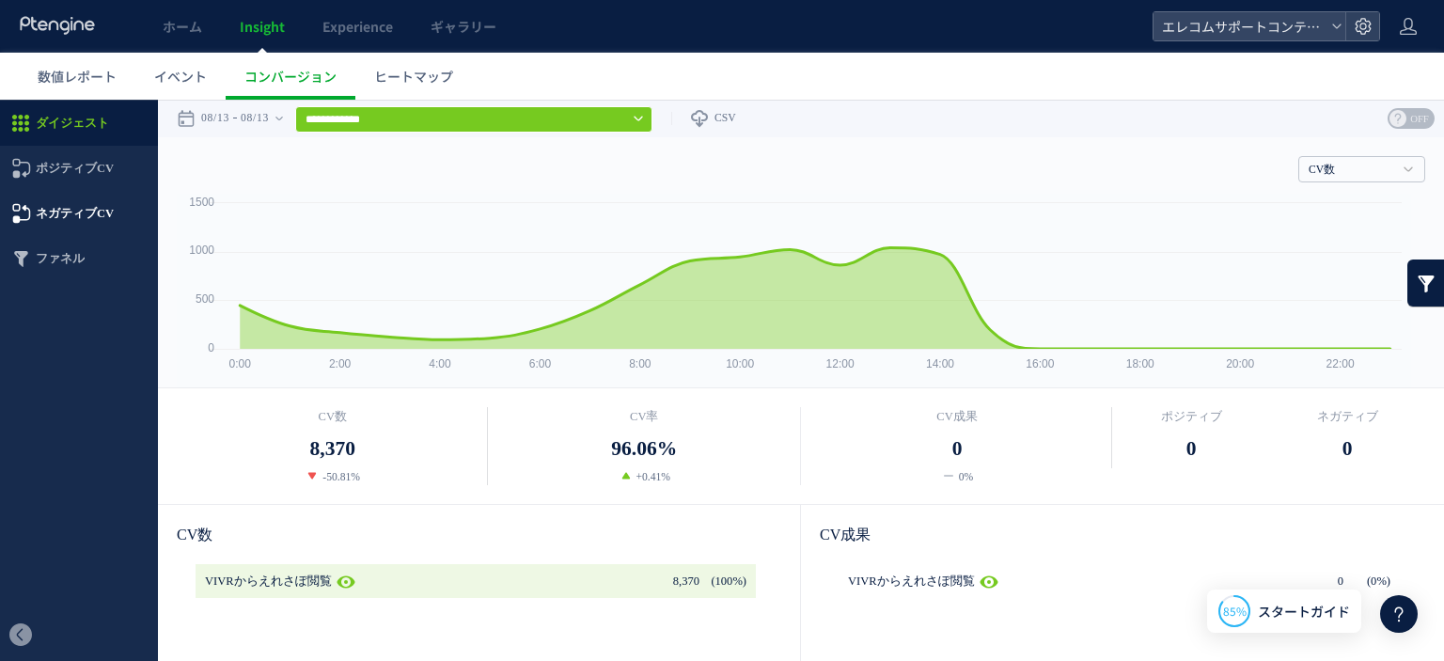
click at [81, 201] on span "ネガティブCV" at bounding box center [75, 213] width 78 height 45
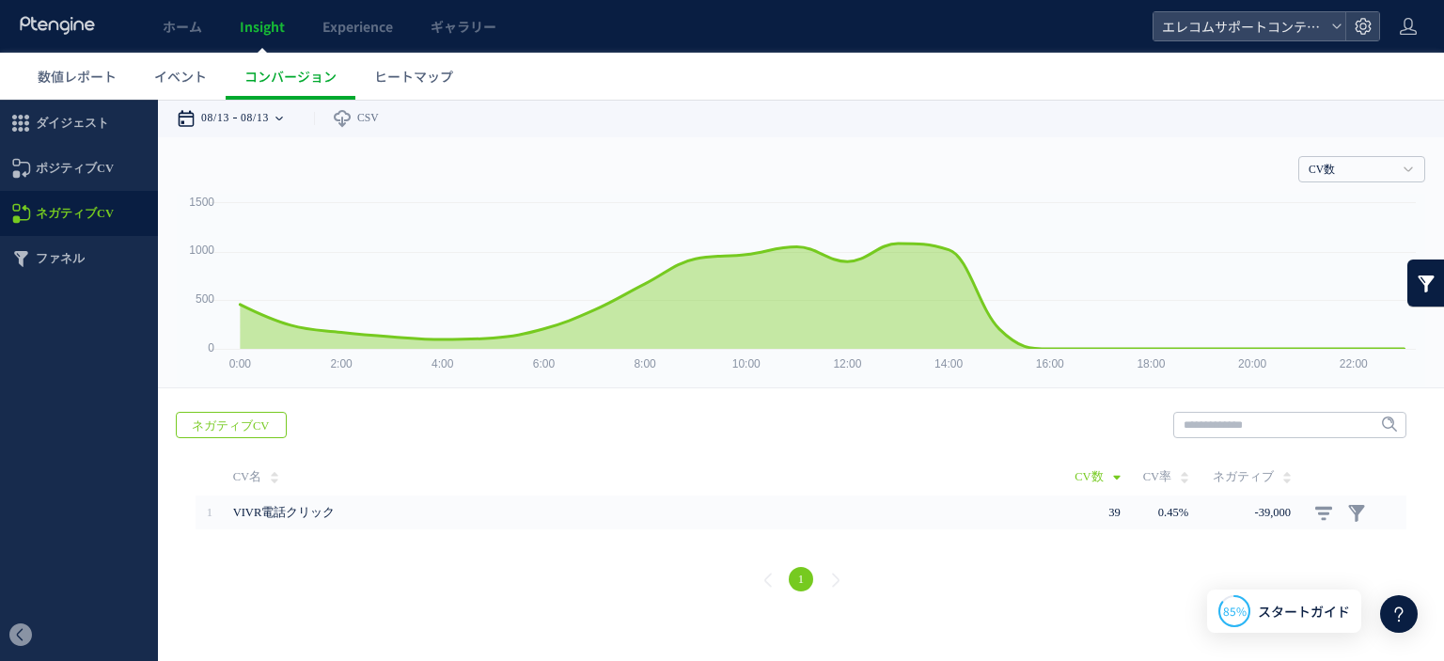
click at [287, 119] on div "08/13 08/13" at bounding box center [236, 119] width 118 height 38
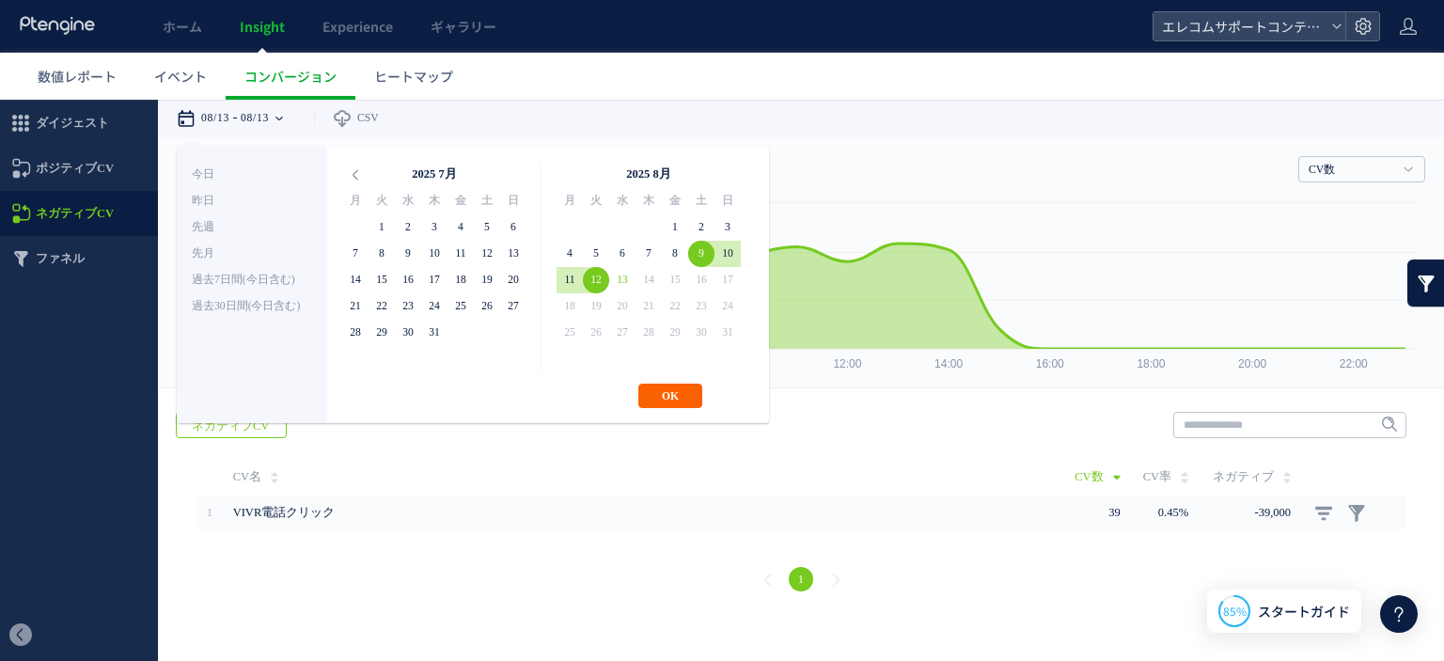
click at [671, 393] on button "OK" at bounding box center [670, 395] width 64 height 24
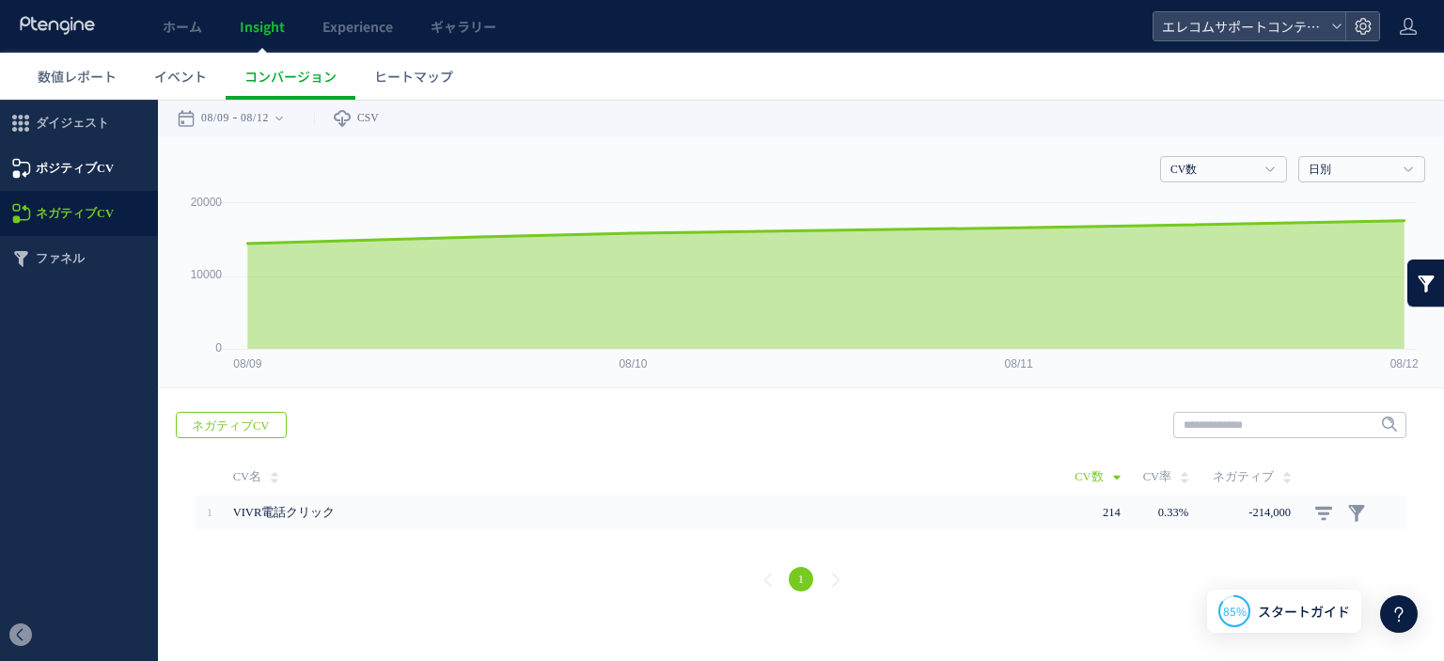
click at [95, 183] on span "ポジティブCV" at bounding box center [75, 168] width 78 height 45
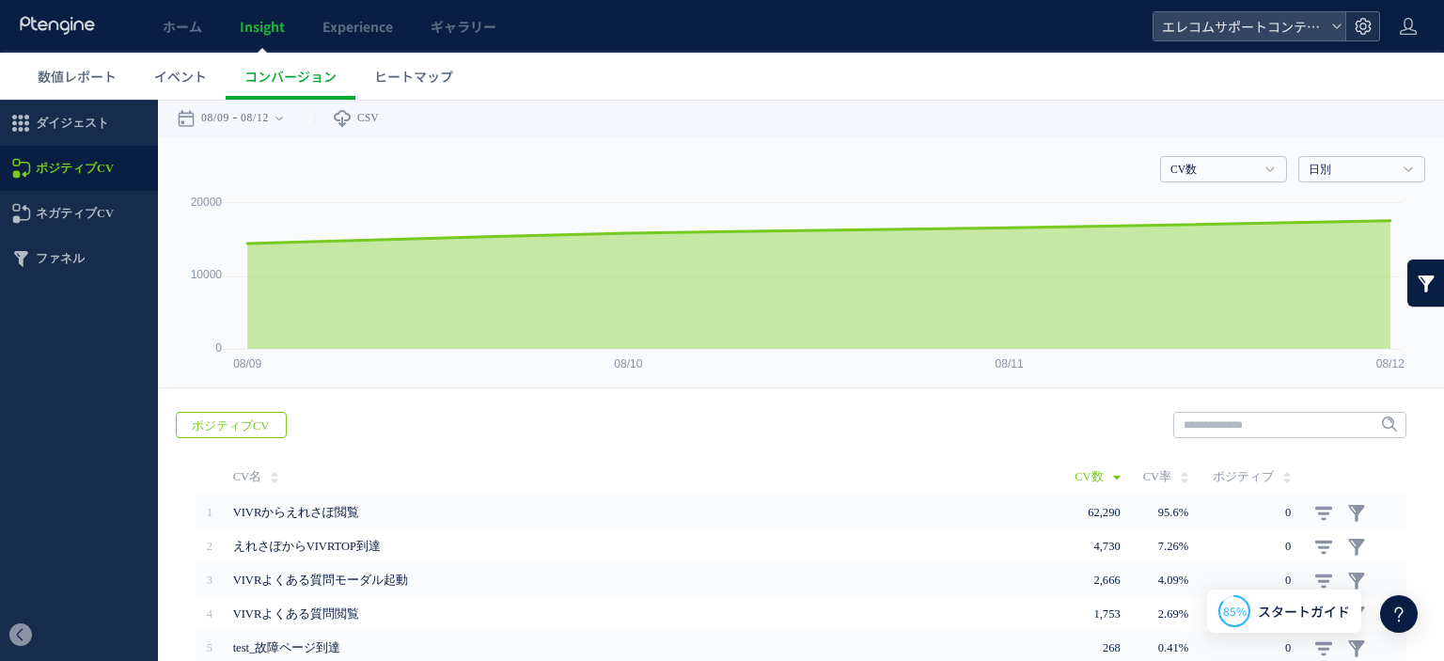
click at [1372, 29] on div at bounding box center [1362, 26] width 34 height 28
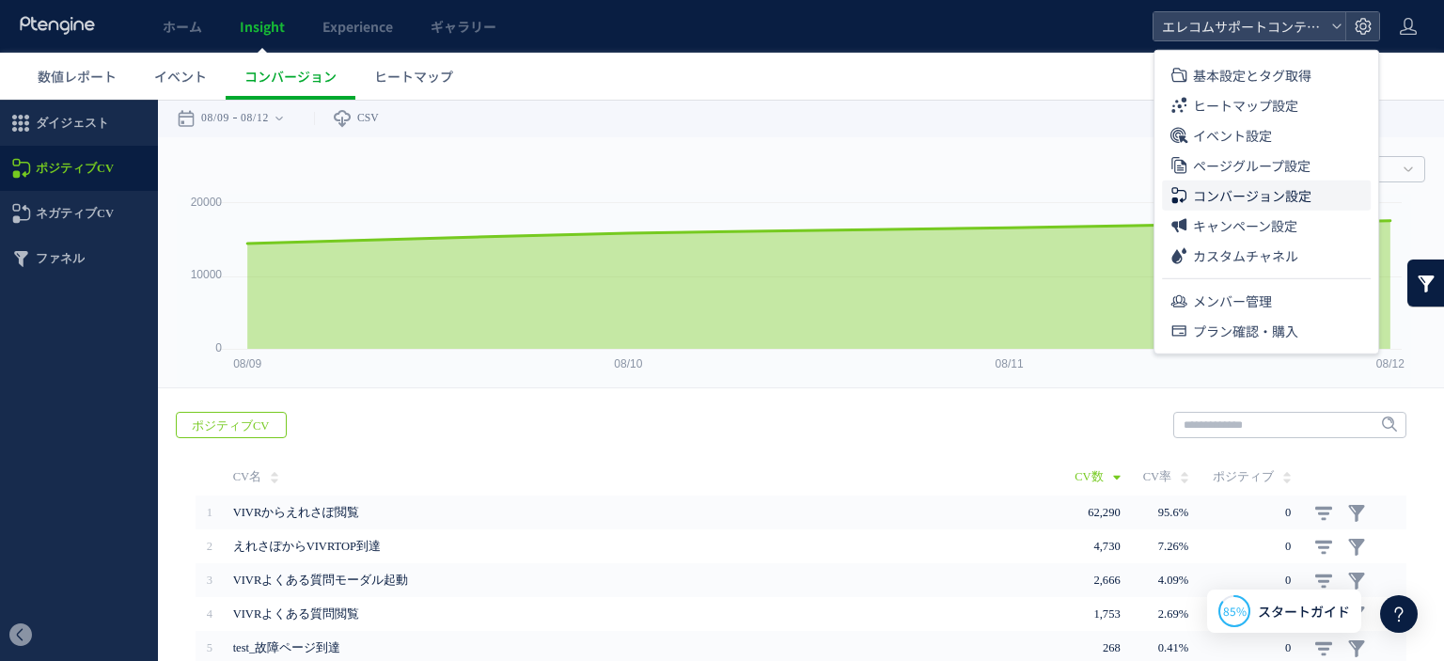
click at [1256, 184] on span "コンバージョン設定" at bounding box center [1252, 195] width 118 height 30
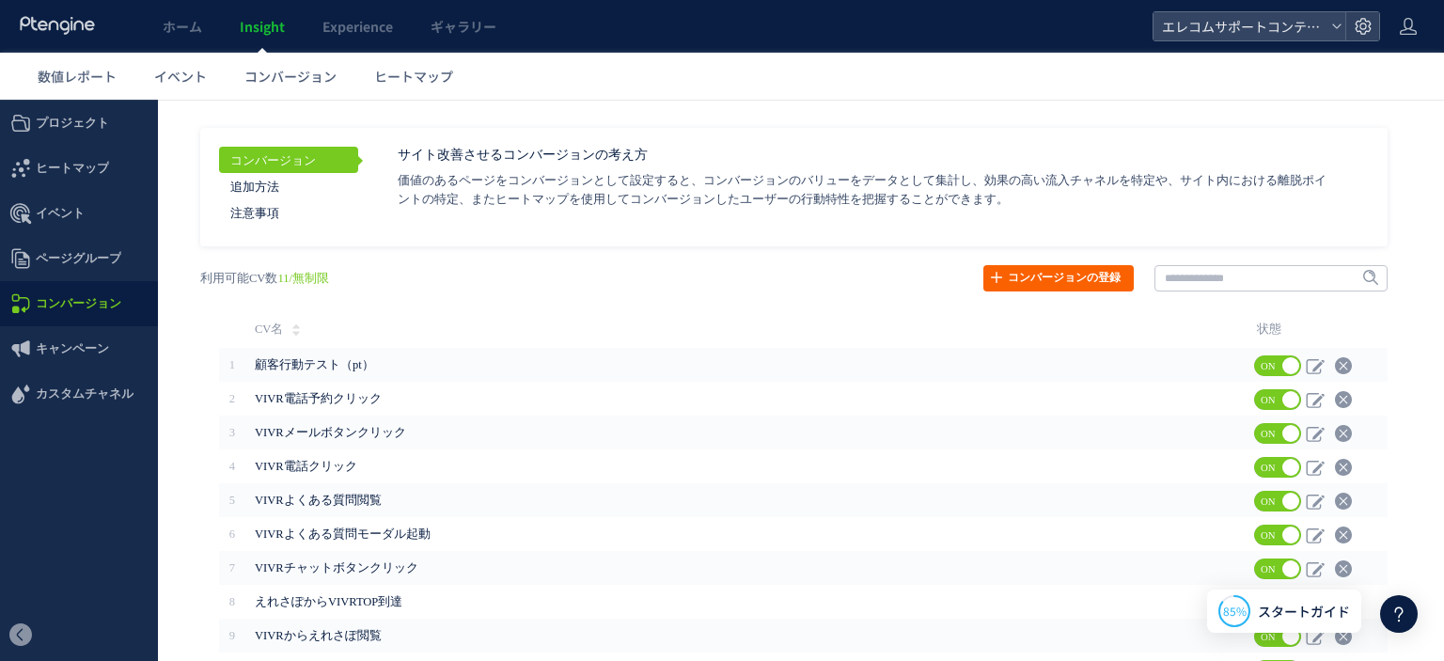
click at [1038, 282] on link "コンバージョンの登録" at bounding box center [1058, 278] width 150 height 26
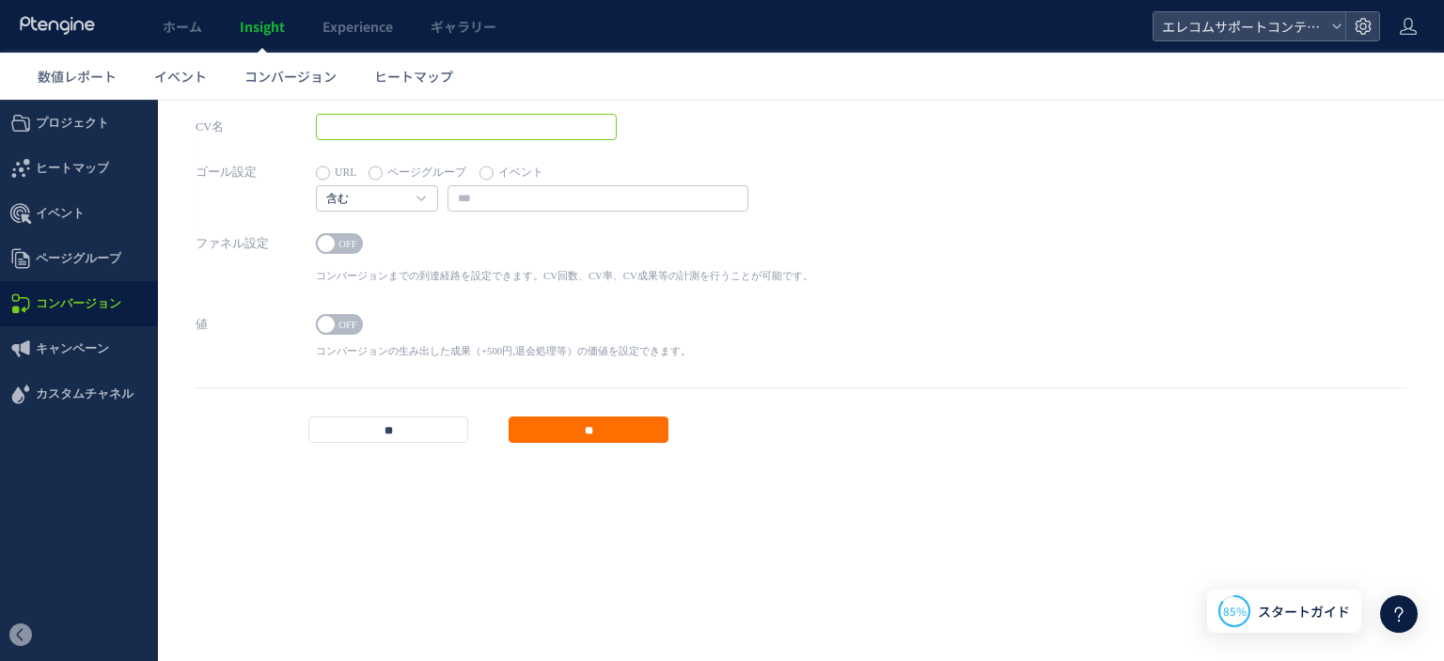
click at [398, 131] on input "text" at bounding box center [466, 127] width 301 height 26
drag, startPoint x: 365, startPoint y: 262, endPoint x: 357, endPoint y: 270, distance: 10.6
click at [359, 267] on div "ON OFF コンバージョンまでの到達経路を設定できます。CV回数、CV率、CV成果等の計測を行うことが可能です。 1 URL ページグループ イベント" at bounding box center [564, 261] width 497 height 62
click at [391, 251] on div "ON OFF" at bounding box center [564, 246] width 497 height 26
click at [496, 168] on label "イベント" at bounding box center [511, 173] width 64 height 26
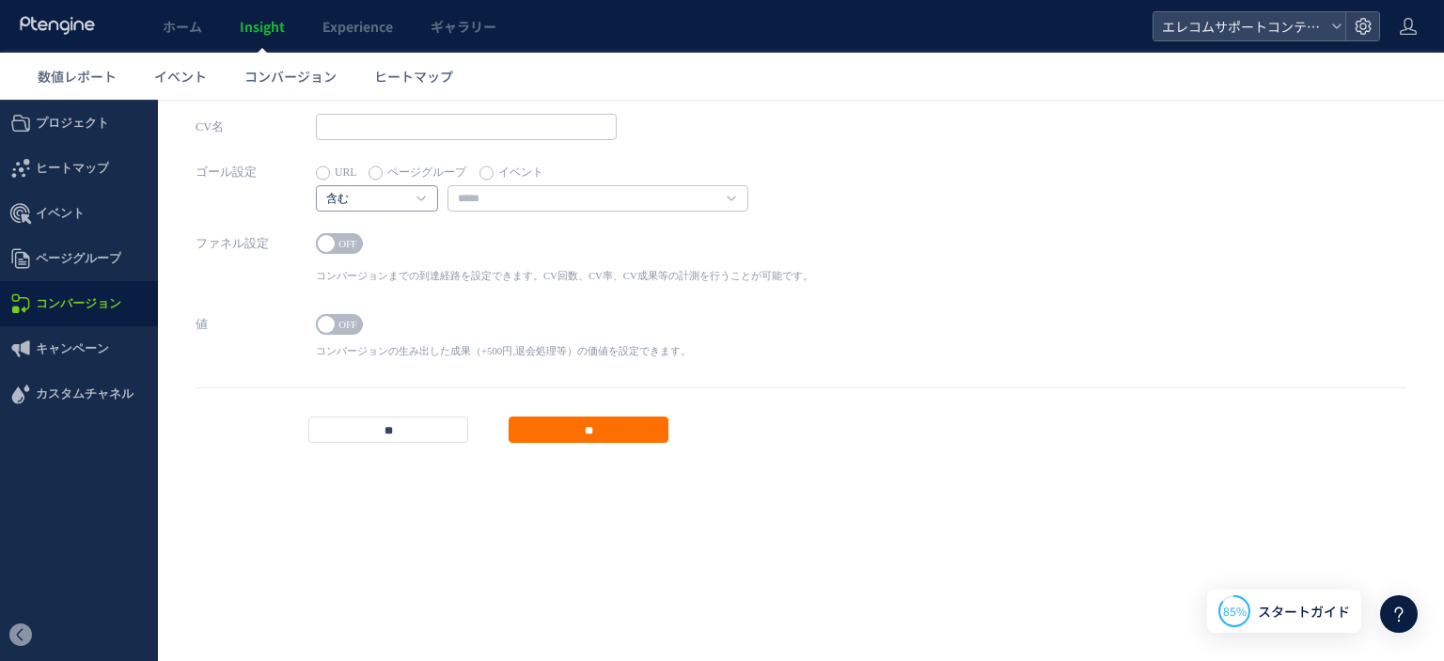
click at [414, 198] on h4 "含む" at bounding box center [377, 198] width 122 height 26
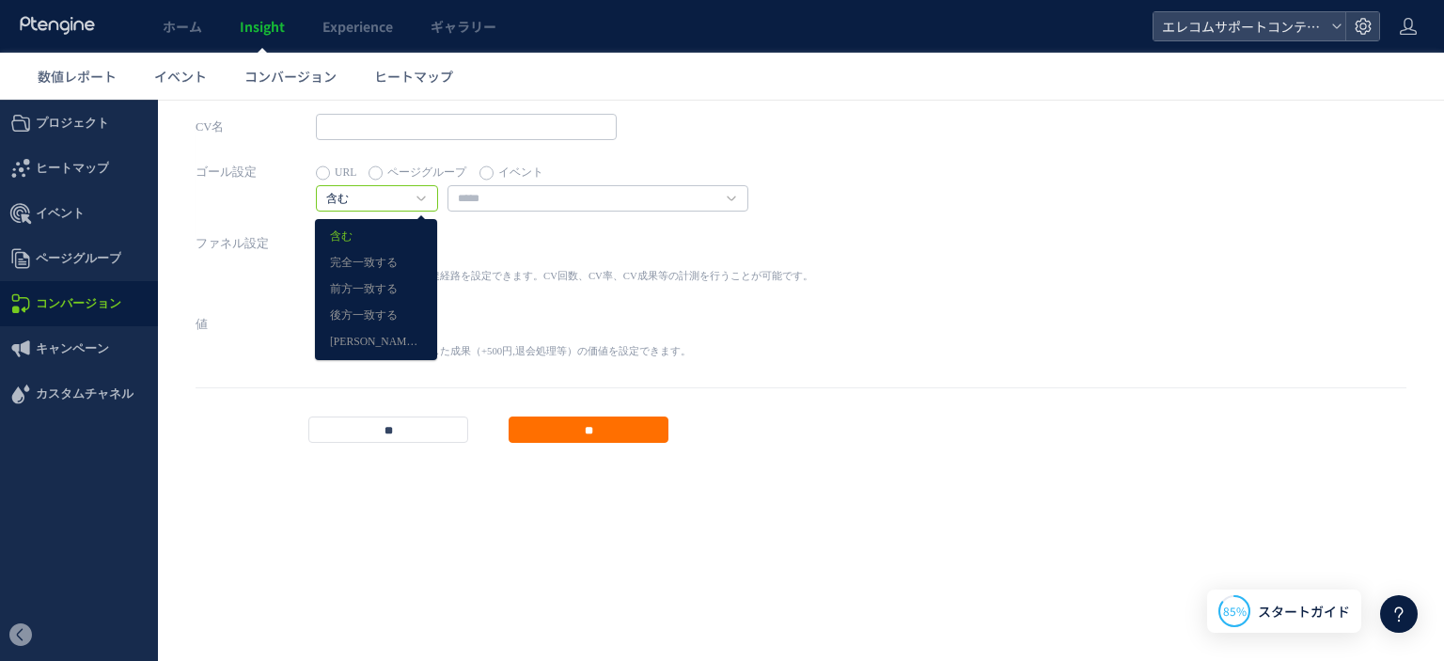
click at [508, 269] on p "コンバージョンまでの到達経路を設定できます。CV回数、CV率、CV成果等の計測を行うことが可能です。" at bounding box center [564, 276] width 497 height 14
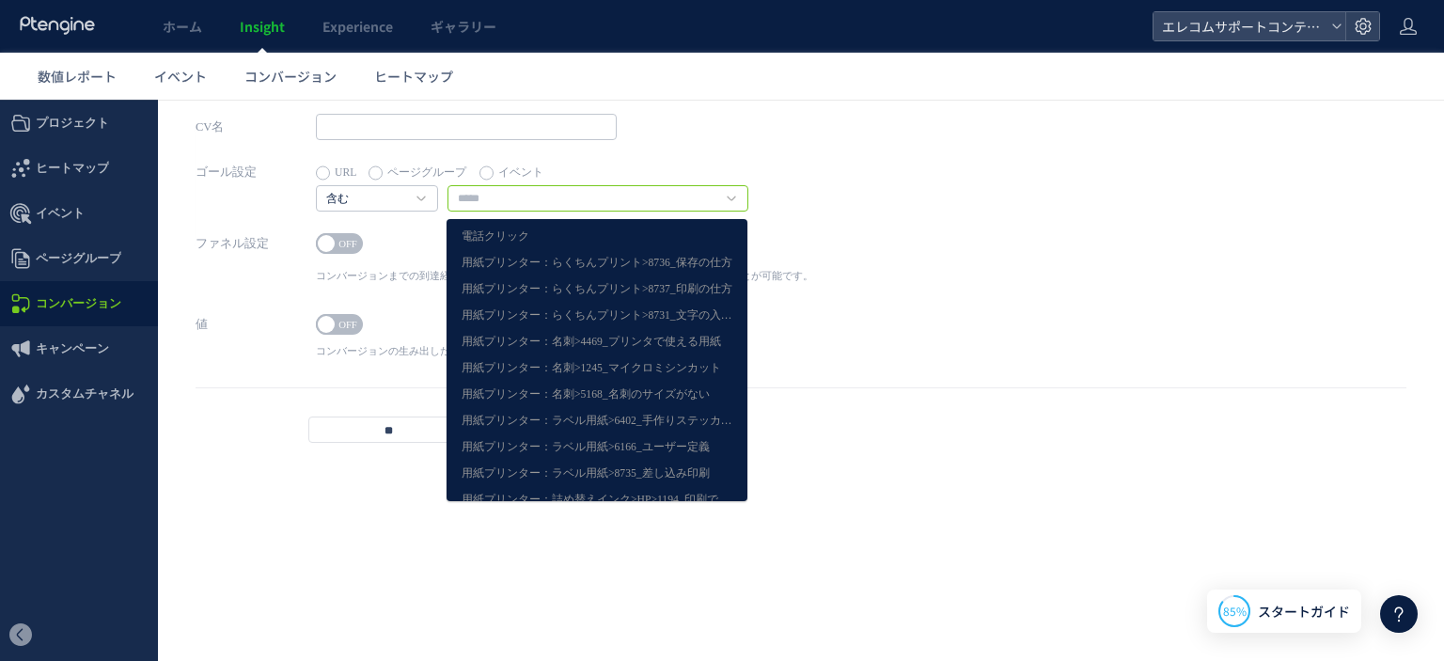
click at [526, 206] on input "text" at bounding box center [597, 198] width 301 height 26
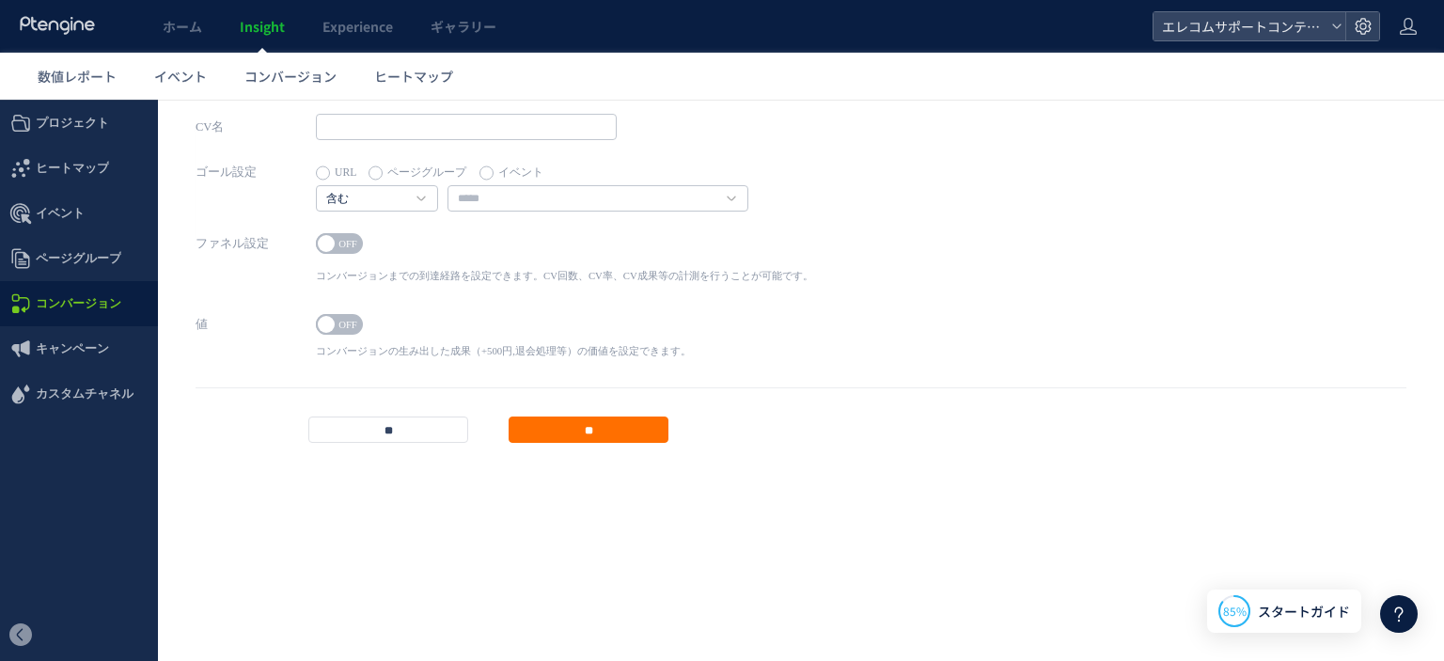
drag, startPoint x: 742, startPoint y: 231, endPoint x: 741, endPoint y: 249, distance: 17.9
click at [741, 249] on div "電話クリック 用紙プリンター：らくちんプリント>8736_保存の仕方 用紙プリンター：らくちんプリント>8737_印刷の仕方 用紙プリンター：らくちんプリント…" at bounding box center [596, 349] width 301 height 282
click at [735, 208] on input "text" at bounding box center [597, 198] width 301 height 26
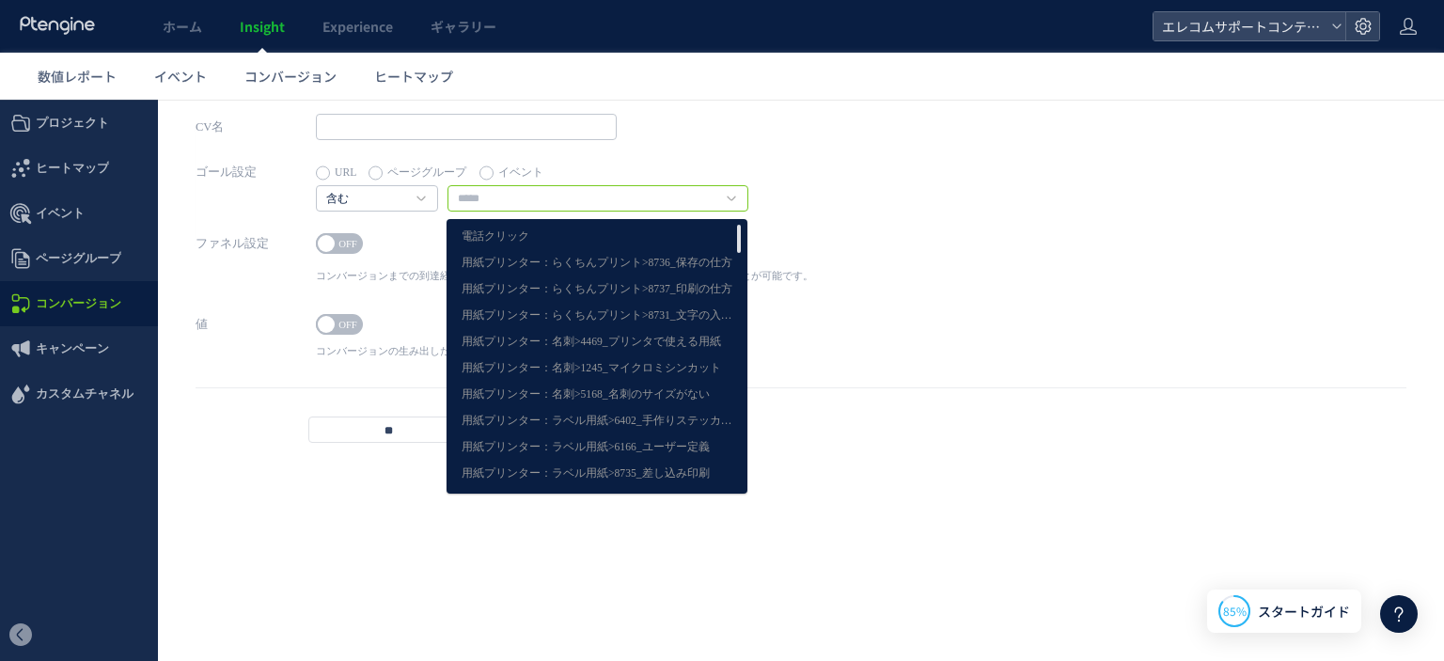
drag, startPoint x: 737, startPoint y: 232, endPoint x: 767, endPoint y: 181, distance: 59.0
click at [756, 189] on div "ゴール設定 URL ページグループ イベント 含む 含む 完全一致する 前方一致する 後方一致する [PERSON_NAME]表現" at bounding box center [800, 194] width 1210 height 71
click at [842, 164] on div "ゴール設定 URL ページグループ イベント 含む 含む 完全一致する 前方一致する 後方一致する [PERSON_NAME]表現" at bounding box center [800, 194] width 1210 height 71
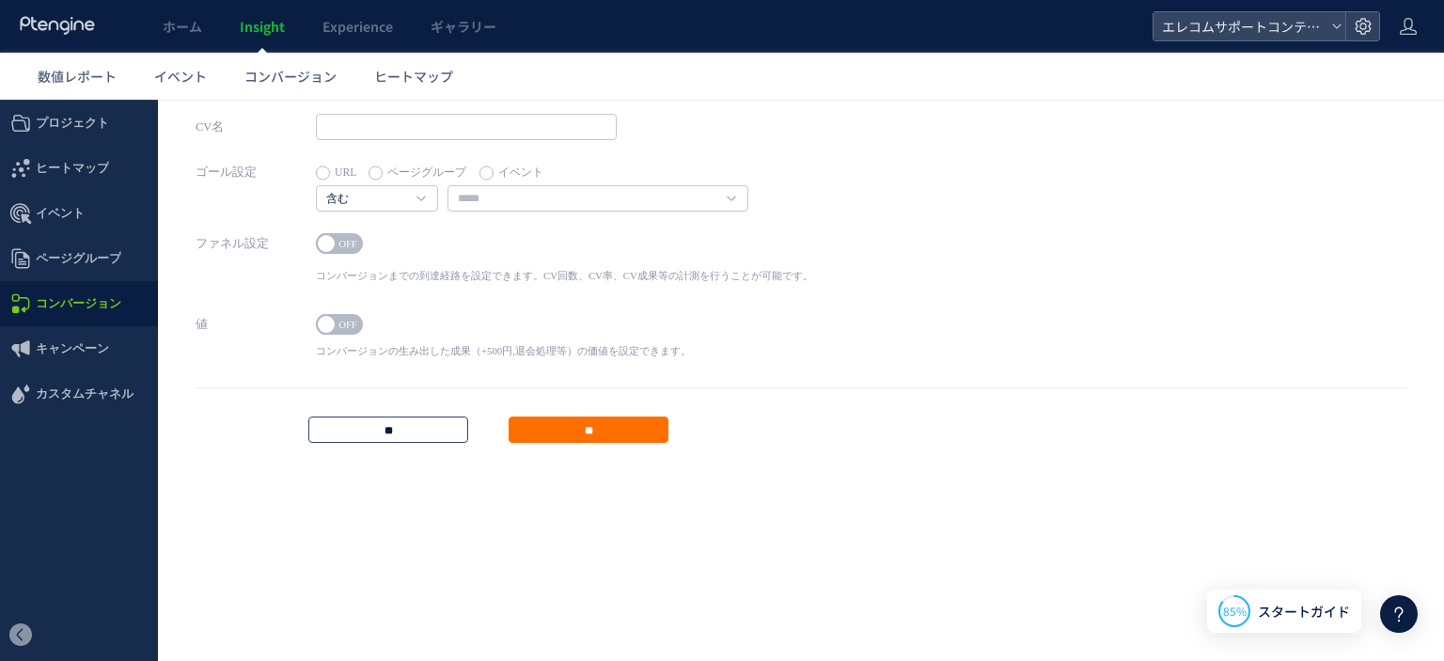
click at [373, 435] on input "**" at bounding box center [388, 429] width 160 height 26
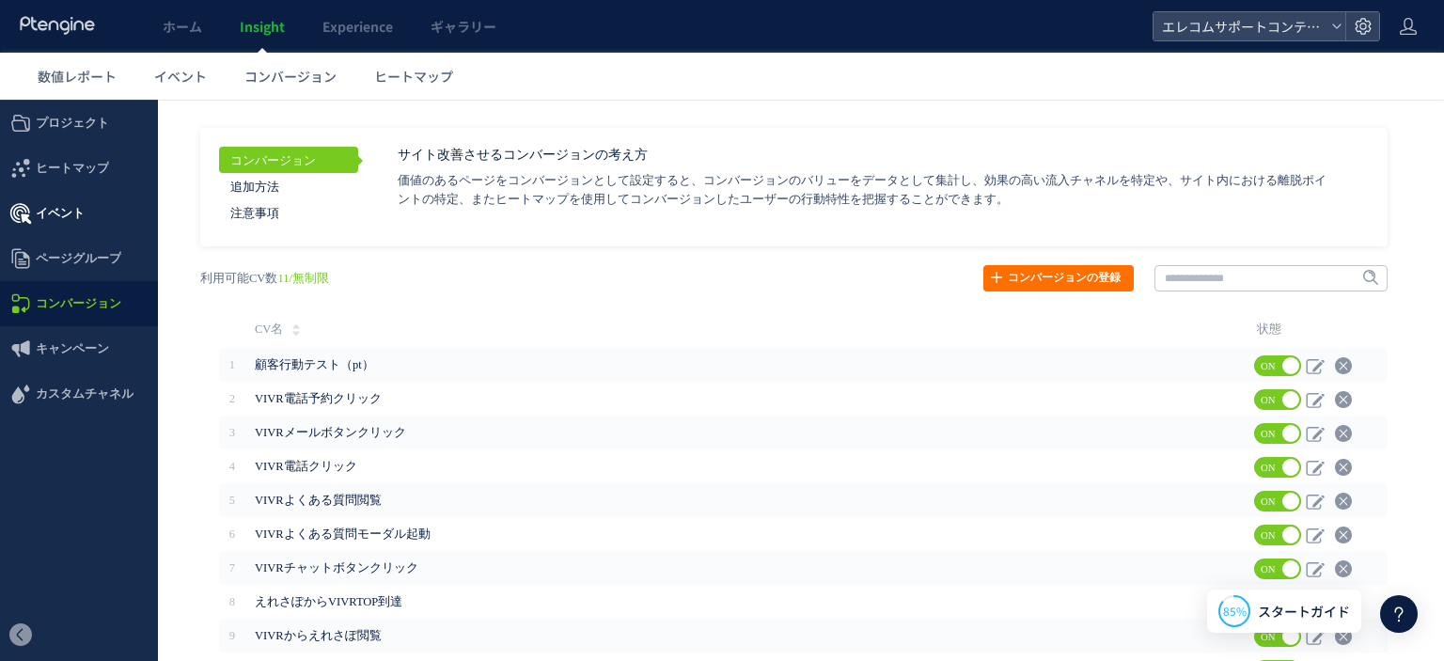
click at [30, 217] on icon at bounding box center [20, 213] width 23 height 23
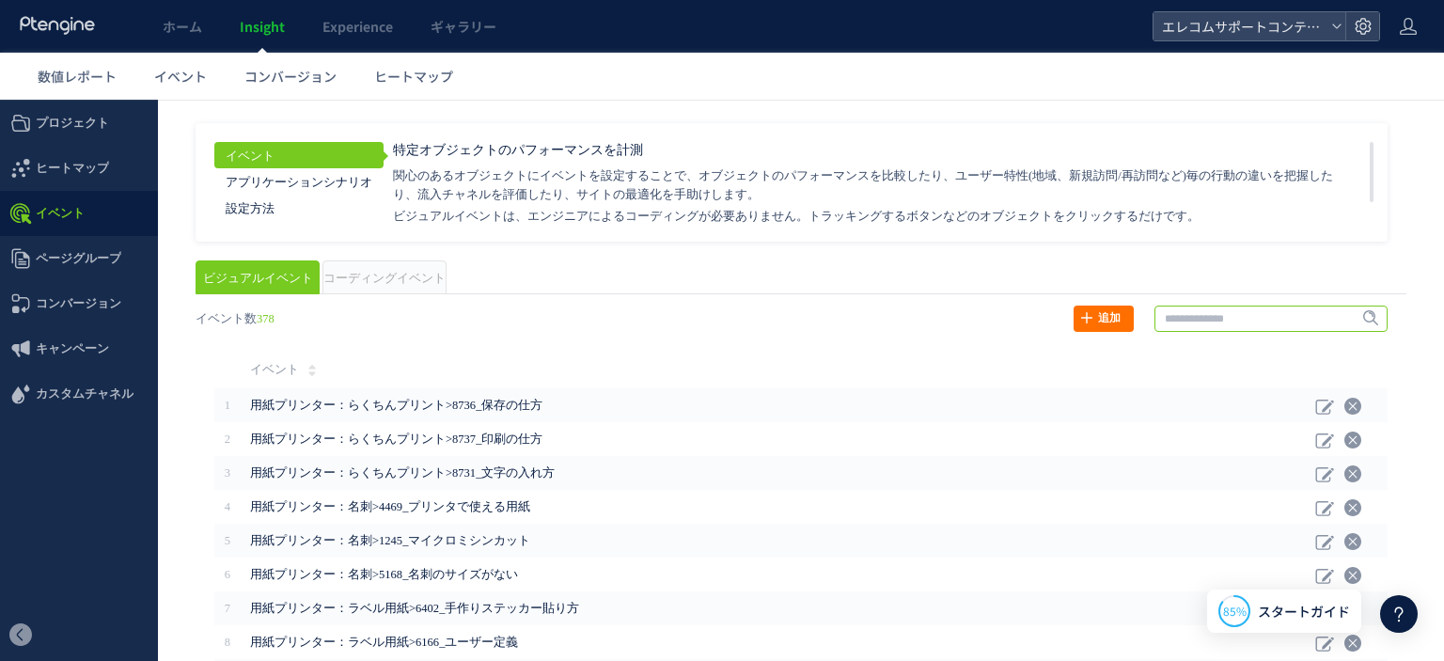
click at [1269, 326] on input "text" at bounding box center [1270, 318] width 233 height 26
type input "*"
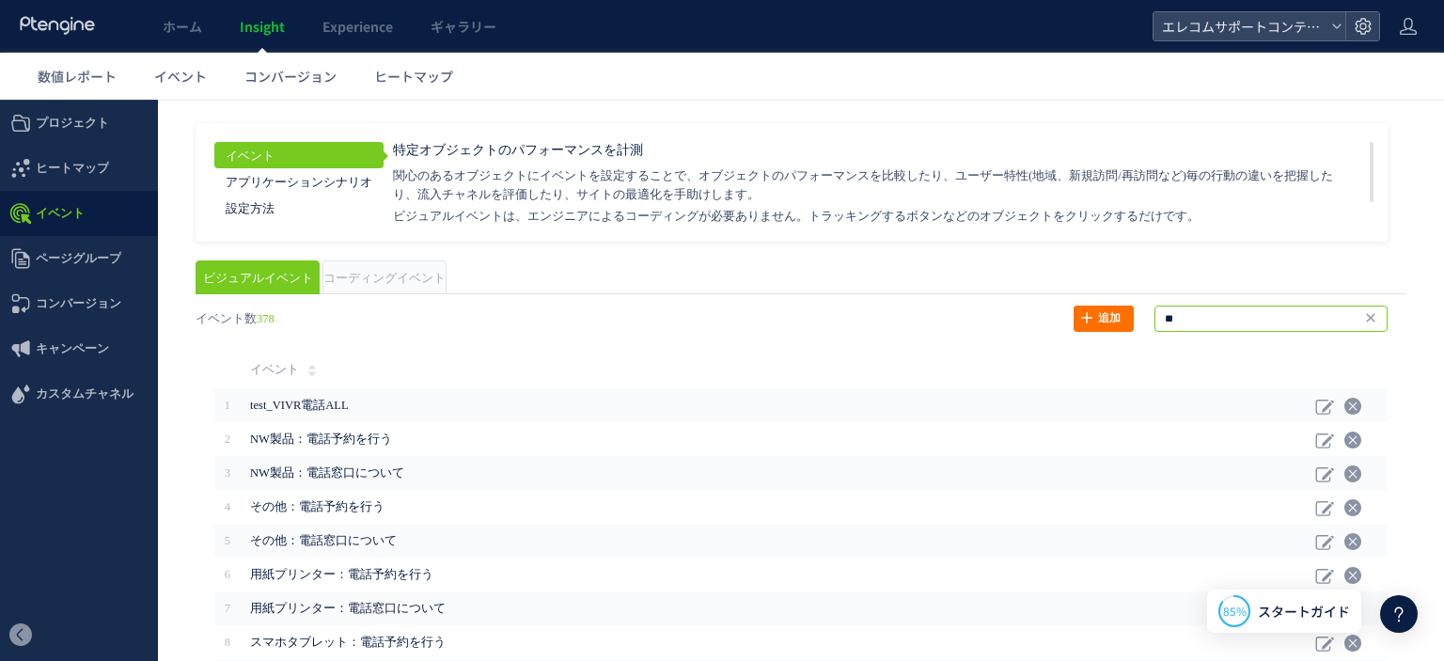
click at [1286, 322] on input "**" at bounding box center [1270, 318] width 233 height 26
type input "******"
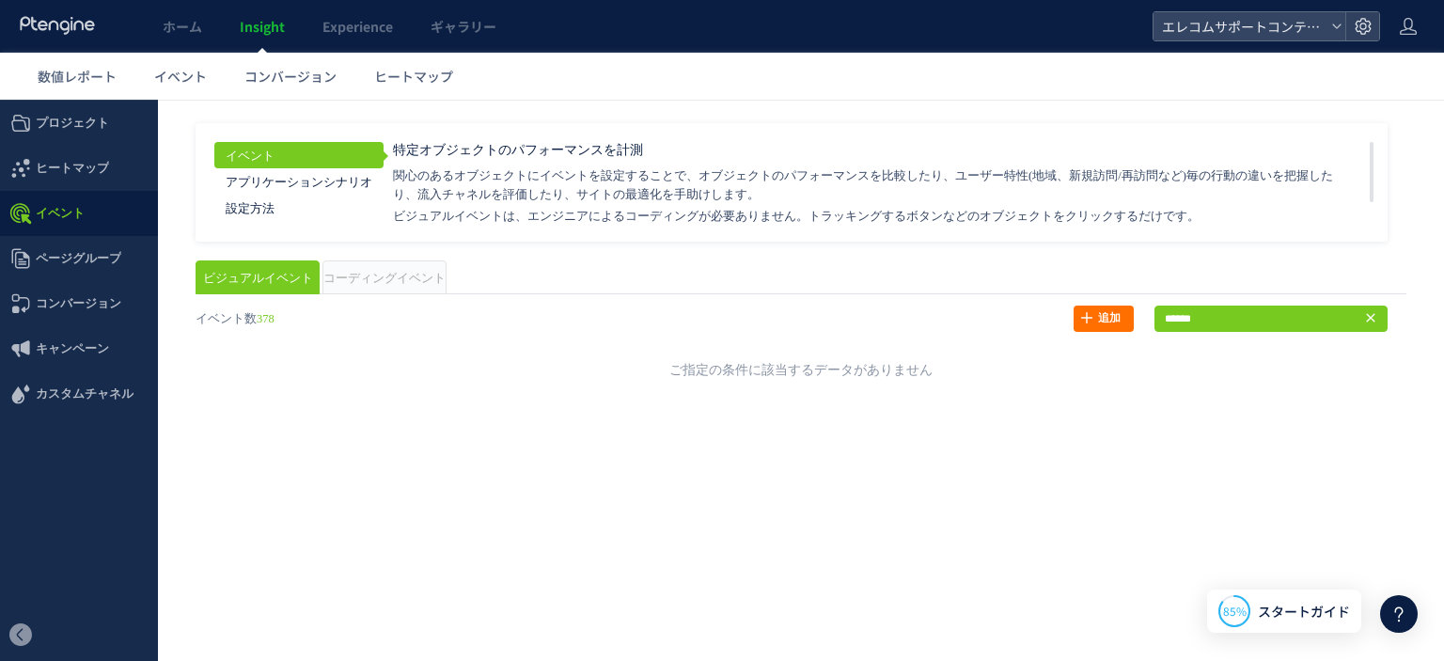
click at [411, 283] on span "コーディングイベント" at bounding box center [384, 278] width 122 height 13
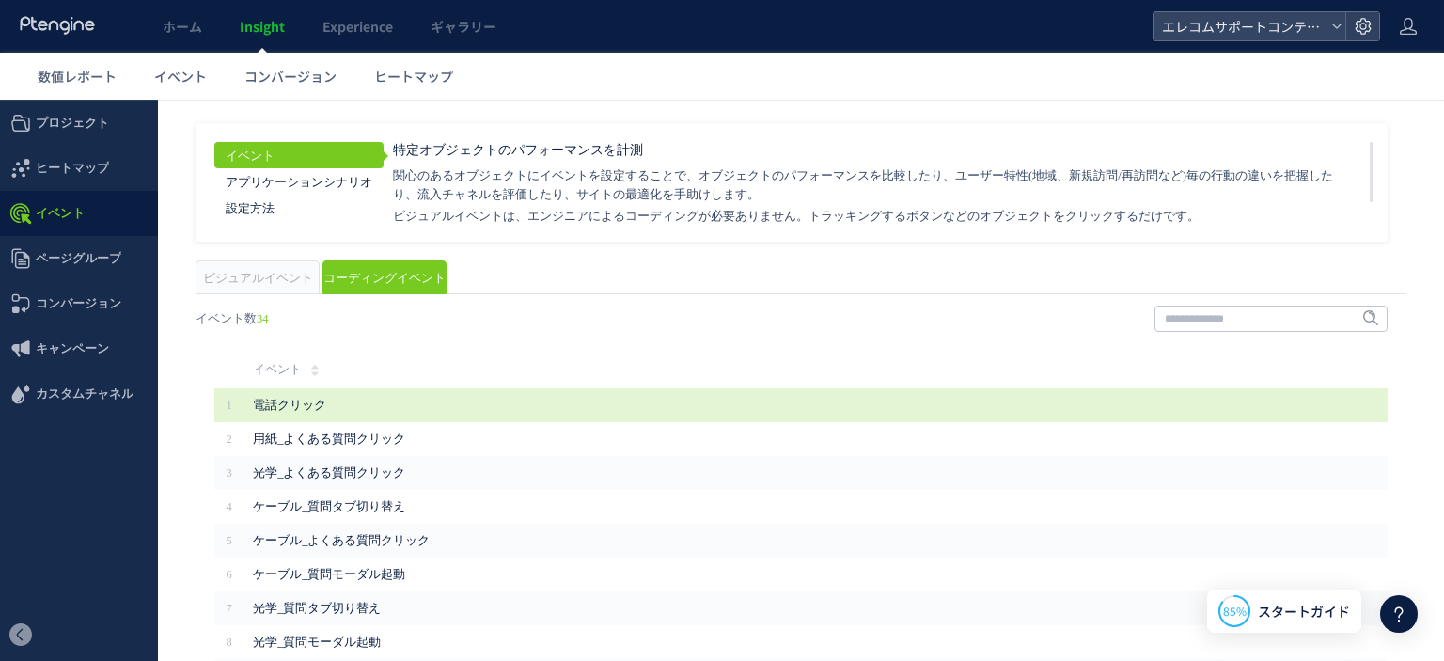
click at [316, 403] on span "電話クリック" at bounding box center [671, 405] width 836 height 19
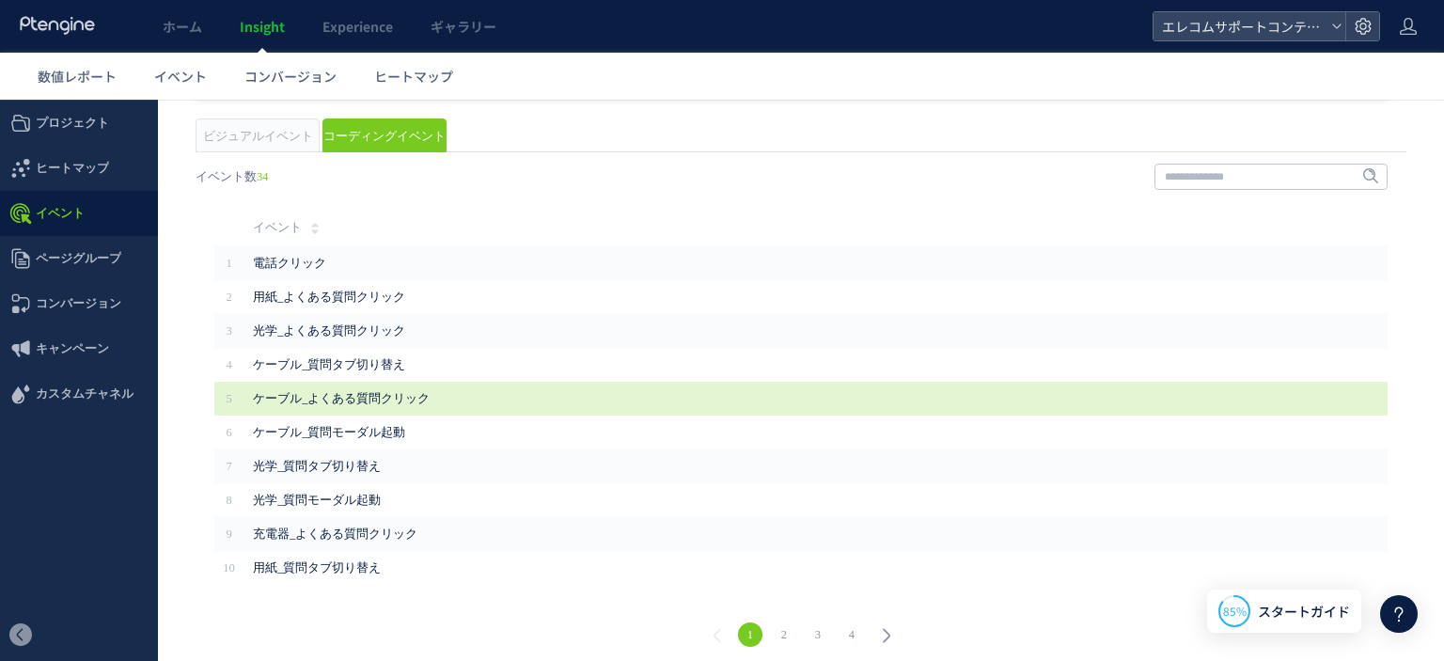
scroll to position [151, 0]
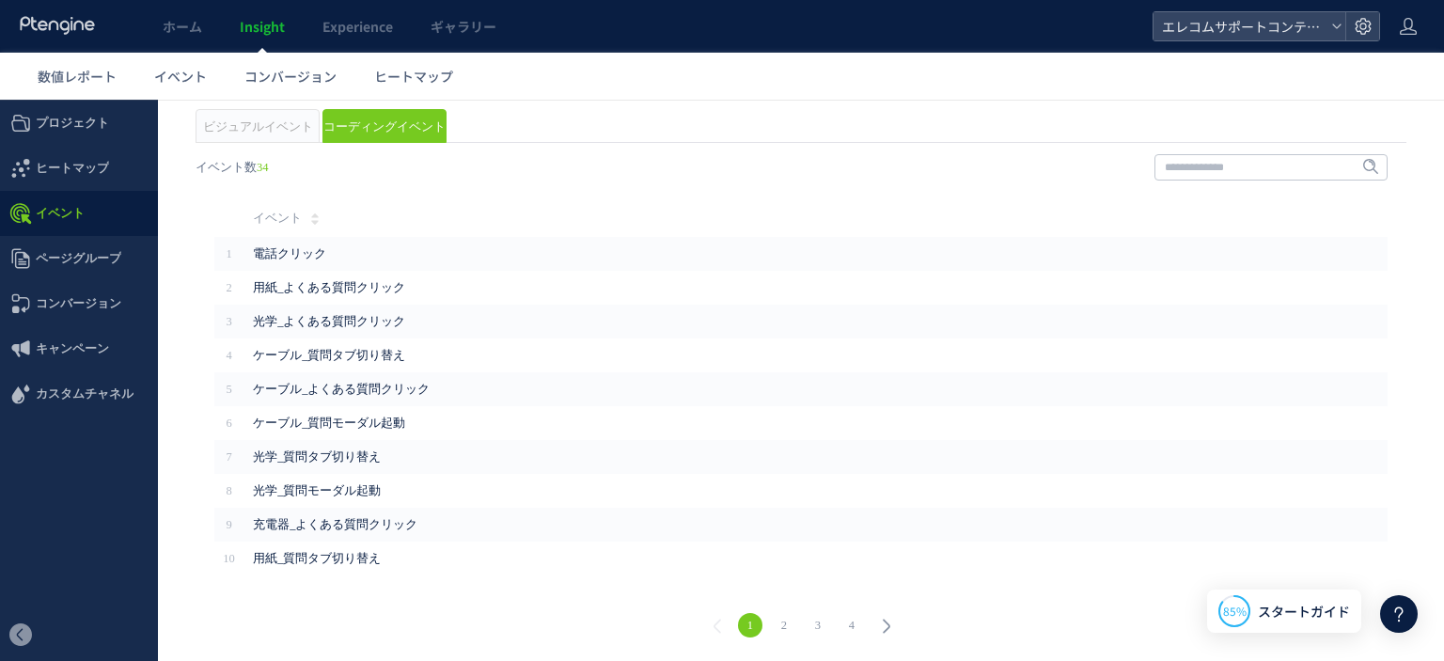
click at [847, 622] on link "4" at bounding box center [851, 625] width 24 height 24
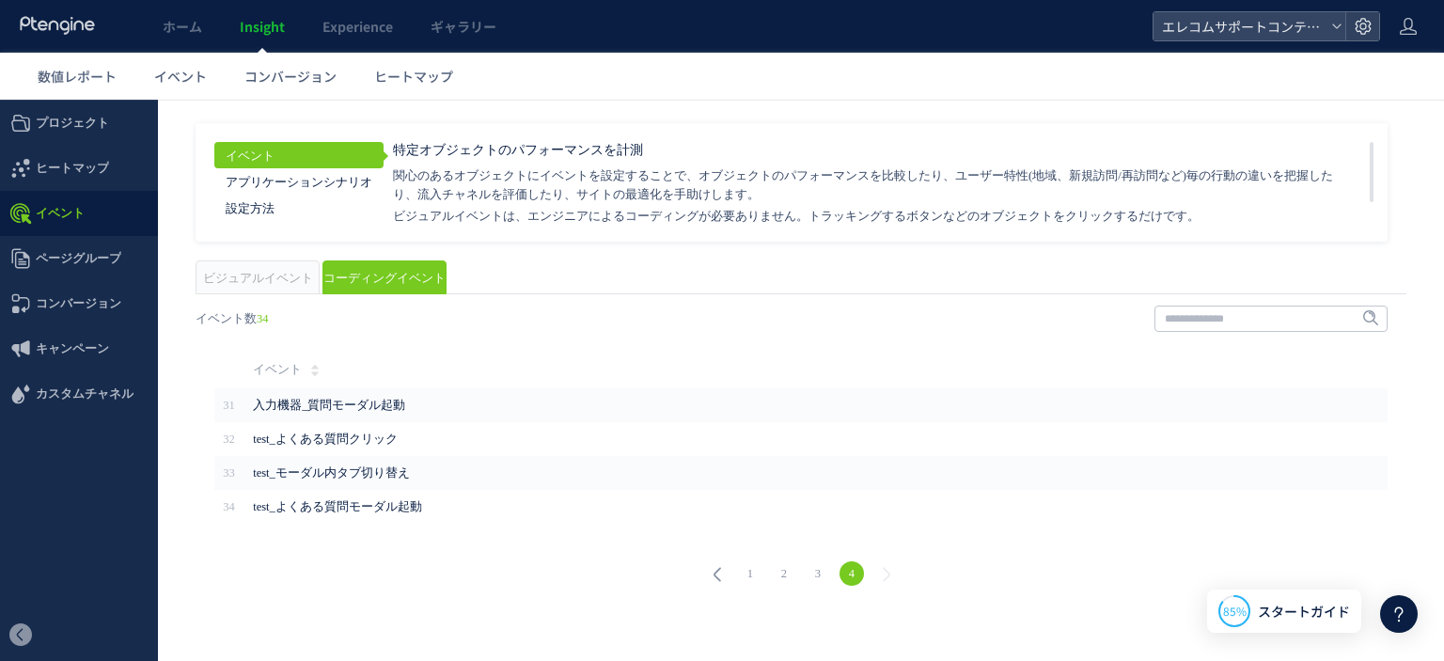
scroll to position [0, 0]
click at [820, 571] on link "3" at bounding box center [817, 573] width 24 height 24
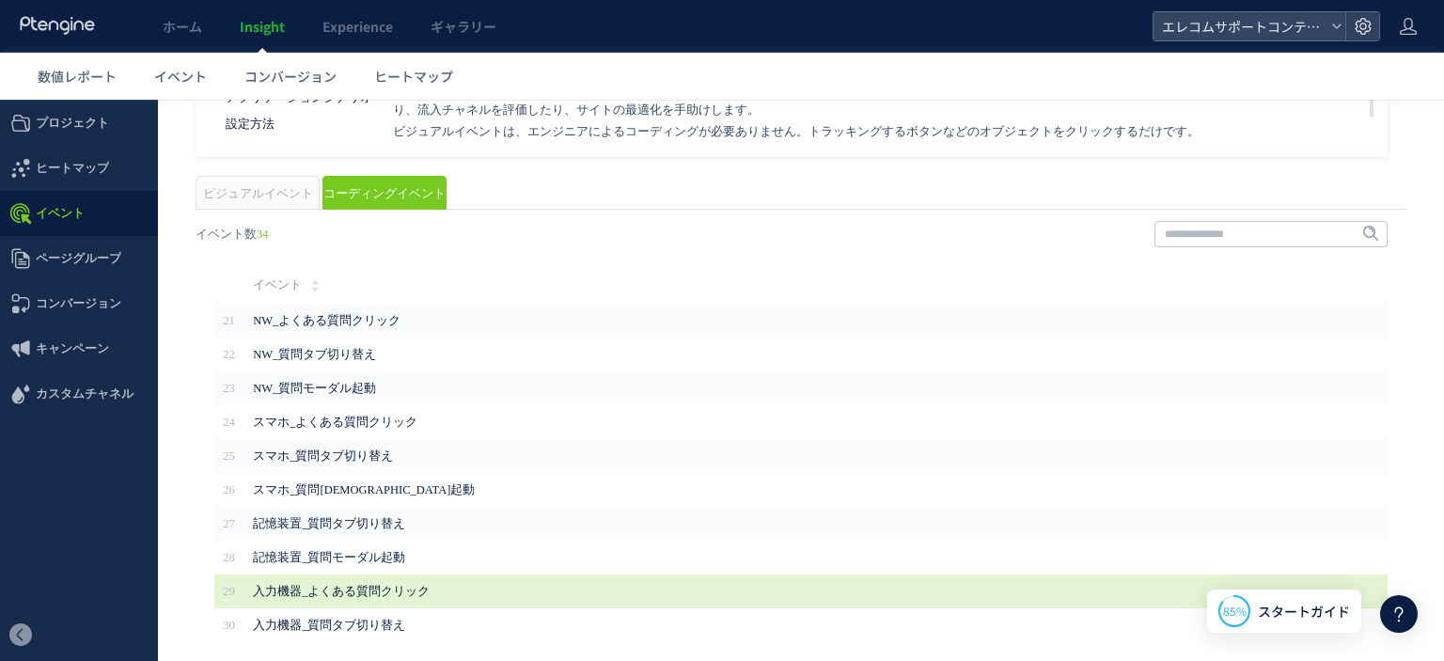
scroll to position [151, 0]
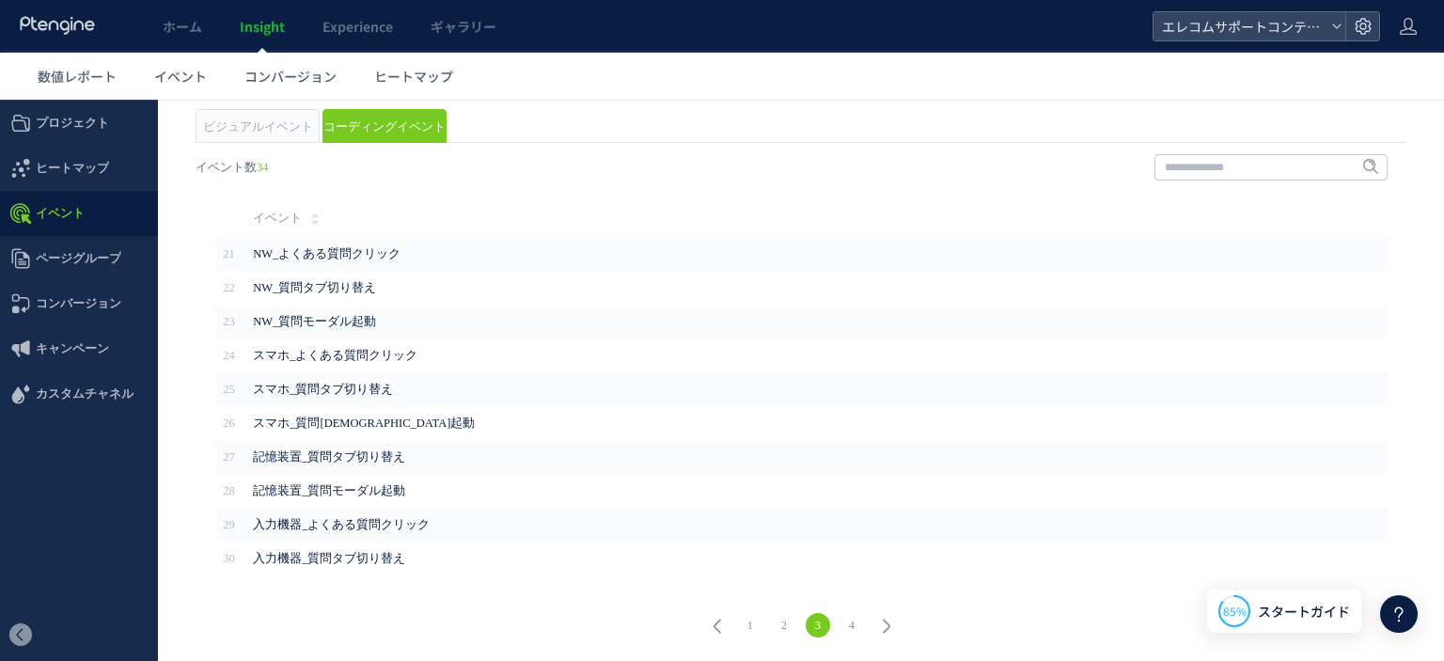
click at [749, 623] on link "1" at bounding box center [750, 625] width 24 height 24
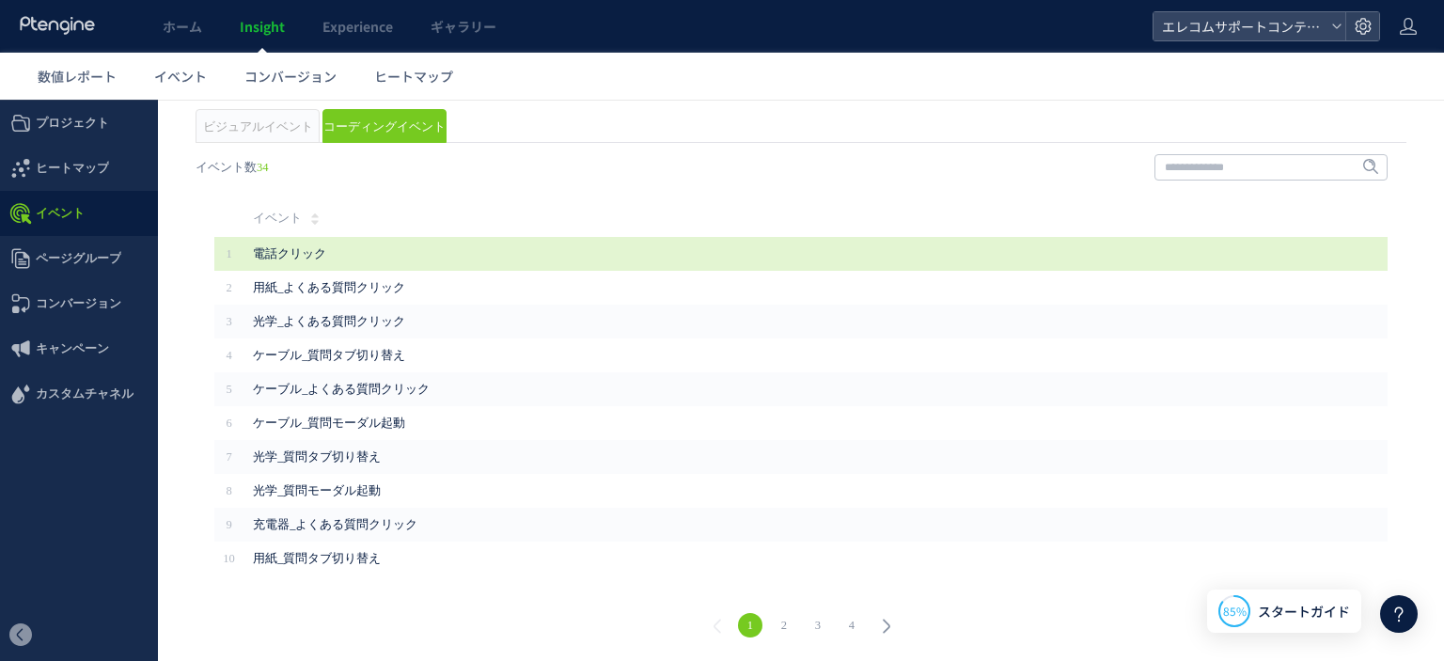
click at [316, 250] on span "電話クリック" at bounding box center [671, 253] width 836 height 19
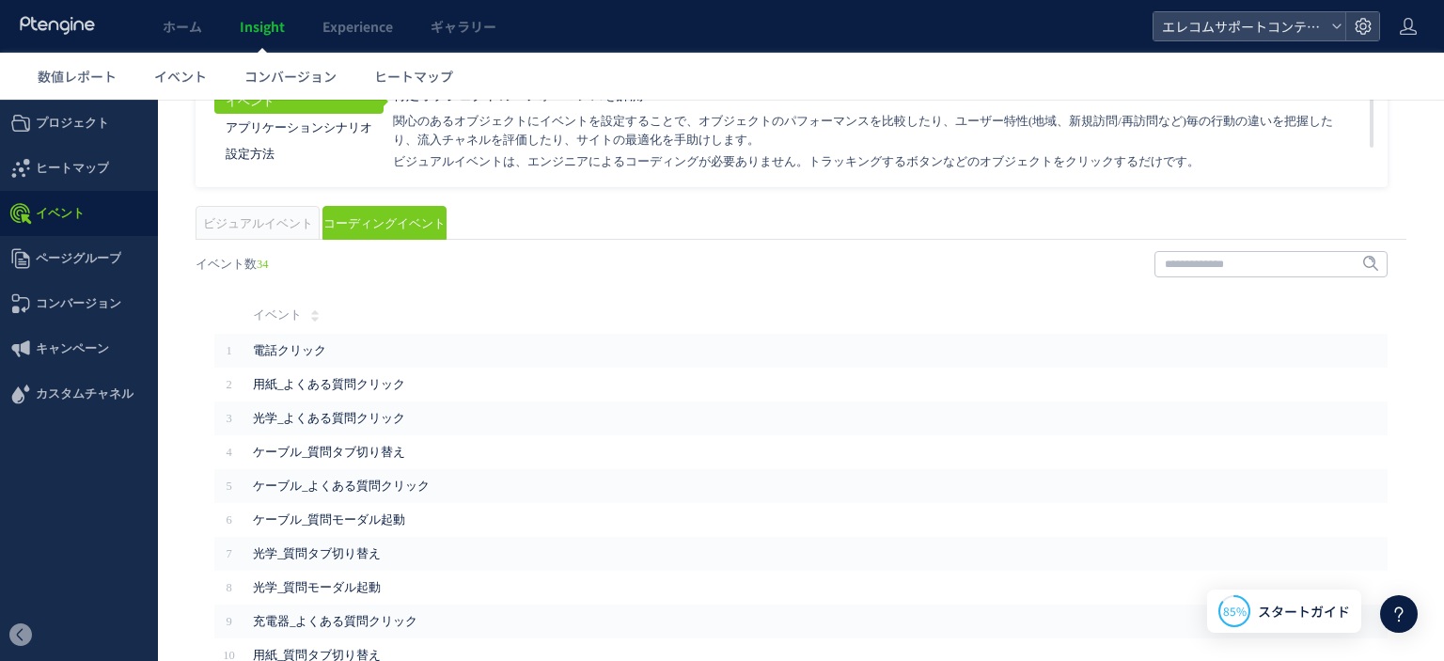
scroll to position [0, 0]
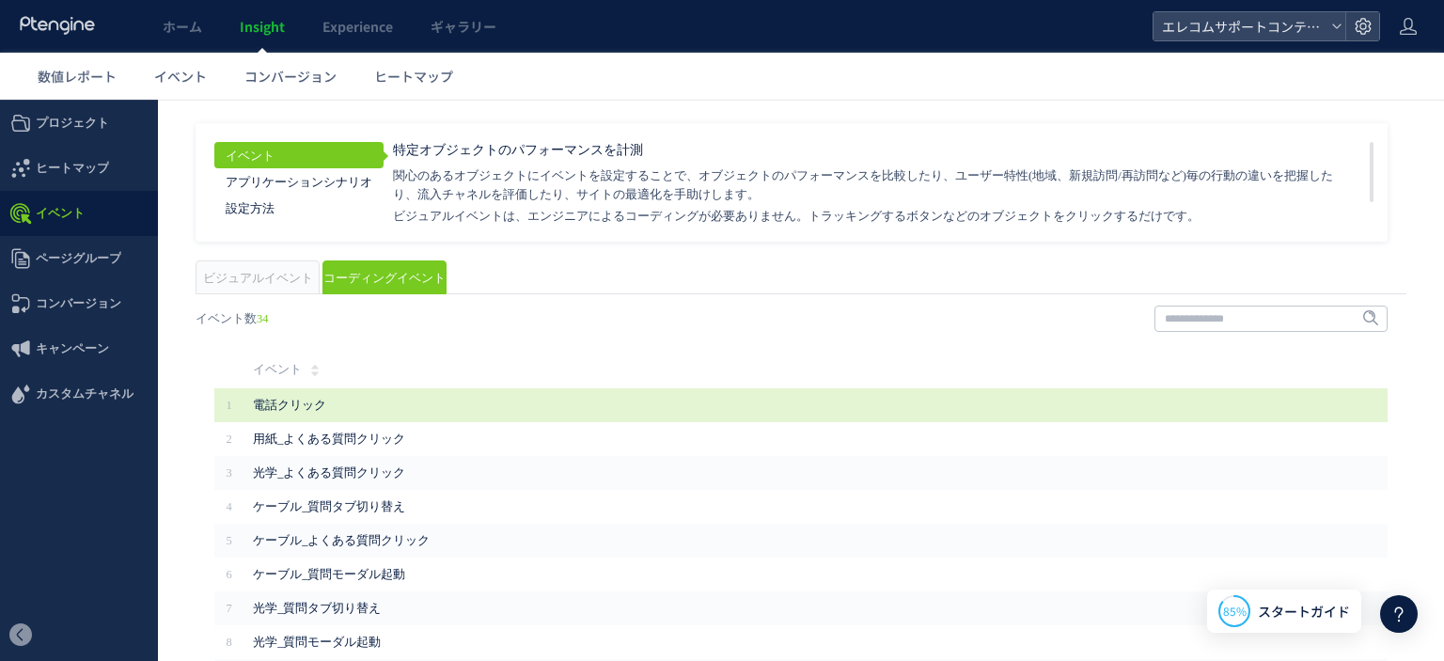
click at [311, 398] on span "電話クリック" at bounding box center [671, 405] width 836 height 19
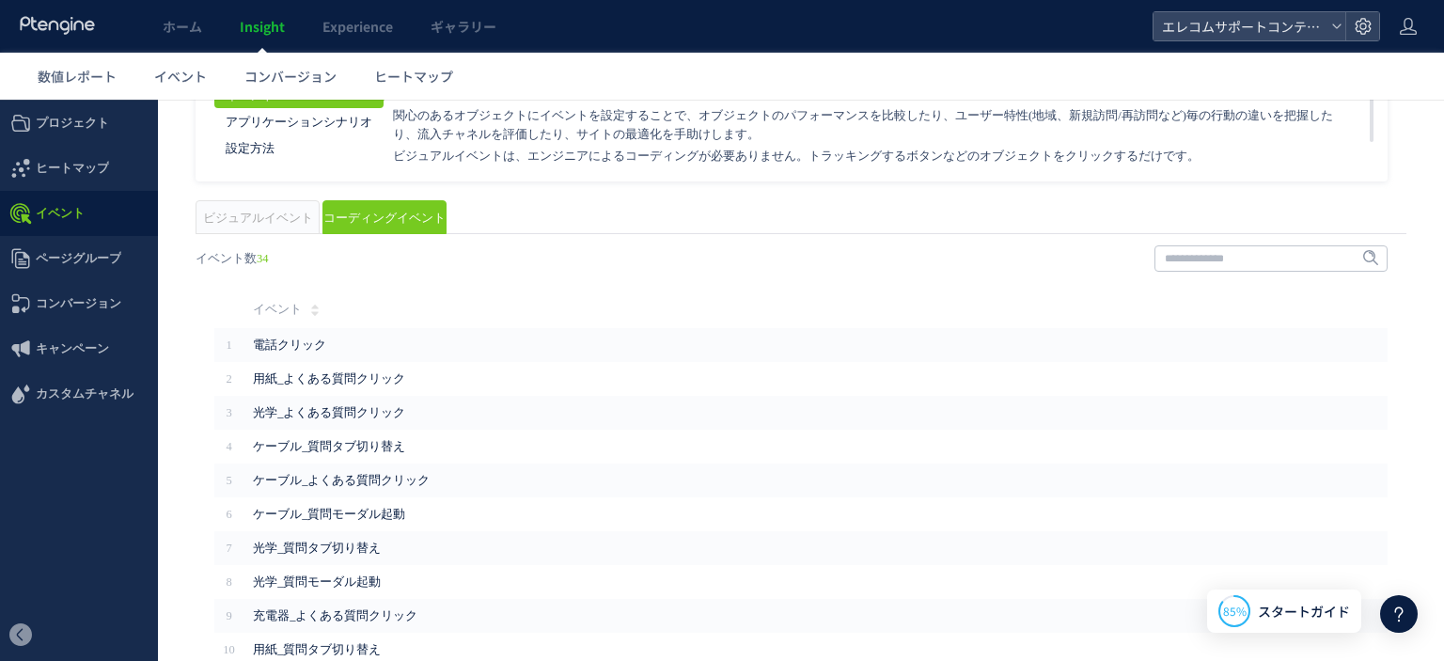
scroll to position [151, 0]
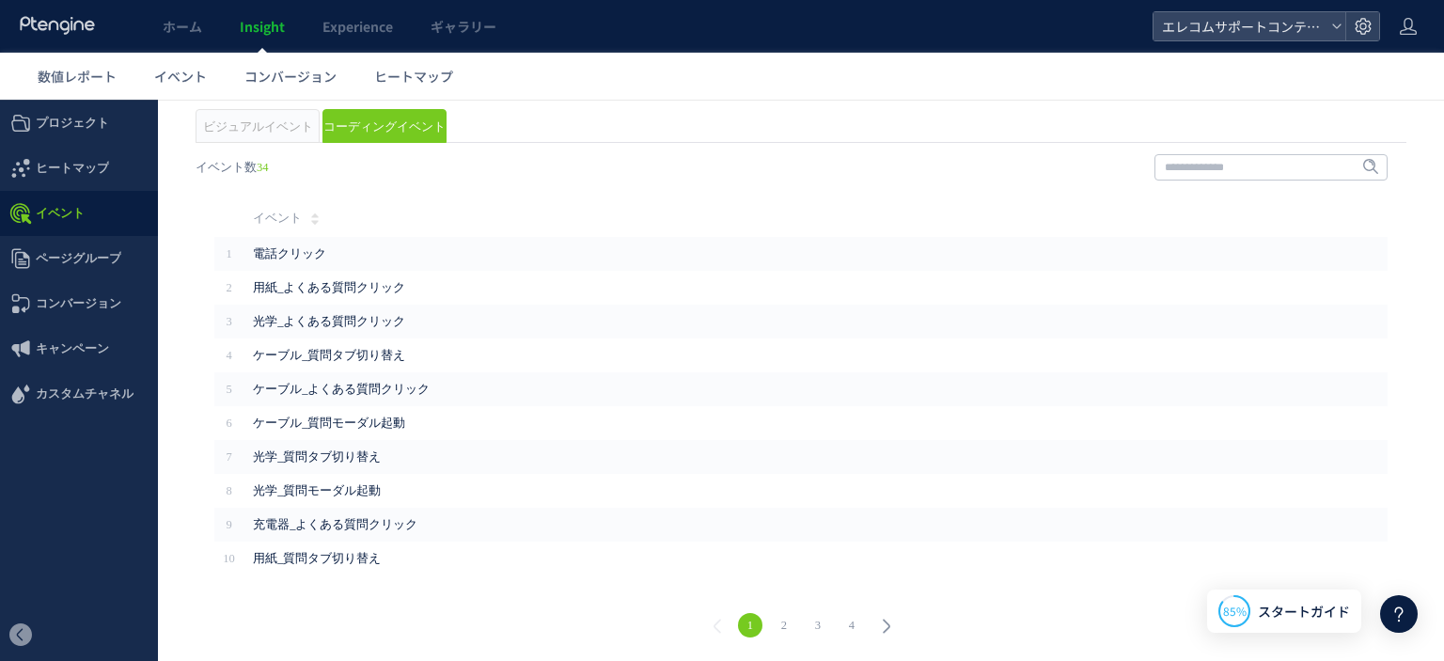
click at [846, 627] on link "4" at bounding box center [851, 625] width 24 height 24
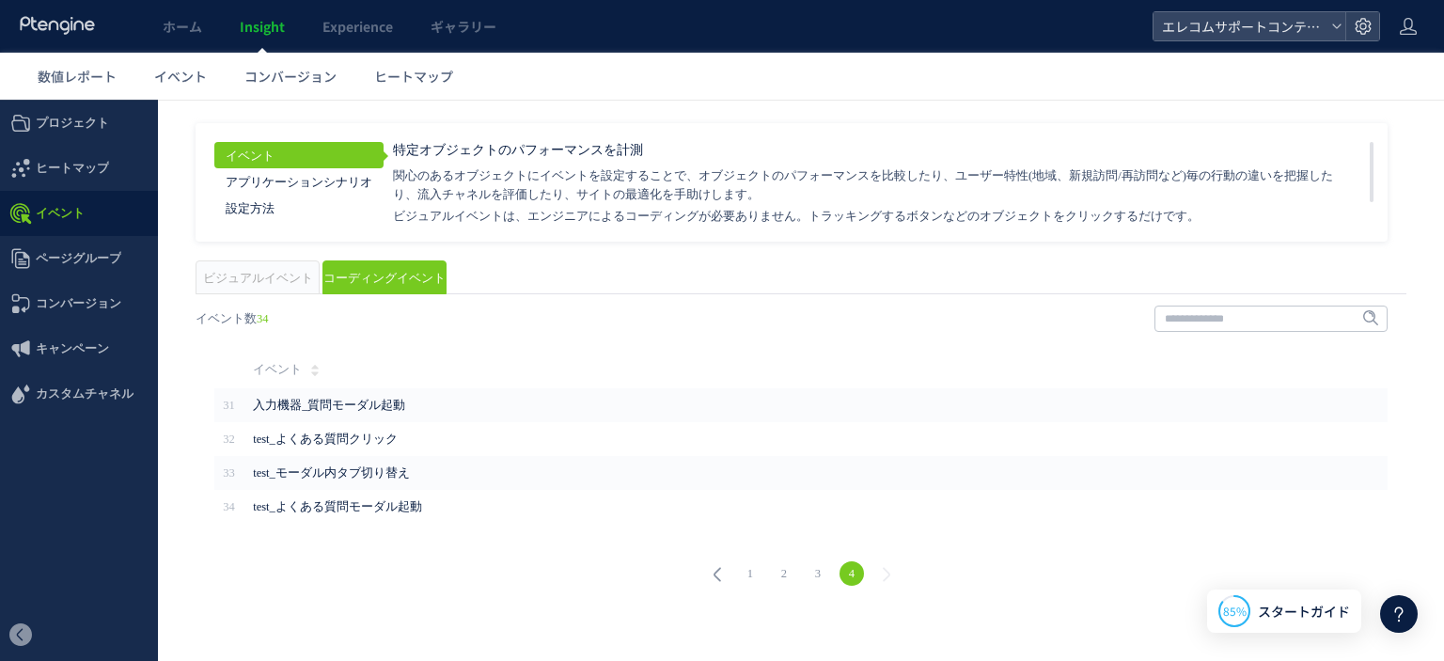
scroll to position [0, 0]
click at [748, 574] on link "1" at bounding box center [750, 573] width 24 height 24
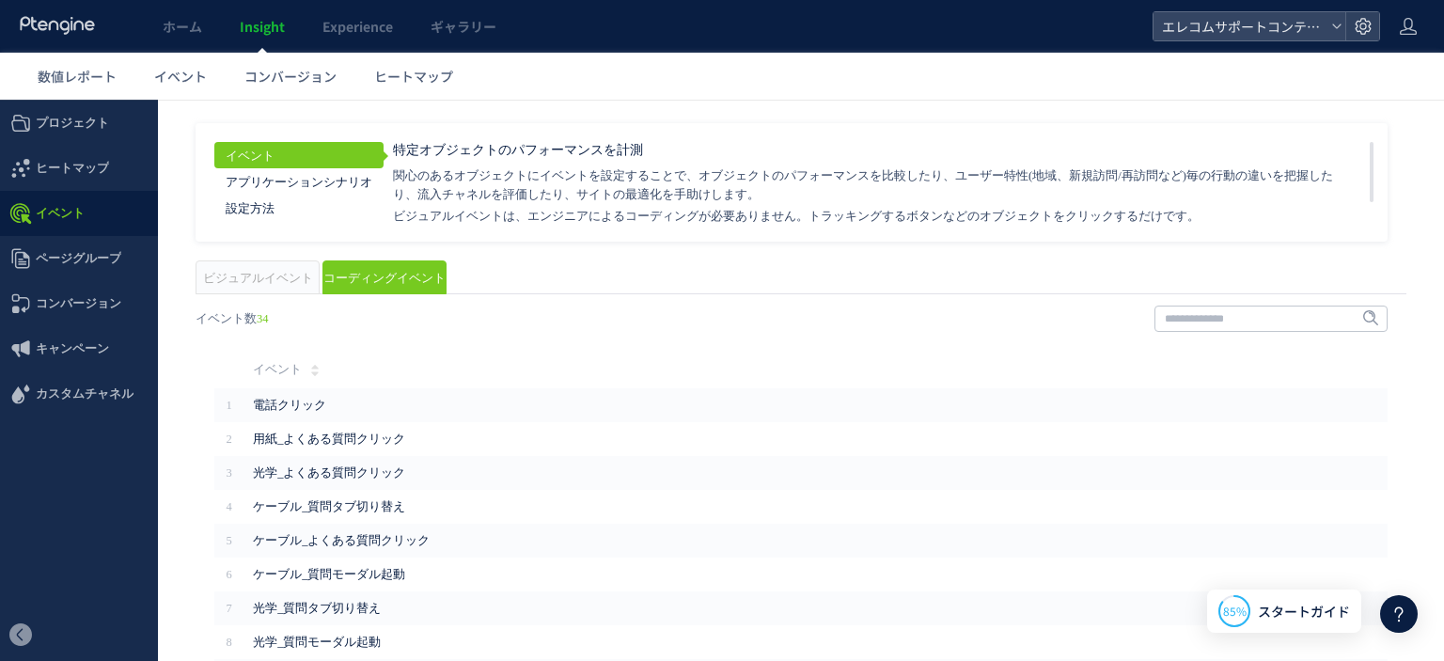
click at [268, 277] on span "ビジュアルイベント" at bounding box center [258, 278] width 110 height 13
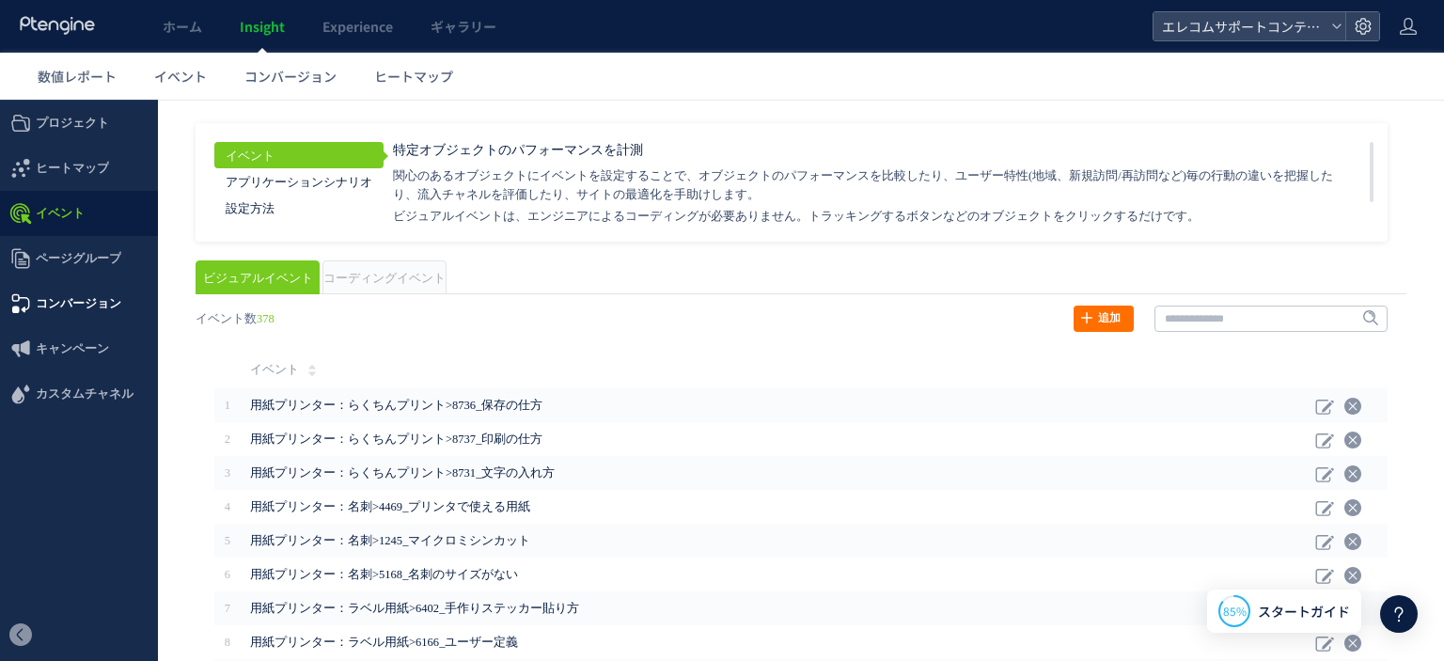
click at [86, 311] on span "コンバージョン" at bounding box center [79, 303] width 86 height 45
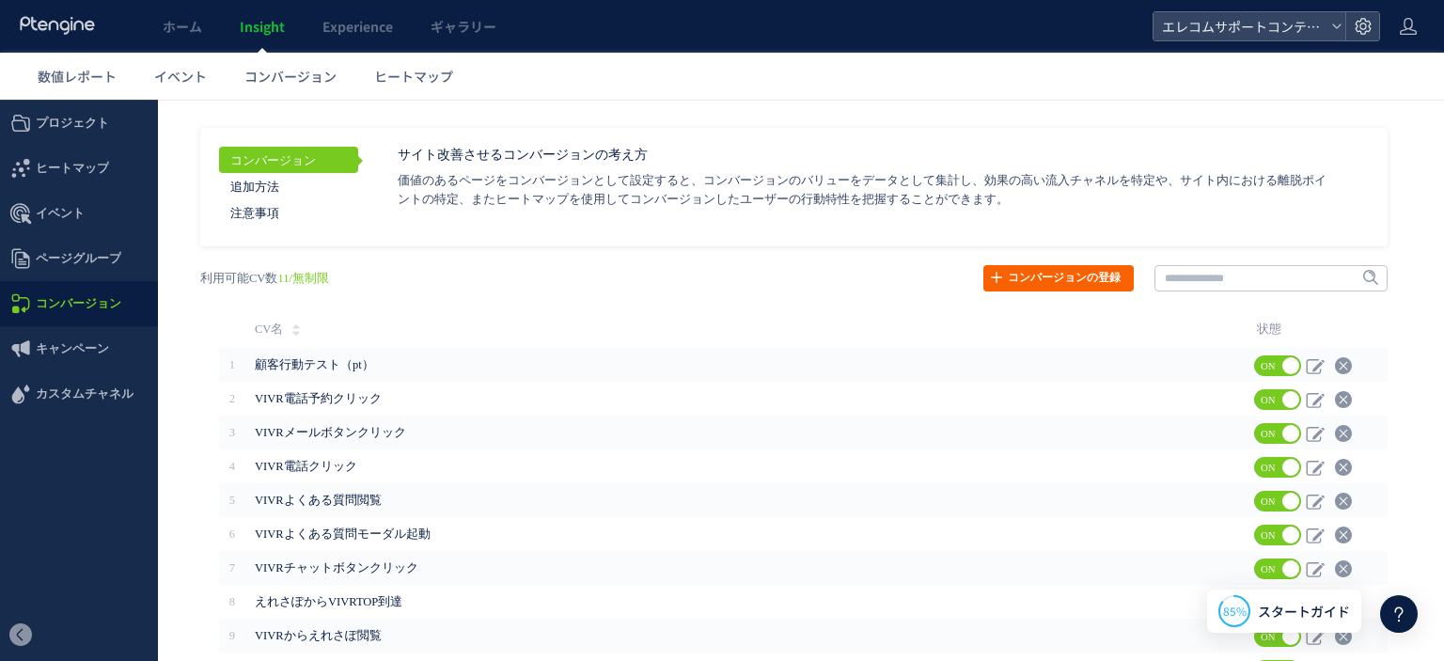
click at [1023, 278] on link "コンバージョンの登録" at bounding box center [1058, 278] width 150 height 26
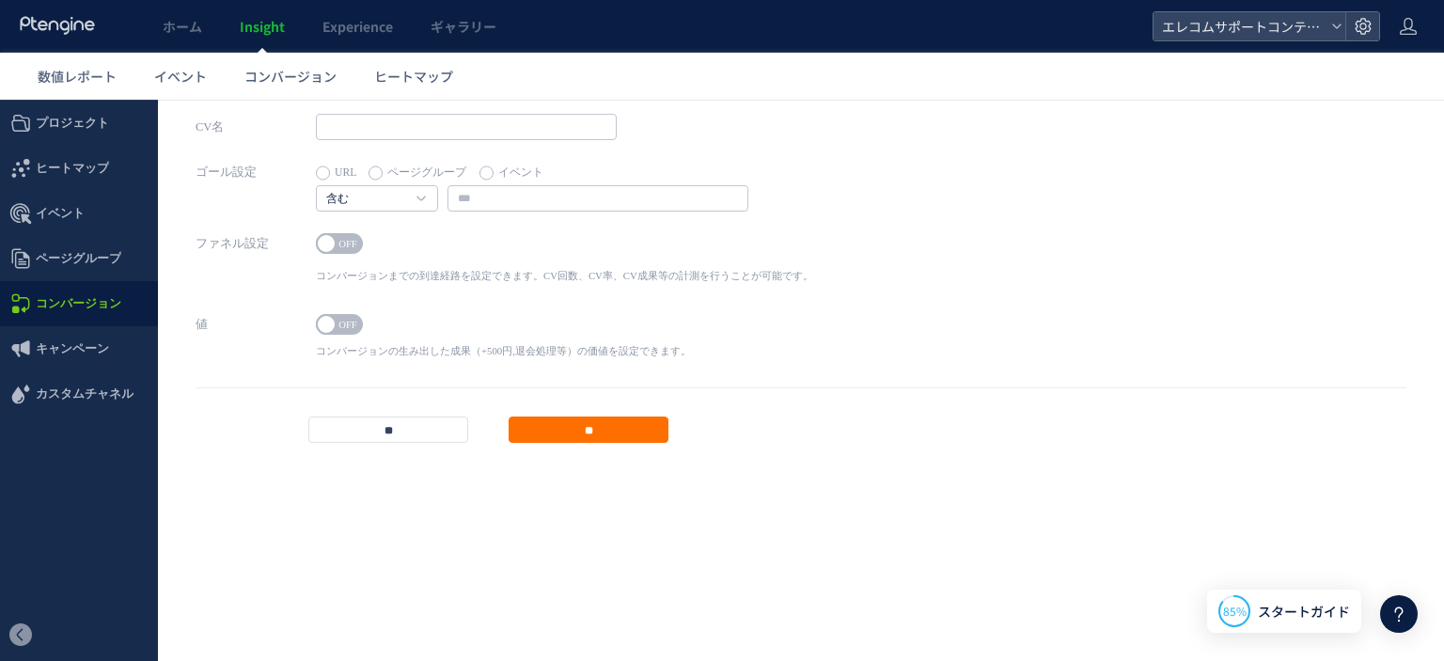
click at [500, 164] on label "イベント" at bounding box center [511, 173] width 64 height 26
click at [343, 244] on span "OFF" at bounding box center [348, 243] width 28 height 21
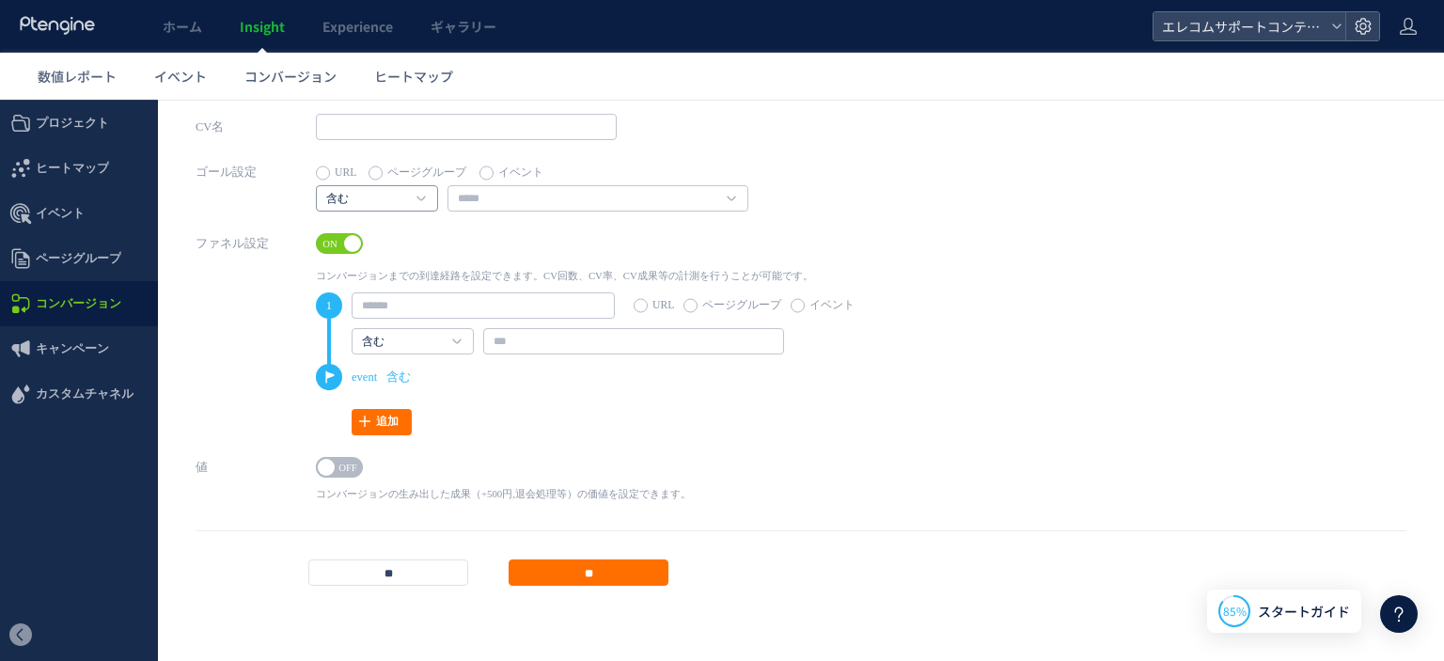
click at [414, 205] on h4 "含む" at bounding box center [377, 198] width 122 height 26
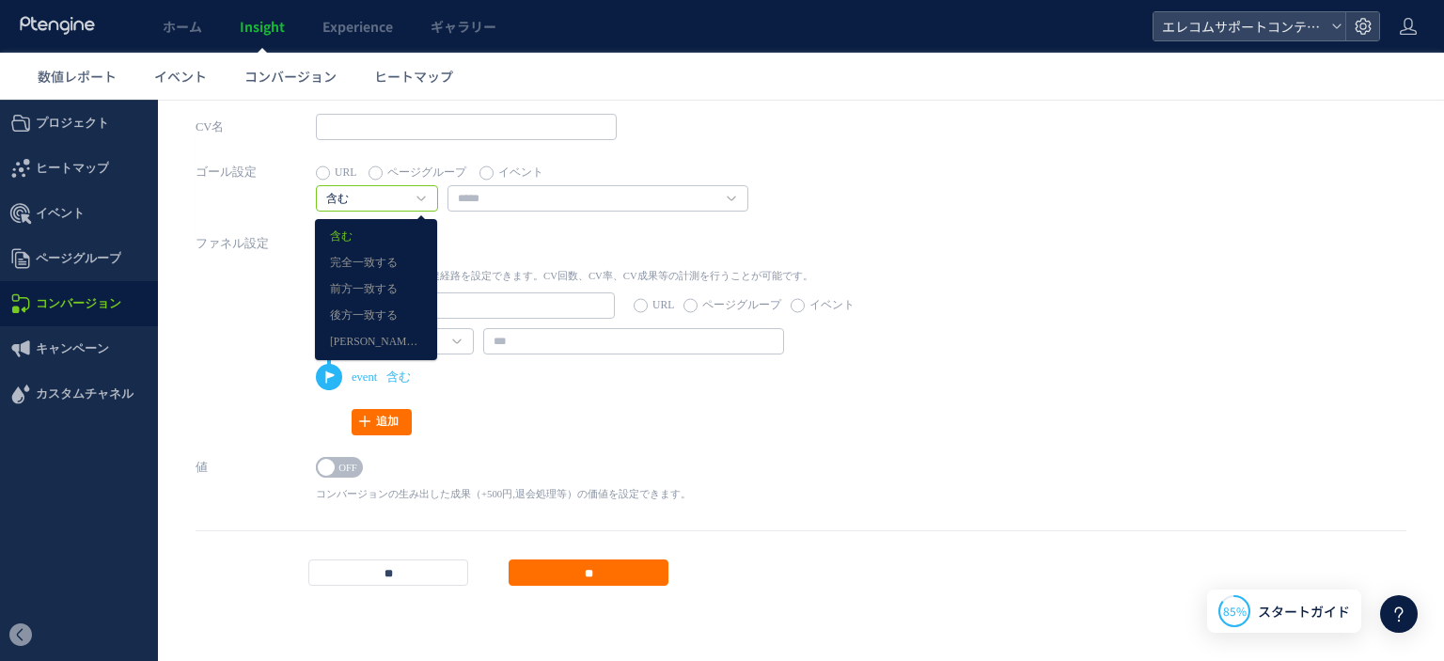
click at [508, 223] on div "ゴール設定 URL ページグループ イベント 含む 含む 完全一致する 前方一致する 後方一致する [PERSON_NAME]表現" at bounding box center [800, 194] width 1210 height 71
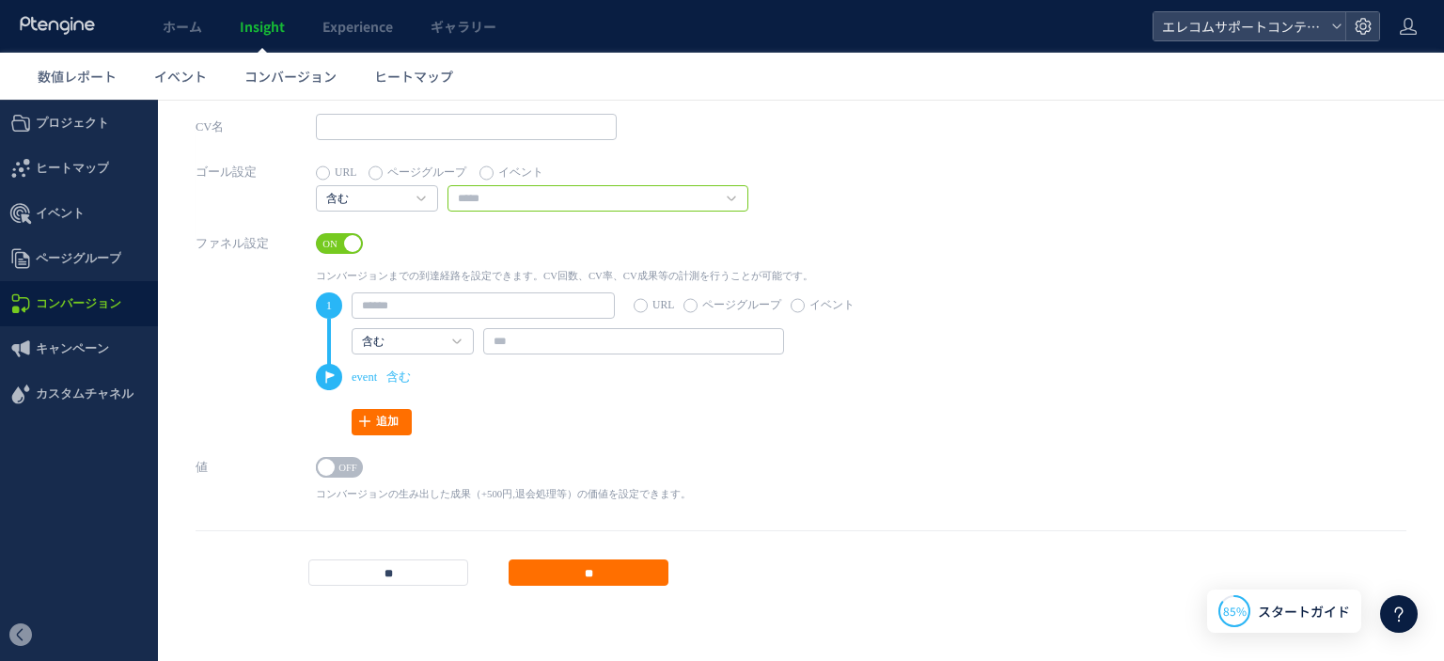
click at [590, 186] on input "text" at bounding box center [597, 198] width 301 height 26
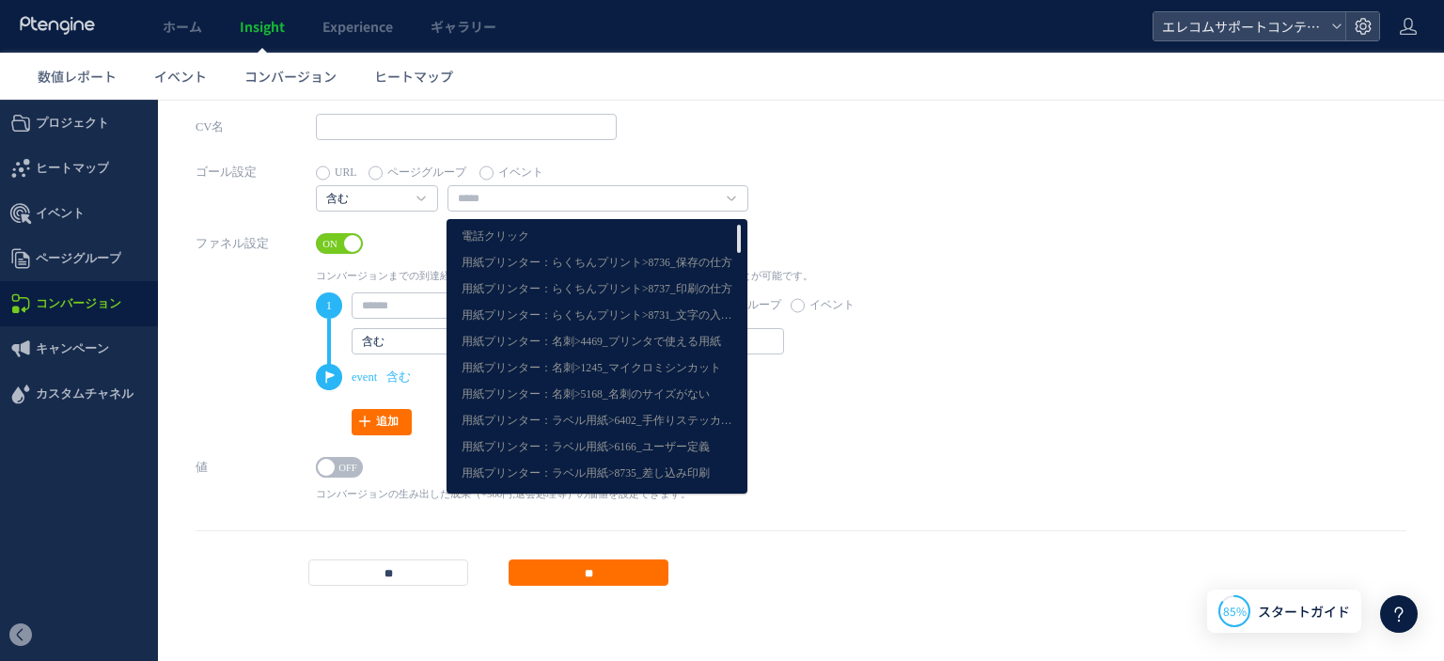
click at [1054, 134] on div "CV名" at bounding box center [800, 136] width 1210 height 45
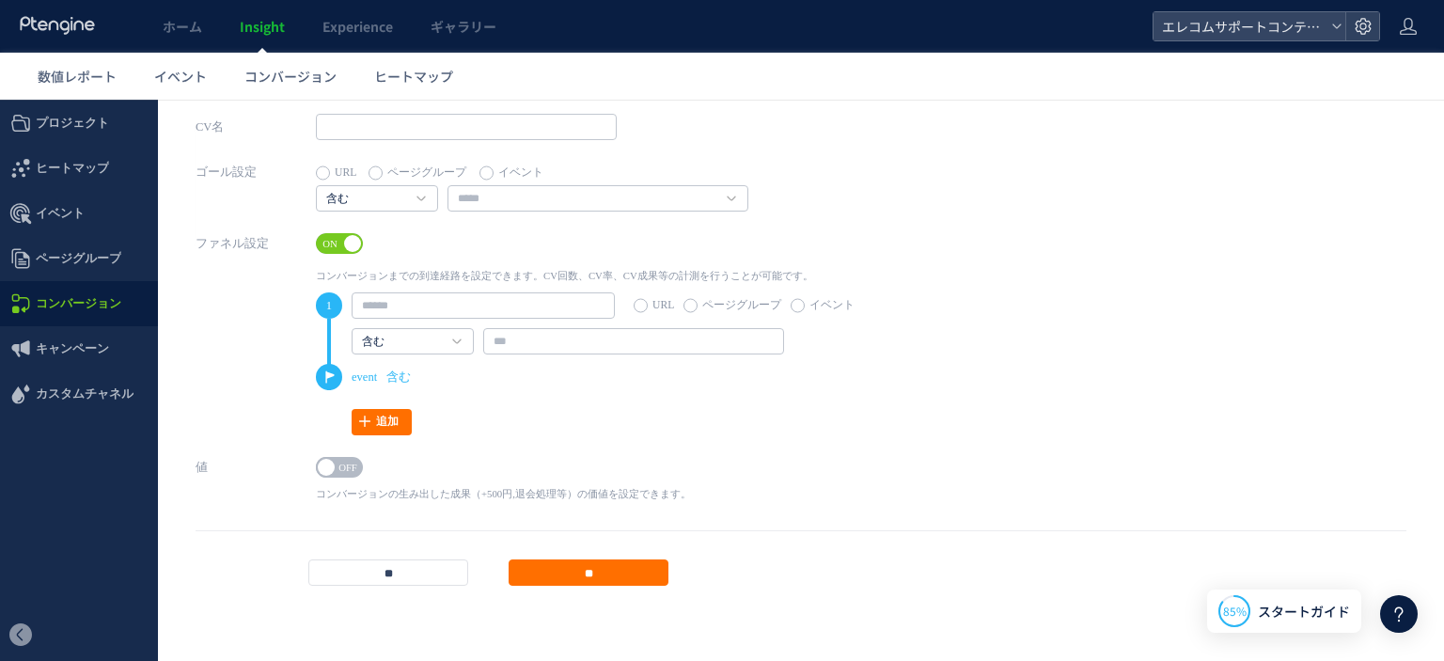
click at [331, 172] on label "URL" at bounding box center [336, 173] width 40 height 26
click at [388, 172] on label "ページグループ" at bounding box center [417, 173] width 98 height 26
click at [465, 195] on link "えれさぽSP閲覧" at bounding box center [455, 199] width 259 height 17
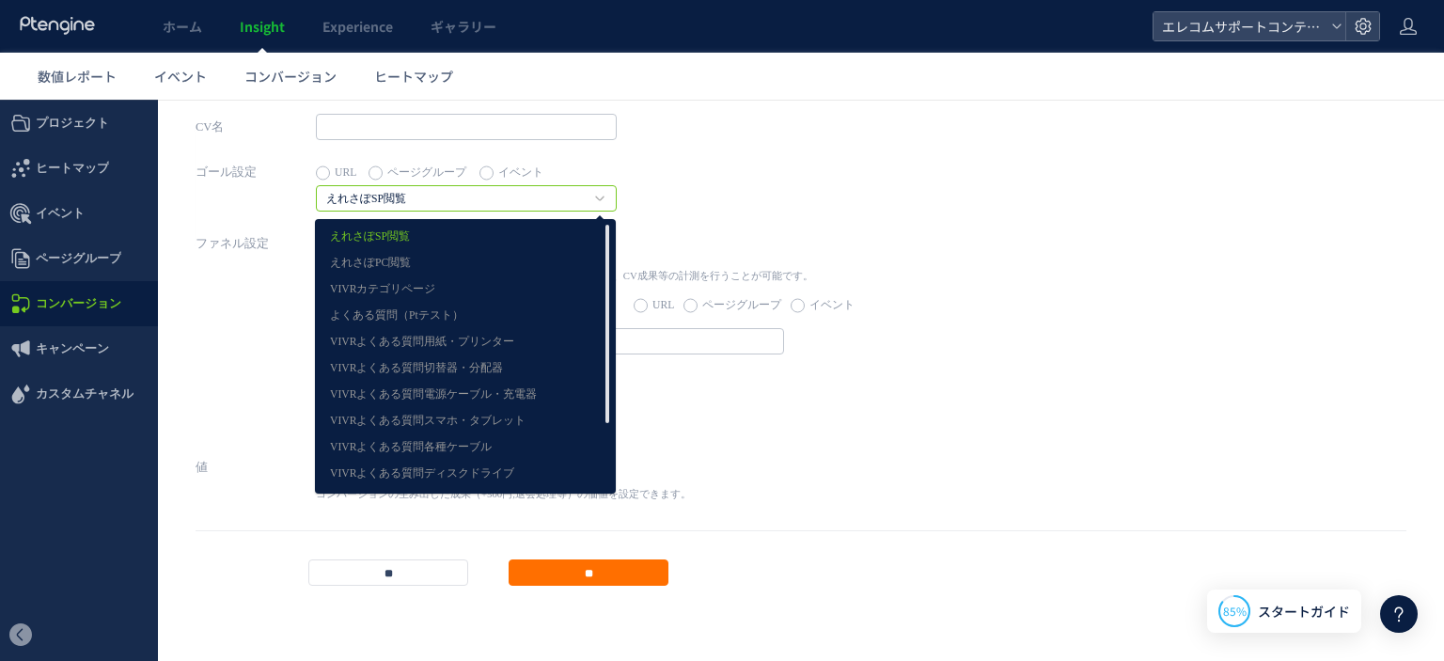
click at [621, 176] on div "ゴール設定 URL ページグループ イベント えれさぽSP閲覧 えれさぽSP閲覧 えれさぽPC閲覧 VIVRカテゴリページ よくある質問（Ptテスト） VIV…" at bounding box center [800, 194] width 1210 height 71
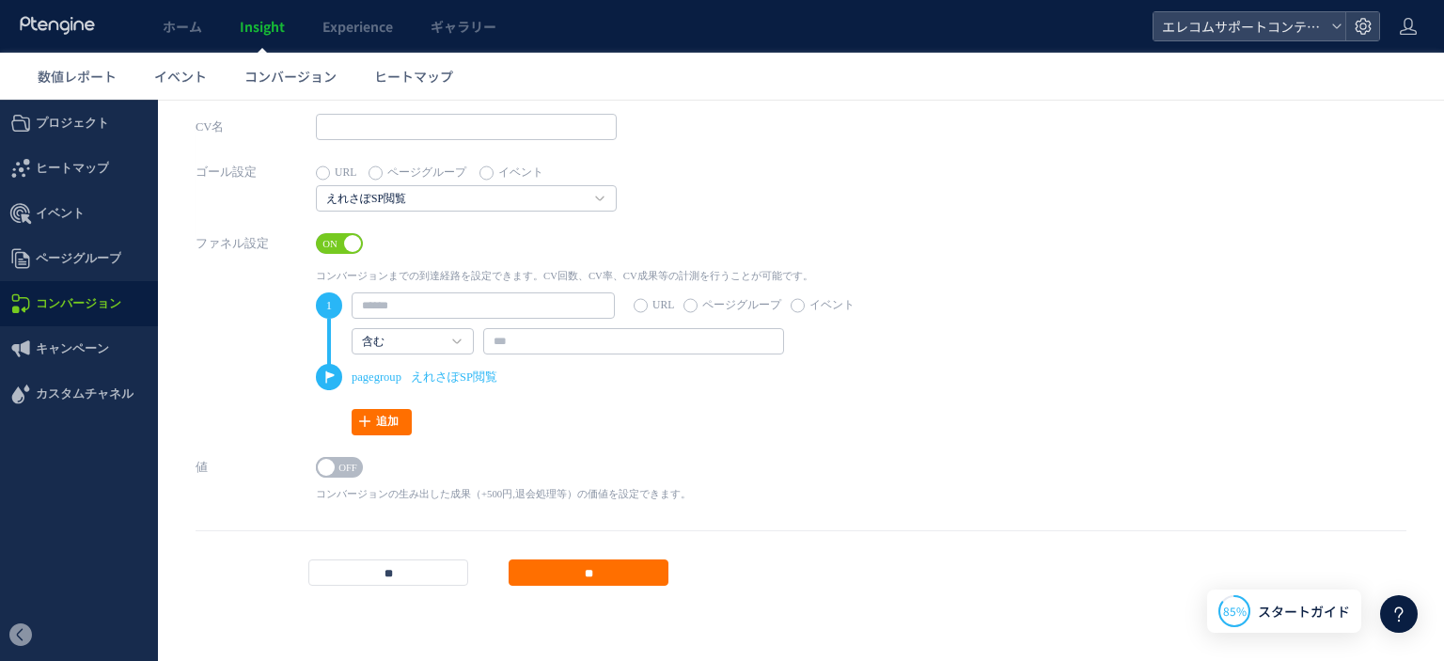
click at [518, 171] on label "イベント" at bounding box center [511, 173] width 64 height 26
click at [421, 580] on input "**" at bounding box center [388, 572] width 160 height 26
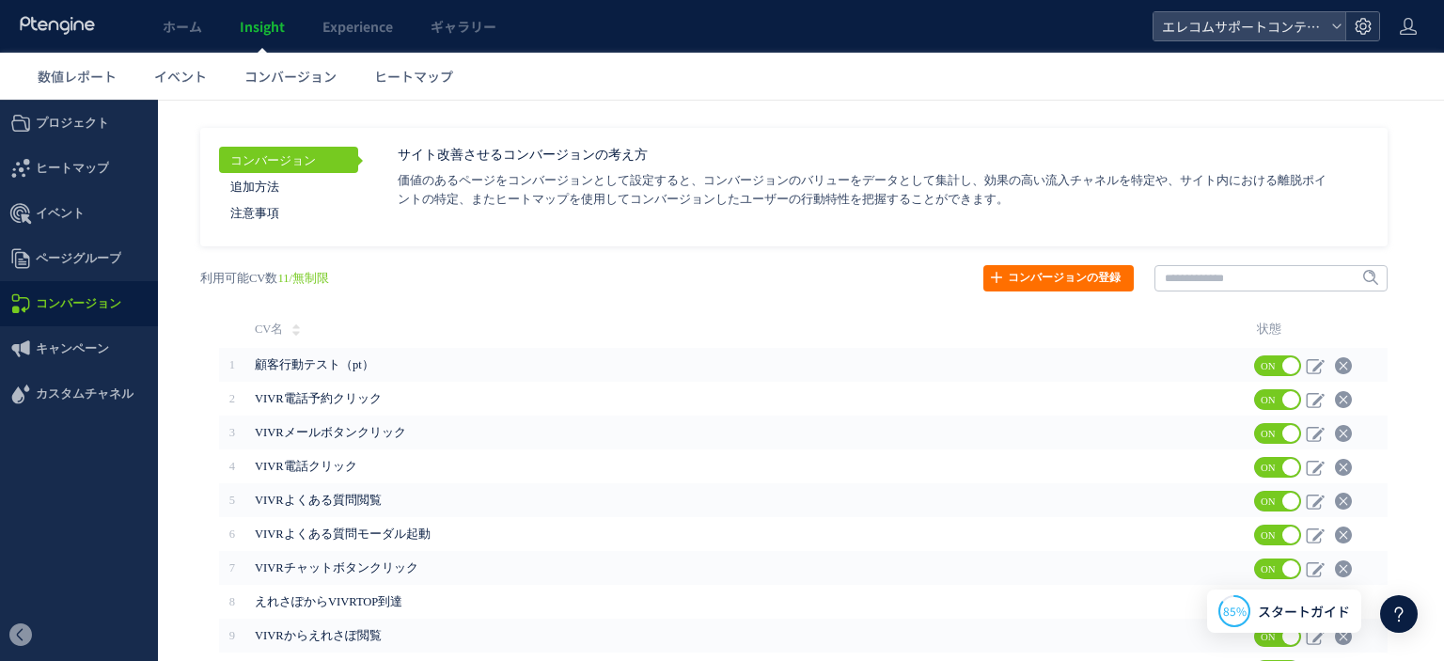
click at [1368, 30] on use at bounding box center [1362, 26] width 16 height 16
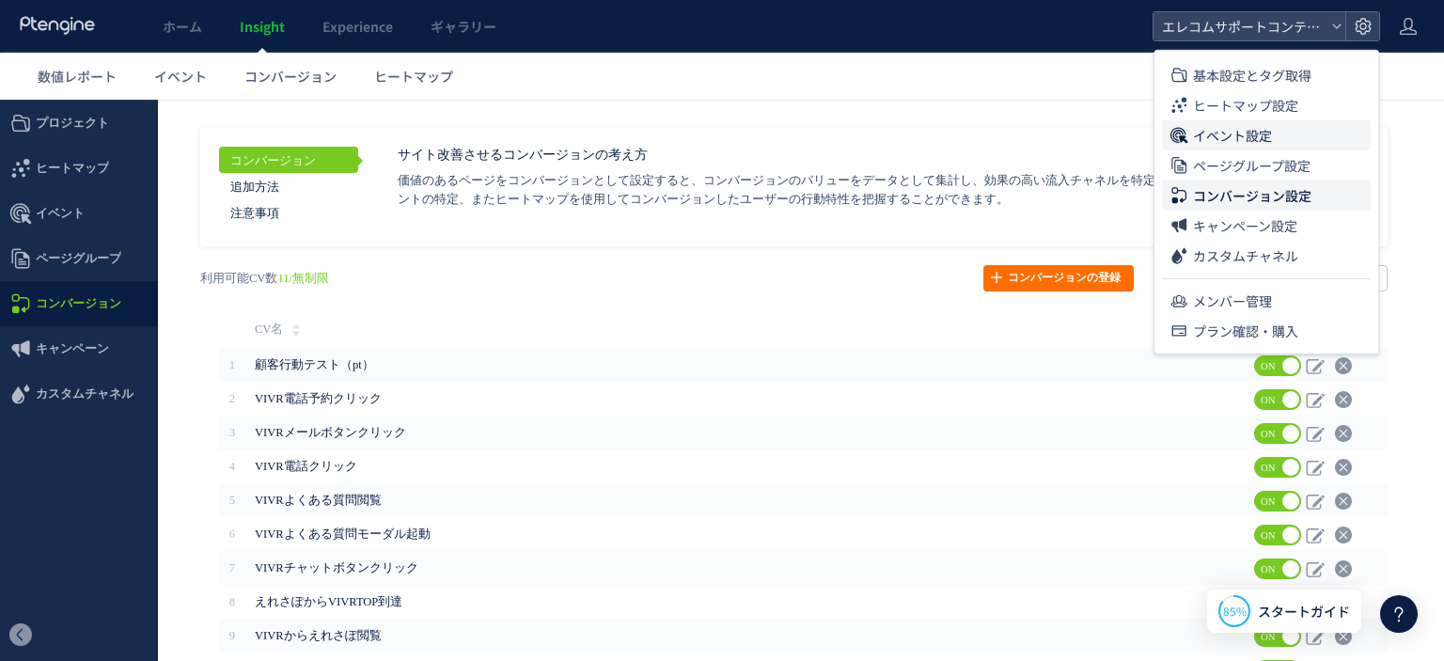
click at [1248, 142] on span "イベント設定" at bounding box center [1232, 135] width 79 height 30
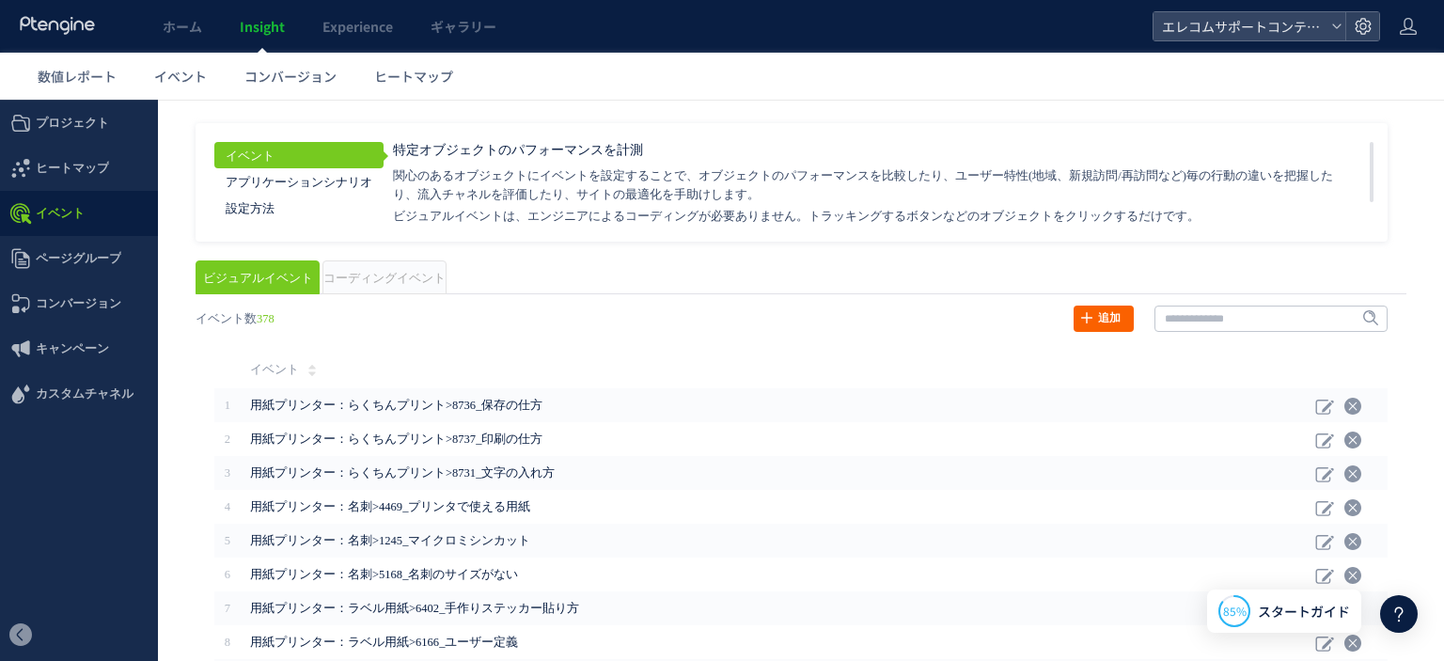
click at [1079, 319] on icon at bounding box center [1086, 317] width 15 height 15
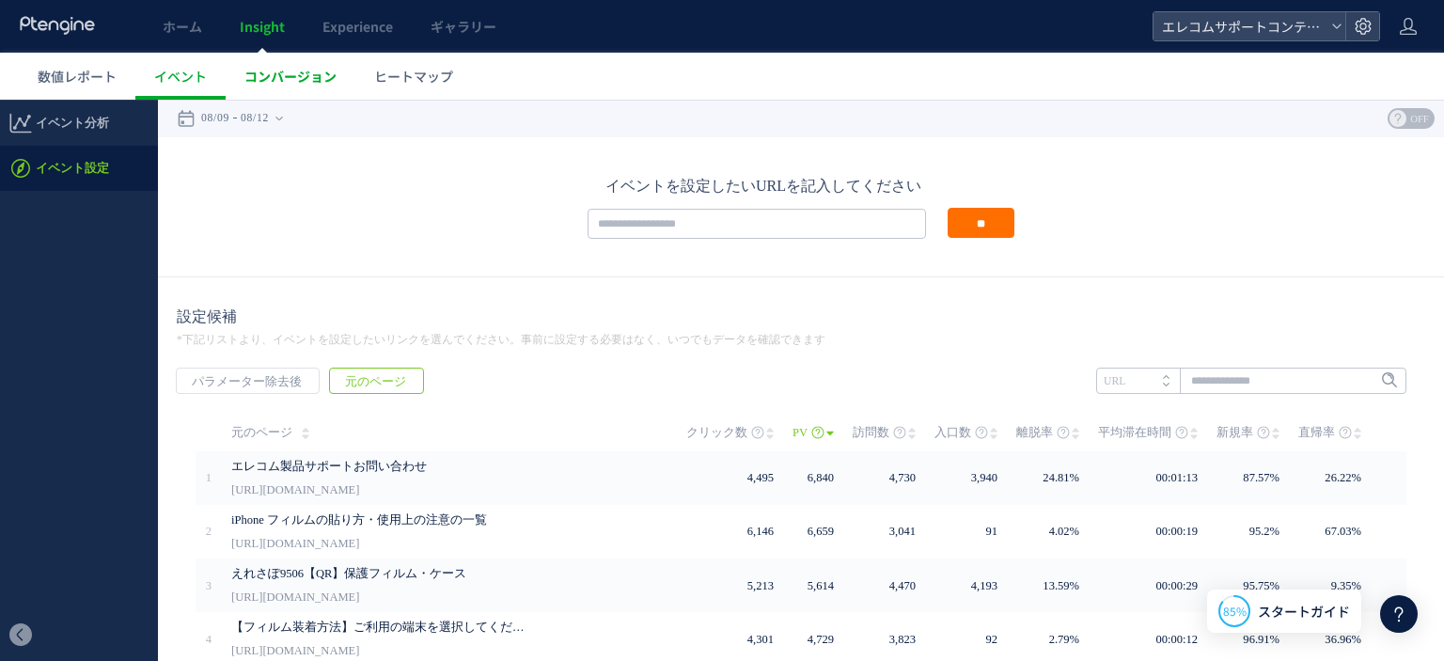
click at [252, 82] on span "コンバージョン" at bounding box center [290, 76] width 92 height 19
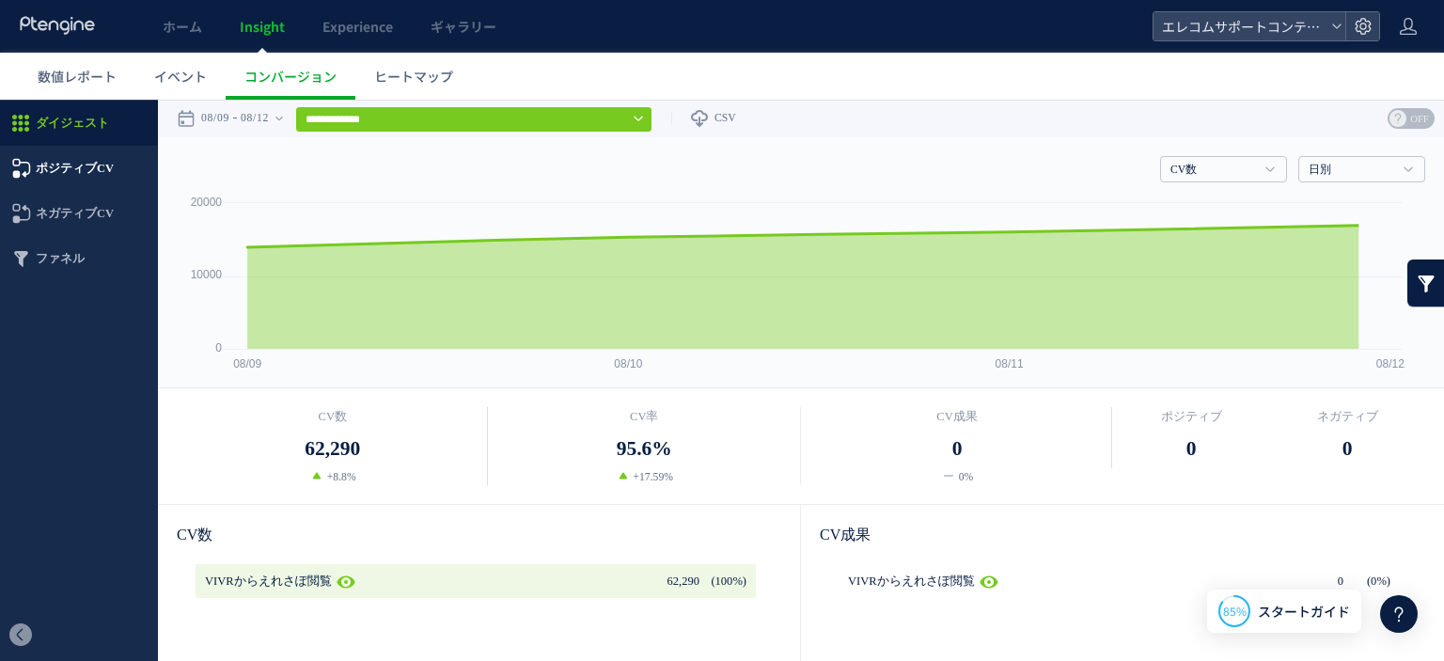
click at [128, 164] on span "ポジティブCV" at bounding box center [79, 168] width 158 height 45
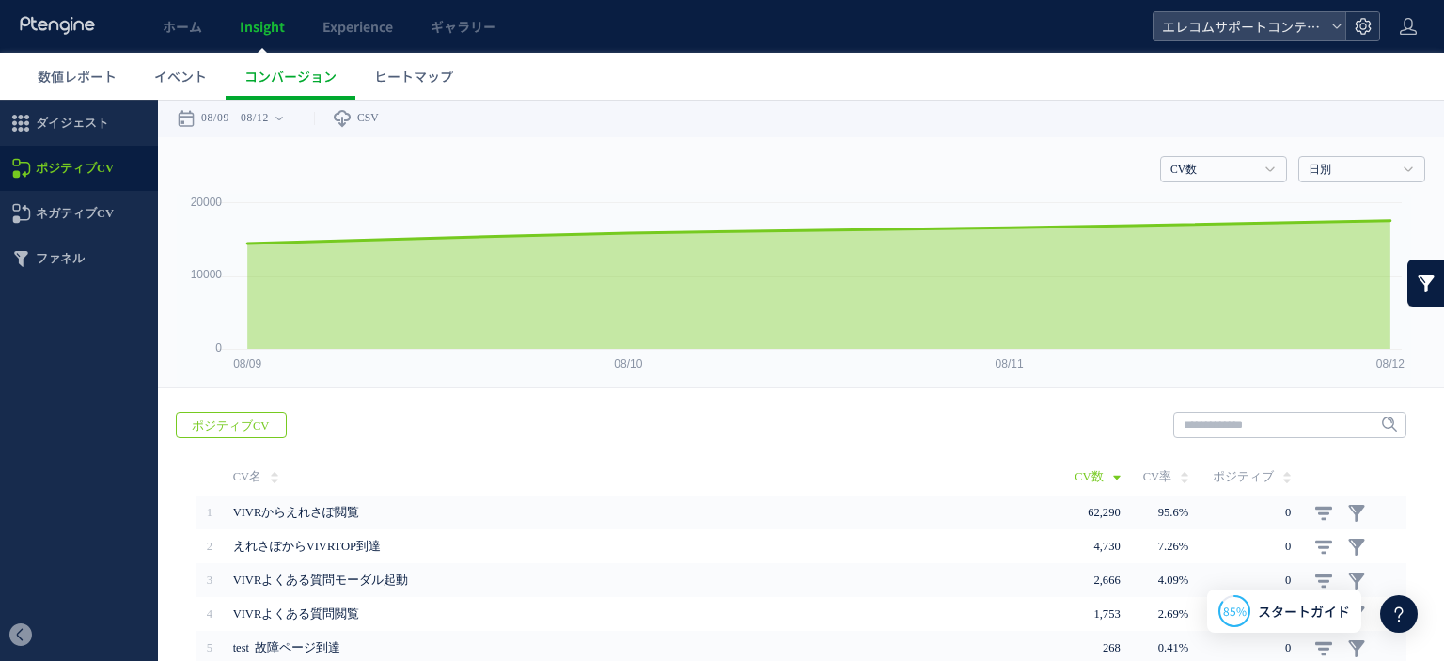
click at [1374, 22] on div at bounding box center [1362, 26] width 34 height 28
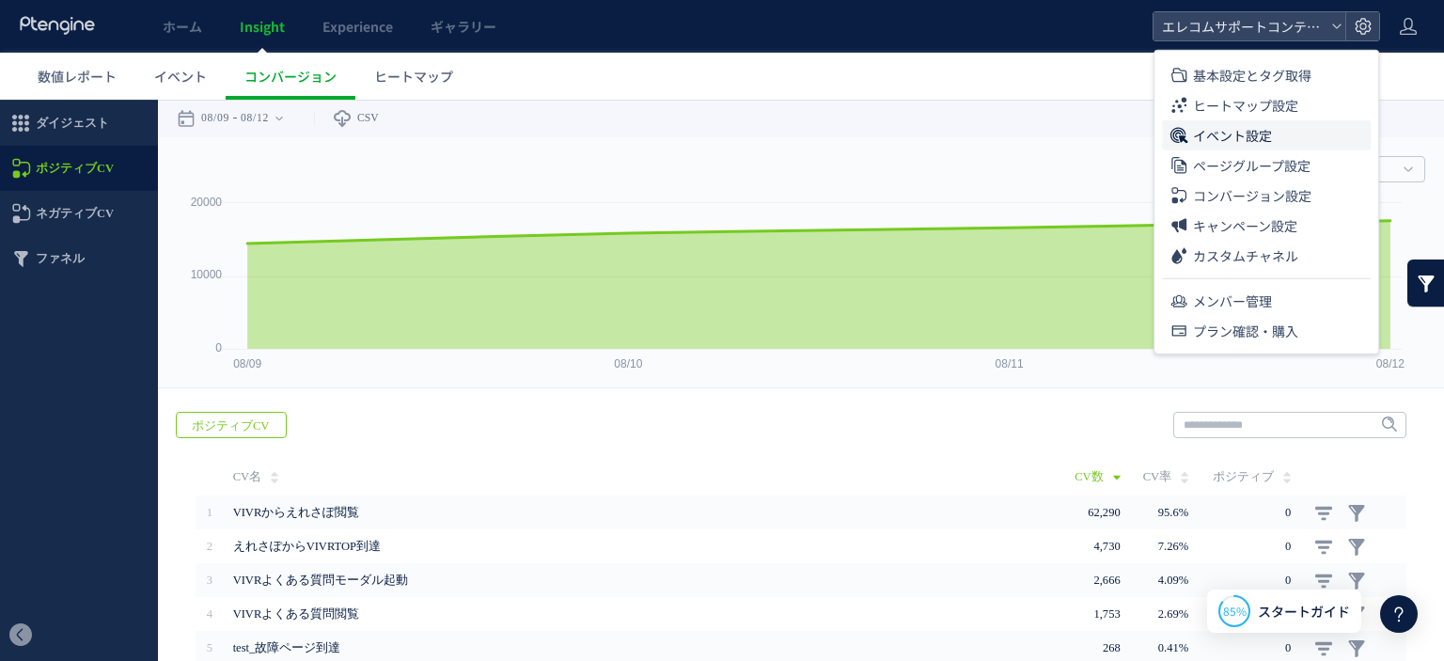
click at [1214, 138] on span "イベント設定" at bounding box center [1232, 135] width 79 height 30
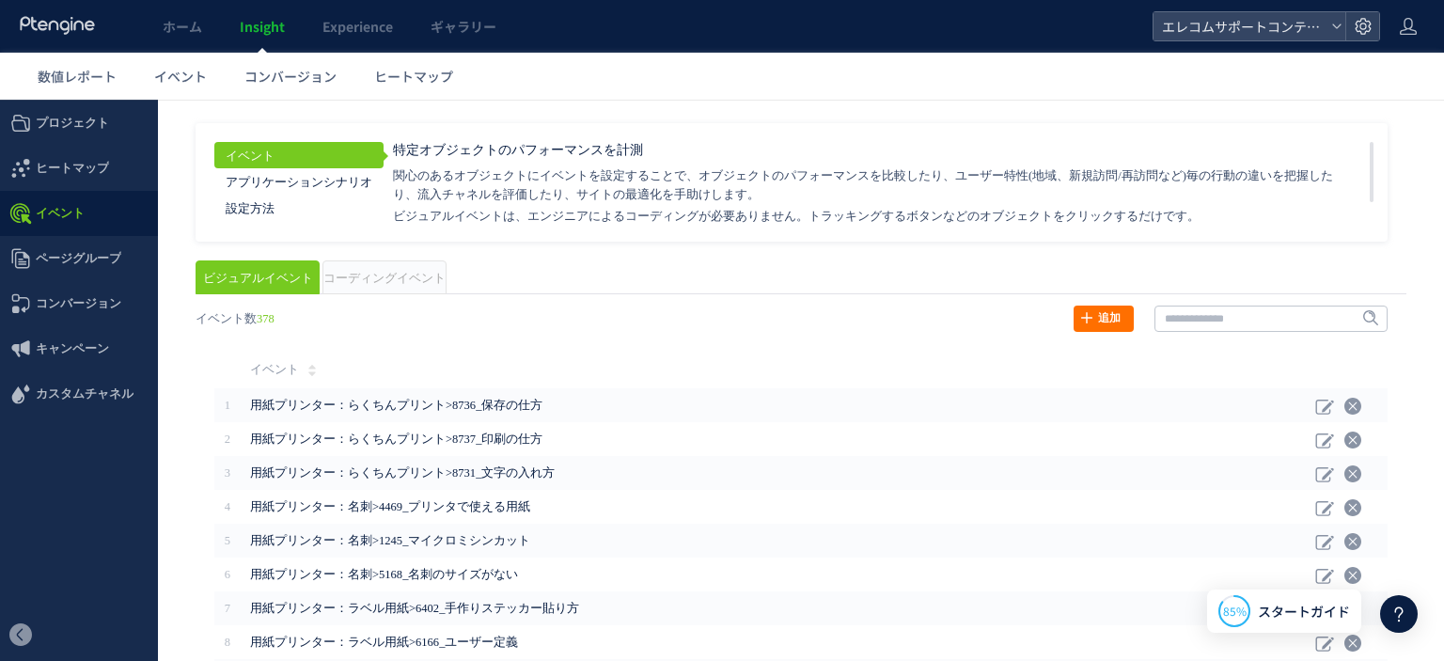
click at [383, 268] on li "コーディングイベント" at bounding box center [384, 277] width 124 height 34
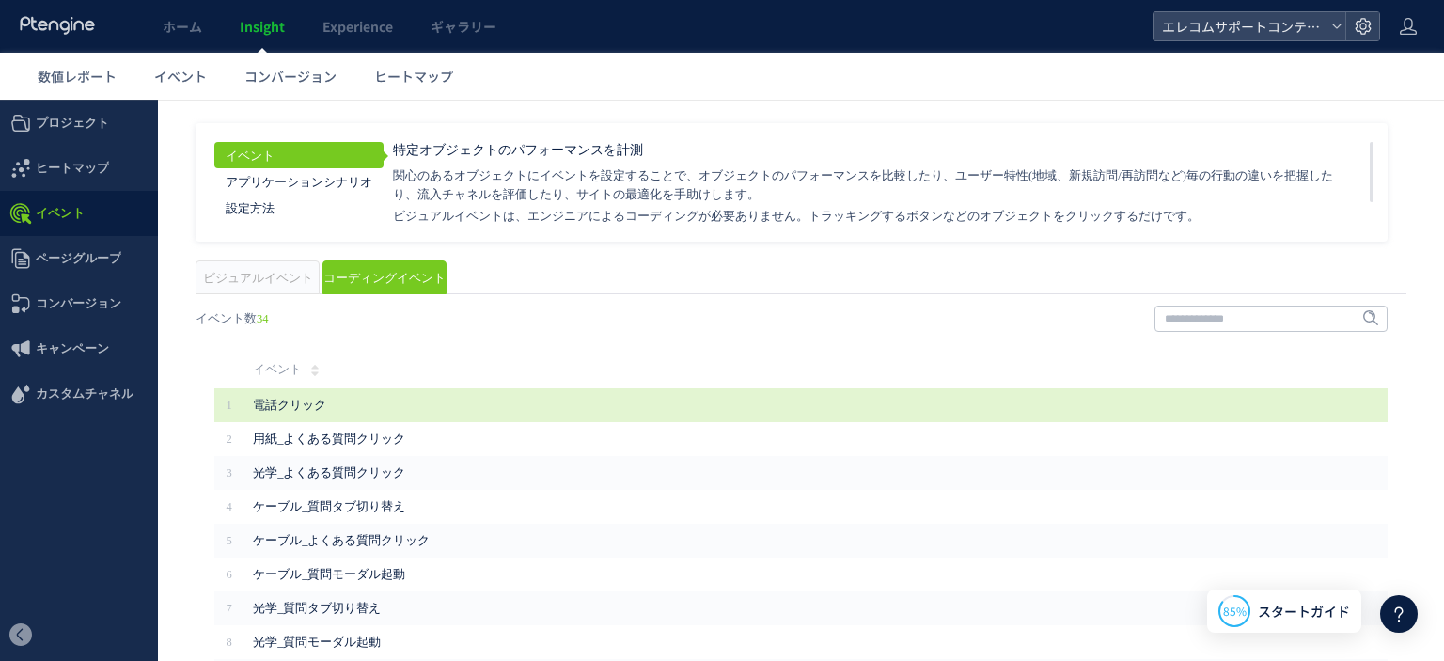
click at [327, 409] on span "電話クリック" at bounding box center [671, 405] width 836 height 19
click at [266, 412] on span "電話クリック" at bounding box center [671, 405] width 836 height 19
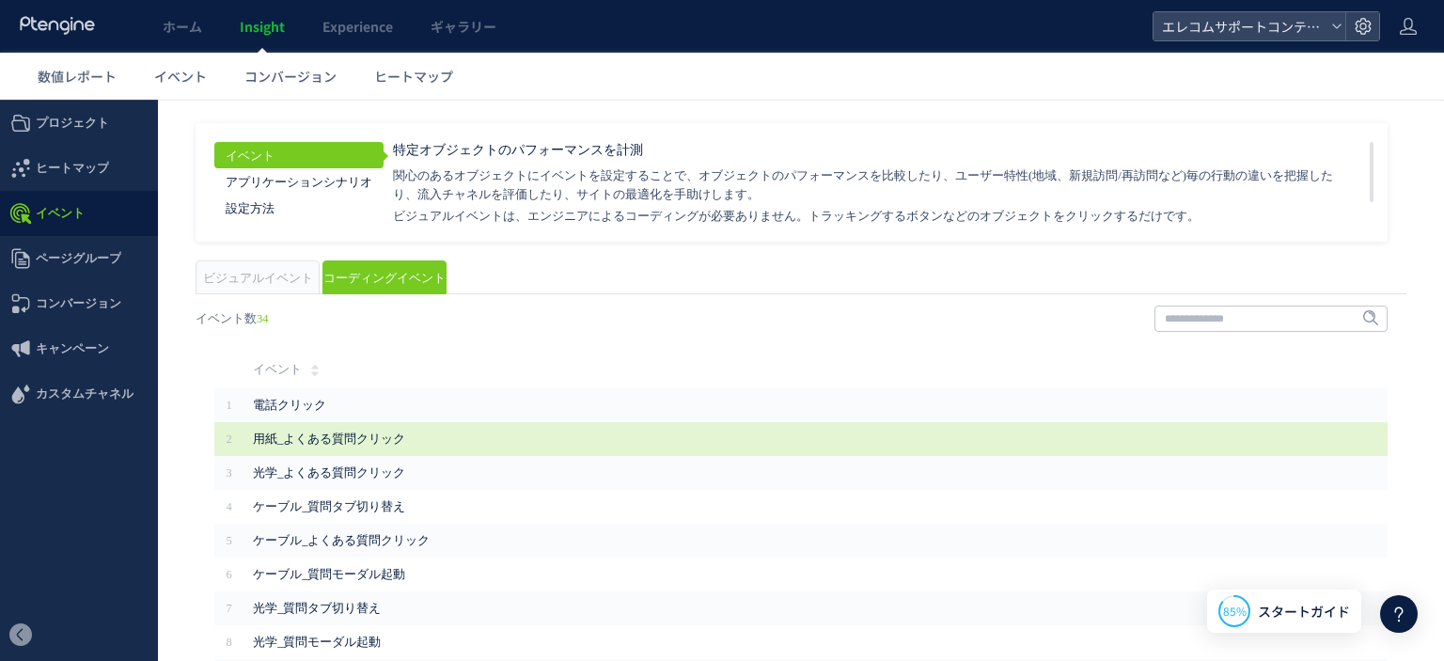
click at [315, 446] on span "用紙_よくある質問クリック" at bounding box center [671, 438] width 836 height 19
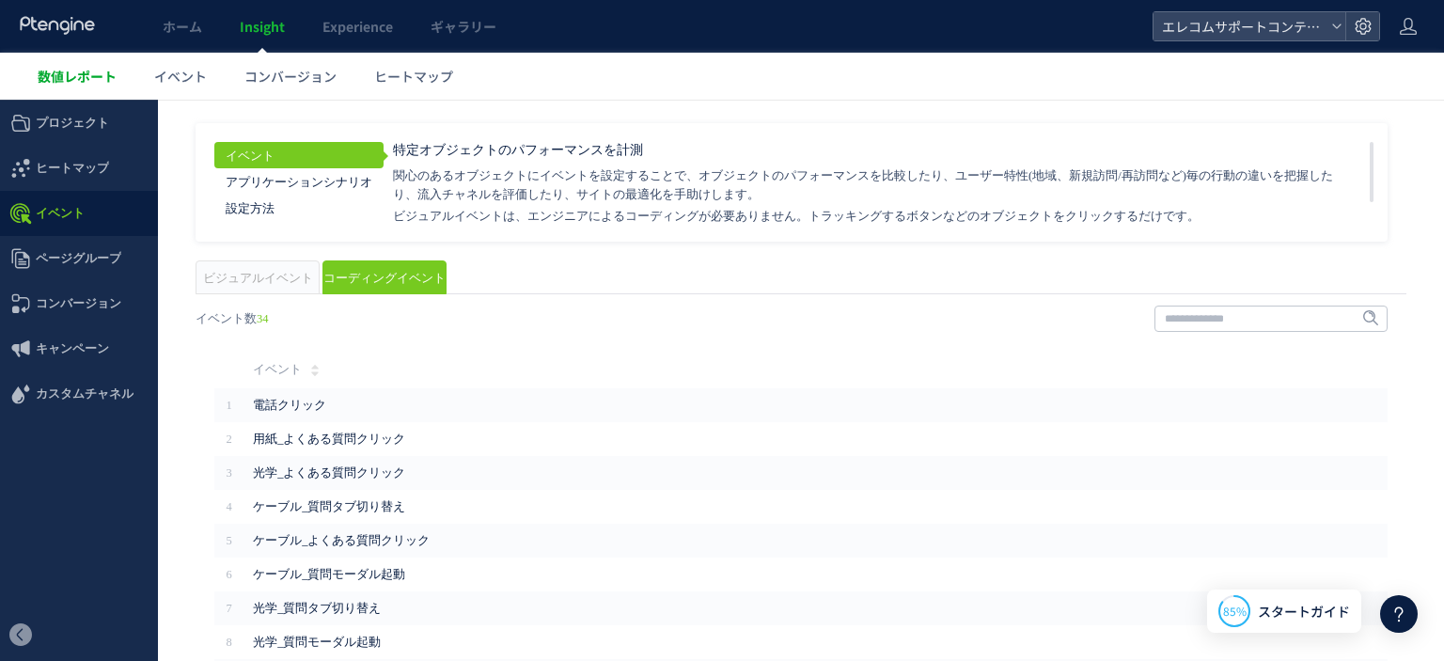
click at [73, 66] on link "数値レポート" at bounding box center [77, 76] width 117 height 47
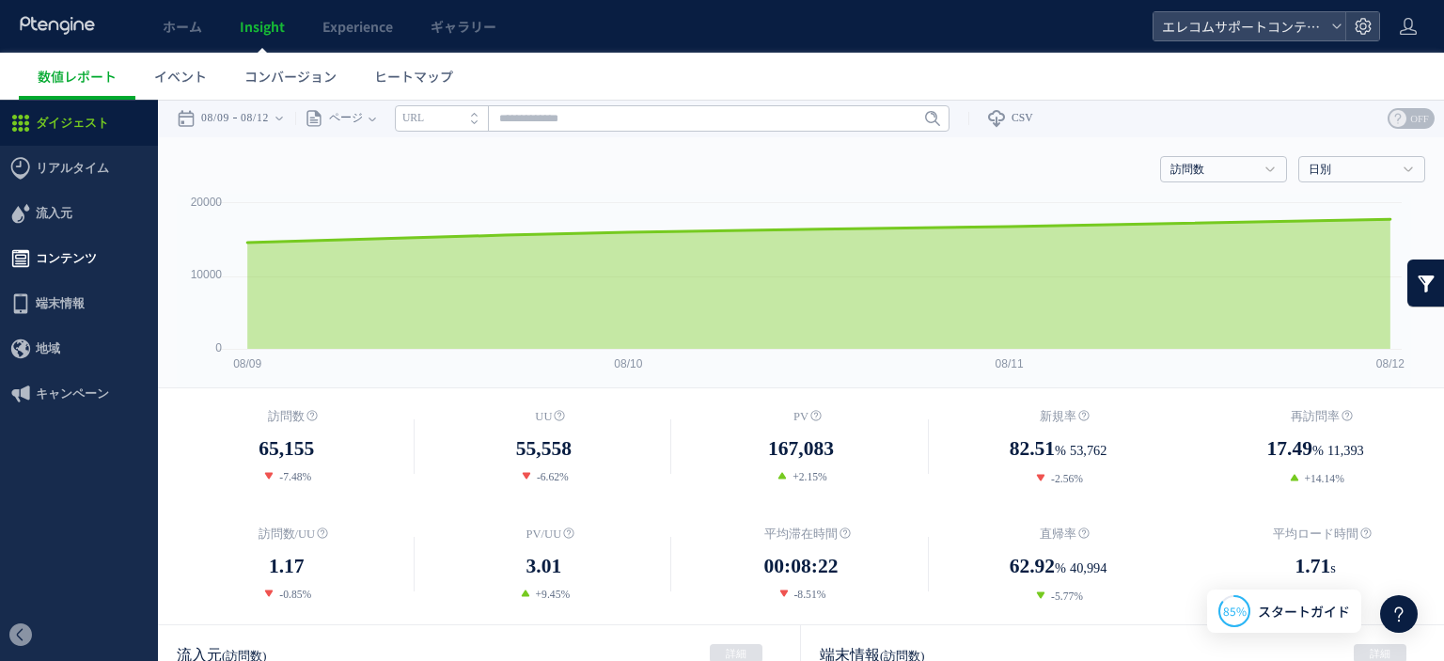
click at [68, 263] on span "コンテンツ" at bounding box center [66, 258] width 61 height 45
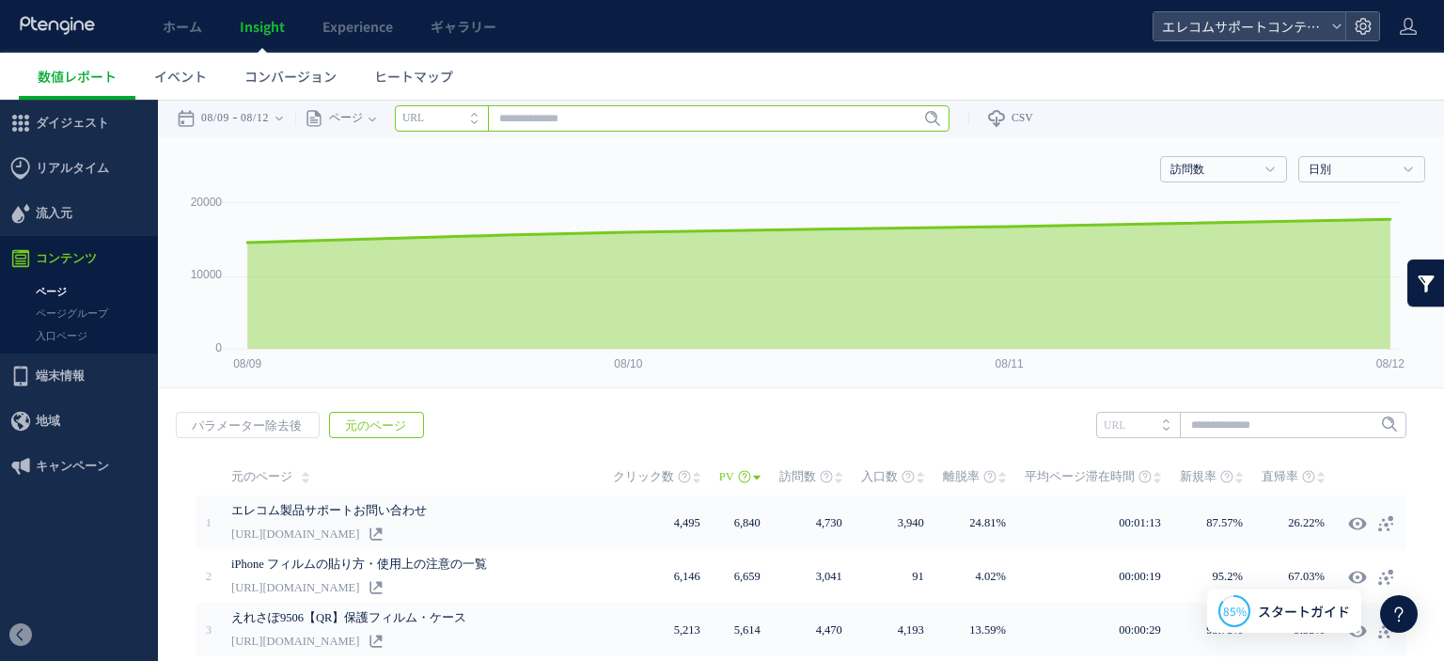
click at [554, 120] on input "text" at bounding box center [672, 118] width 554 height 26
click at [462, 123] on li "URL" at bounding box center [441, 118] width 93 height 26
click at [459, 124] on icon "タイトル名" at bounding box center [430, 118] width 56 height 12
click at [342, 116] on span "ページ" at bounding box center [342, 119] width 39 height 38
click at [393, 190] on li "ページグループ" at bounding box center [372, 189] width 110 height 24
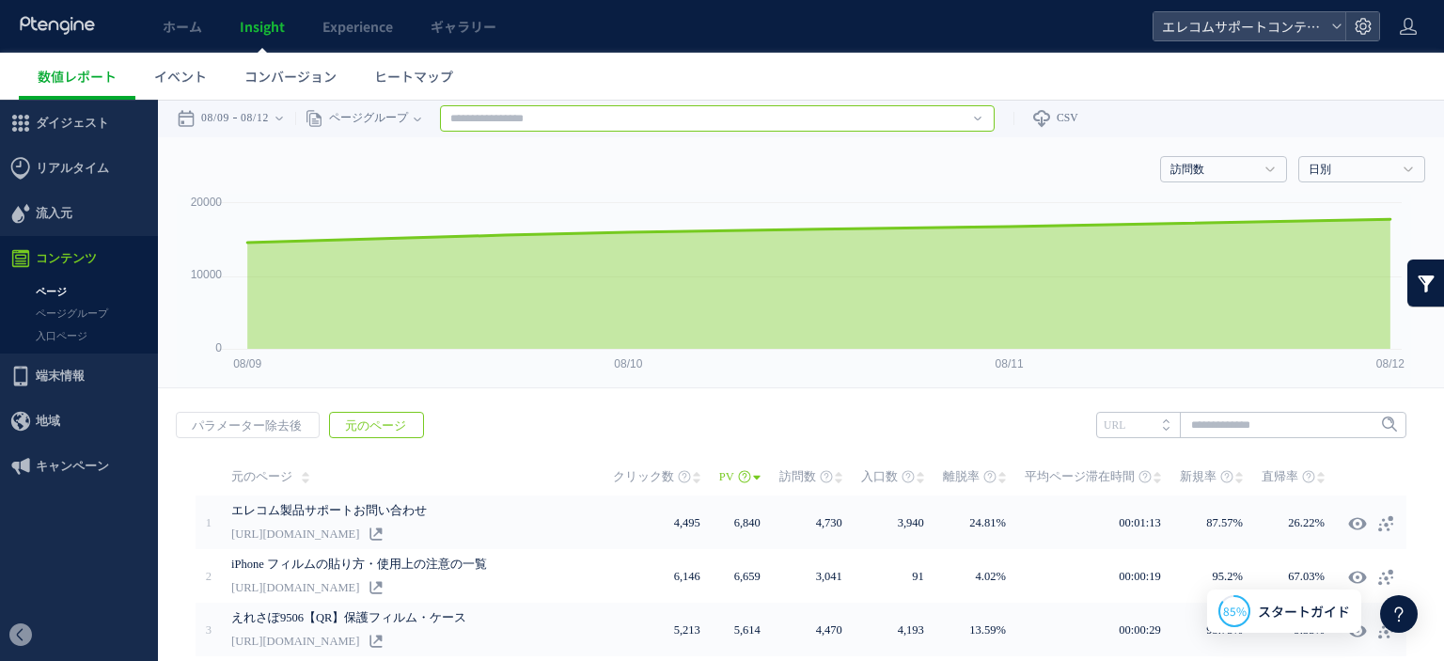
click at [564, 119] on input "text" at bounding box center [717, 118] width 554 height 26
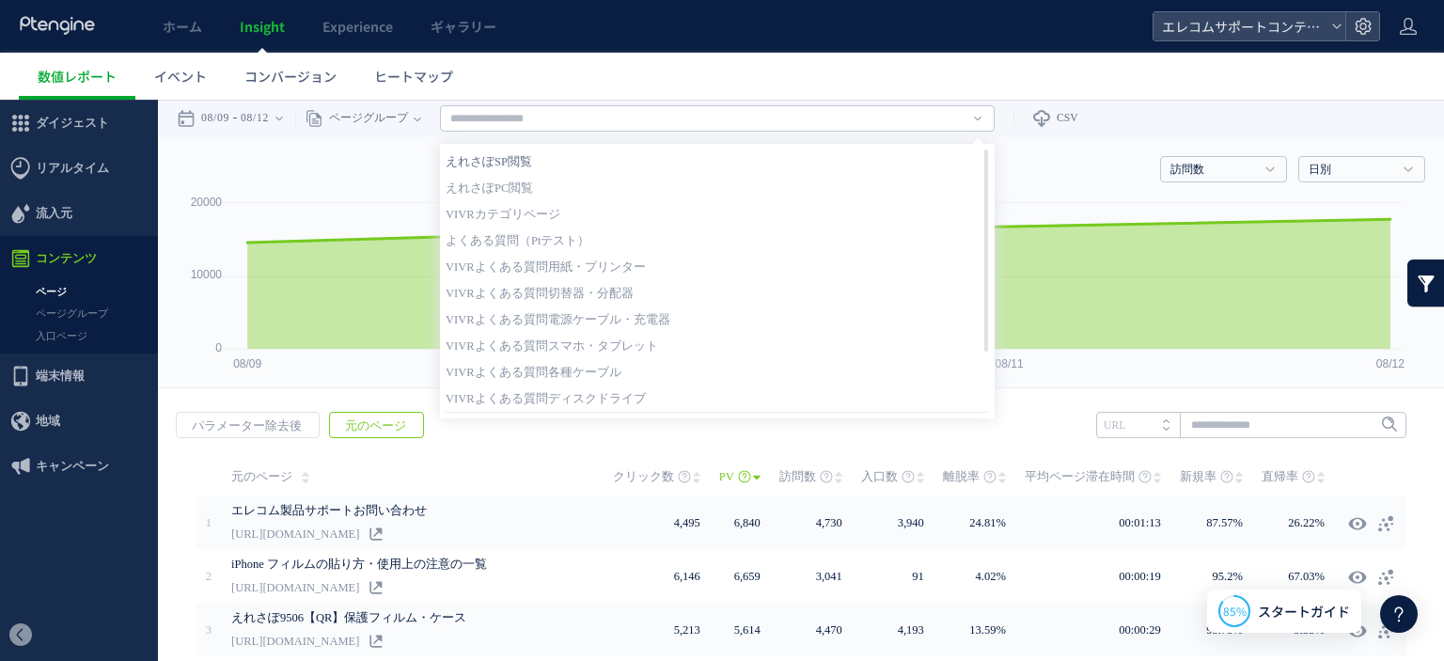
click at [538, 166] on link "えれさぽSP閲覧" at bounding box center [716, 161] width 543 height 24
type input "********"
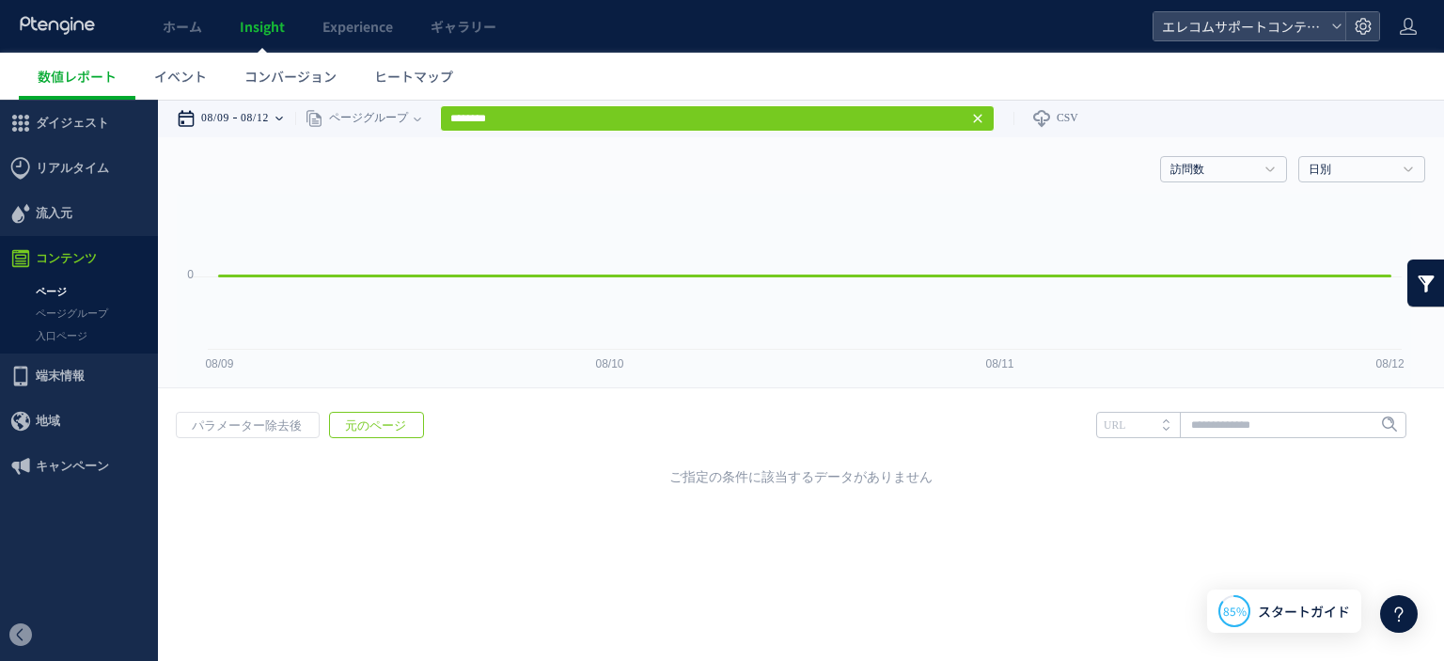
click at [242, 121] on div "08/09 08/12" at bounding box center [236, 119] width 118 height 38
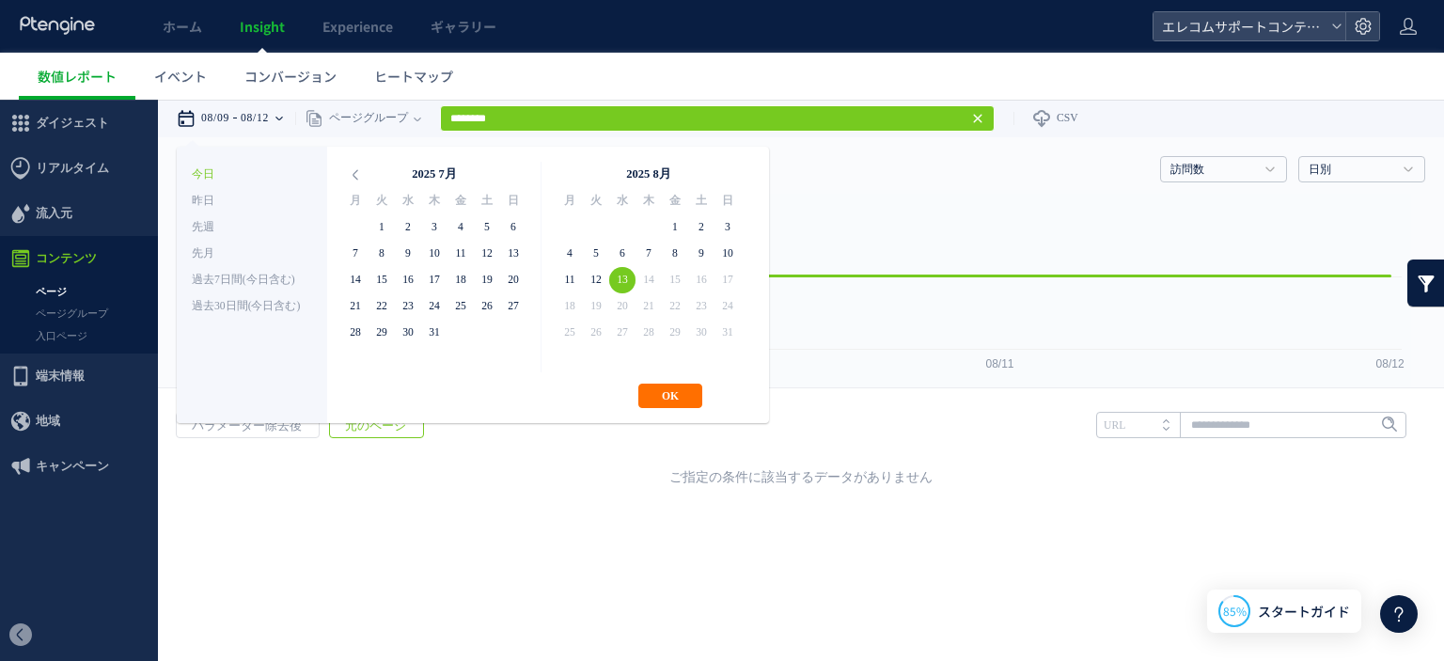
click at [673, 382] on div "**********" at bounding box center [473, 285] width 592 height 276
click at [672, 401] on button "OK" at bounding box center [670, 395] width 64 height 24
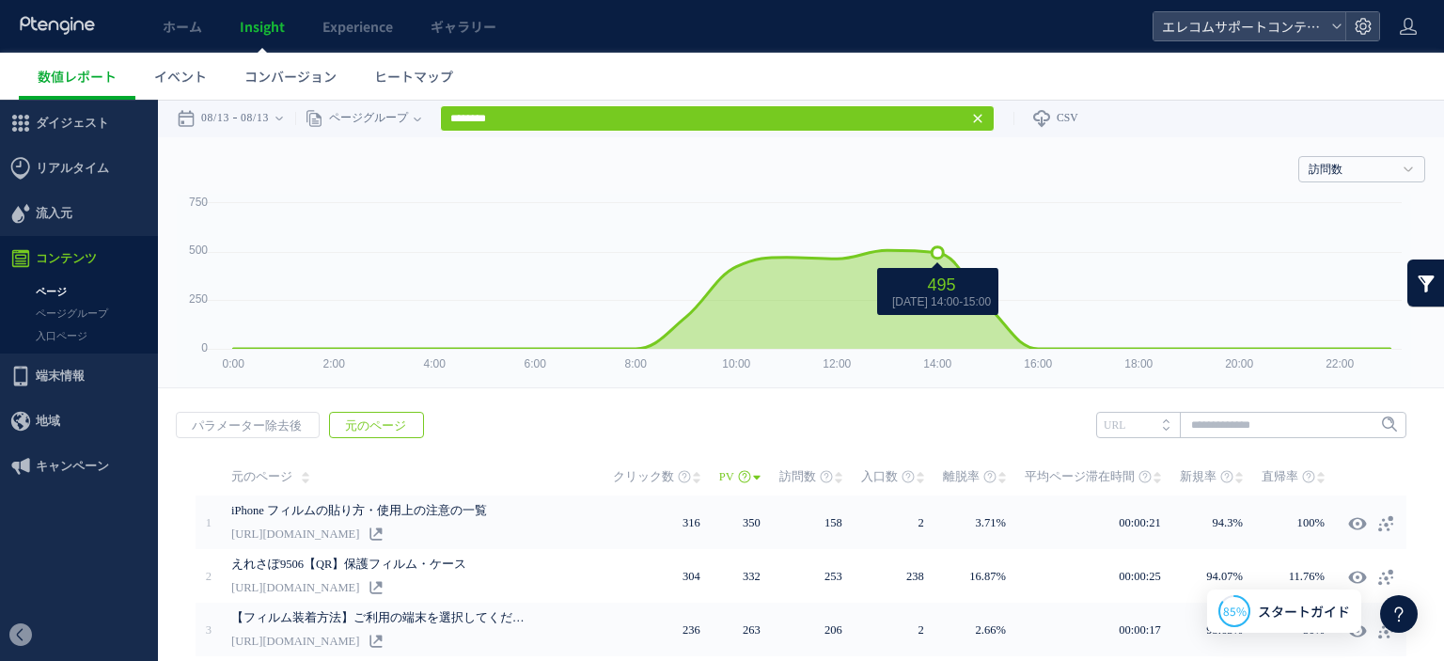
click at [928, 290] on icon "495" at bounding box center [942, 284] width 28 height 19
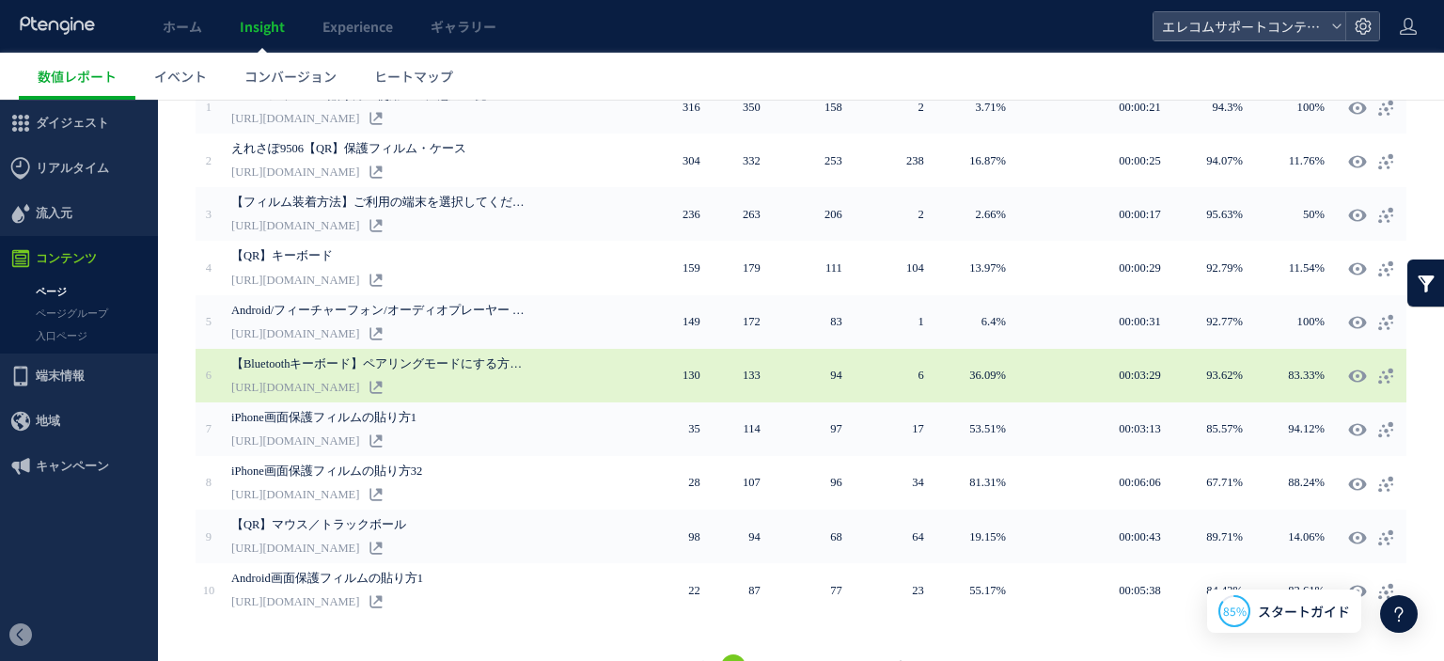
scroll to position [451, 0]
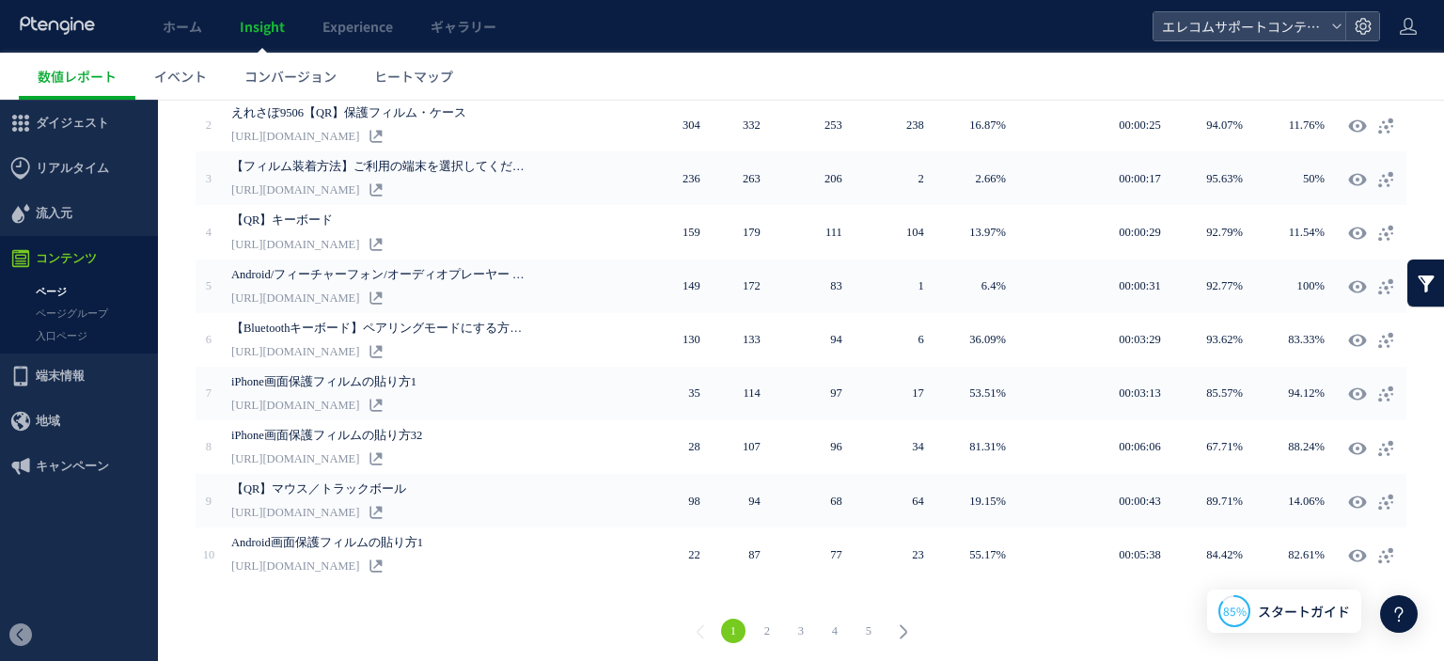
click at [856, 624] on link "5" at bounding box center [868, 630] width 24 height 24
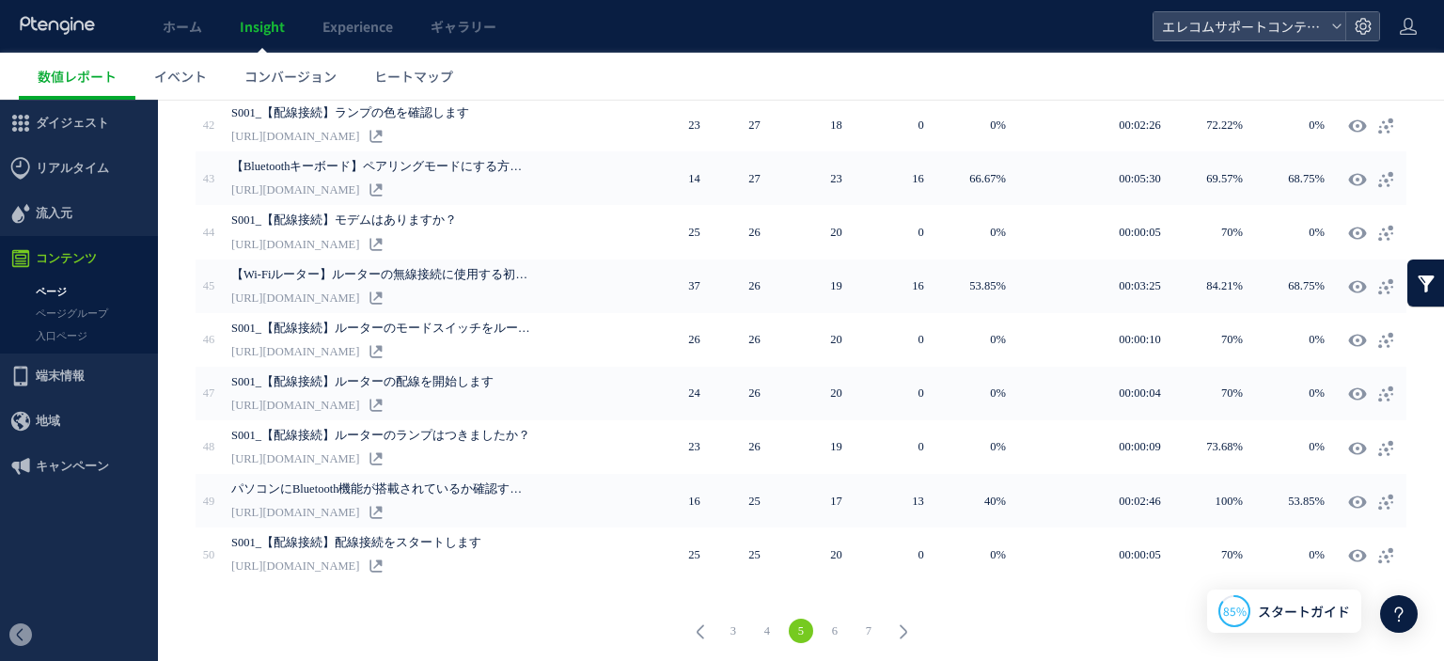
click at [872, 628] on link "7" at bounding box center [868, 630] width 24 height 24
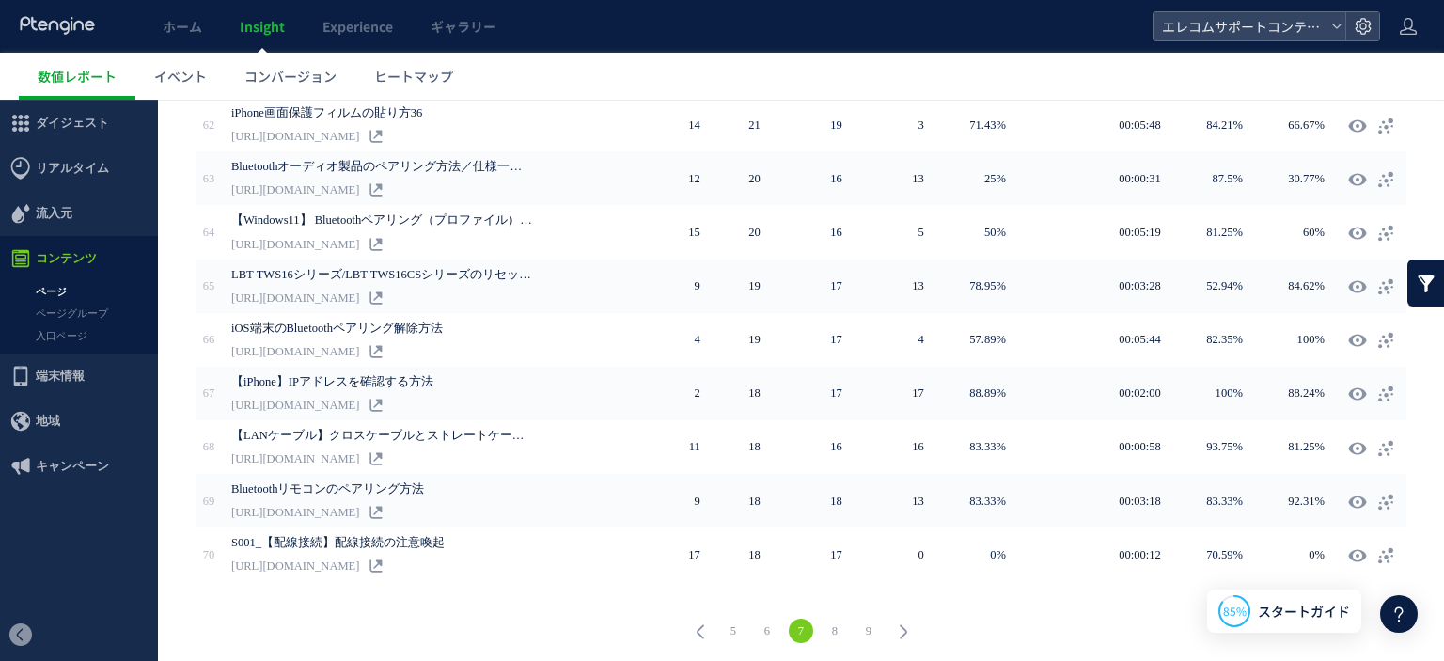
click at [867, 628] on link "9" at bounding box center [868, 630] width 24 height 24
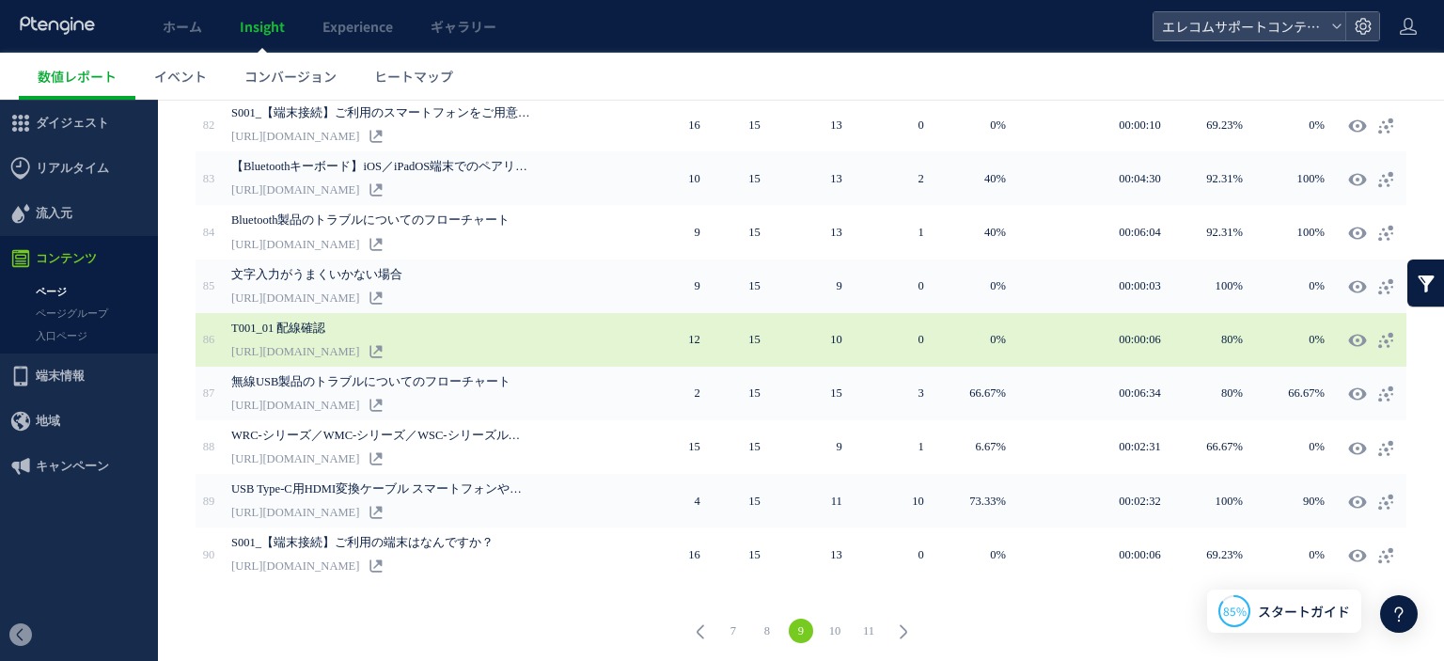
drag, startPoint x: 466, startPoint y: 350, endPoint x: 486, endPoint y: 344, distance: 20.5
click at [486, 344] on div "T001_01 配線確認 [URL][DOMAIN_NAME]" at bounding box center [422, 340] width 382 height 54
click at [359, 345] on link "[URL][DOMAIN_NAME]" at bounding box center [295, 351] width 128 height 23
click at [359, 346] on link "[URL][DOMAIN_NAME]" at bounding box center [295, 351] width 128 height 23
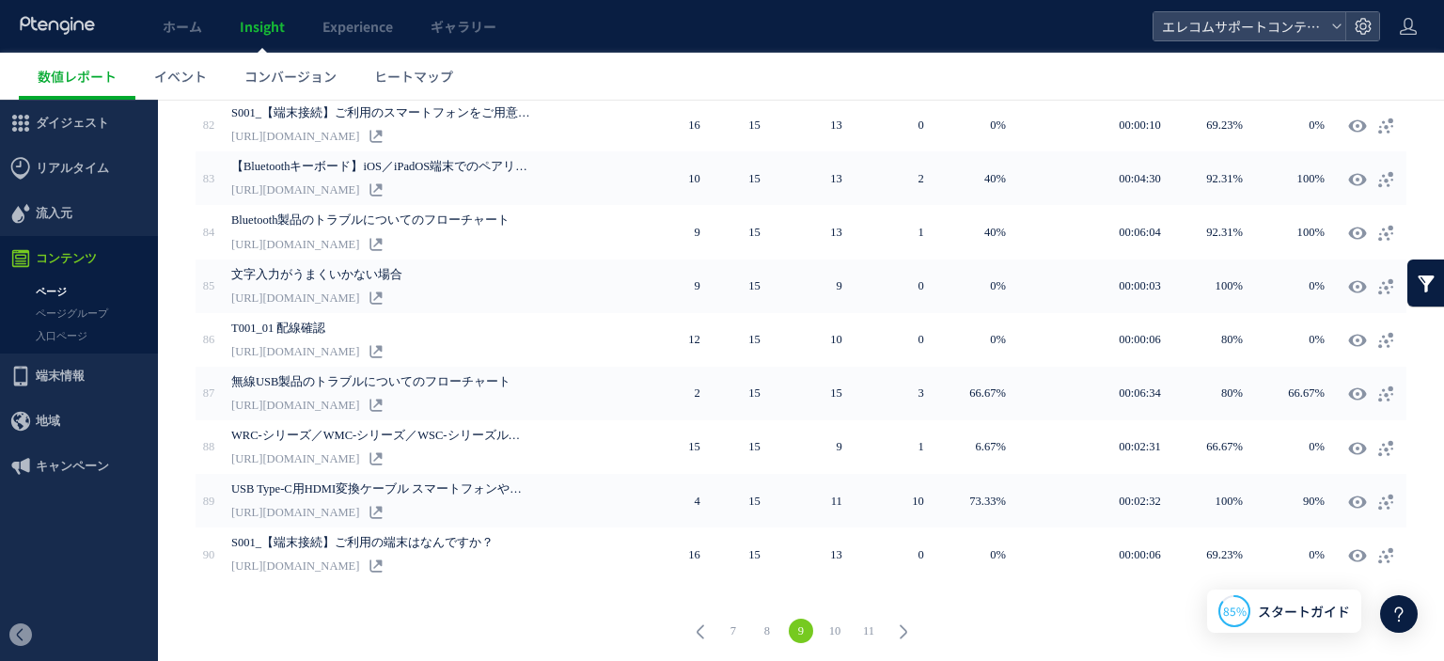
click at [861, 621] on link "11" at bounding box center [868, 630] width 24 height 24
